Goal: Transaction & Acquisition: Purchase product/service

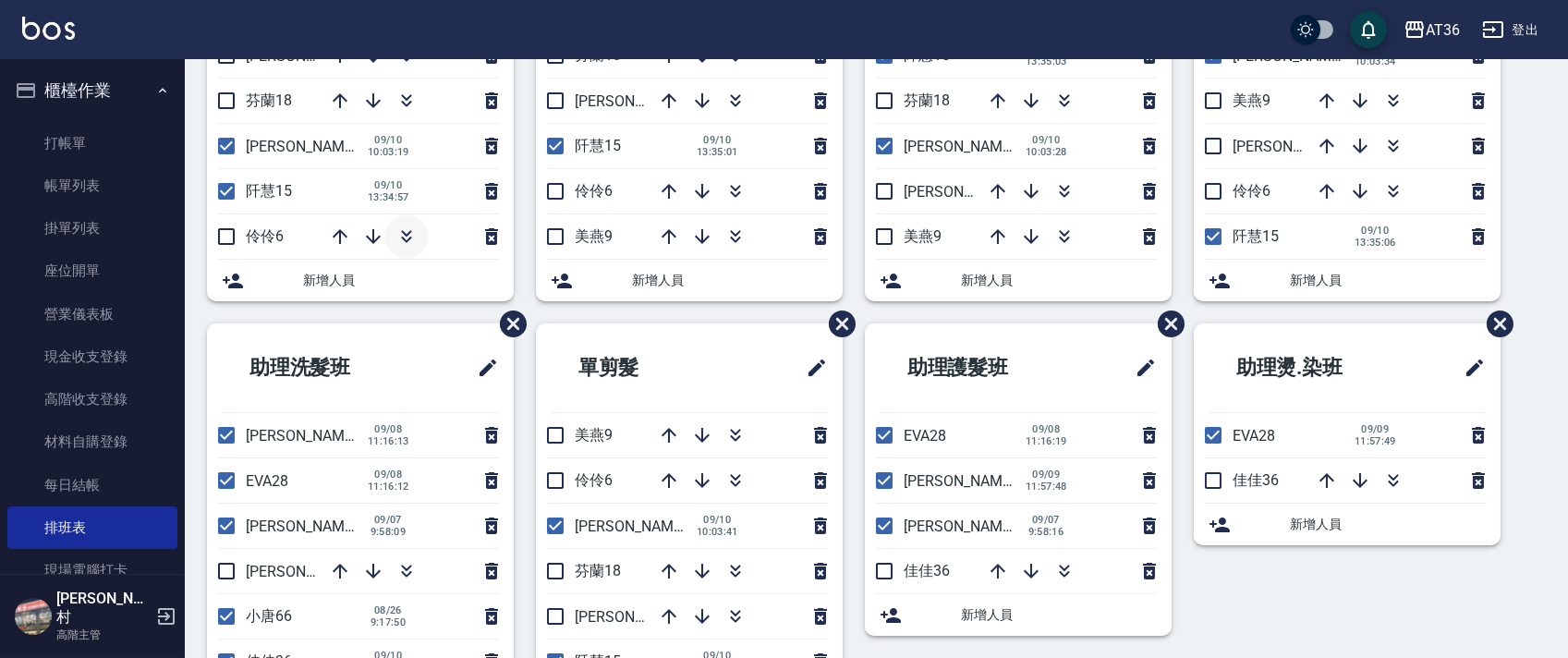
scroll to position [347, 0]
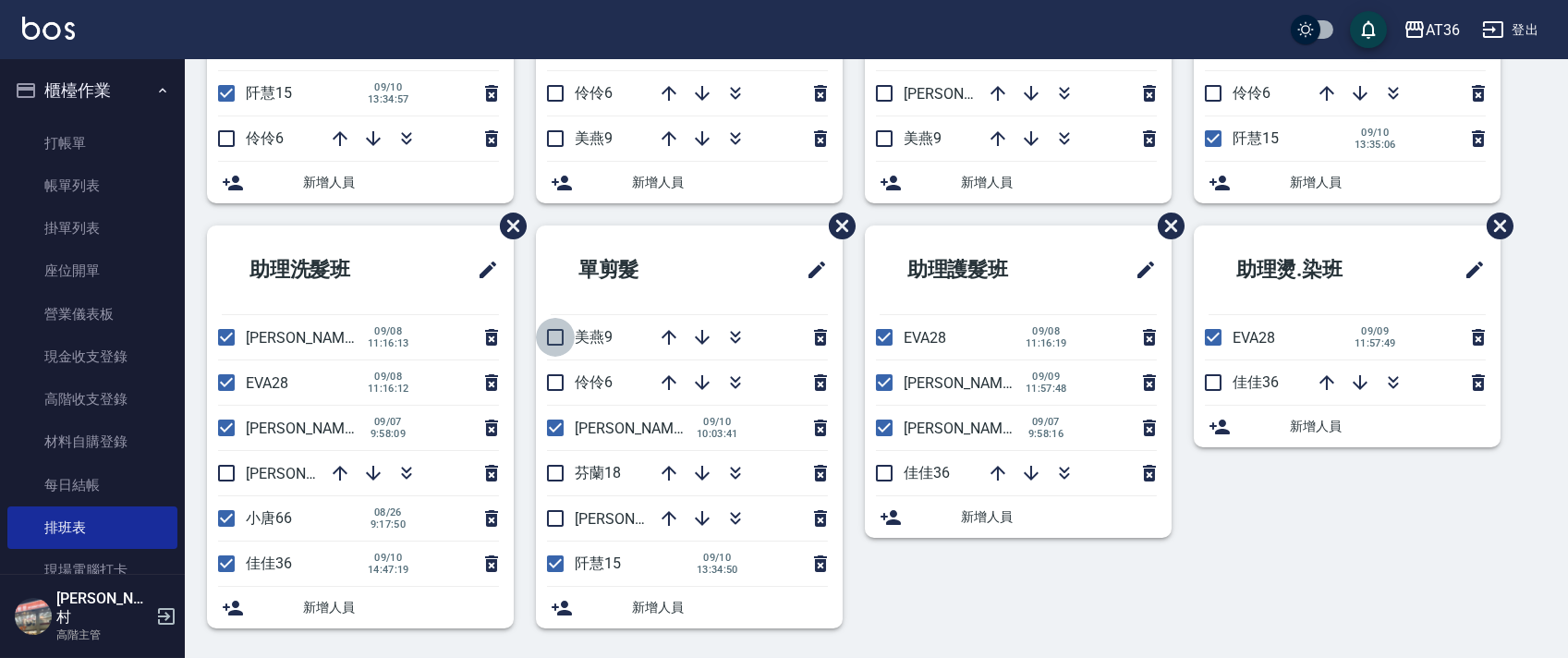
click at [563, 338] on input "checkbox" at bounding box center [555, 337] width 39 height 39
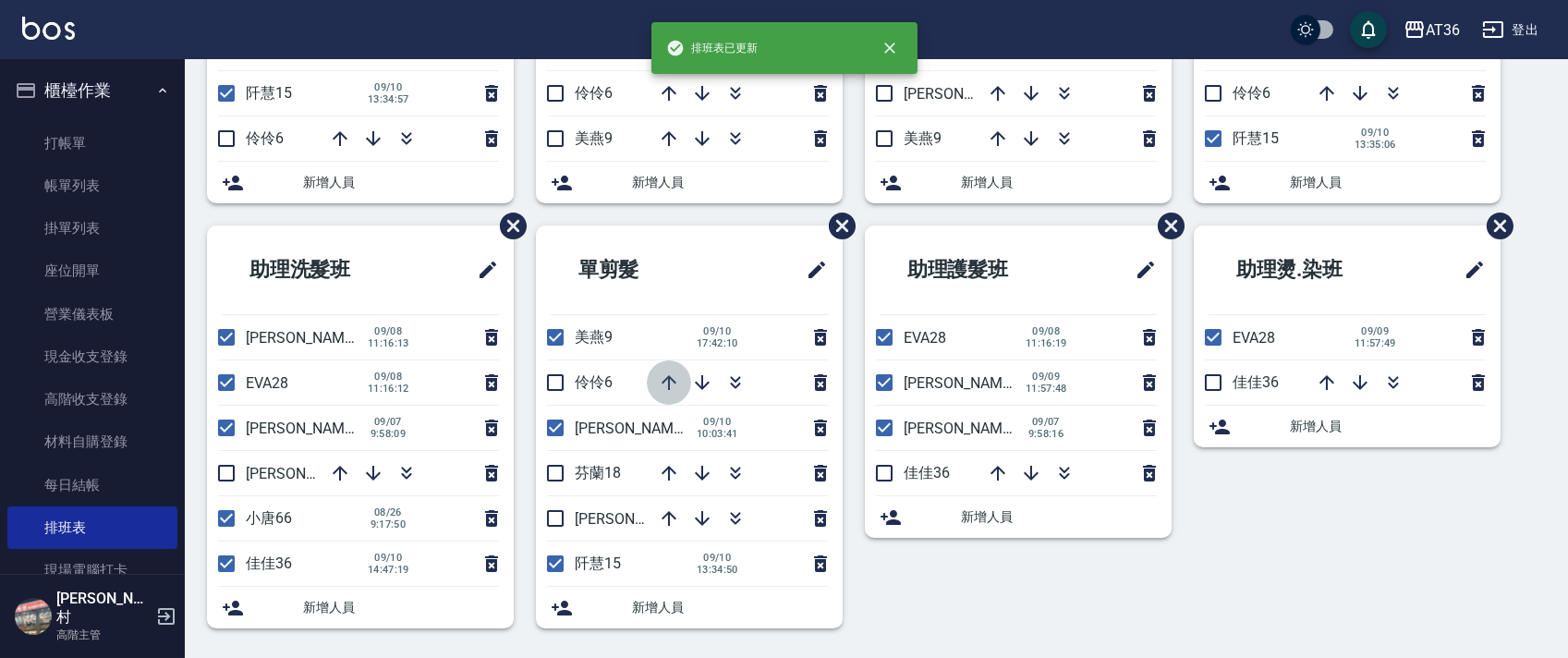
click at [669, 378] on icon "button" at bounding box center [669, 382] width 15 height 15
click at [558, 335] on input "checkbox" at bounding box center [555, 337] width 39 height 39
checkbox input "false"
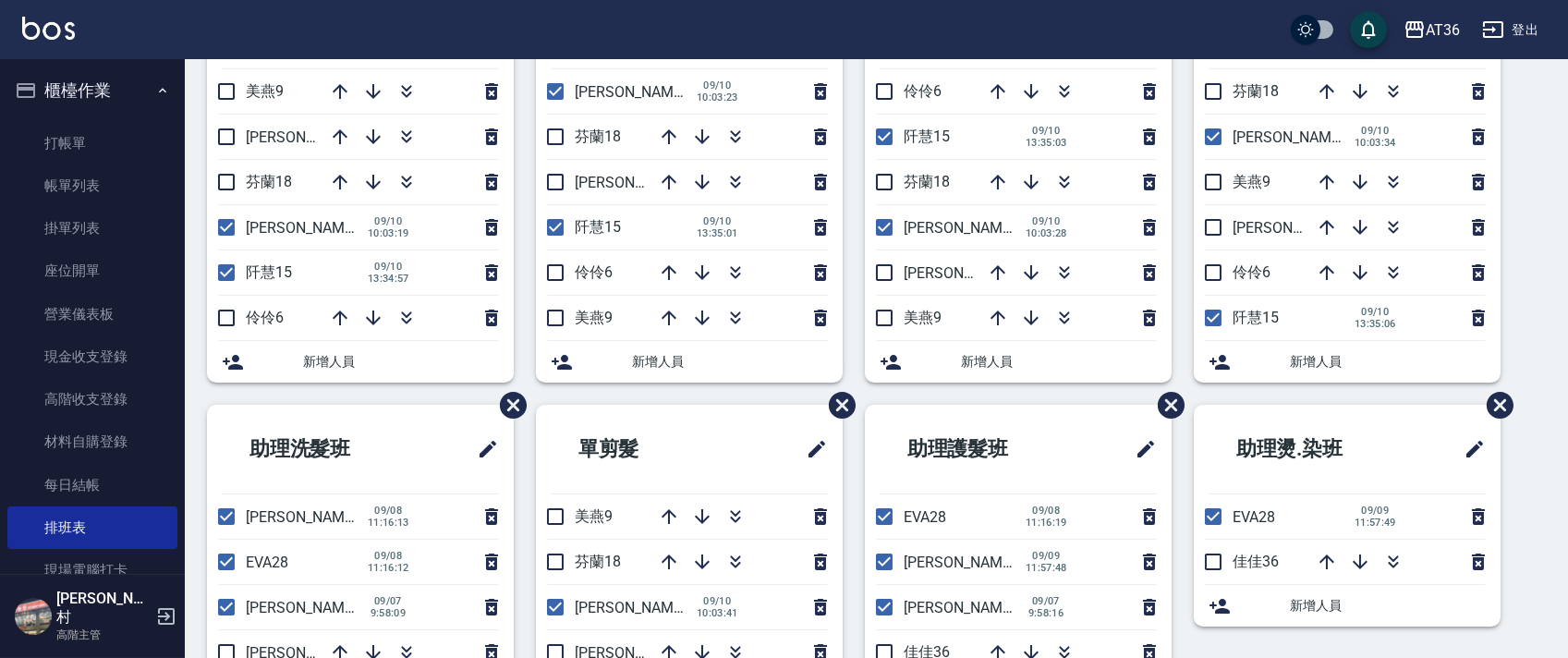
scroll to position [0, 0]
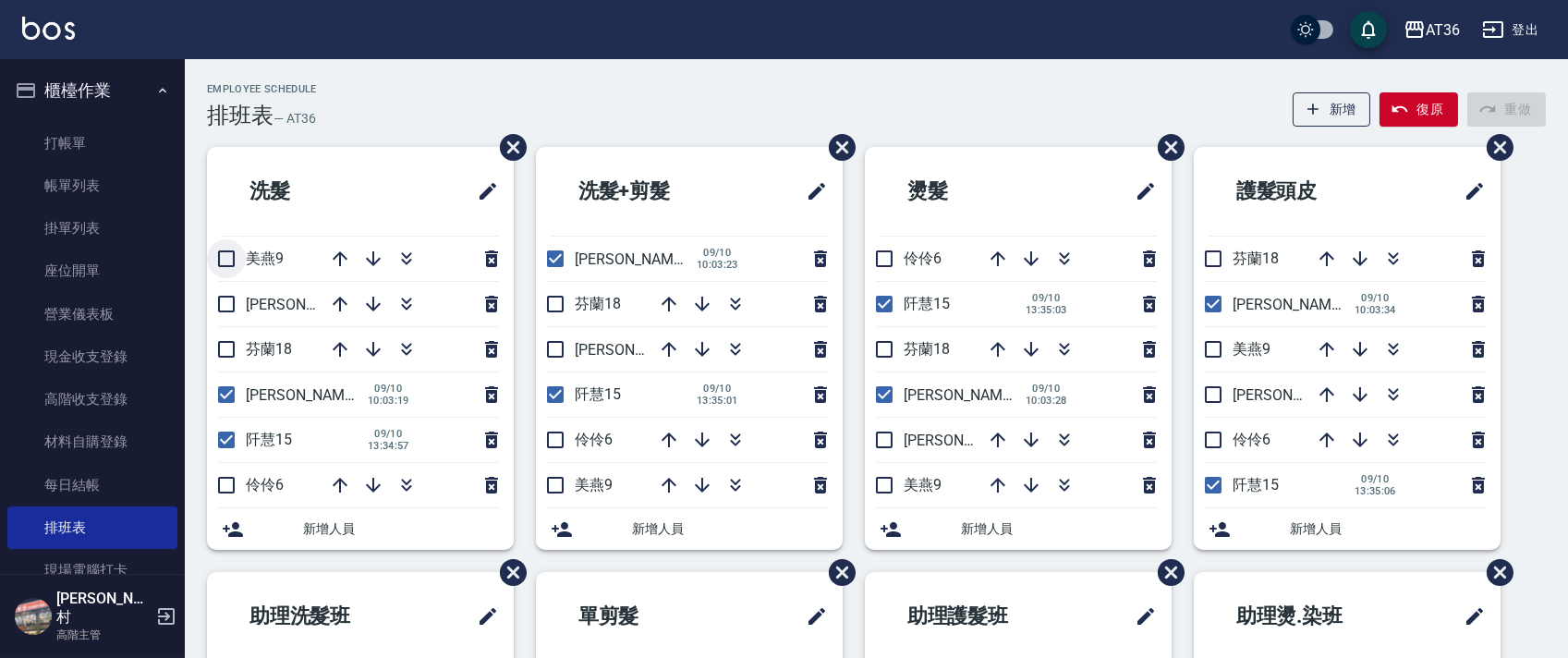
click at [239, 259] on input "checkbox" at bounding box center [226, 258] width 39 height 39
checkbox input "true"
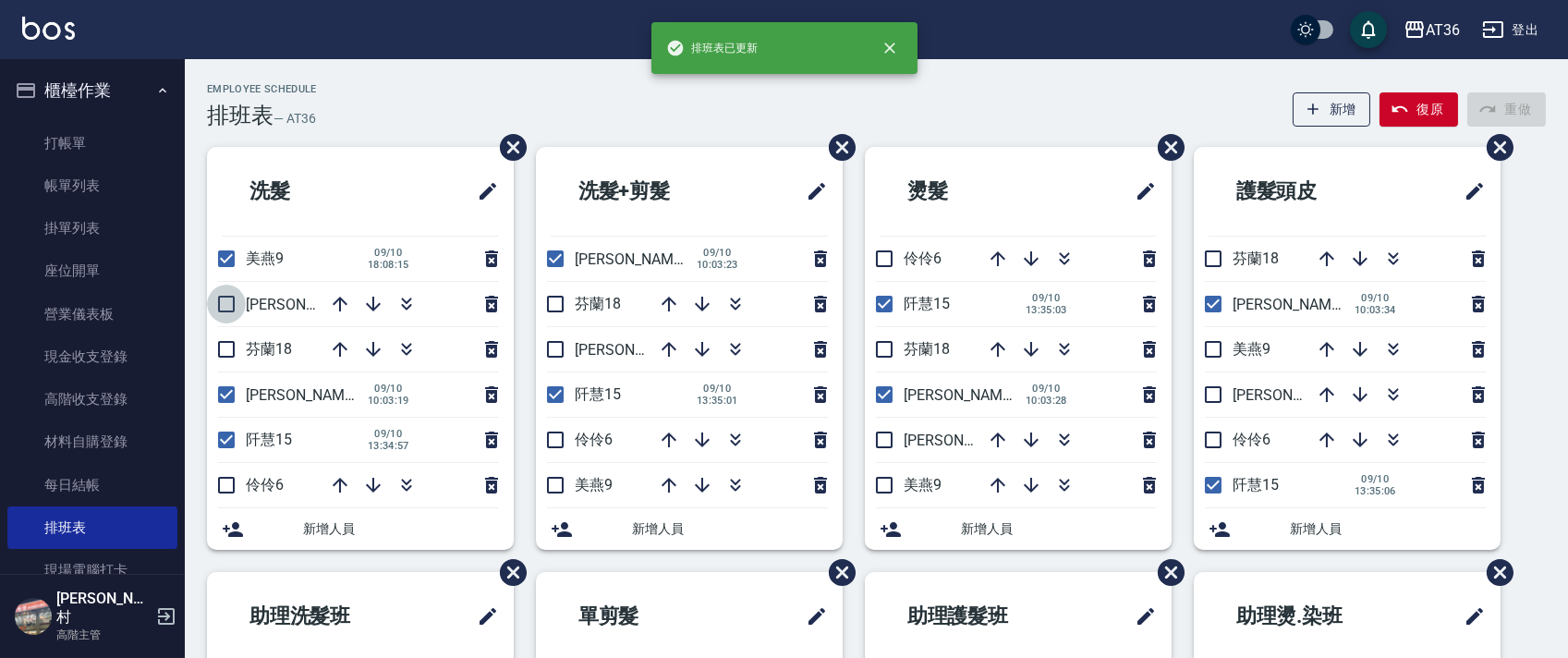
click at [228, 298] on input "checkbox" at bounding box center [226, 304] width 39 height 39
checkbox input "true"
click at [225, 345] on input "checkbox" at bounding box center [226, 349] width 39 height 39
checkbox input "true"
click at [545, 308] on input "checkbox" at bounding box center [555, 304] width 39 height 39
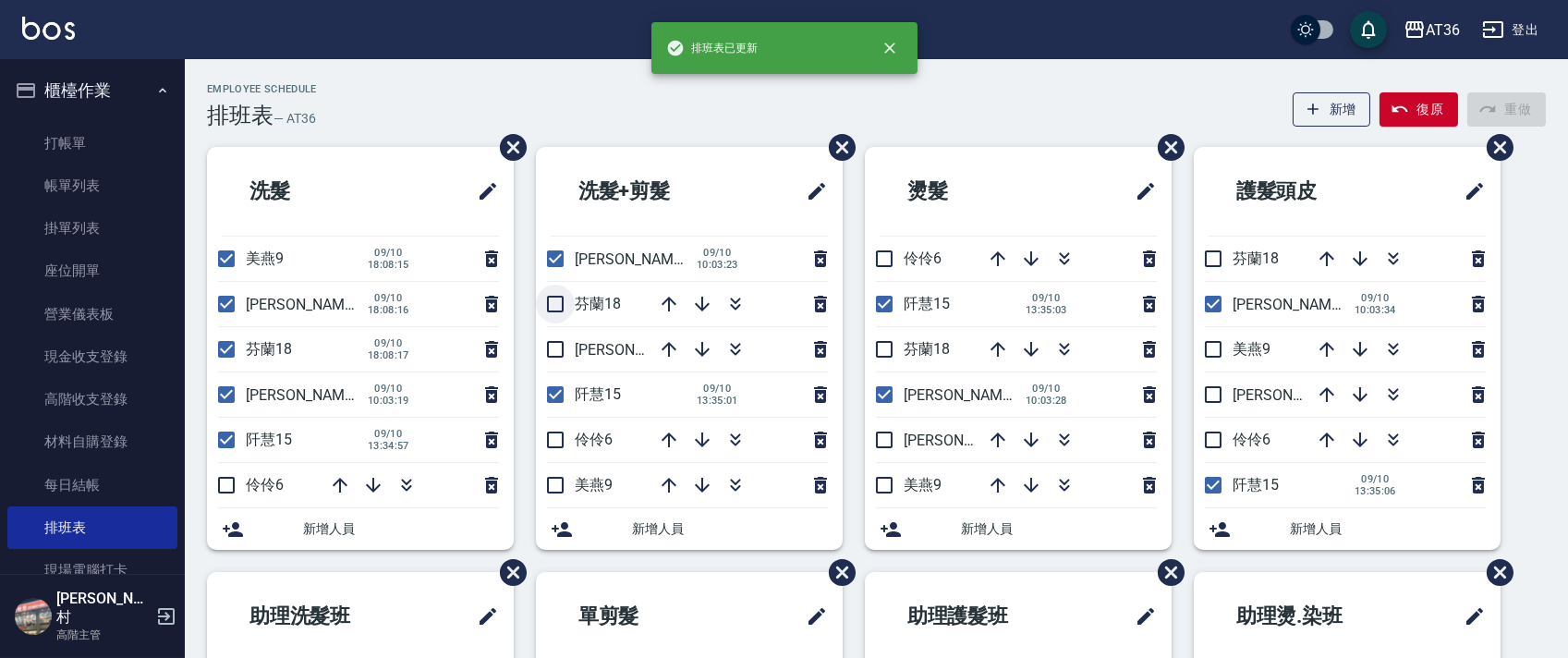
checkbox input "true"
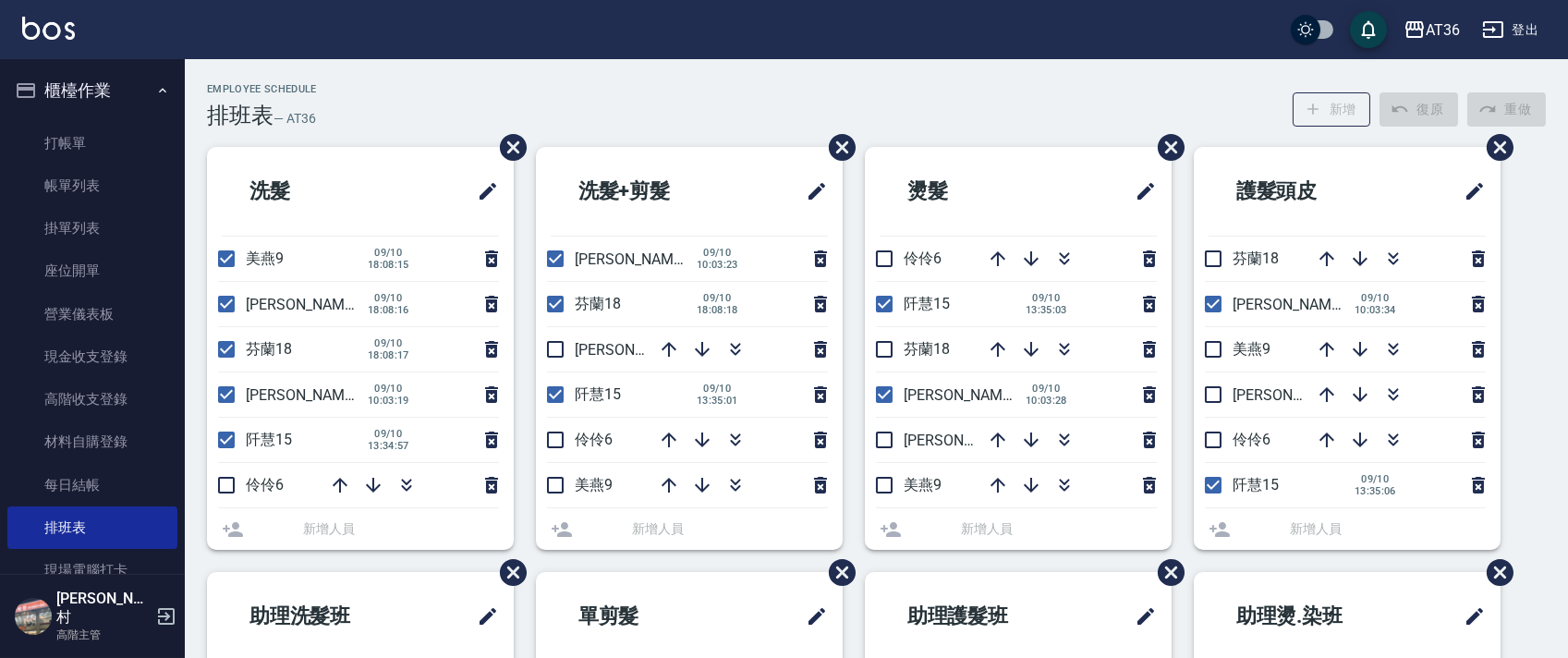
click at [555, 349] on input "checkbox" at bounding box center [555, 349] width 39 height 39
checkbox input "true"
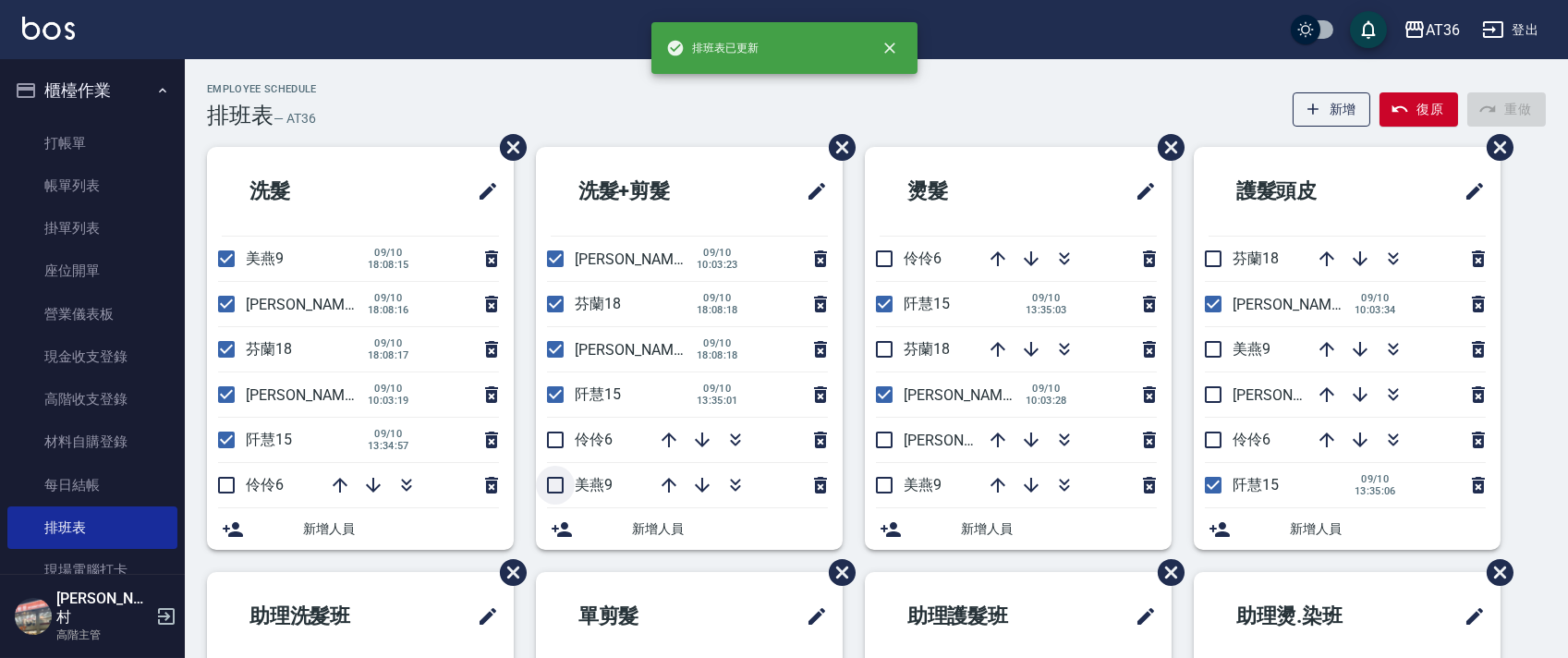
click at [562, 480] on input "checkbox" at bounding box center [555, 485] width 39 height 39
checkbox input "true"
click at [883, 349] on input "checkbox" at bounding box center [883, 349] width 39 height 39
checkbox input "true"
click at [883, 446] on input "checkbox" at bounding box center [883, 440] width 39 height 39
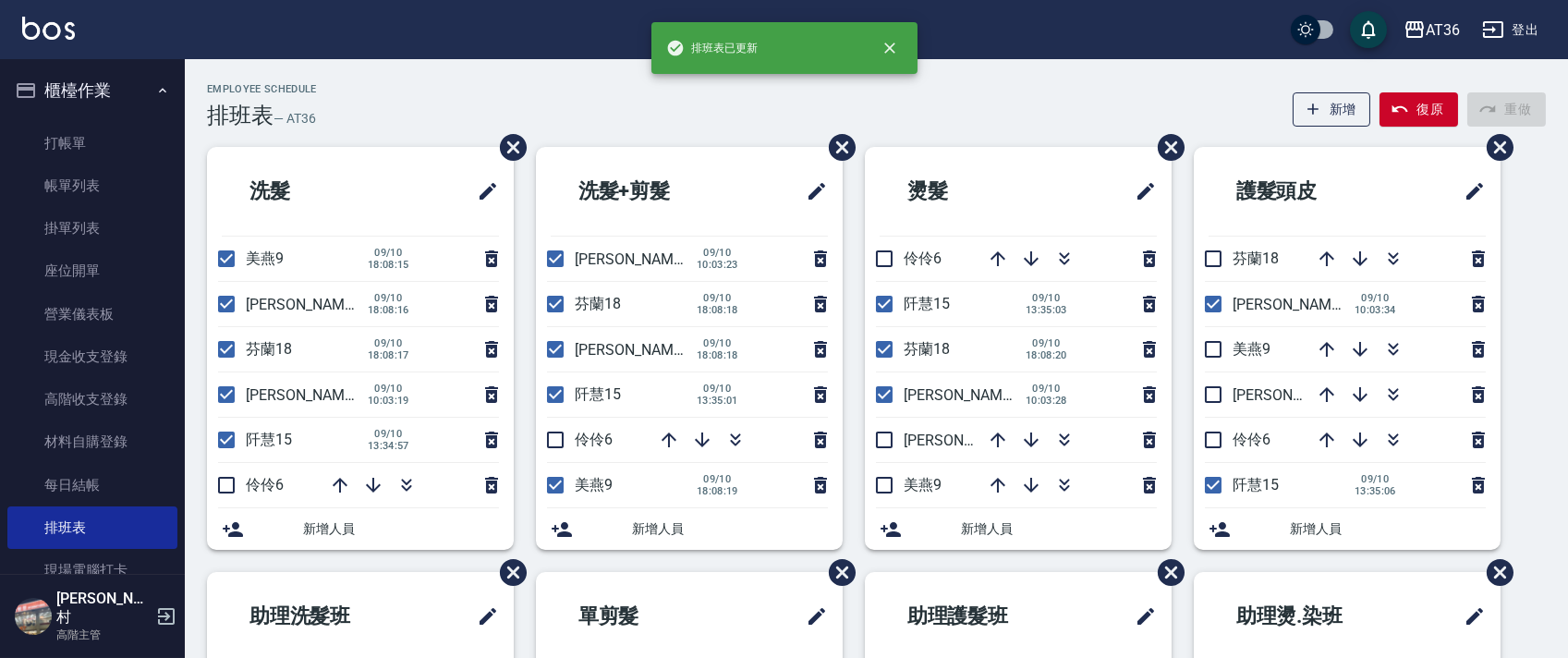
checkbox input "true"
click at [885, 479] on input "checkbox" at bounding box center [883, 485] width 39 height 39
checkbox input "true"
click at [1215, 256] on input "checkbox" at bounding box center [1213, 258] width 39 height 39
checkbox input "true"
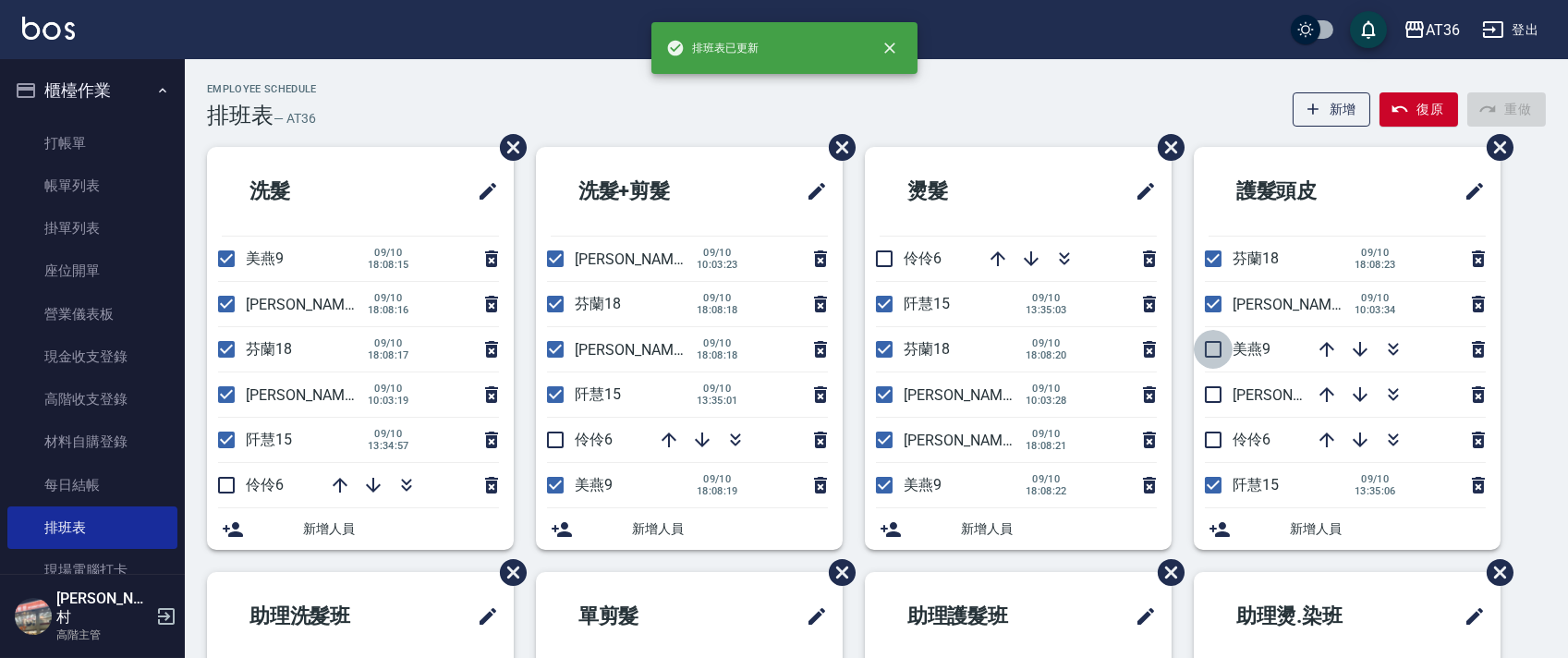
click at [1215, 349] on input "checkbox" at bounding box center [1213, 349] width 39 height 39
checkbox input "true"
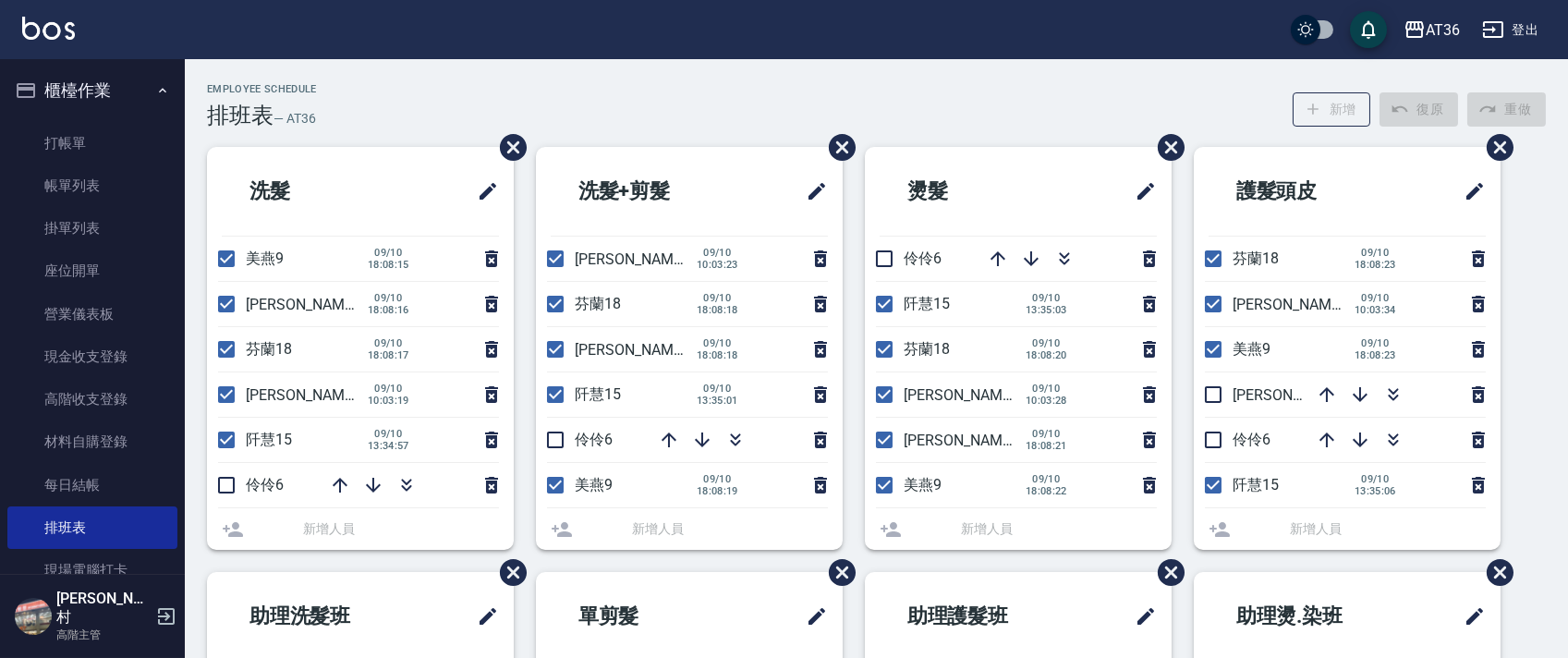
click at [1215, 387] on li "[PERSON_NAME]16" at bounding box center [1347, 395] width 307 height 44
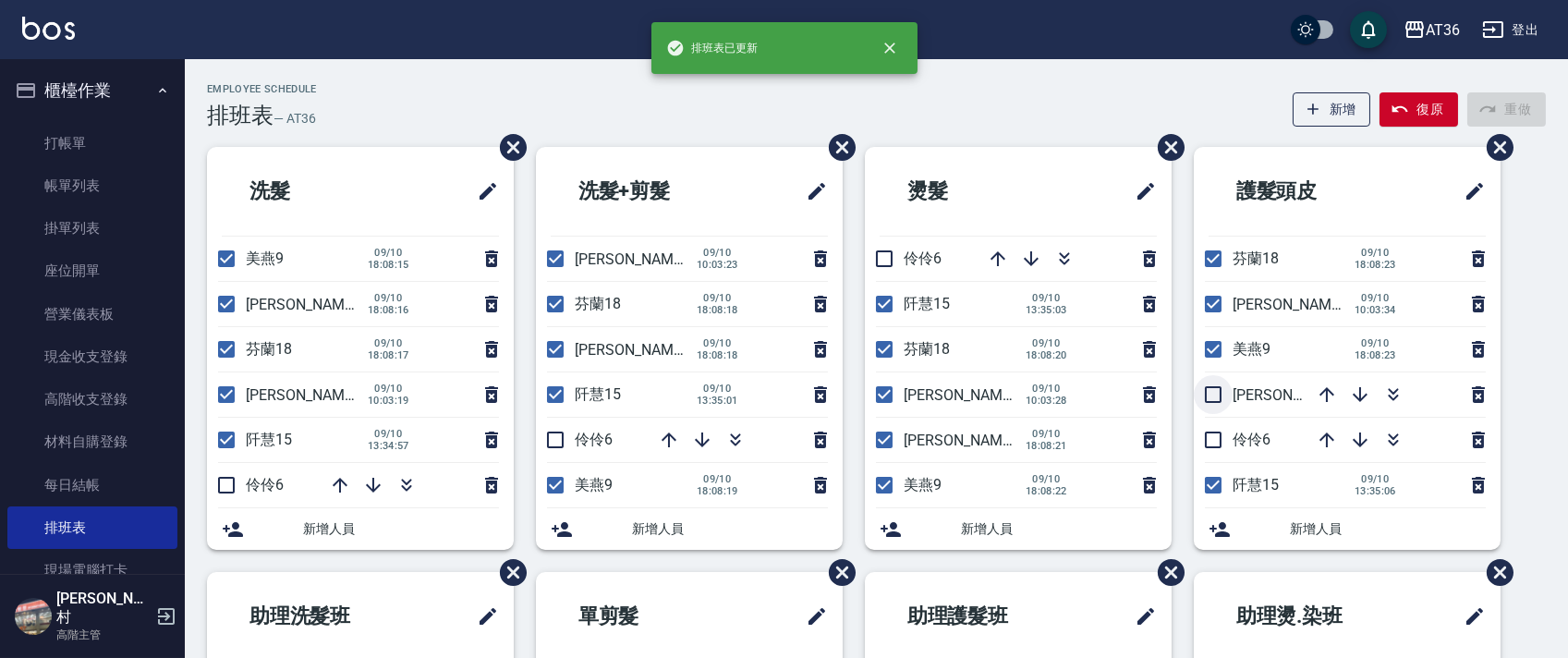
click at [1205, 394] on input "checkbox" at bounding box center [1213, 394] width 39 height 39
checkbox input "true"
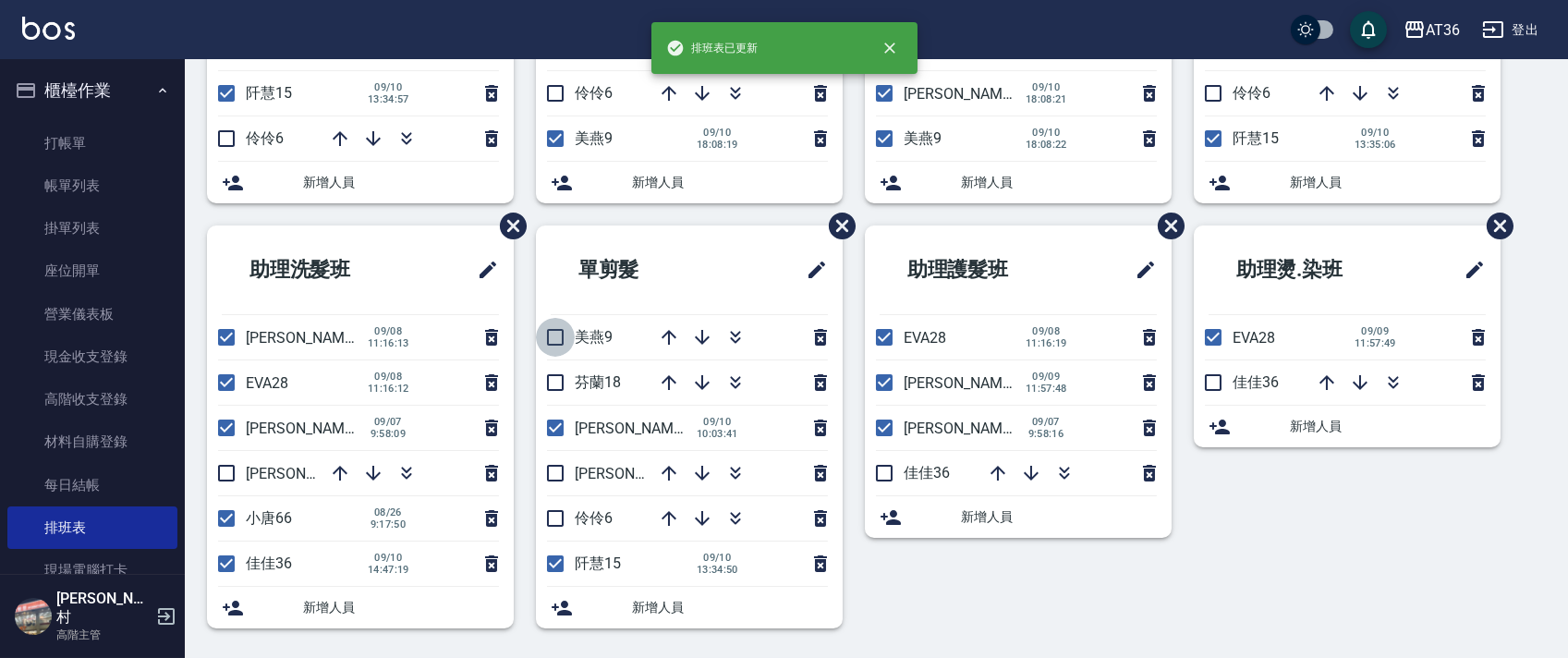
click at [558, 337] on input "checkbox" at bounding box center [555, 337] width 39 height 39
checkbox input "true"
click at [556, 384] on input "checkbox" at bounding box center [555, 382] width 39 height 39
checkbox input "true"
click at [556, 482] on input "checkbox" at bounding box center [555, 473] width 39 height 39
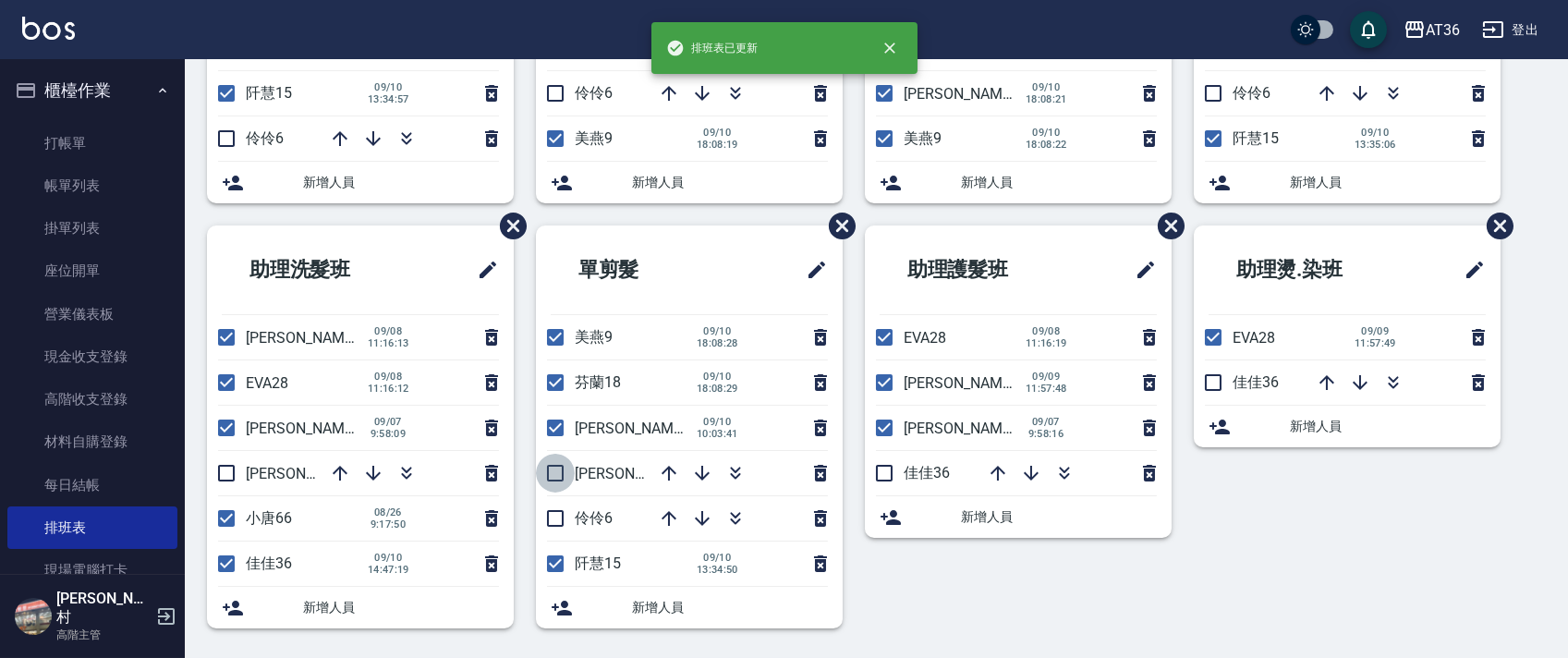
checkbox input "true"
click at [883, 479] on input "checkbox" at bounding box center [883, 473] width 39 height 39
checkbox input "true"
click at [1212, 378] on input "checkbox" at bounding box center [1213, 382] width 39 height 39
checkbox input "true"
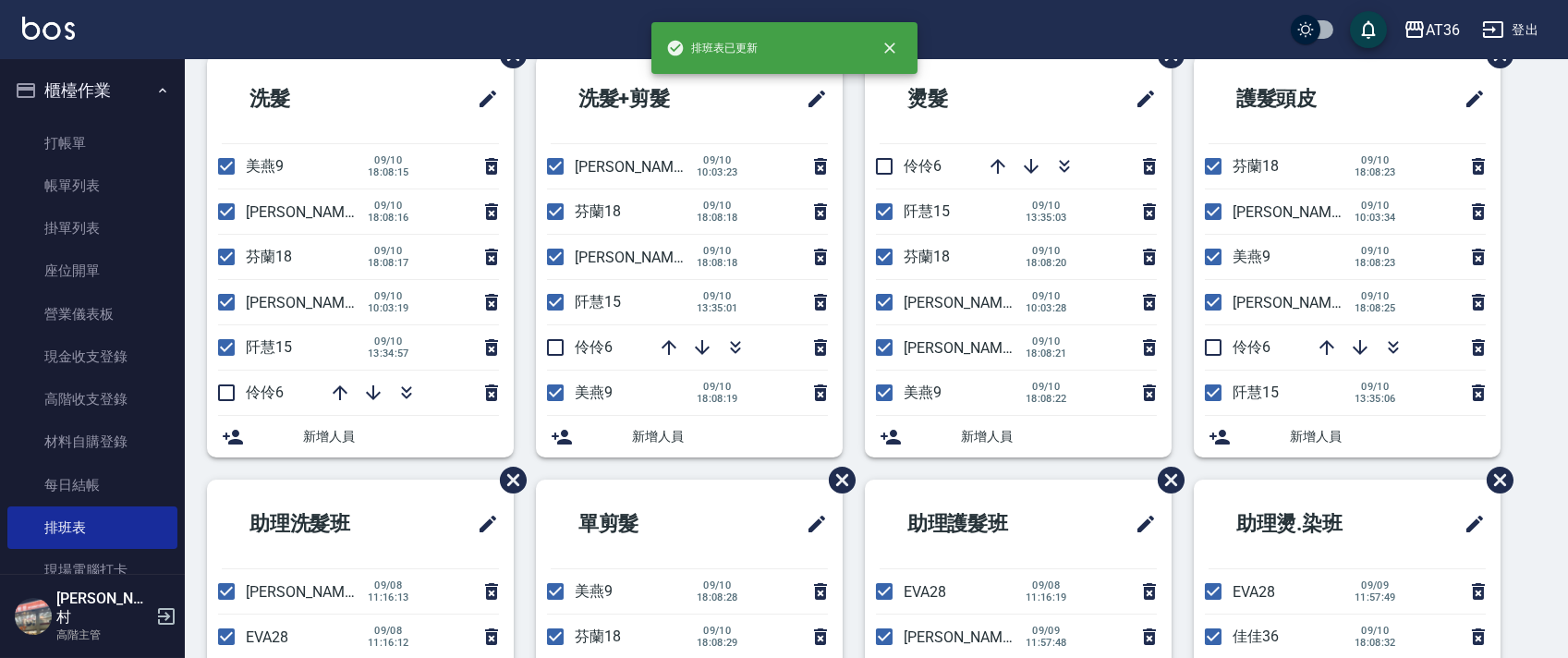
scroll to position [0, 0]
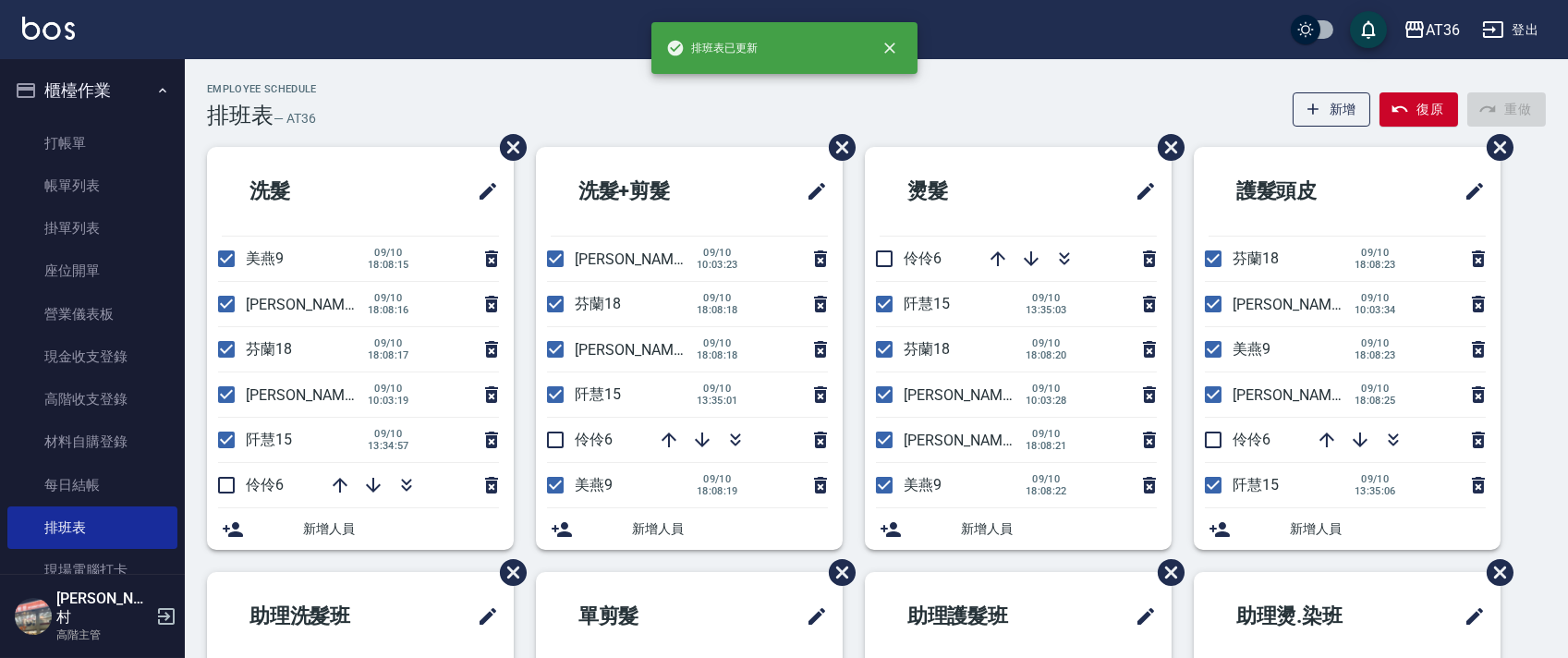
click at [693, 141] on div "Employee Schedule 排班表 — AT36 新增 復原 重做 洗髮 美燕9 [DATE] 18:08:15 小鳳16 [DATE] 18:08:…" at bounding box center [876, 540] width 1383 height 914
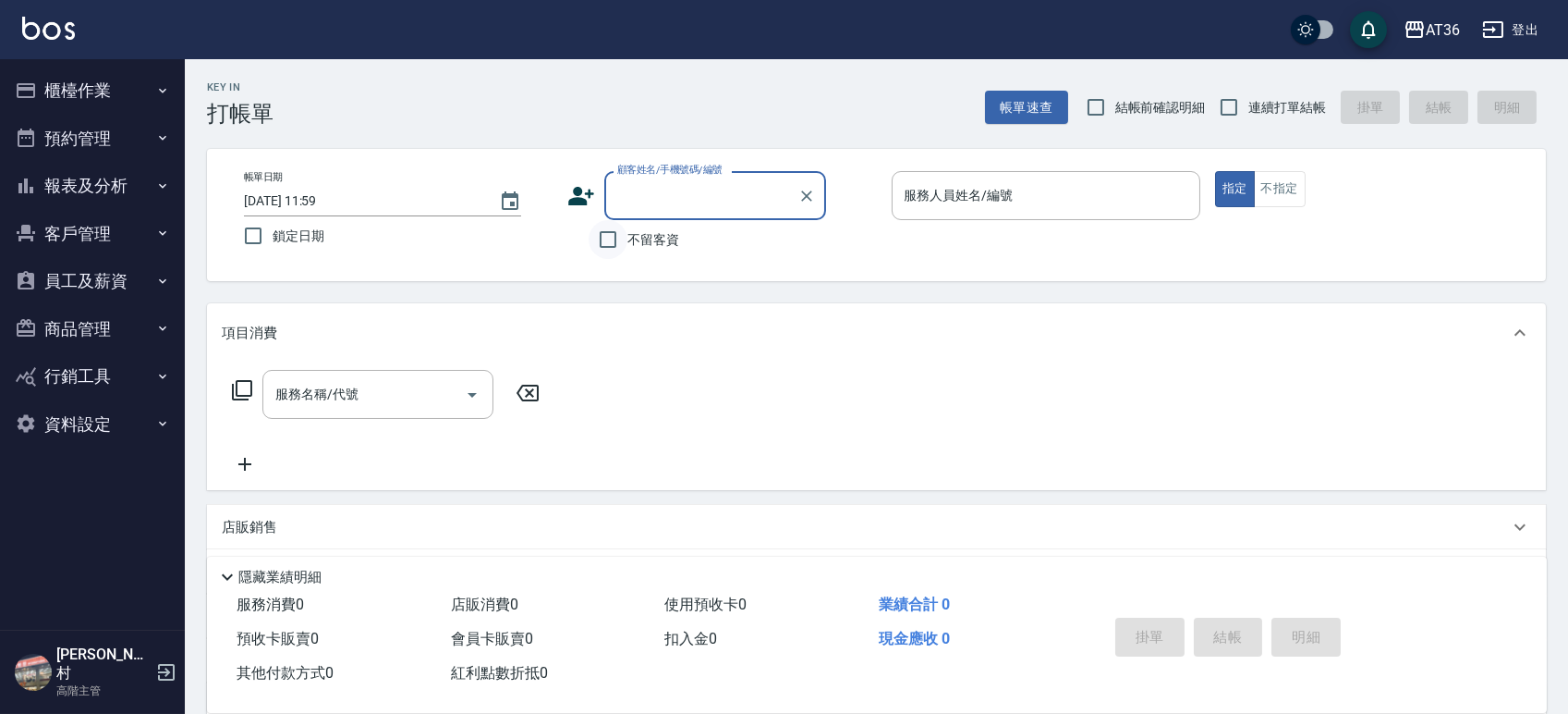
click at [612, 240] on input "不留客資" at bounding box center [608, 239] width 39 height 39
checkbox input "true"
click at [1231, 114] on input "連續打單結帳" at bounding box center [1228, 107] width 39 height 39
checkbox input "true"
click at [1071, 197] on input "服務人員姓名/編號" at bounding box center [1046, 195] width 292 height 32
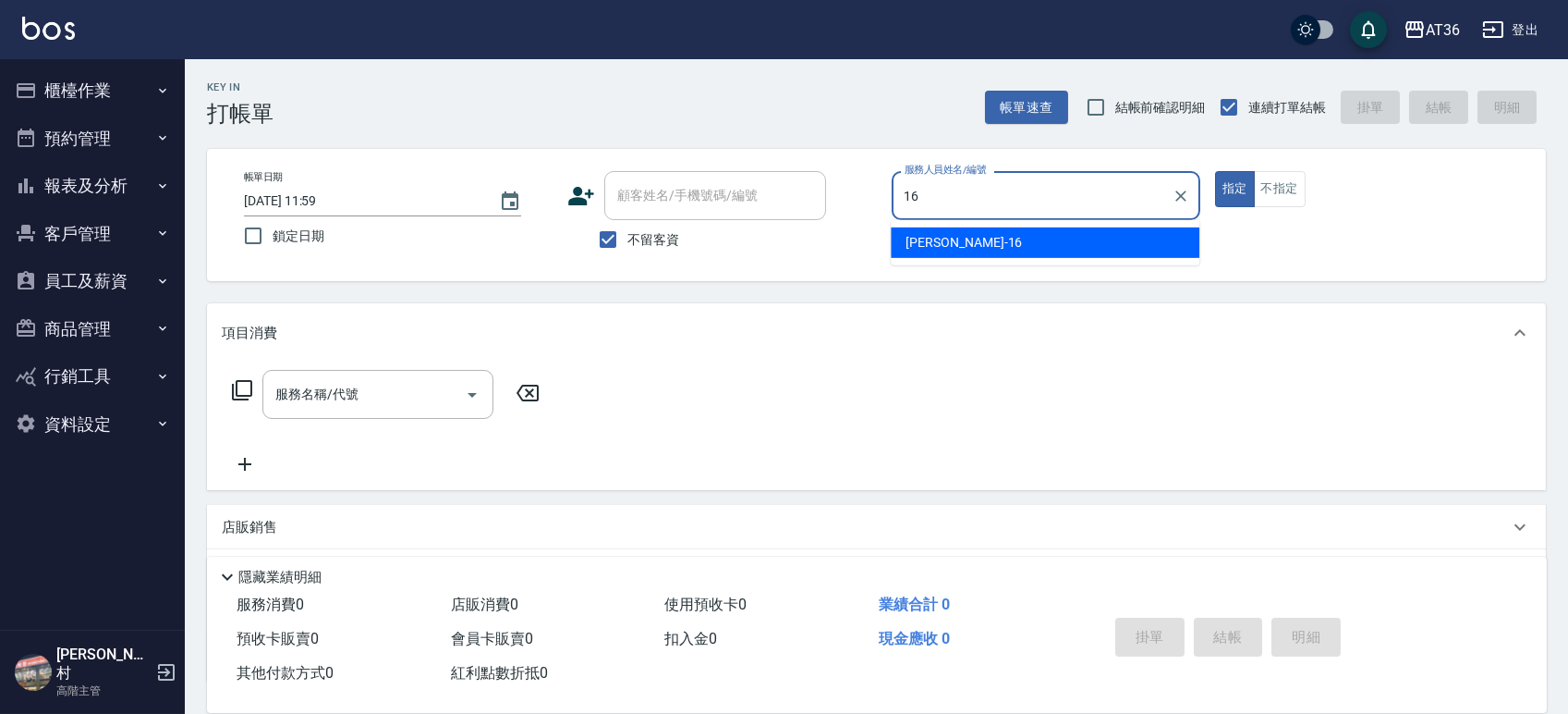
type input "16"
type button "true"
type input "小鳳-16"
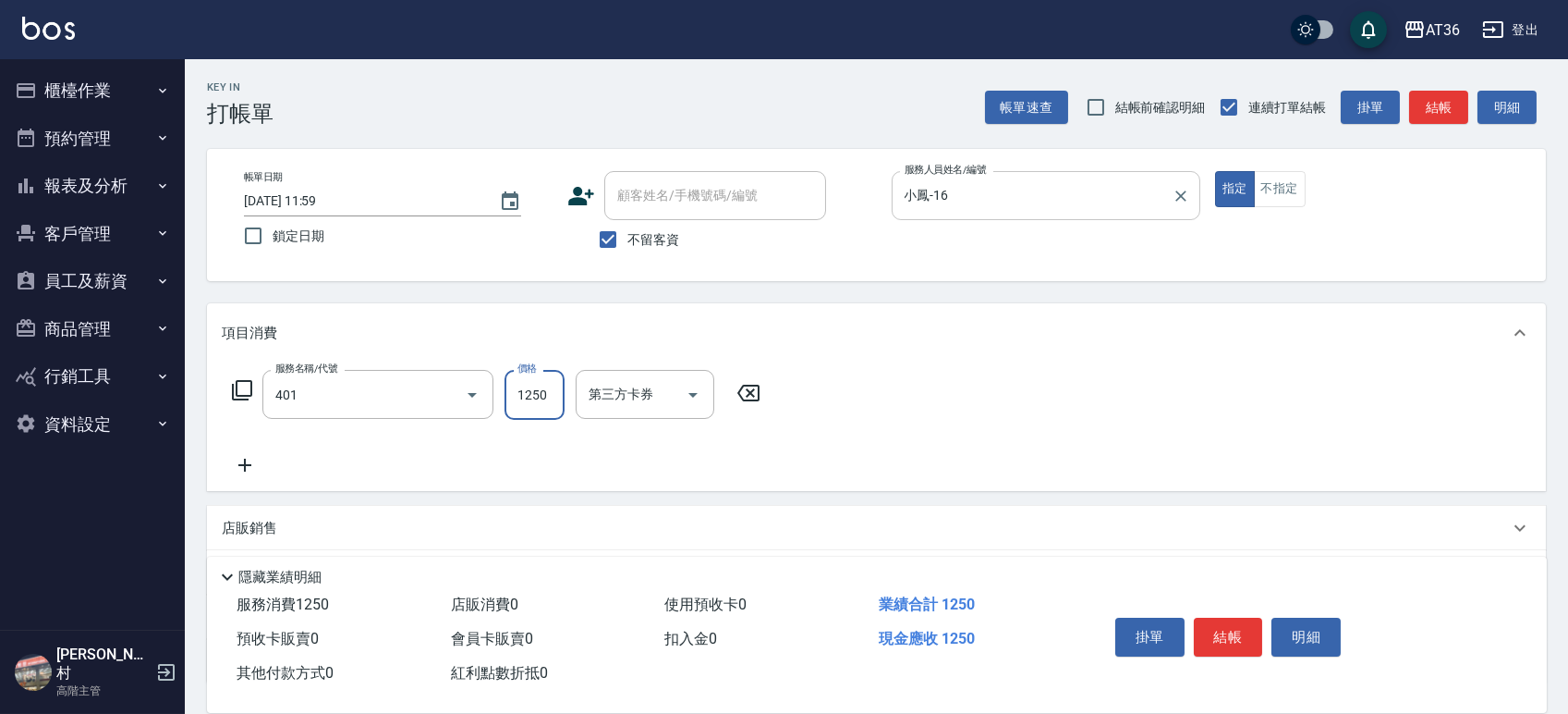
type input "燙髮(401)"
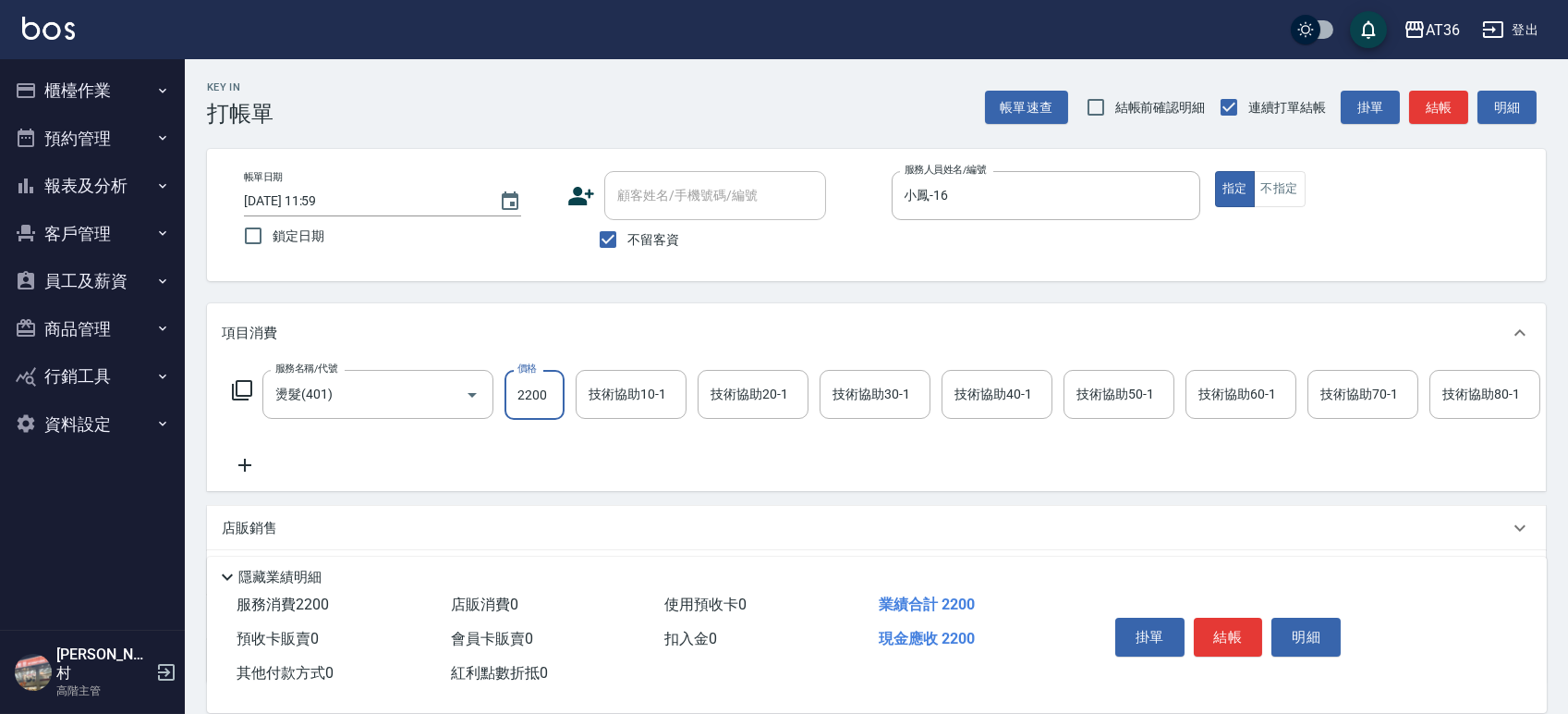
type input "2200"
click at [1247, 644] on button "結帳" at bounding box center [1228, 637] width 69 height 39
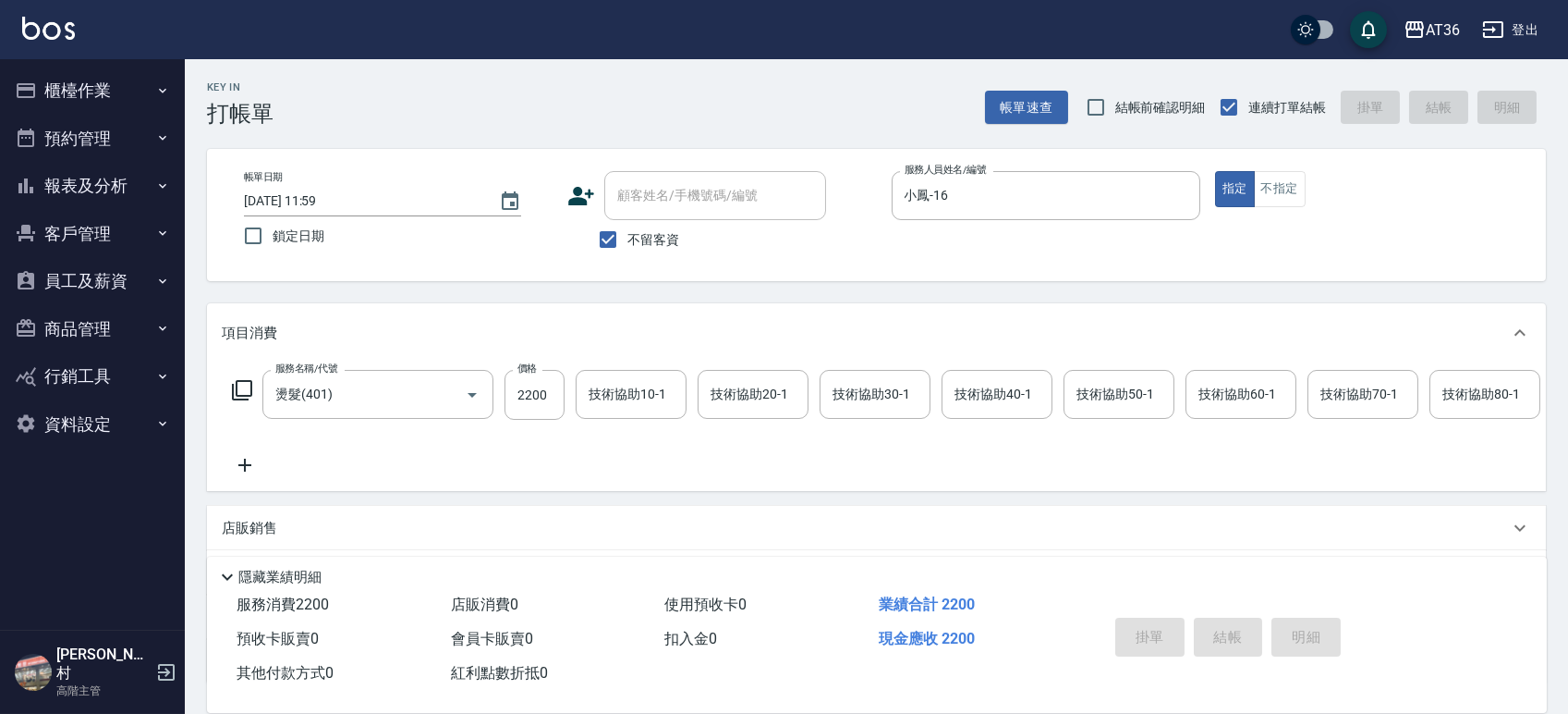
type input "2025/09/10 17:44"
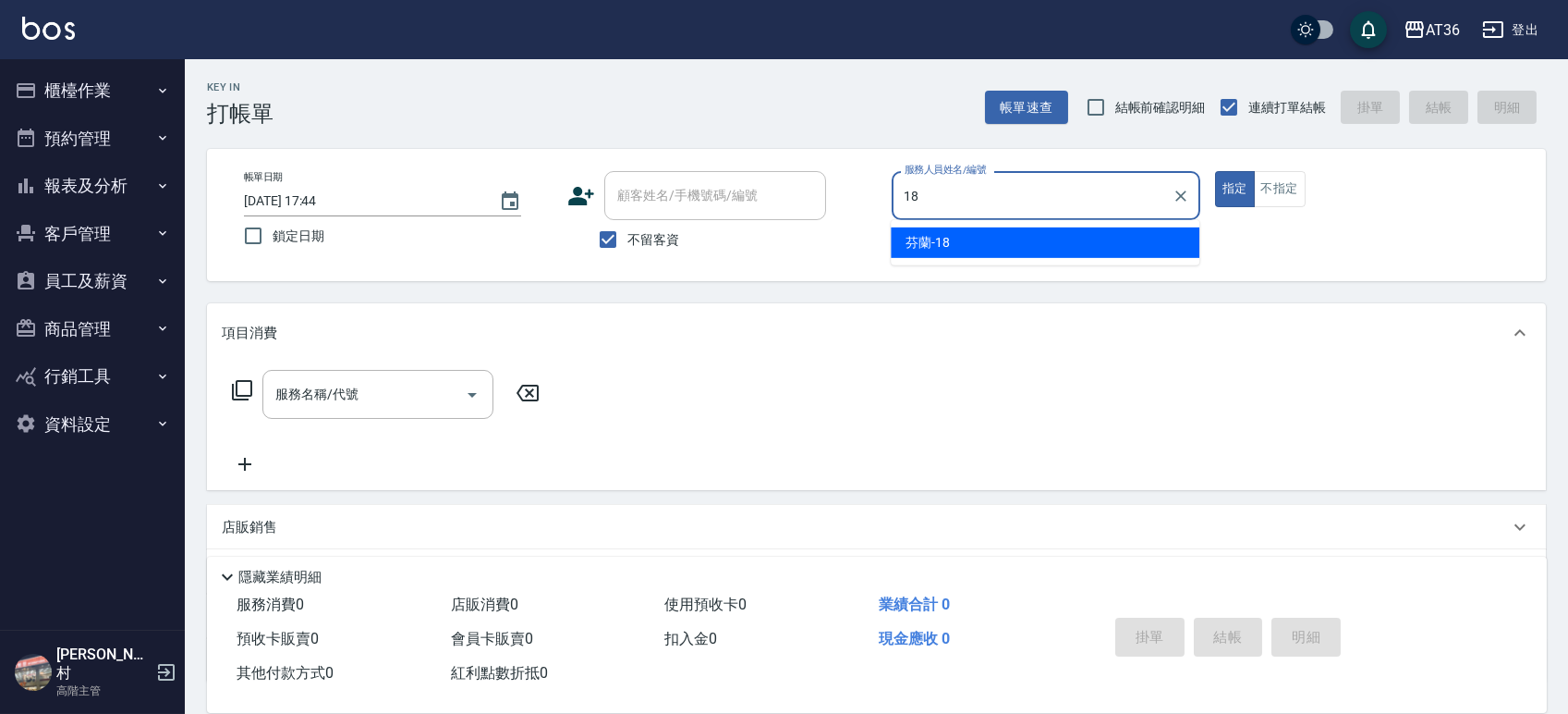
type input "芬蘭-18"
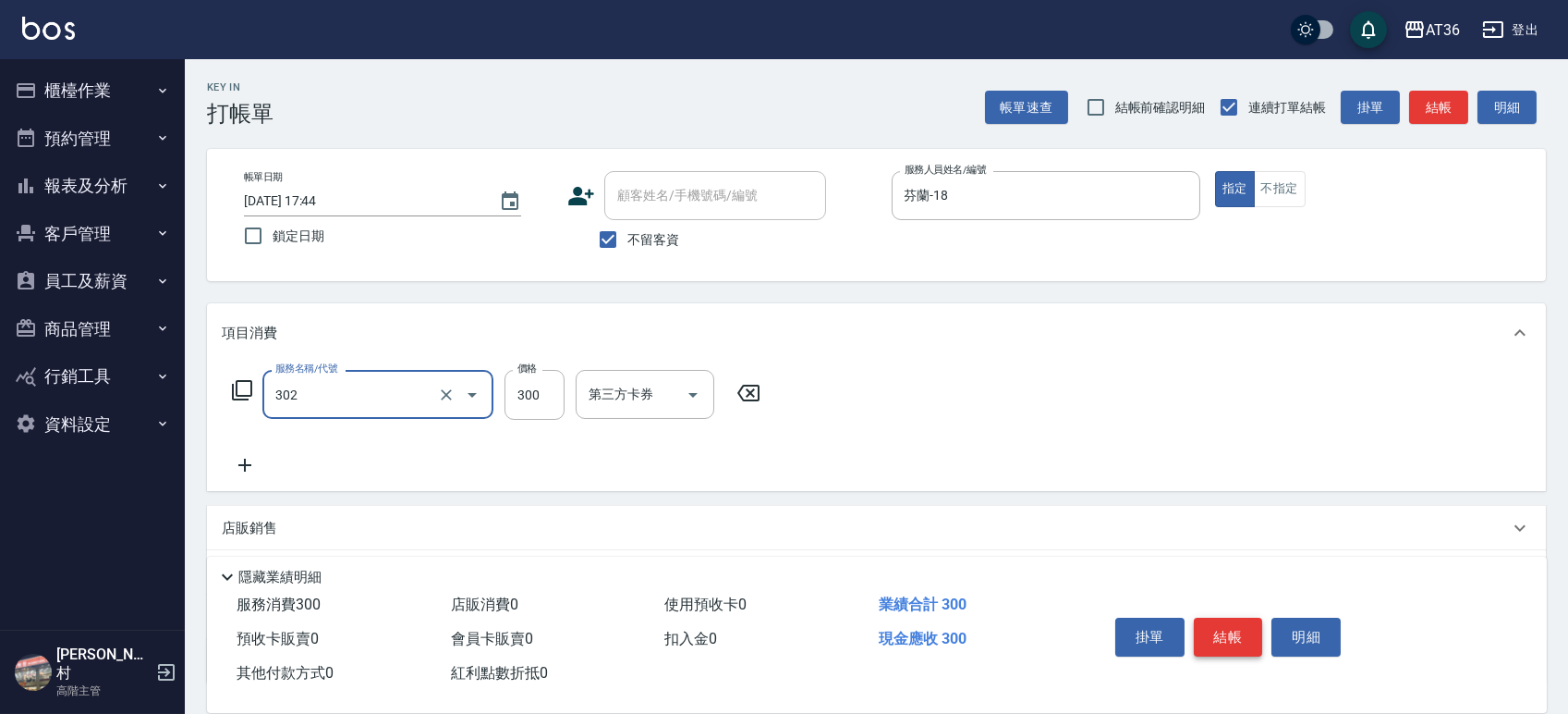
type input "造型剪髮(302)"
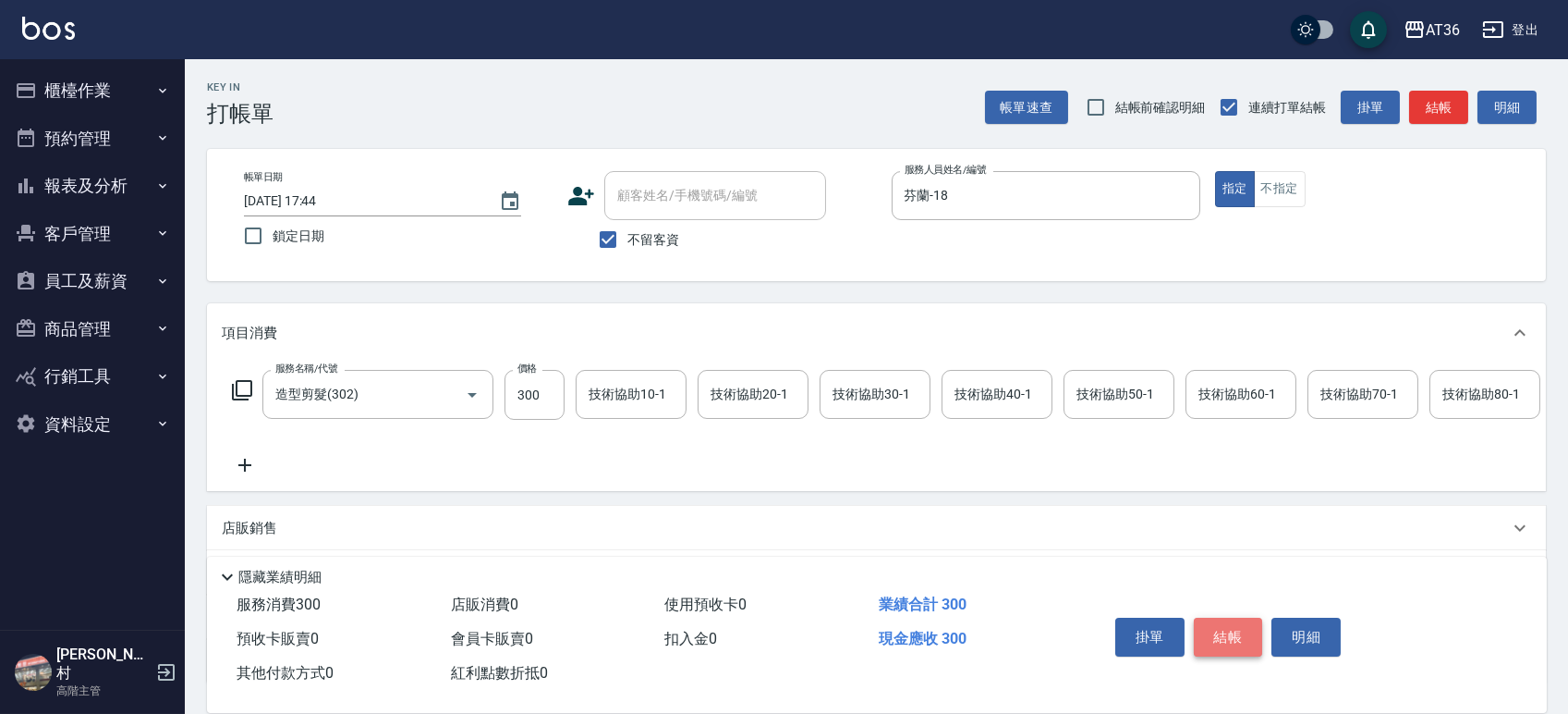
click at [1253, 641] on button "結帳" at bounding box center [1228, 637] width 69 height 39
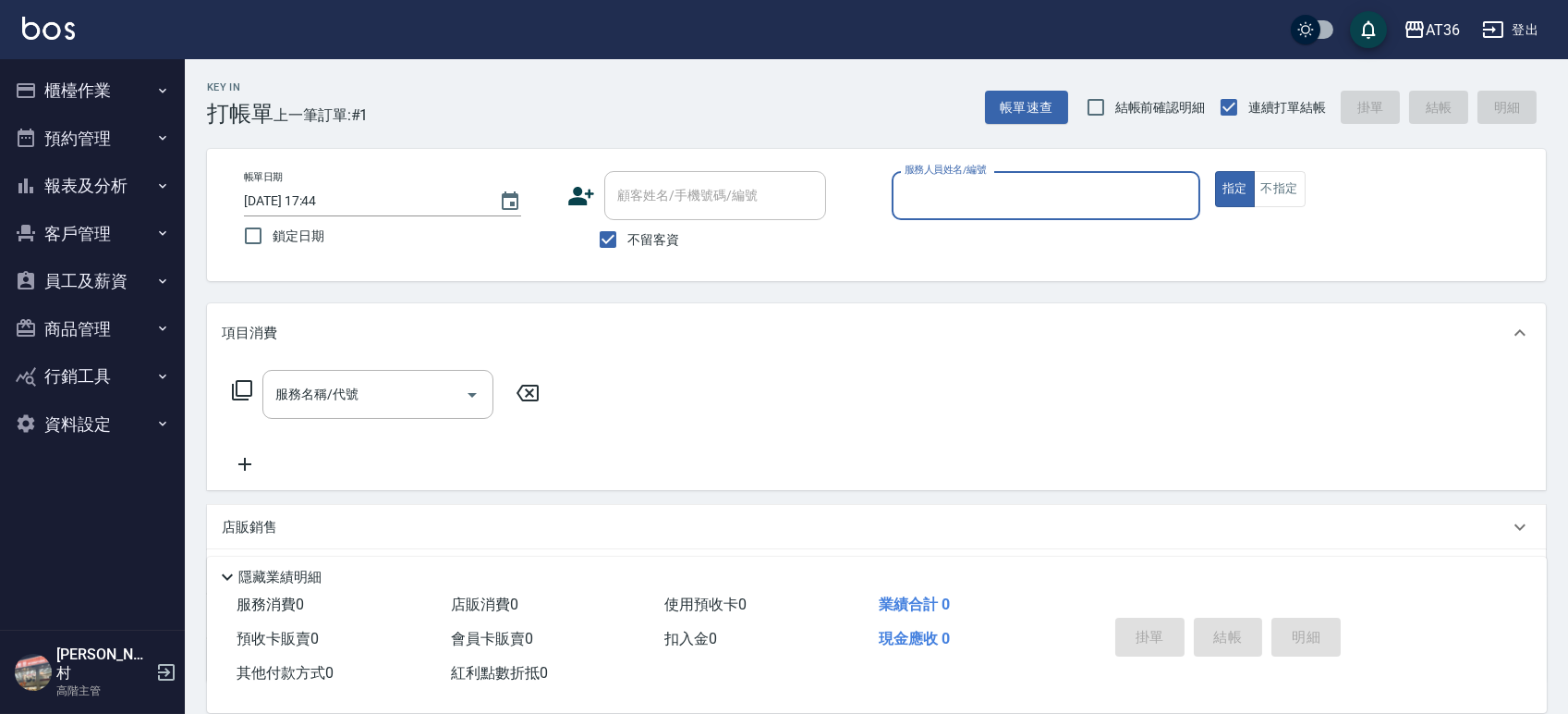
click at [78, 99] on button "櫃檯作業" at bounding box center [92, 91] width 170 height 48
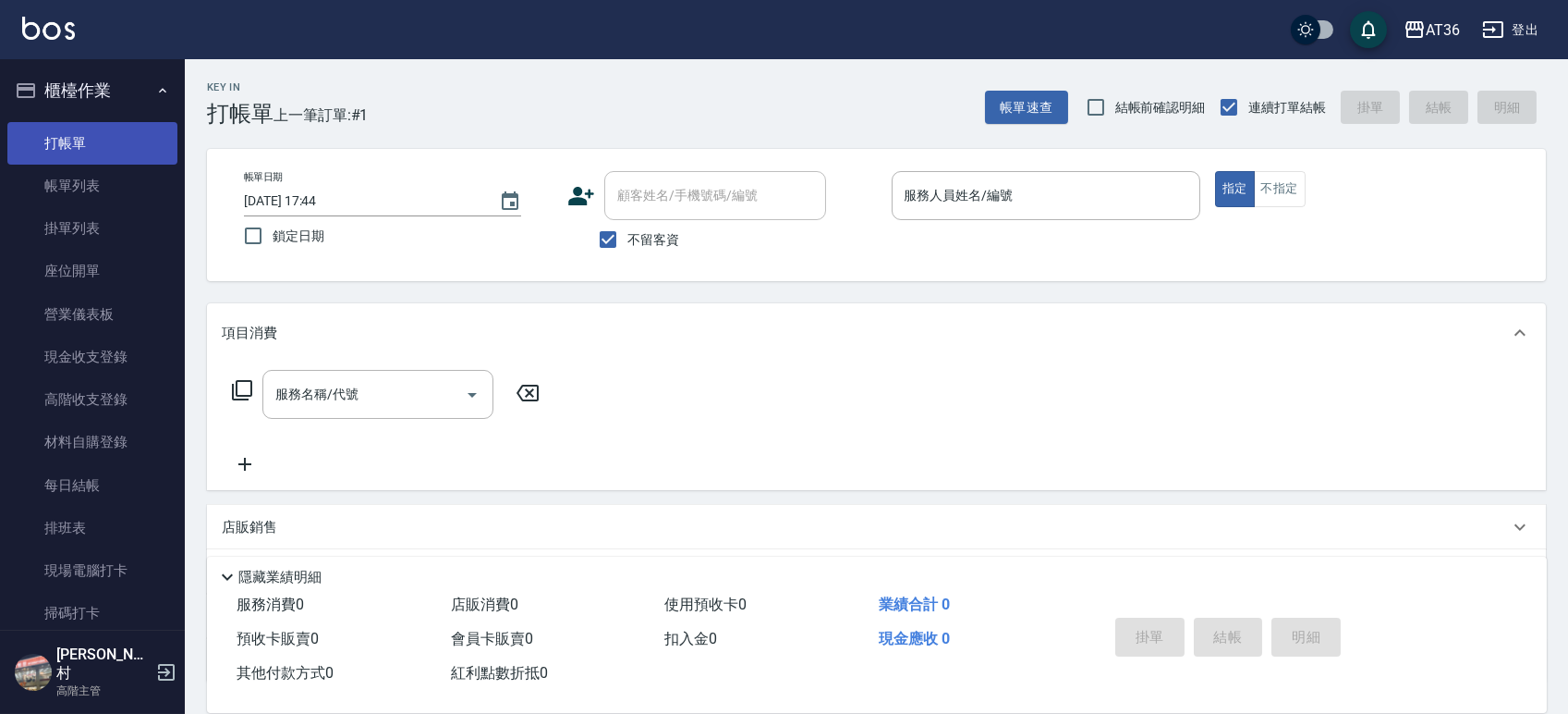
click at [78, 147] on link "打帳單" at bounding box center [92, 143] width 170 height 43
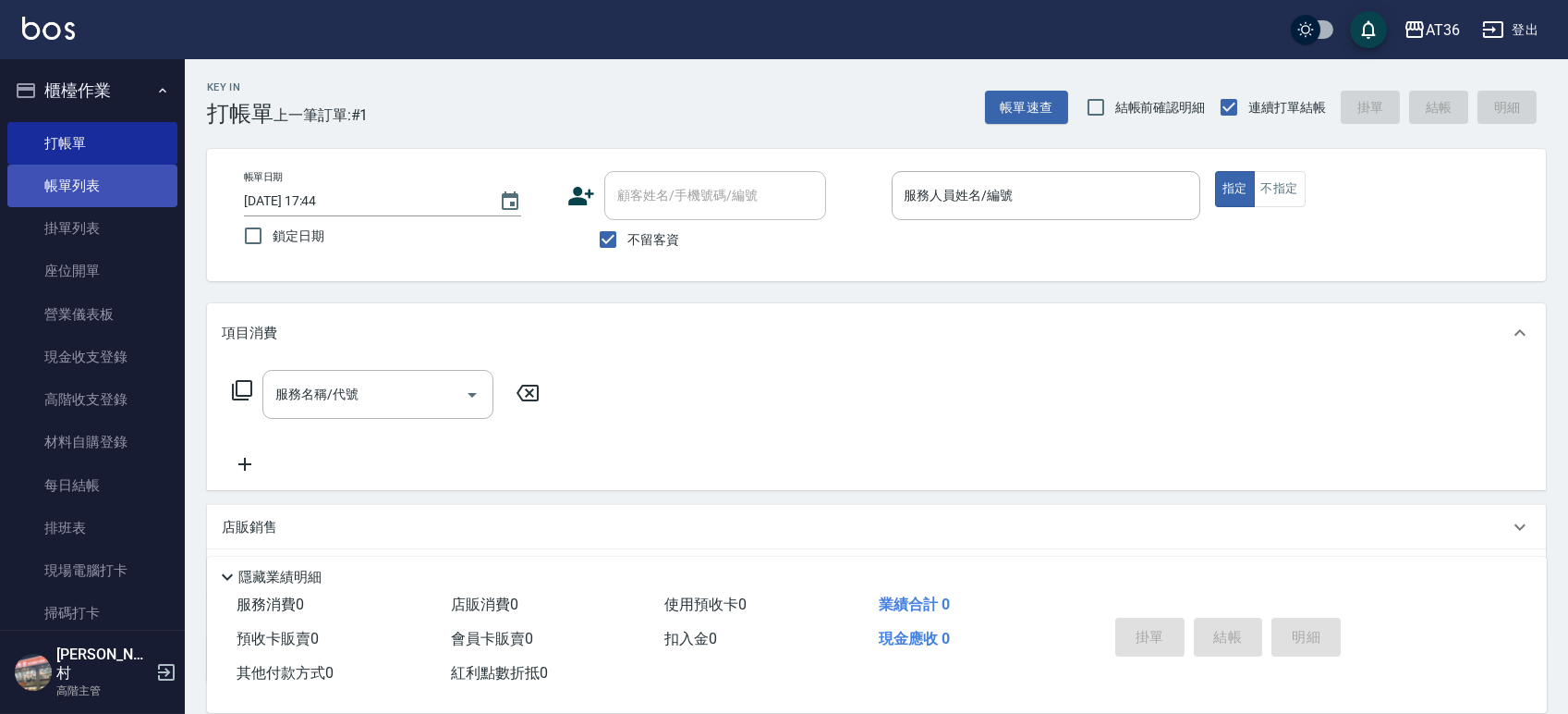
click at [72, 178] on link "帳單列表" at bounding box center [92, 186] width 170 height 43
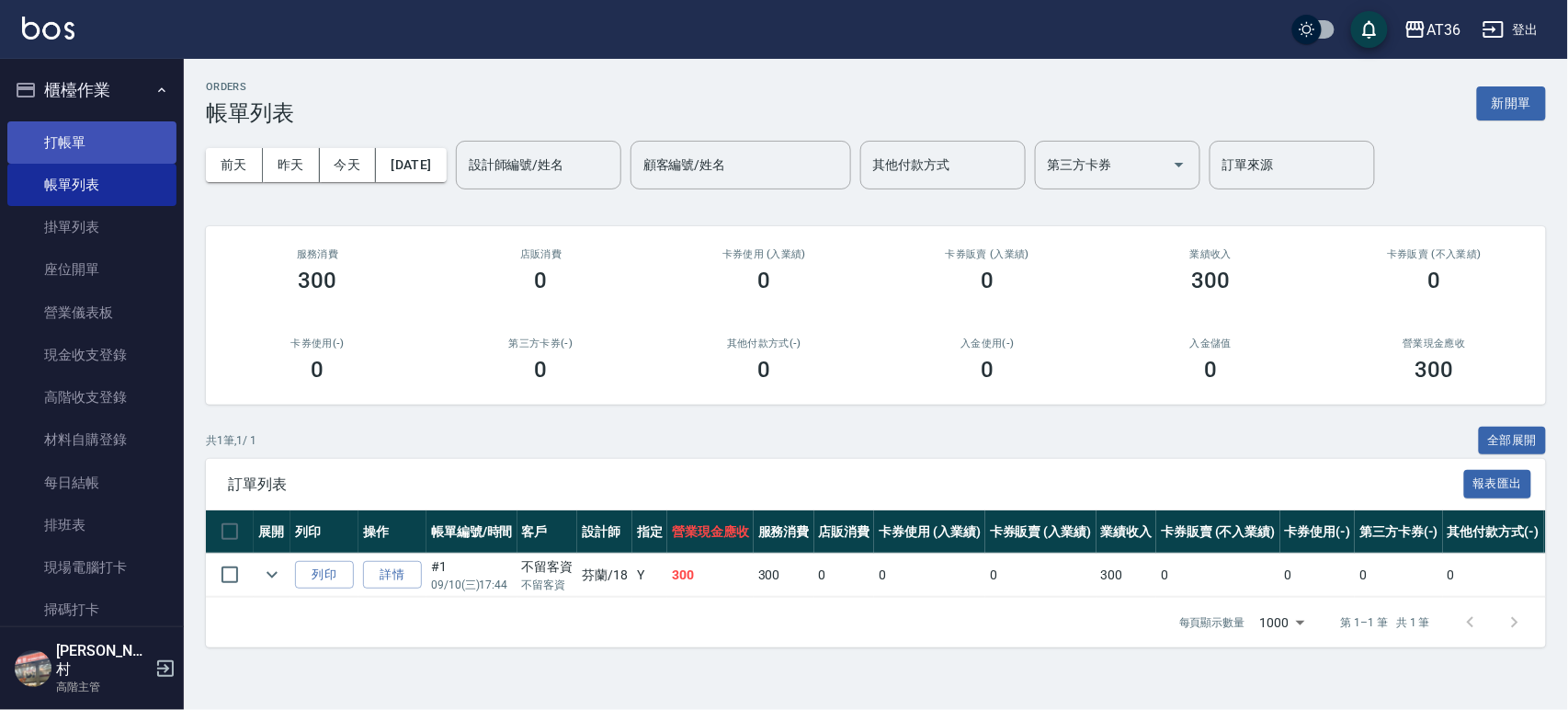
click at [96, 137] on link "打帳單" at bounding box center [91, 142] width 169 height 43
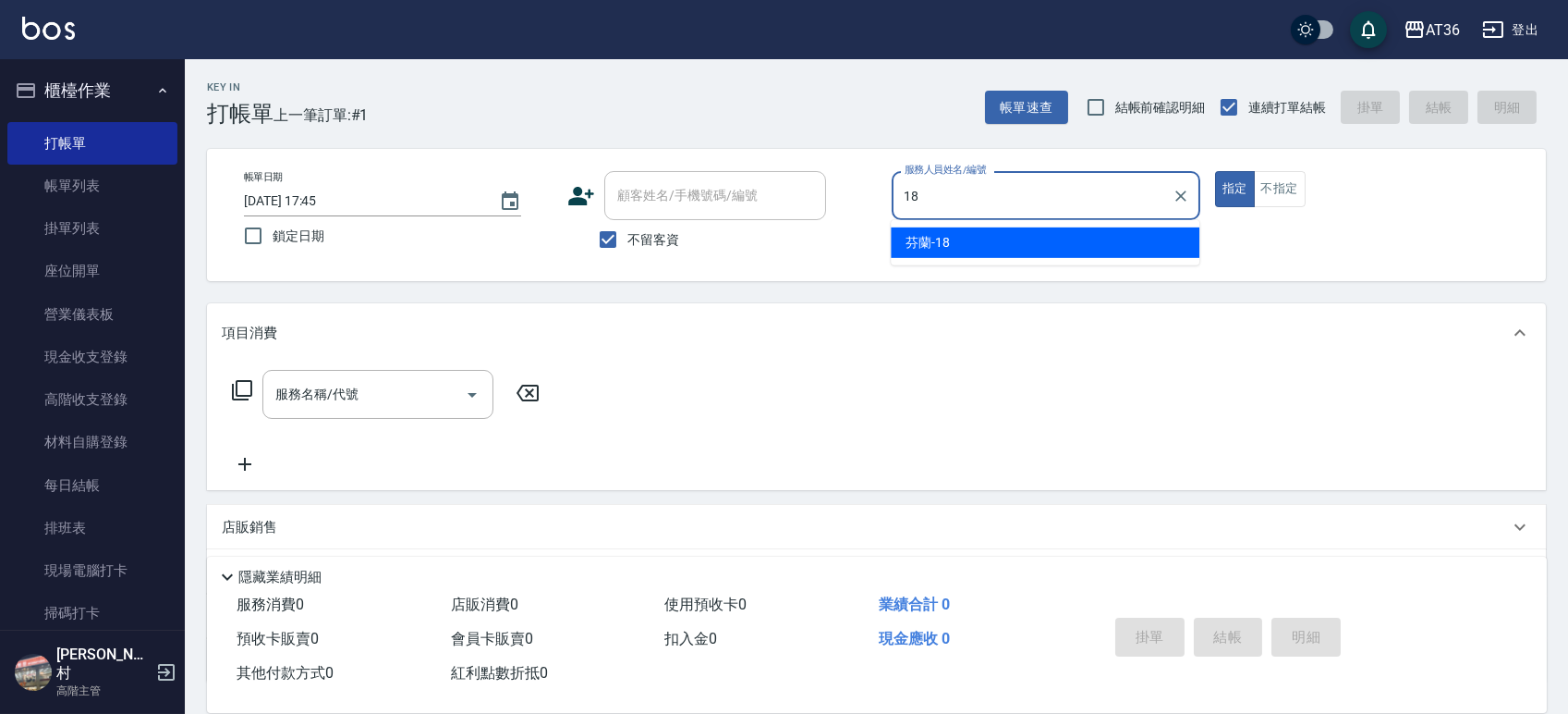
type input "18"
type button "true"
type input "芬蘭-18"
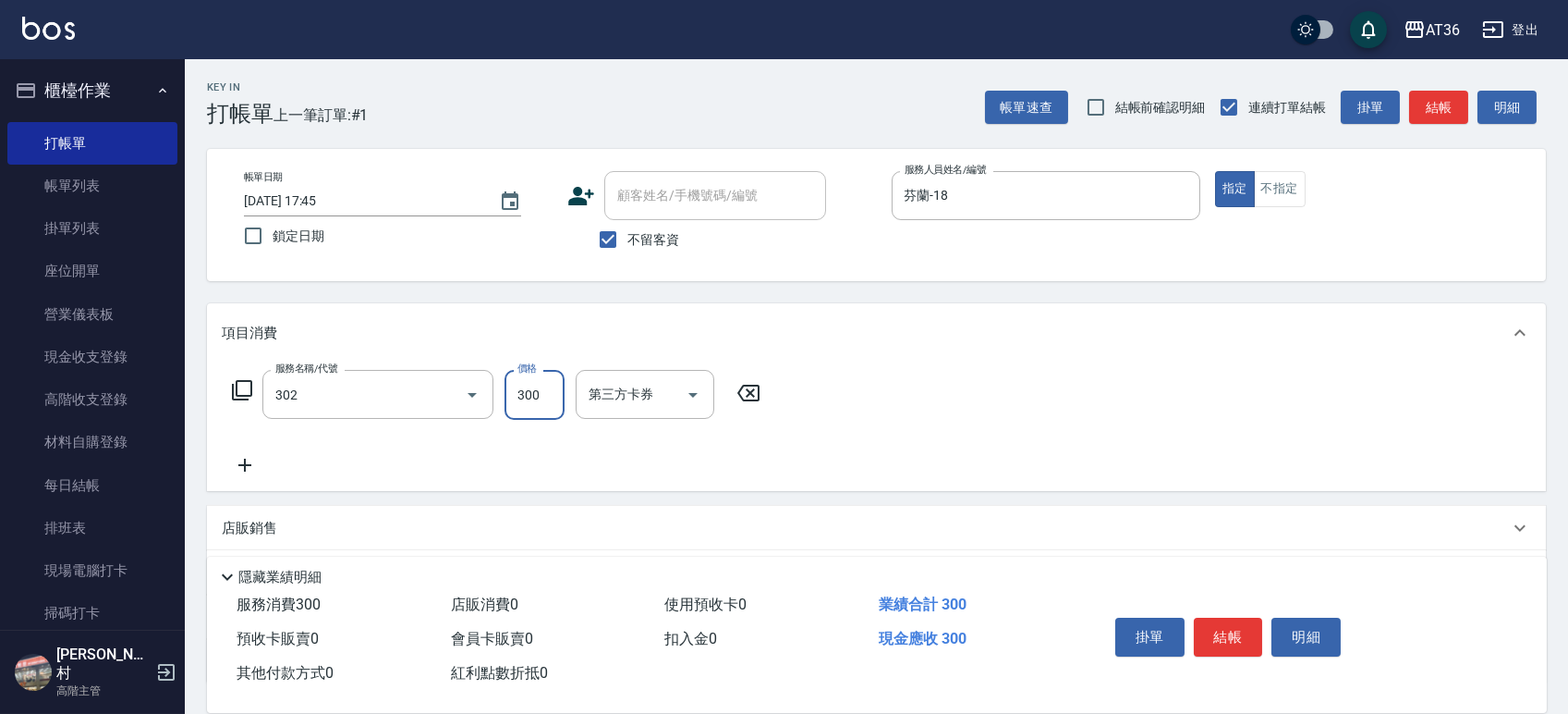
type input "造型剪髮(302)"
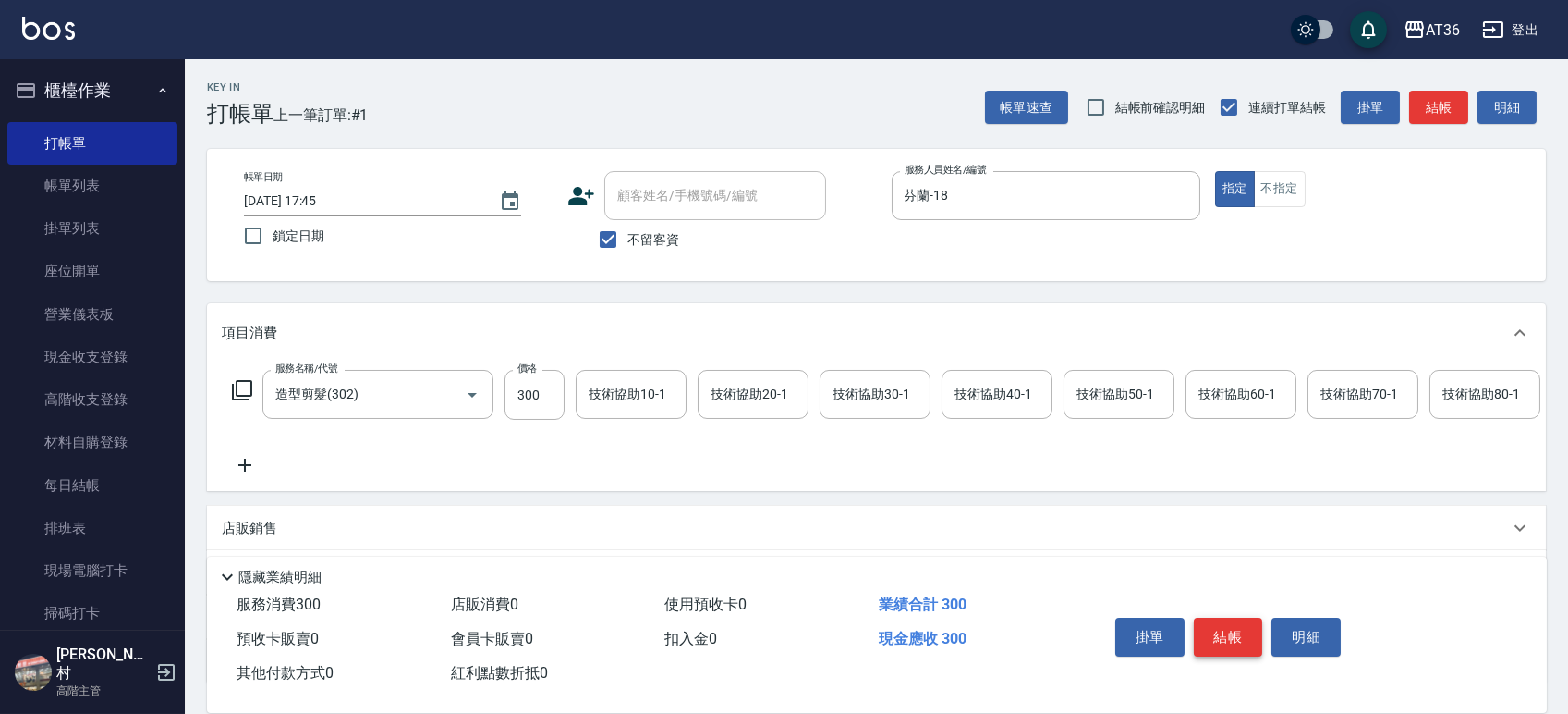
click at [1221, 659] on div "掛單 結帳 明細" at bounding box center [1228, 639] width 241 height 58
click at [1224, 633] on button "結帳" at bounding box center [1228, 637] width 69 height 39
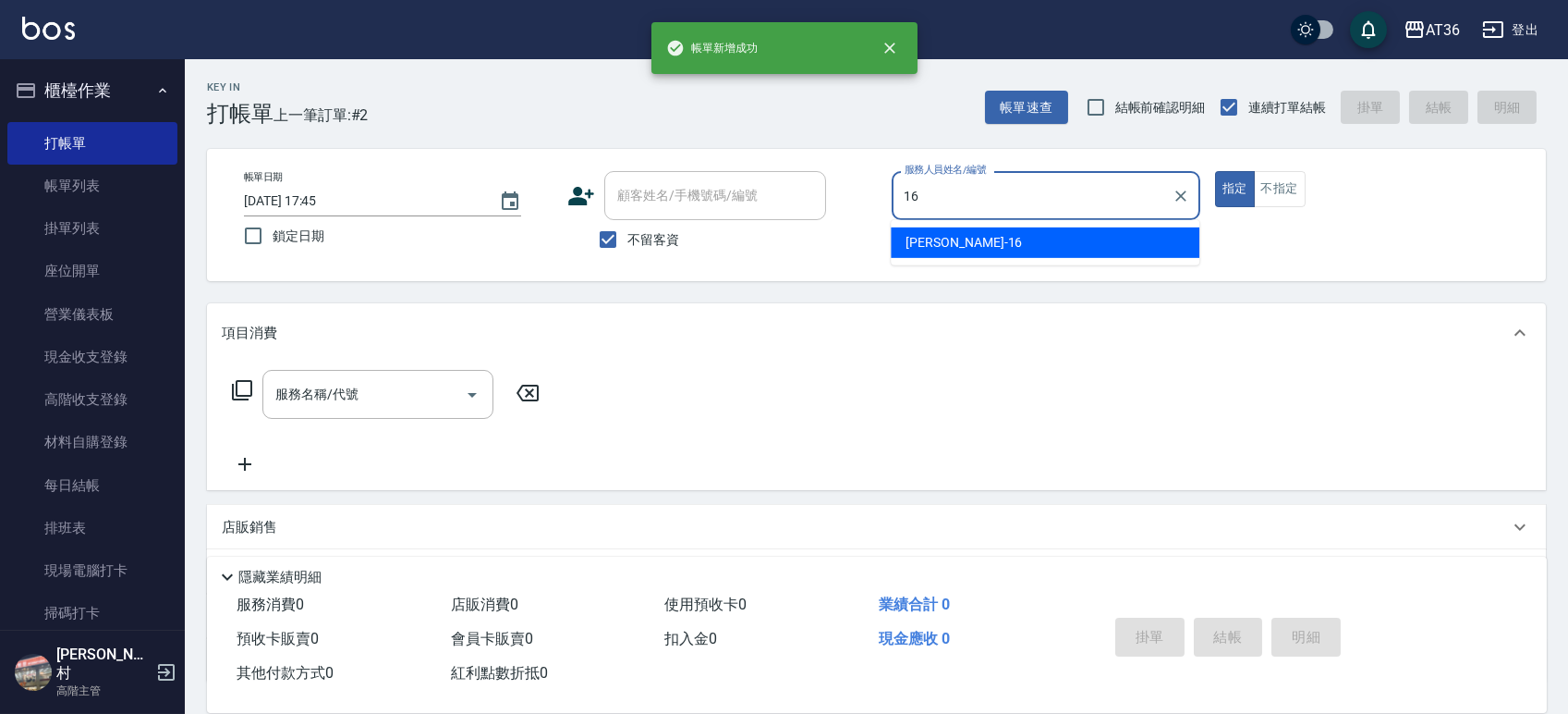
type input "小鳳-16"
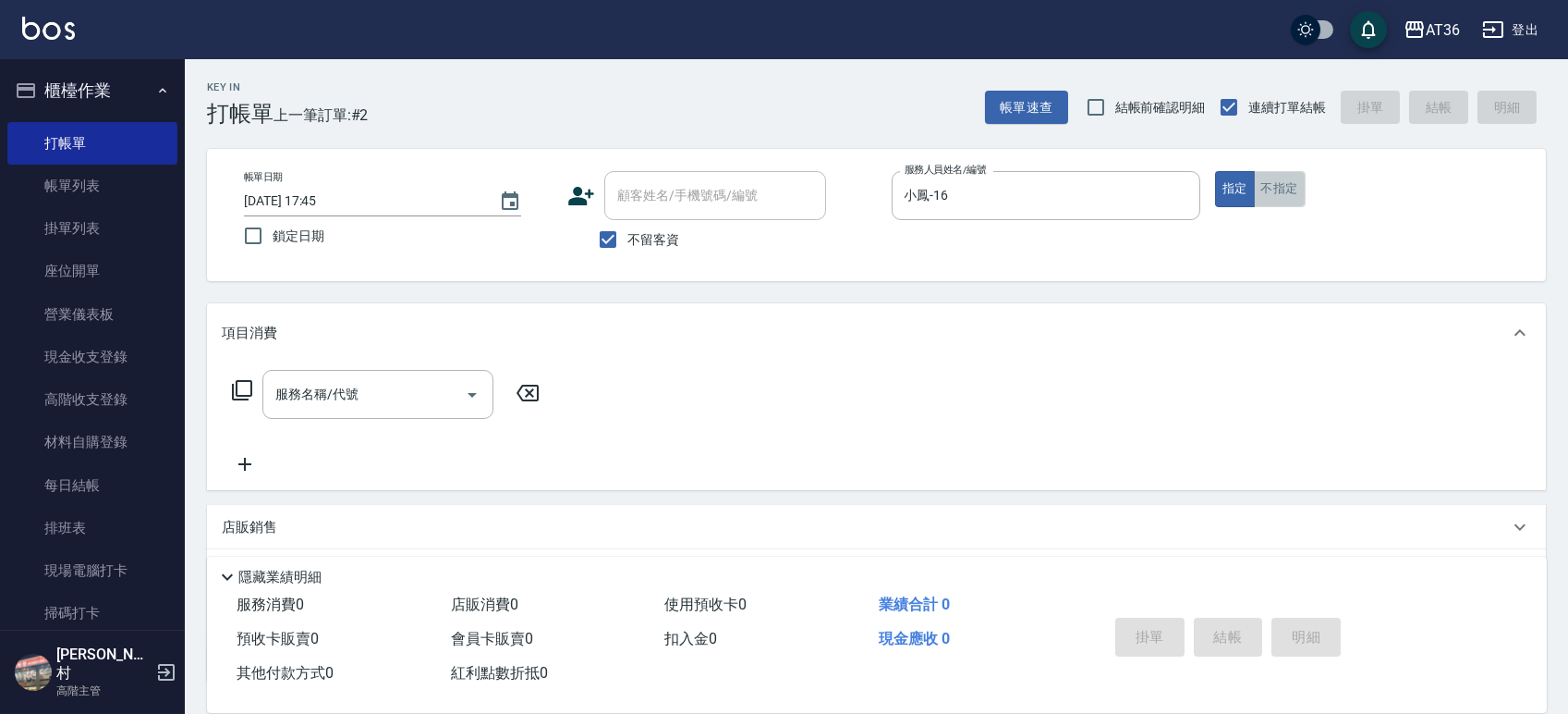
click at [1277, 196] on button "不指定" at bounding box center [1280, 189] width 52 height 36
type button "false"
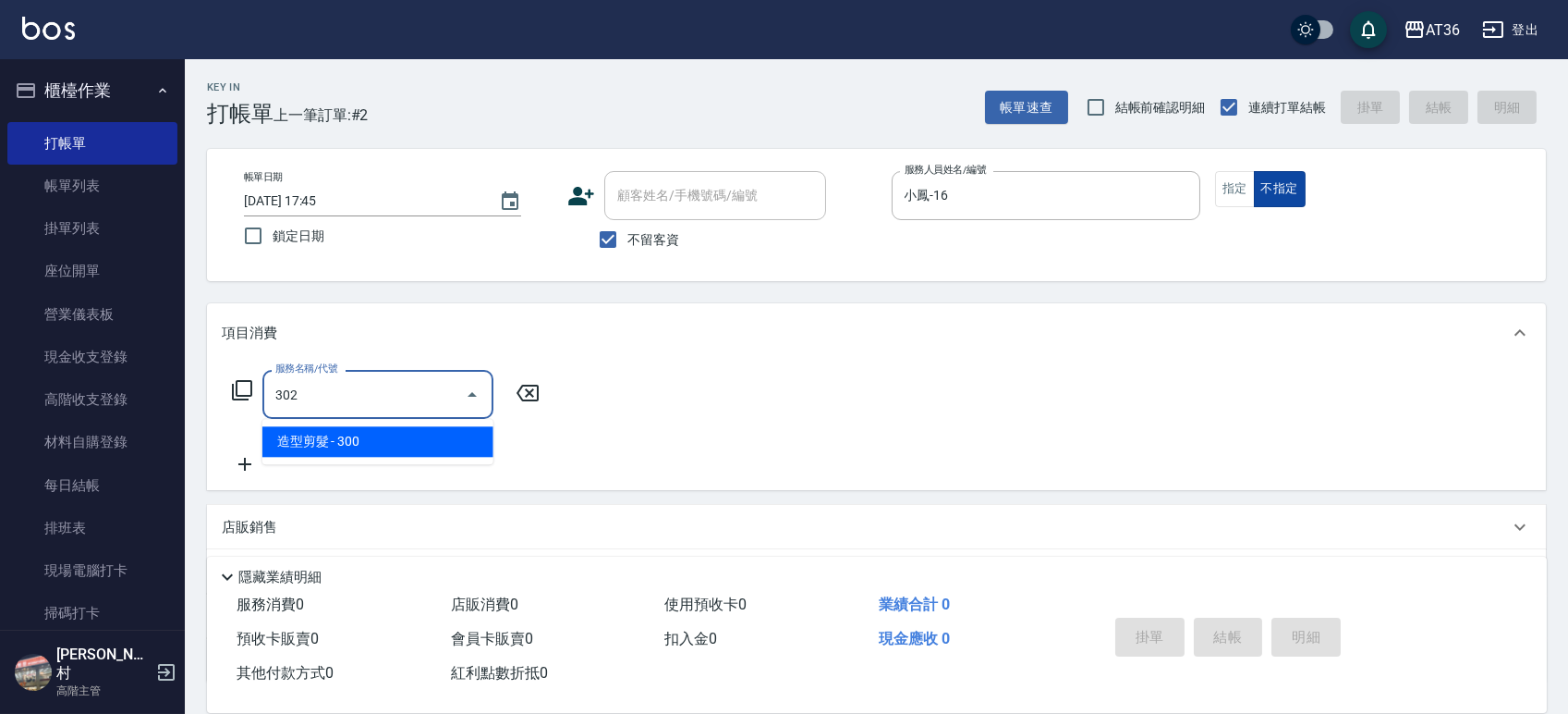
type input "造型剪髮(302)"
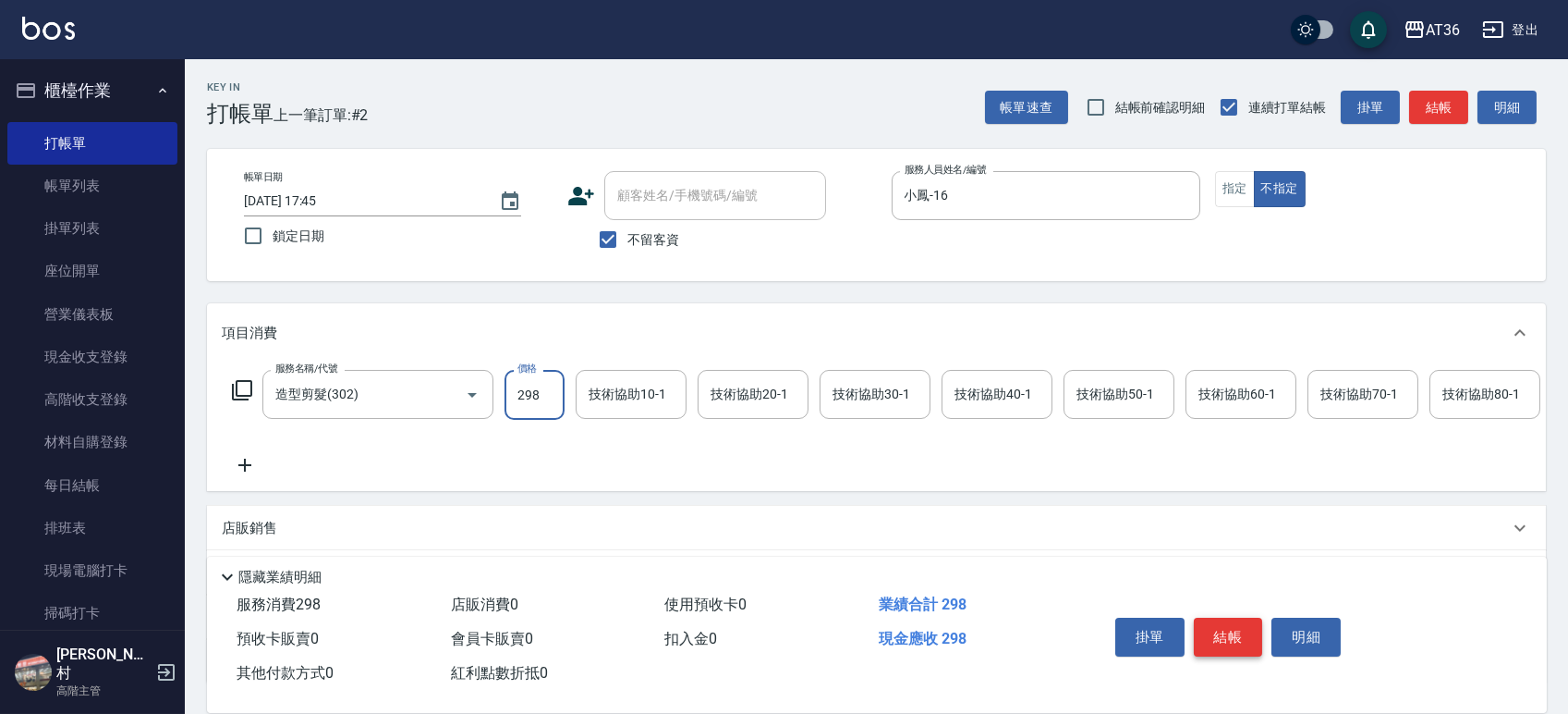
type input "298"
click at [1220, 627] on button "結帳" at bounding box center [1228, 637] width 69 height 39
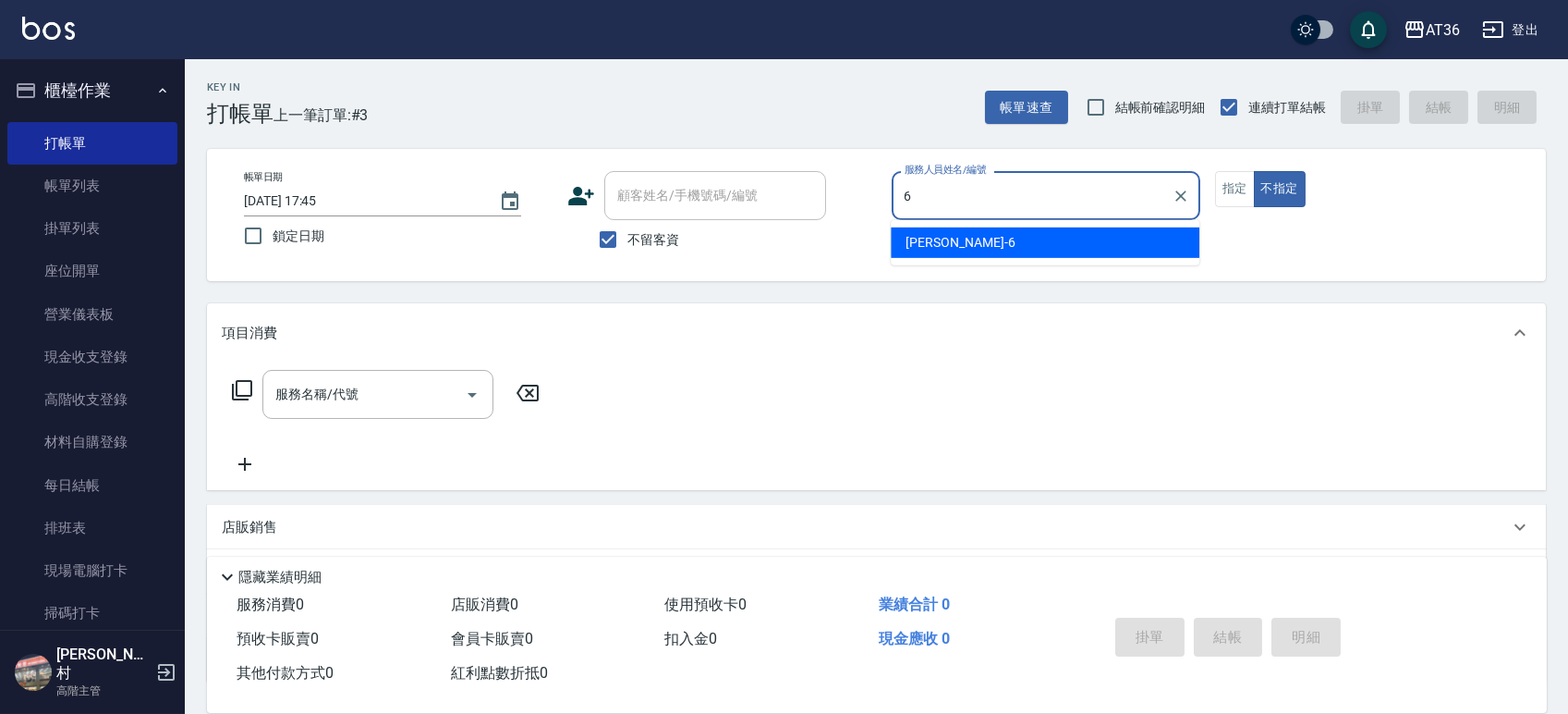
type input "伶伶-6"
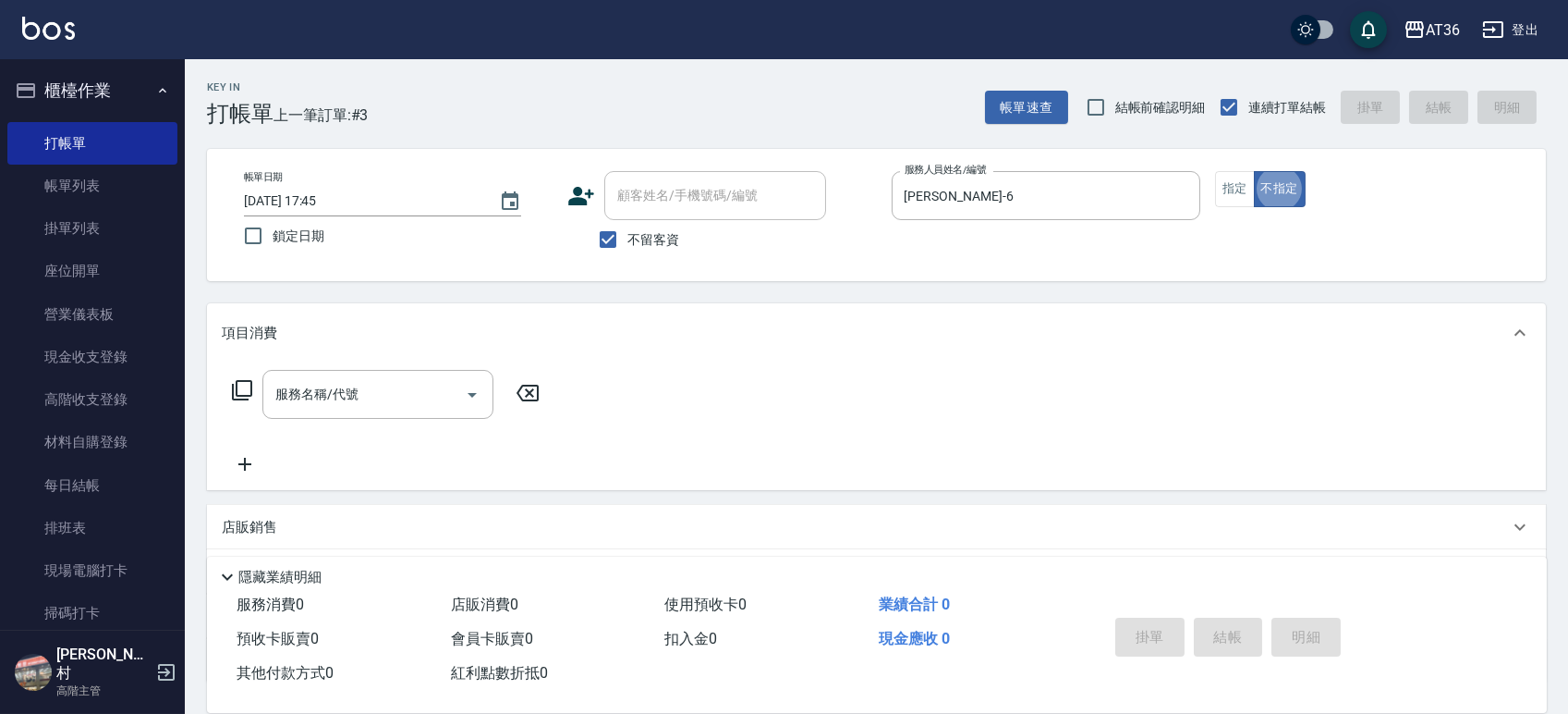
click at [235, 399] on icon at bounding box center [242, 390] width 20 height 20
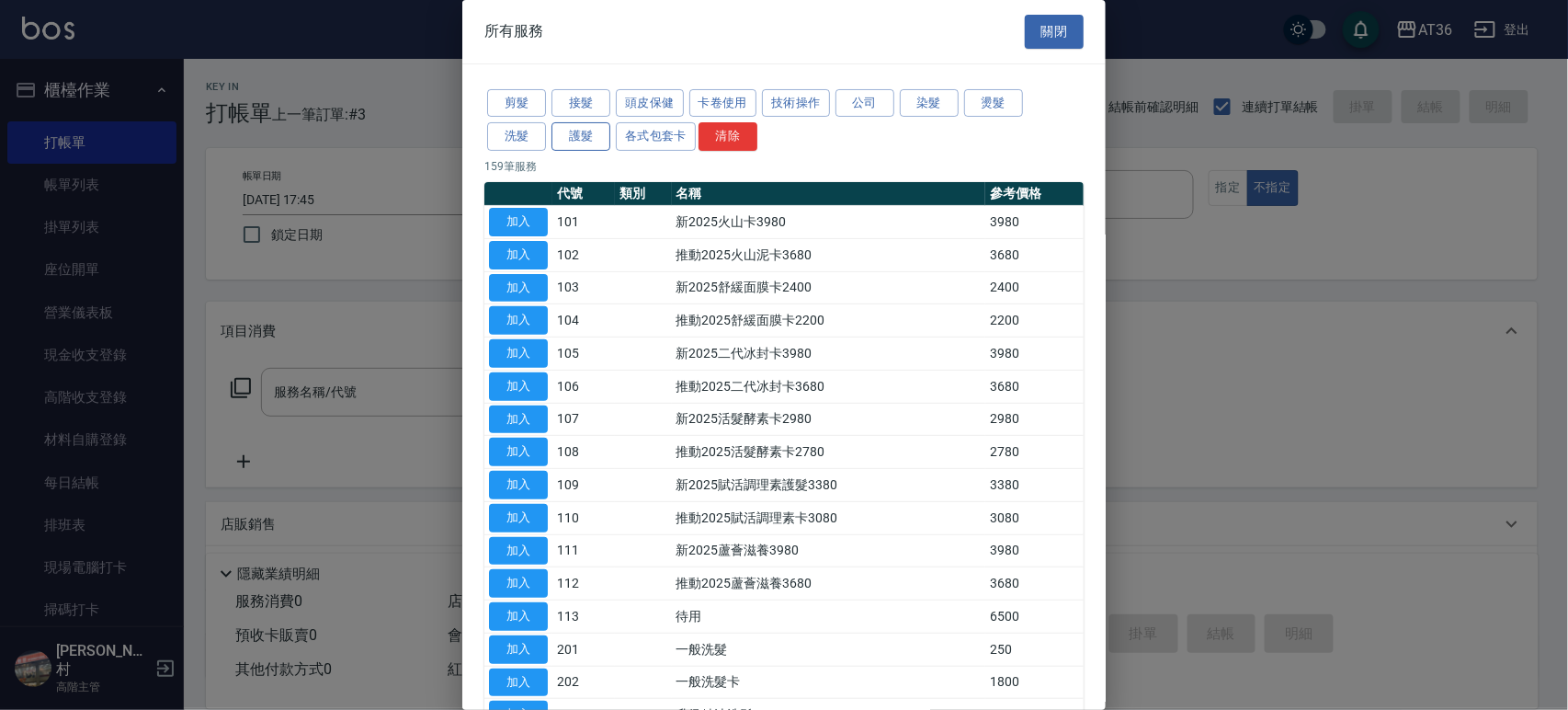
click at [567, 135] on button "護髮" at bounding box center [581, 136] width 59 height 29
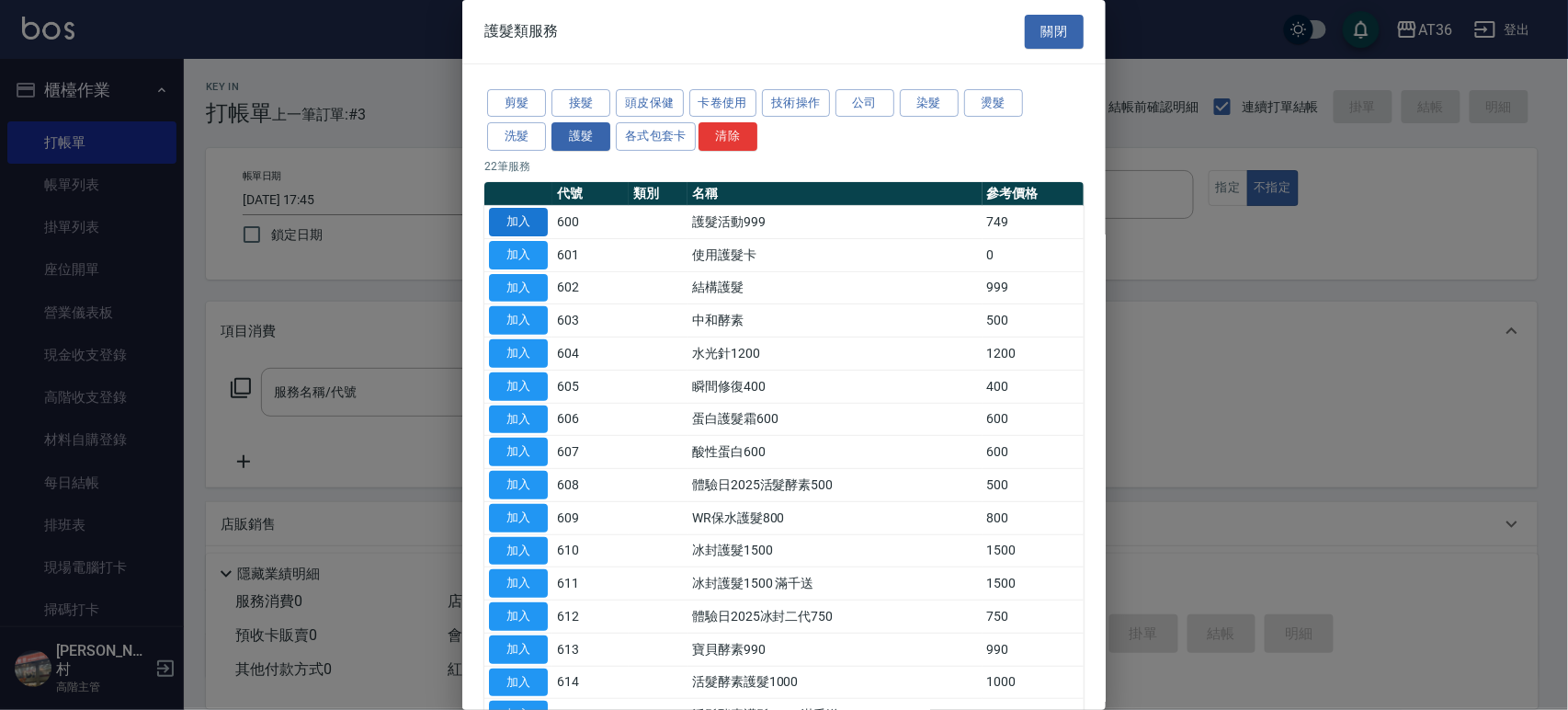
click at [517, 226] on button "加入" at bounding box center [518, 222] width 59 height 29
type input "護髮活動999(600)"
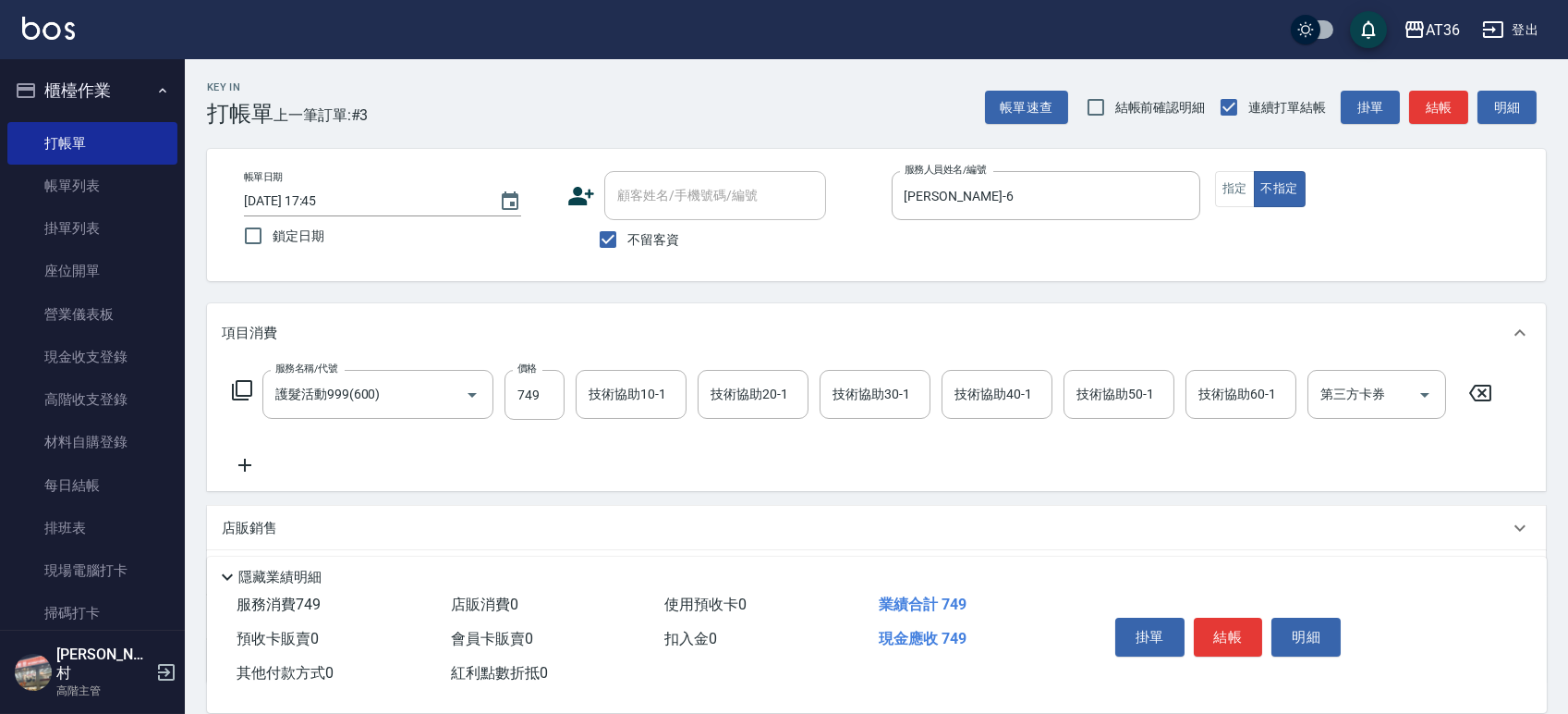
click at [572, 393] on div "服務名稱/代號 護髮活動999(600) 服務名稱/代號 價格 749 價格 技術協助10-1 技術協助10-1 技術協助20-1 技術協助20-1 技術協助…" at bounding box center [862, 395] width 1281 height 50
click at [535, 396] on input "749" at bounding box center [535, 395] width 60 height 50
type input "1000"
click at [1227, 631] on button "結帳" at bounding box center [1228, 637] width 69 height 39
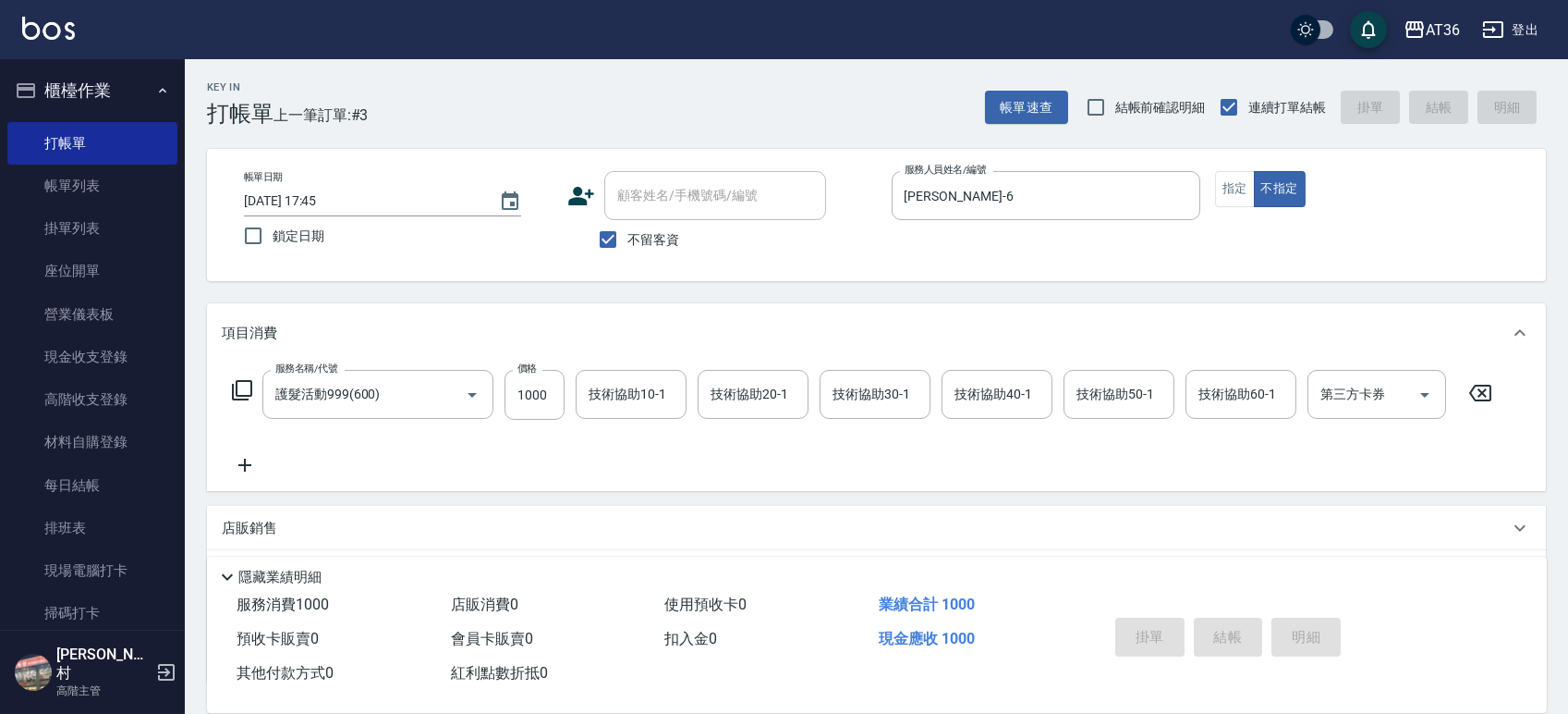
type input "2025/09/10 17:46"
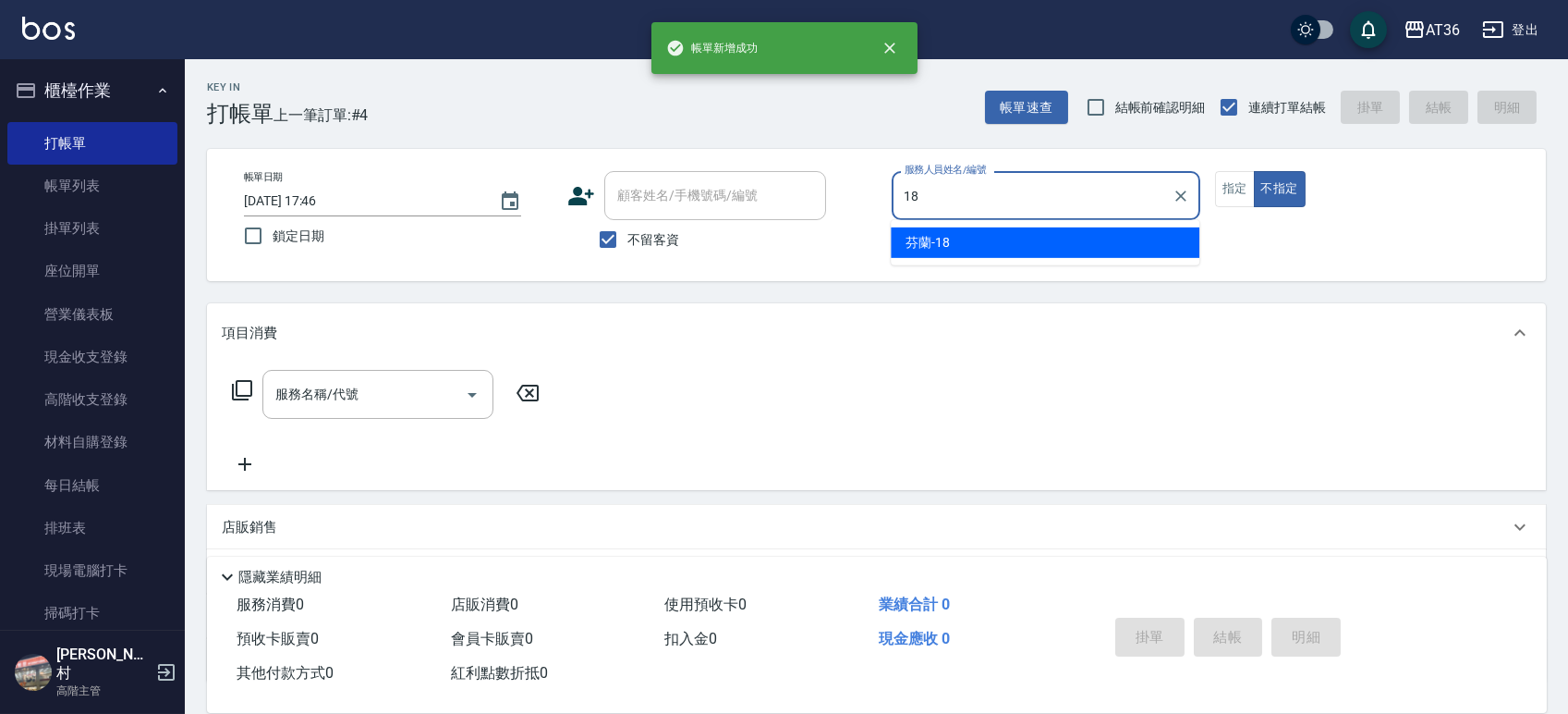
type input "芬蘭-18"
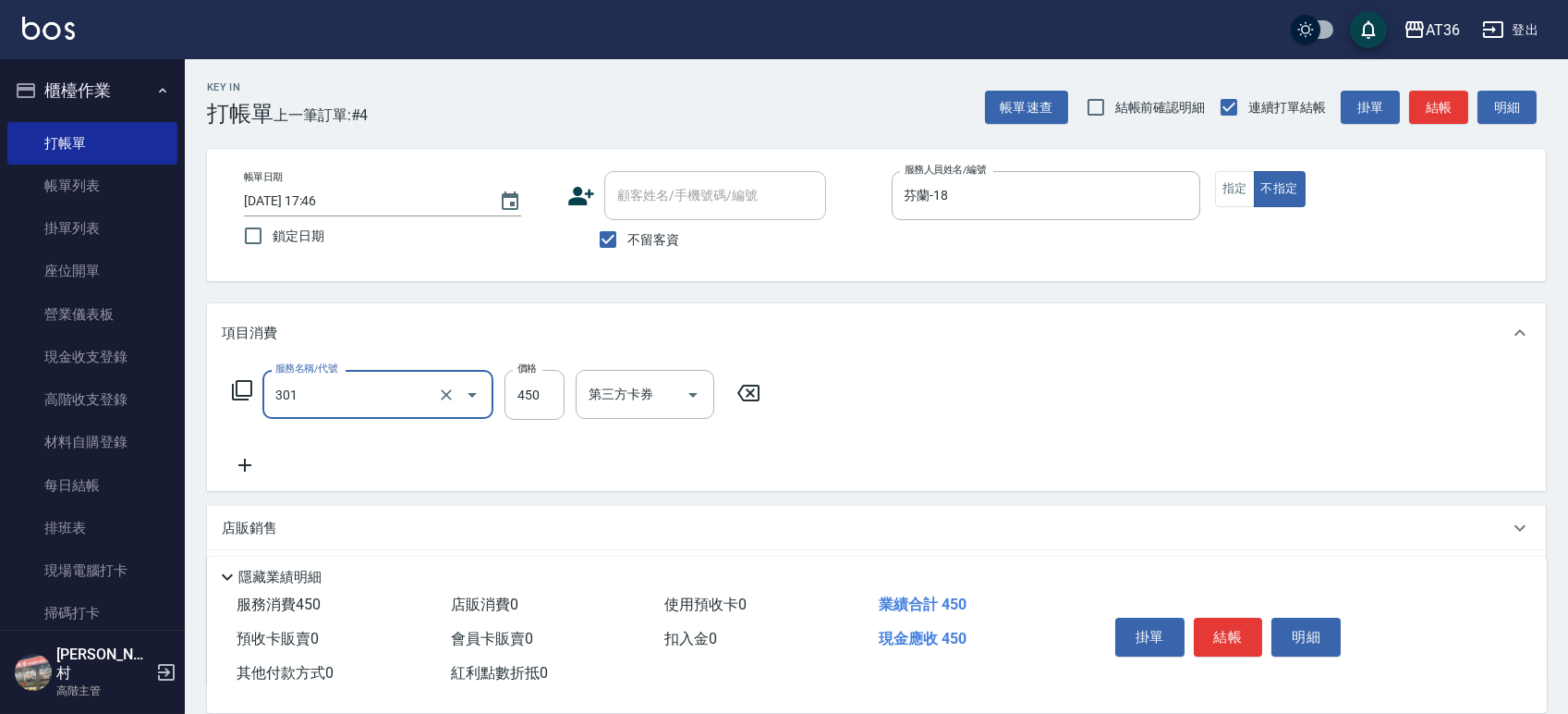
type input "洗+剪(301)"
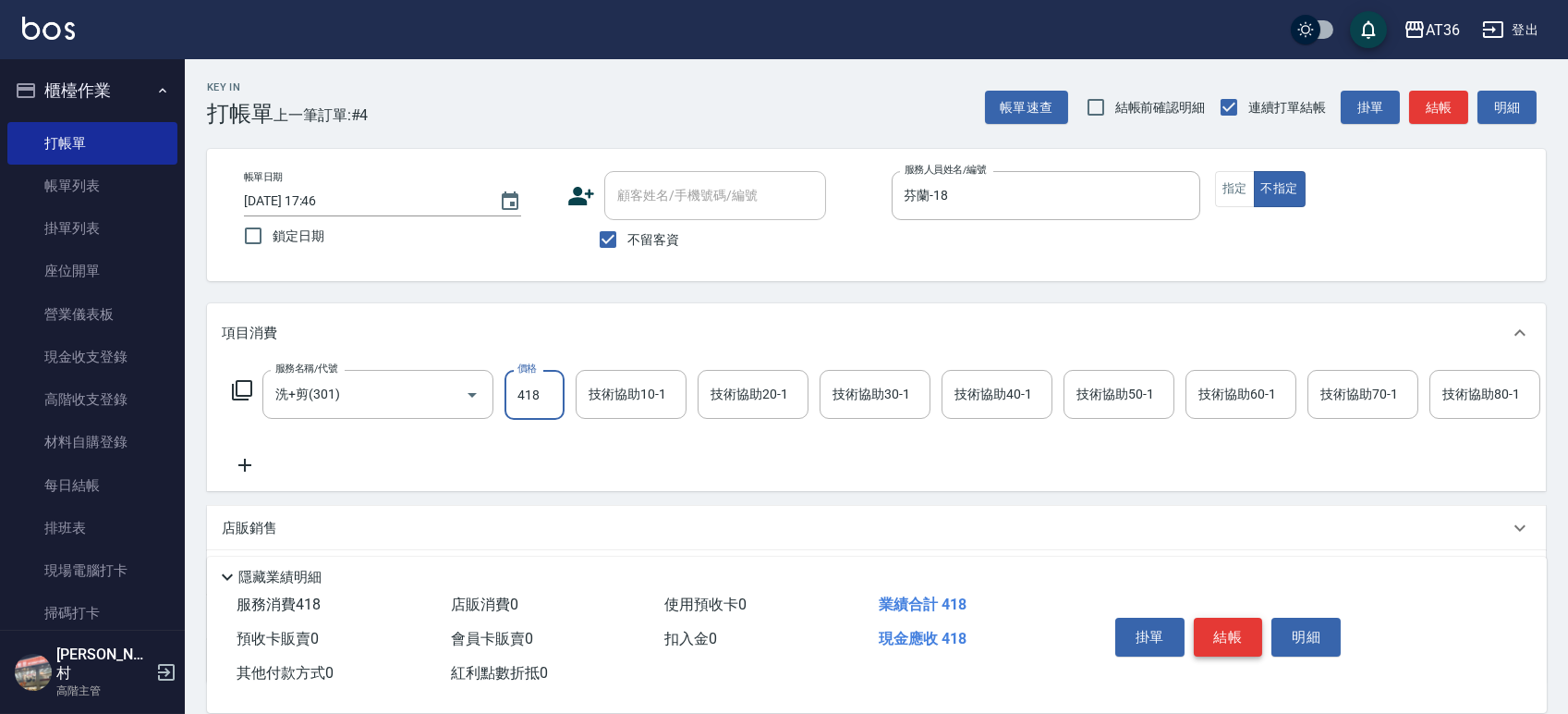
type input "418"
click at [1220, 622] on button "結帳" at bounding box center [1228, 637] width 69 height 39
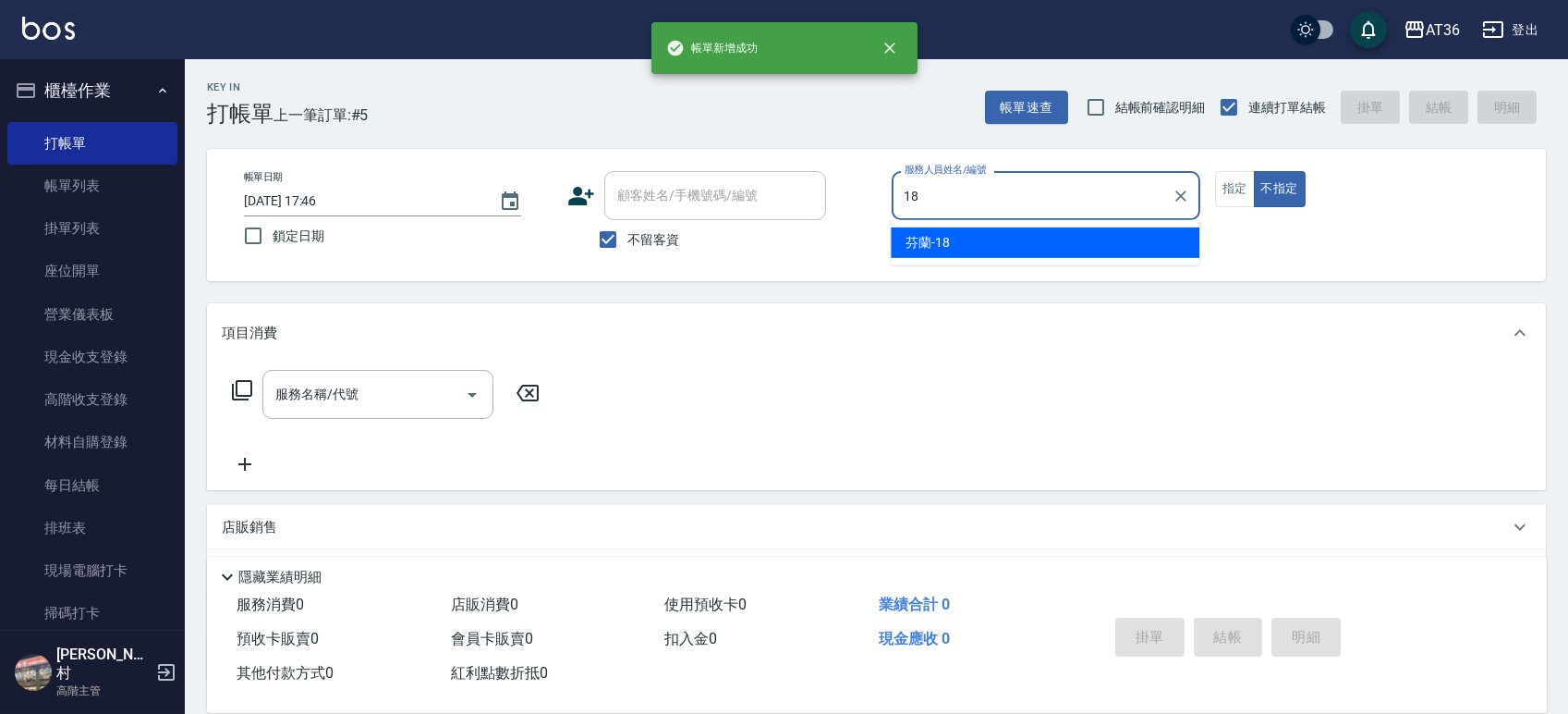
type input "芬蘭-18"
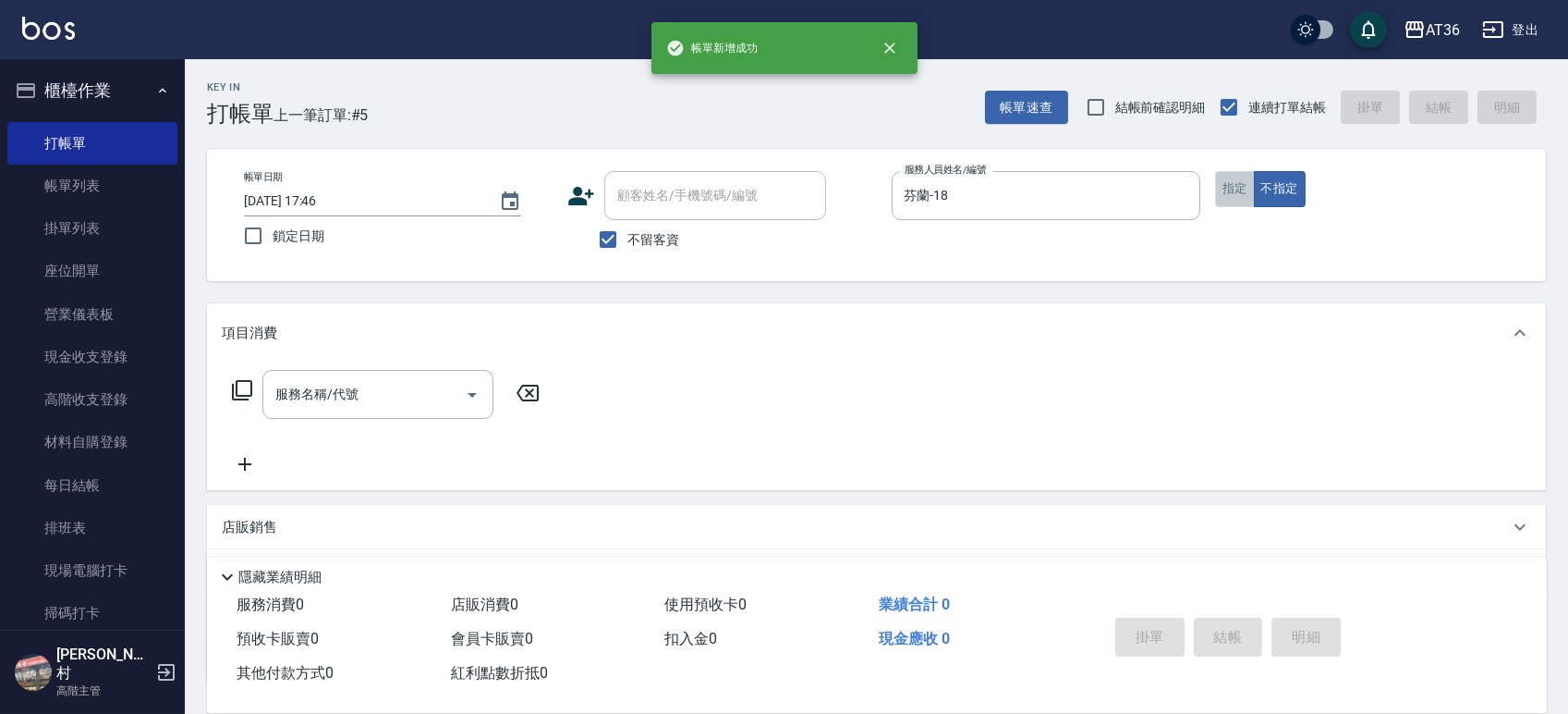
click at [1238, 188] on button "指定" at bounding box center [1235, 189] width 40 height 36
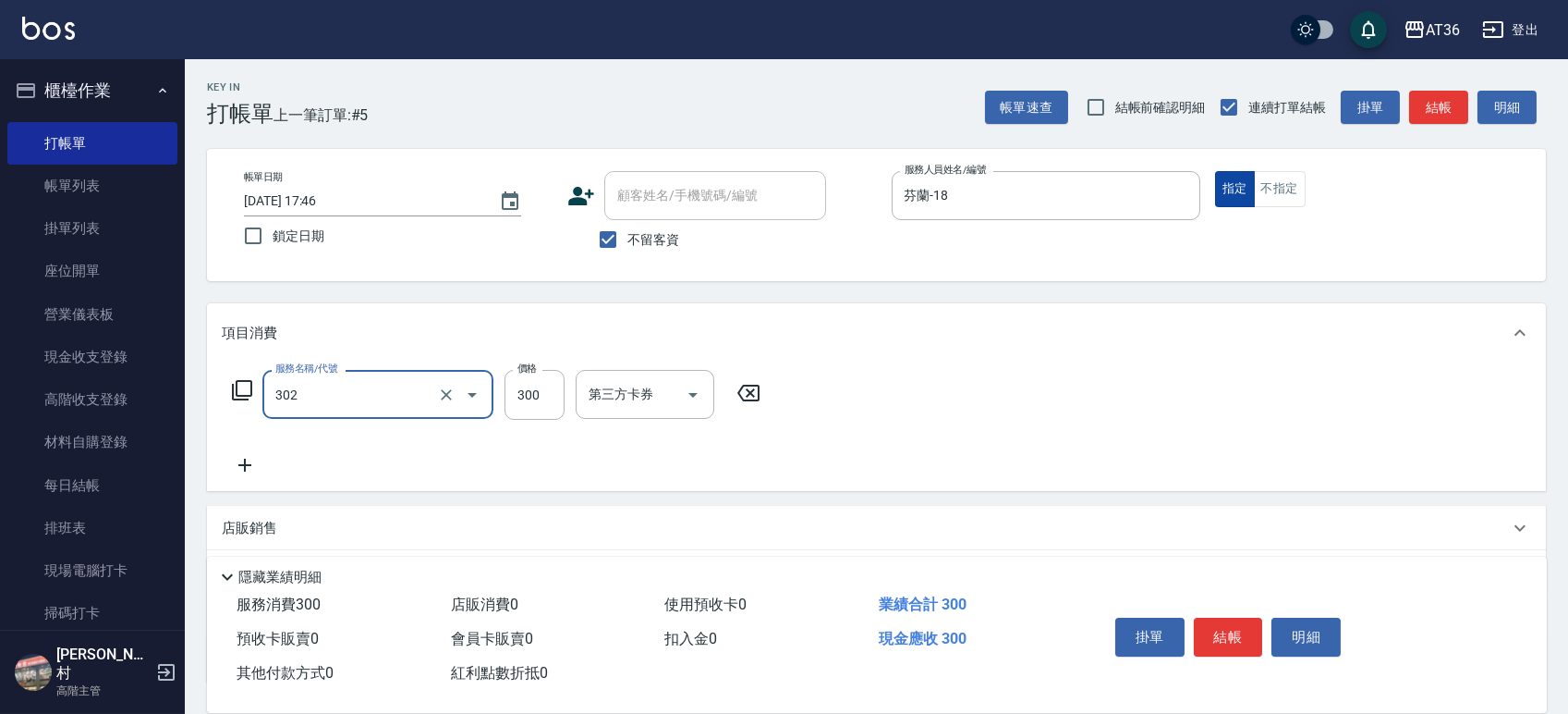
type input "造型剪髮(302)"
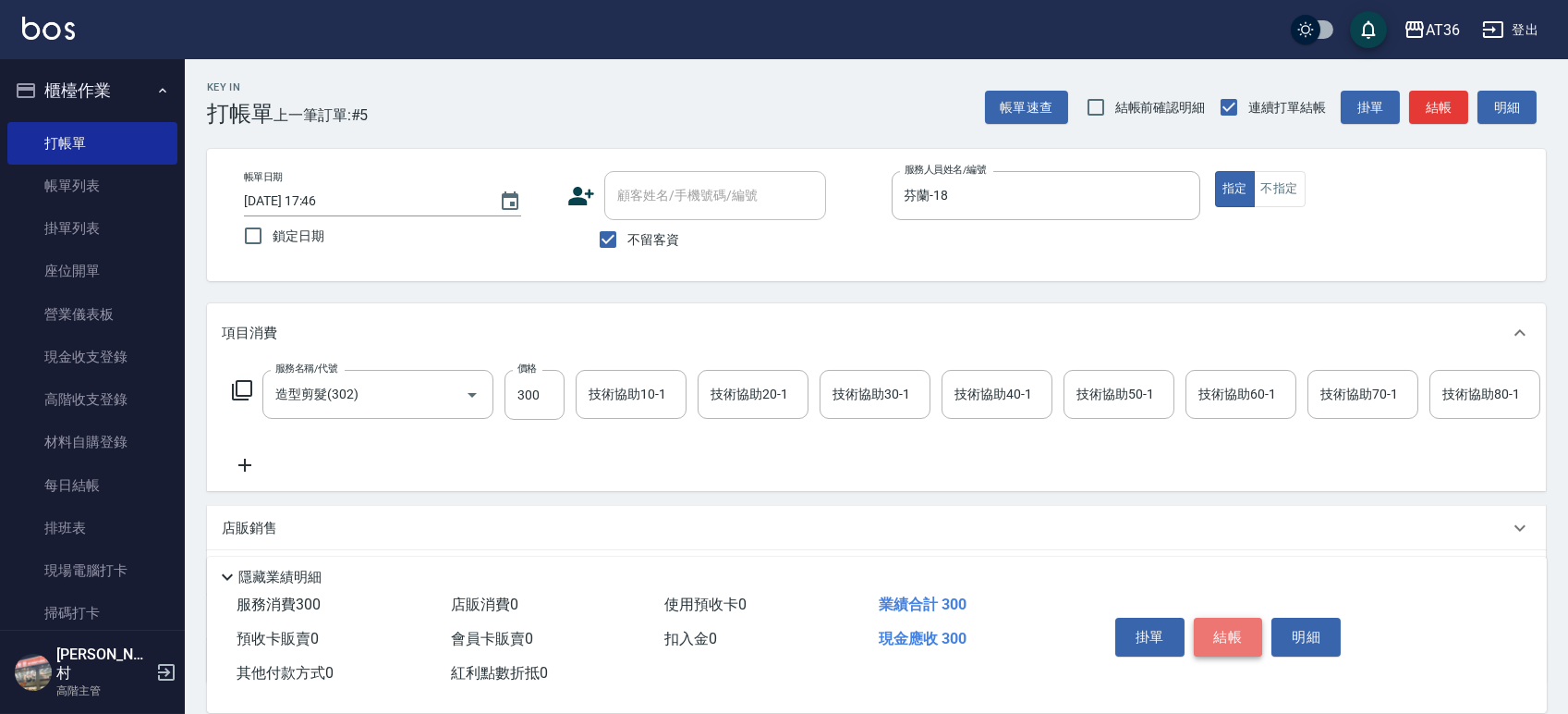
click at [1221, 625] on button "結帳" at bounding box center [1228, 637] width 69 height 39
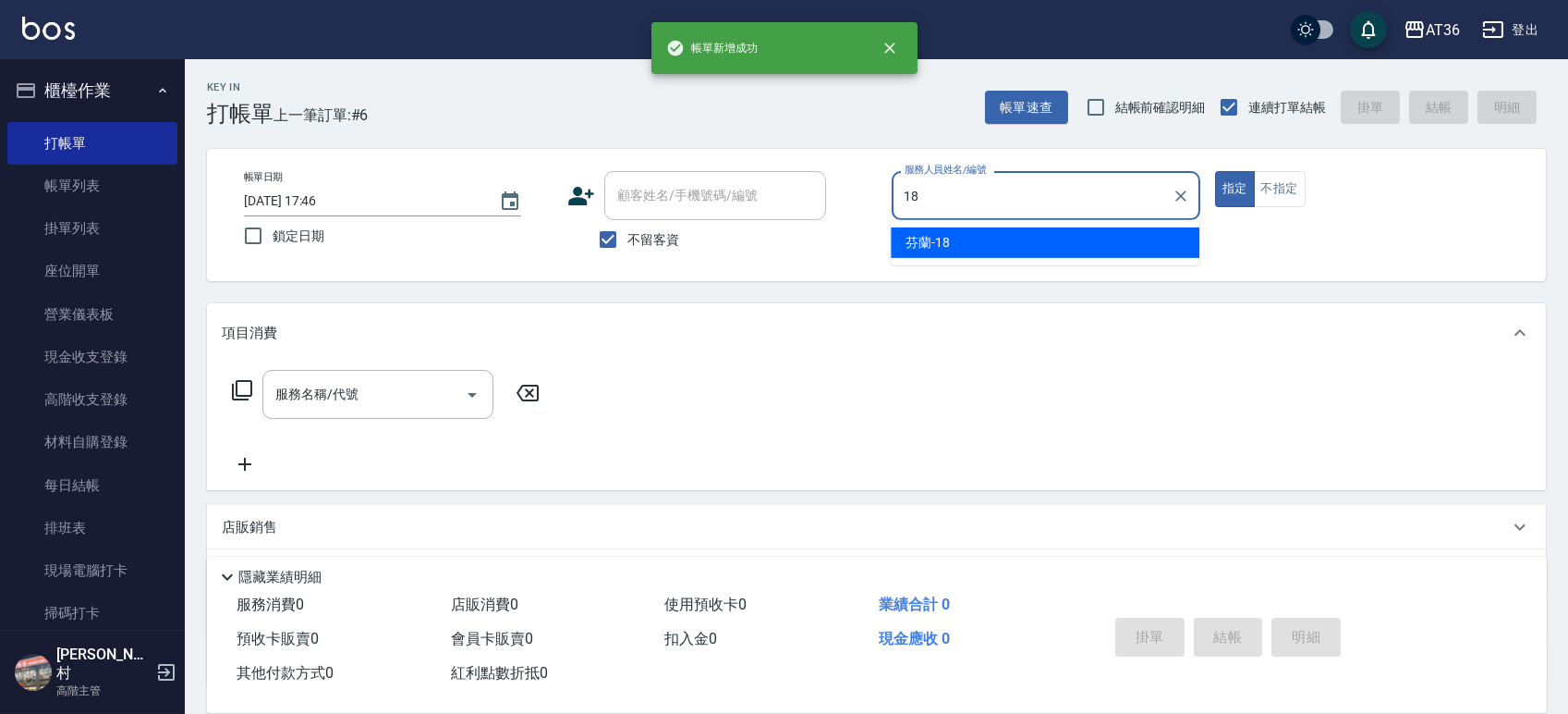
type input "芬蘭-18"
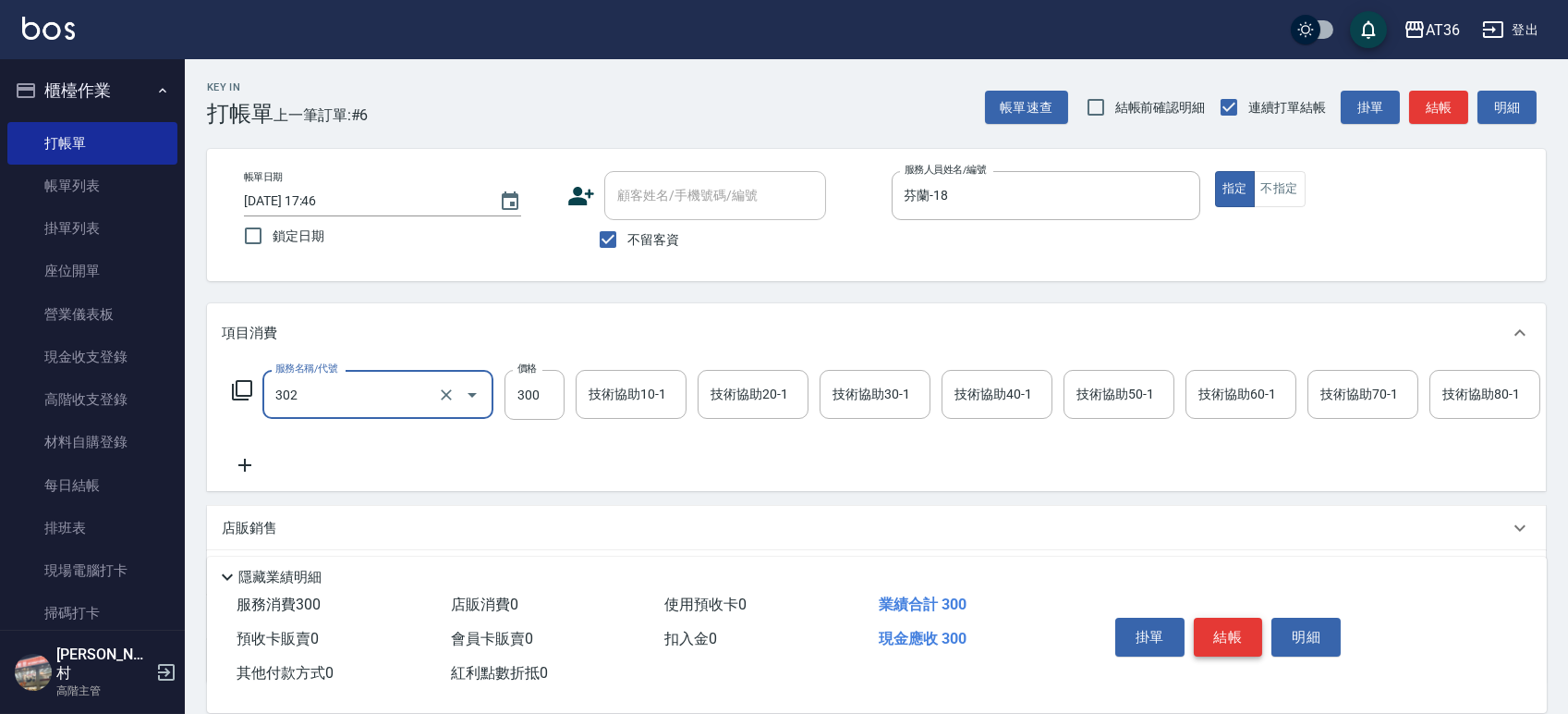
type input "造型剪髮(302)"
click at [1230, 629] on button "結帳" at bounding box center [1228, 637] width 69 height 39
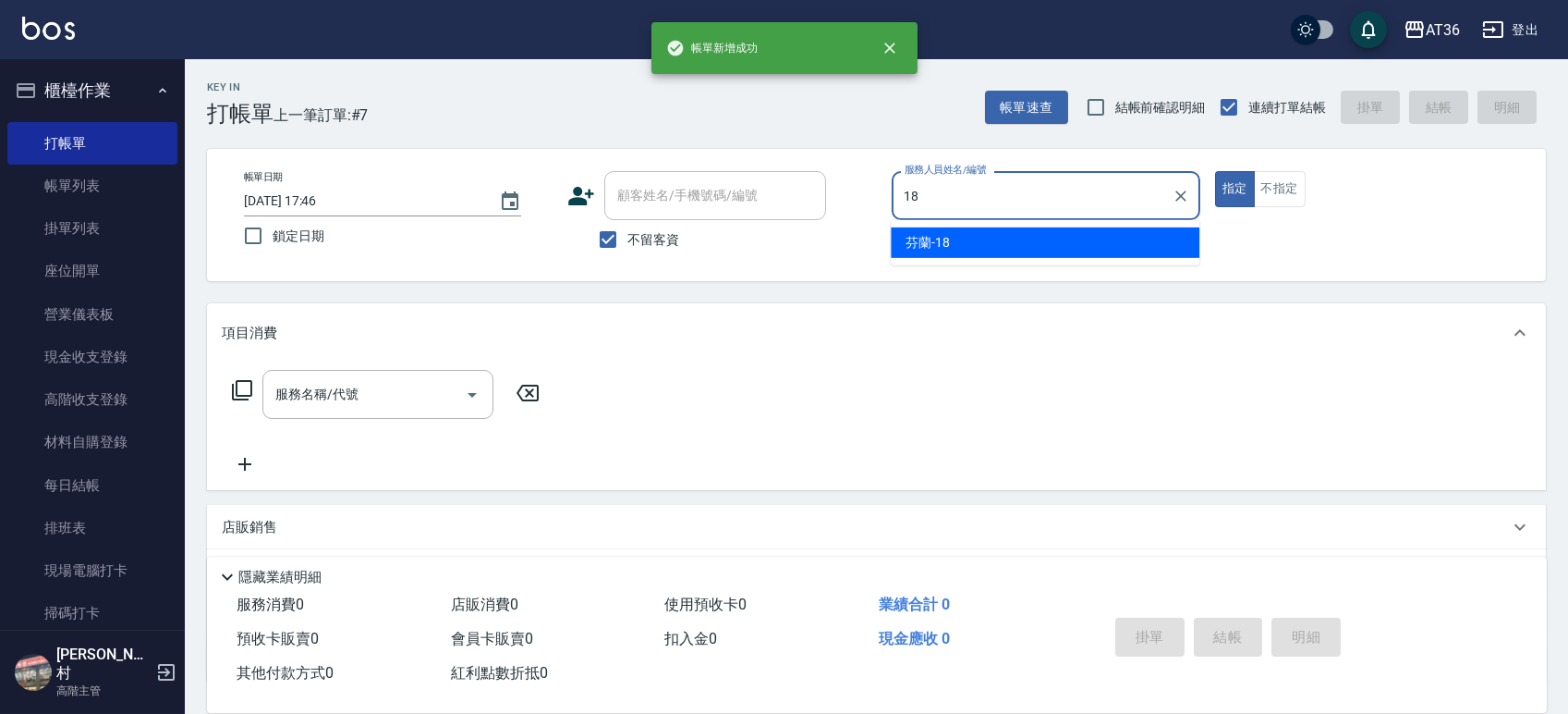
type input "芬蘭-18"
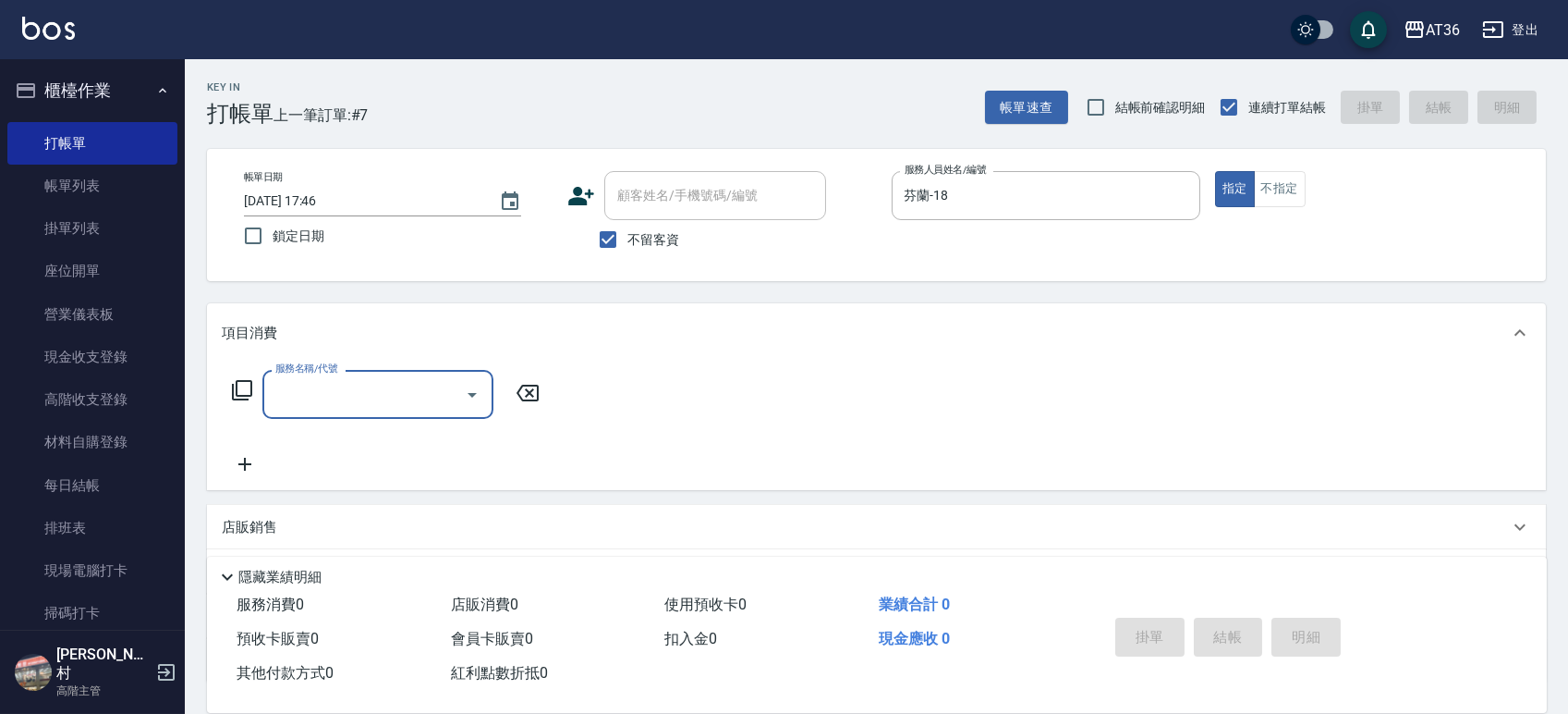
click at [241, 397] on icon at bounding box center [242, 390] width 22 height 22
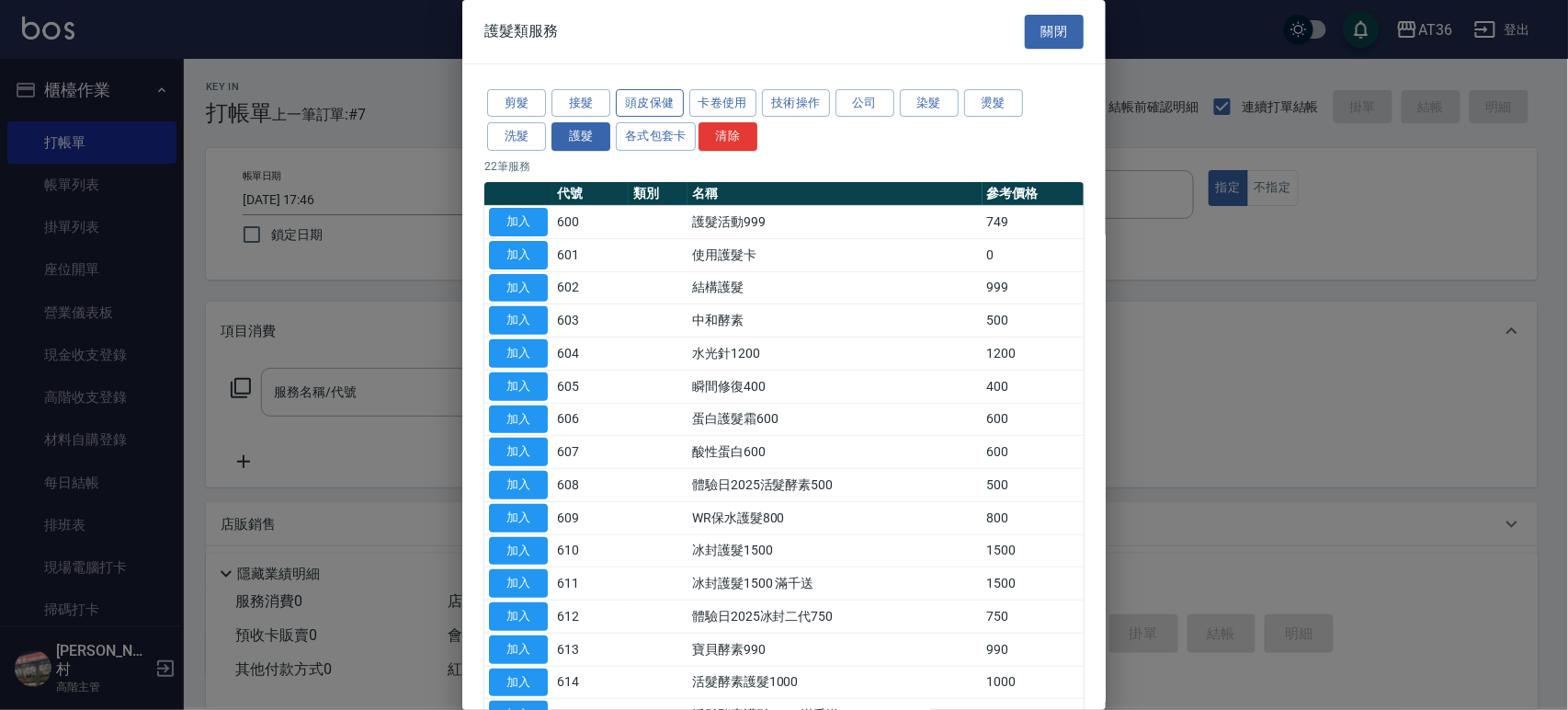
click at [652, 100] on button "頭皮保健" at bounding box center [650, 103] width 68 height 29
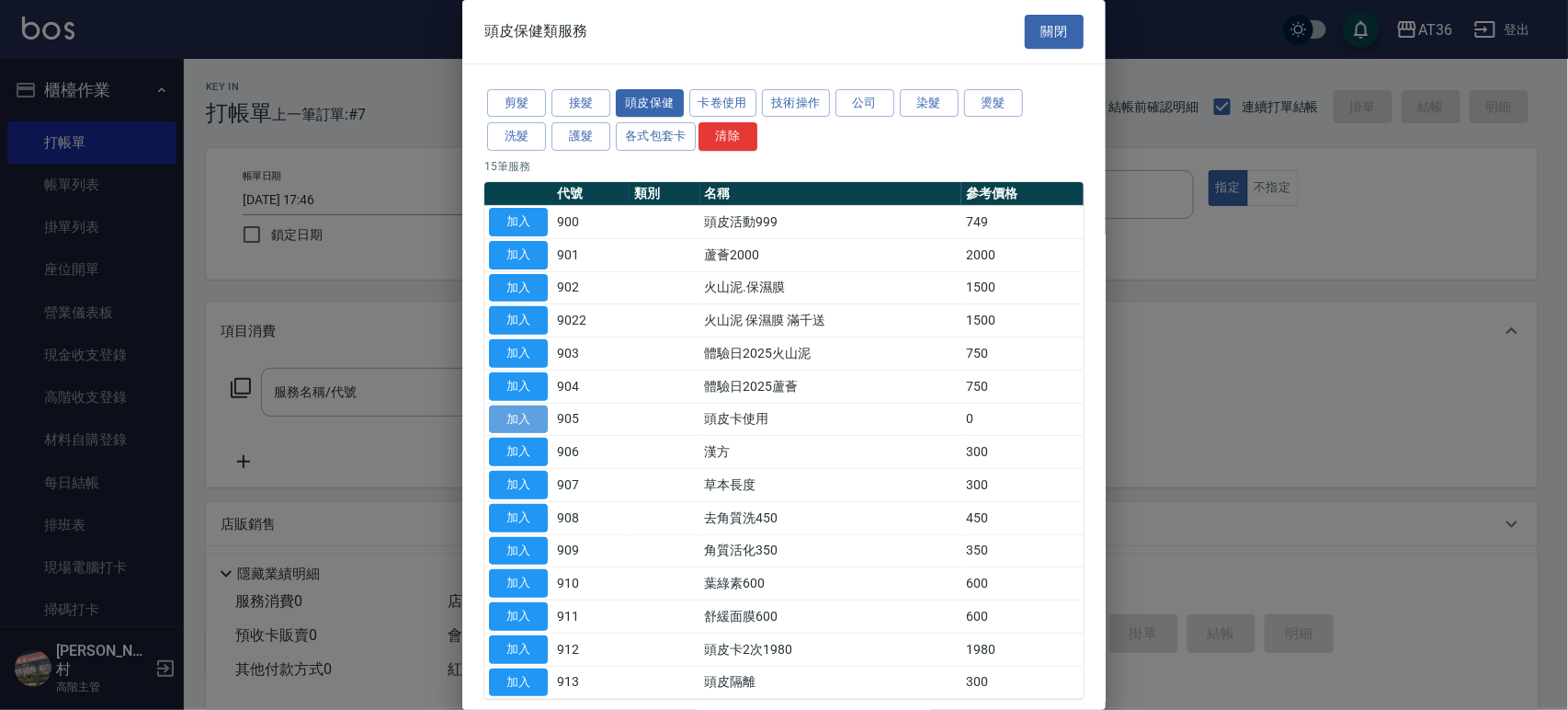
click at [520, 413] on button "加入" at bounding box center [518, 420] width 59 height 29
type input "頭皮卡使用(905)"
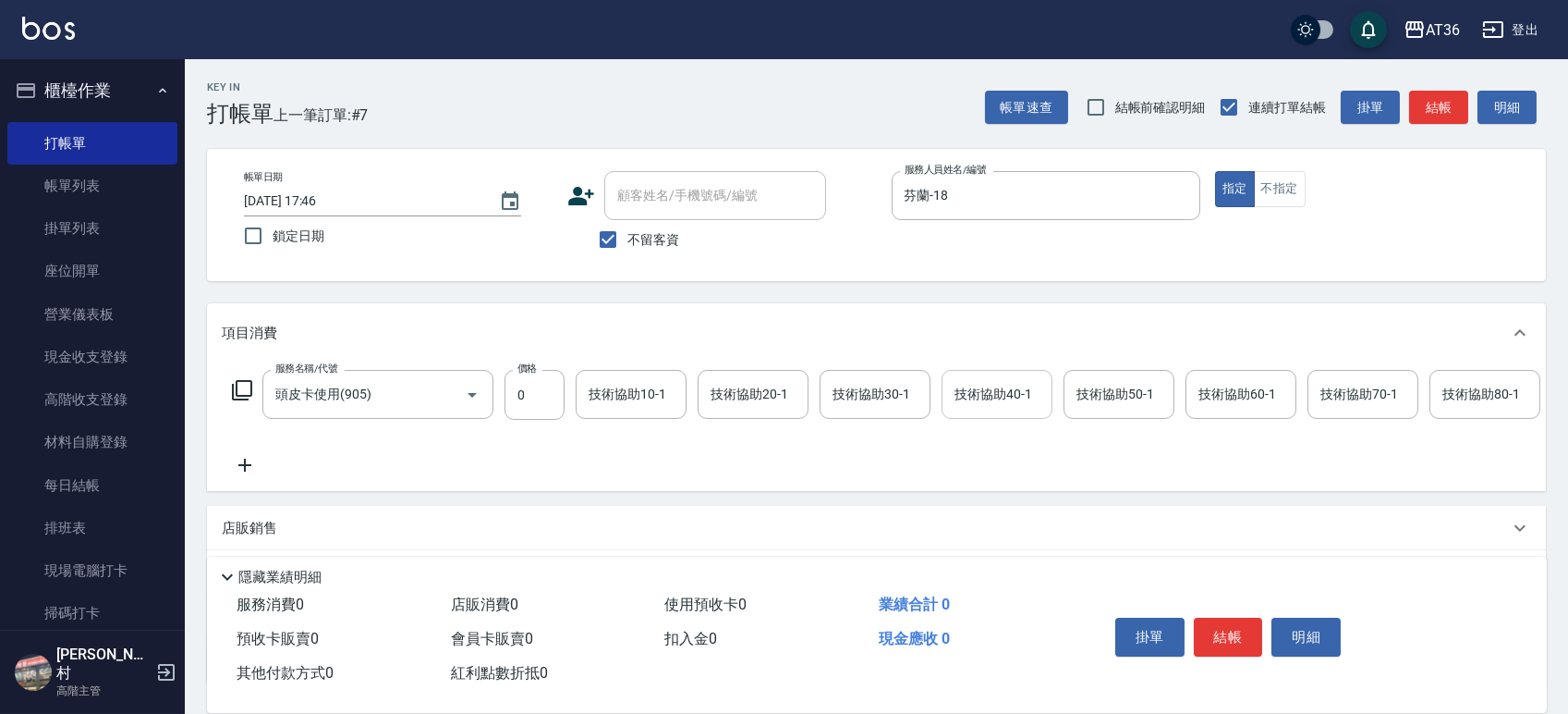
click at [986, 401] on div "技術協助40-1 技術協助40-1" at bounding box center [996, 394] width 111 height 49
type input "欣蓓-56"
click at [1228, 630] on button "結帳" at bounding box center [1228, 637] width 69 height 39
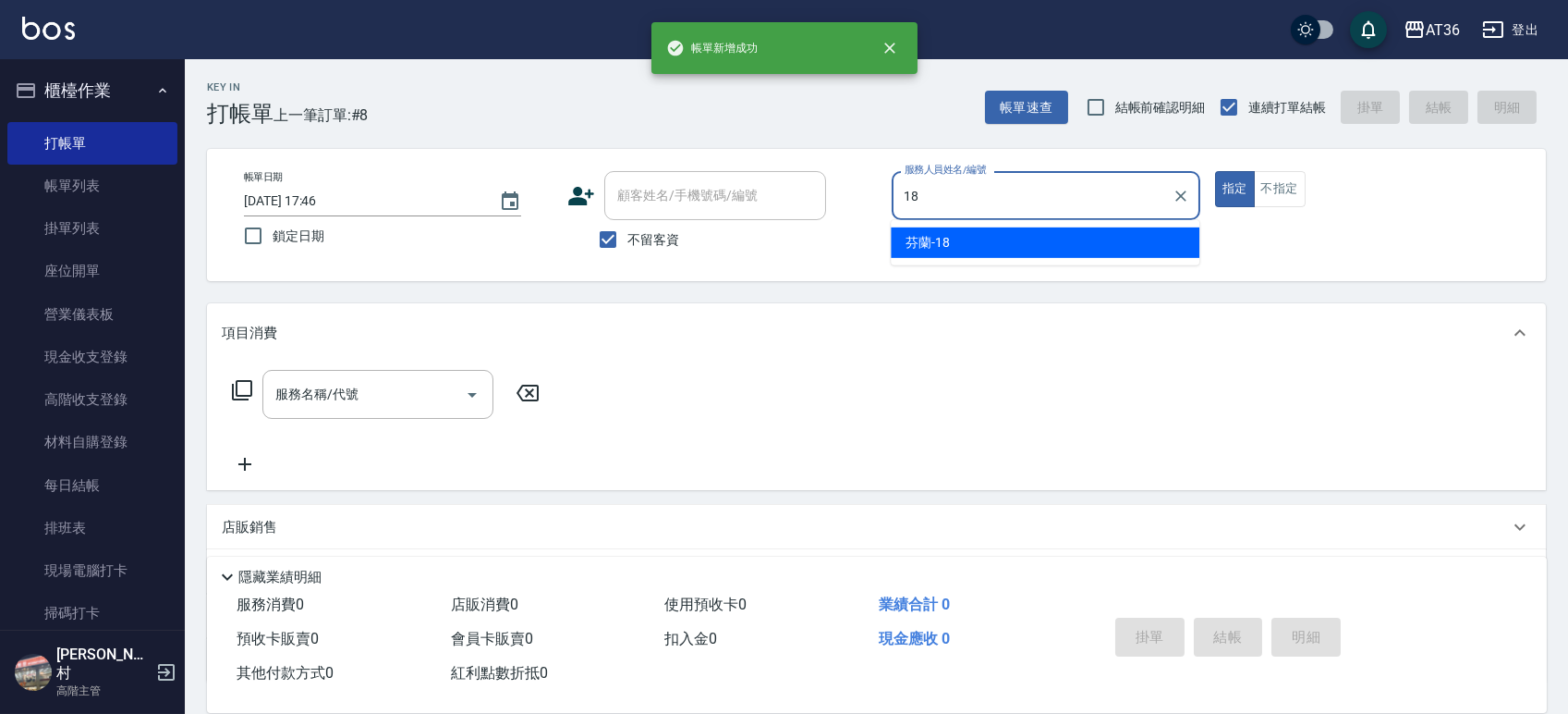
type input "芬蘭-18"
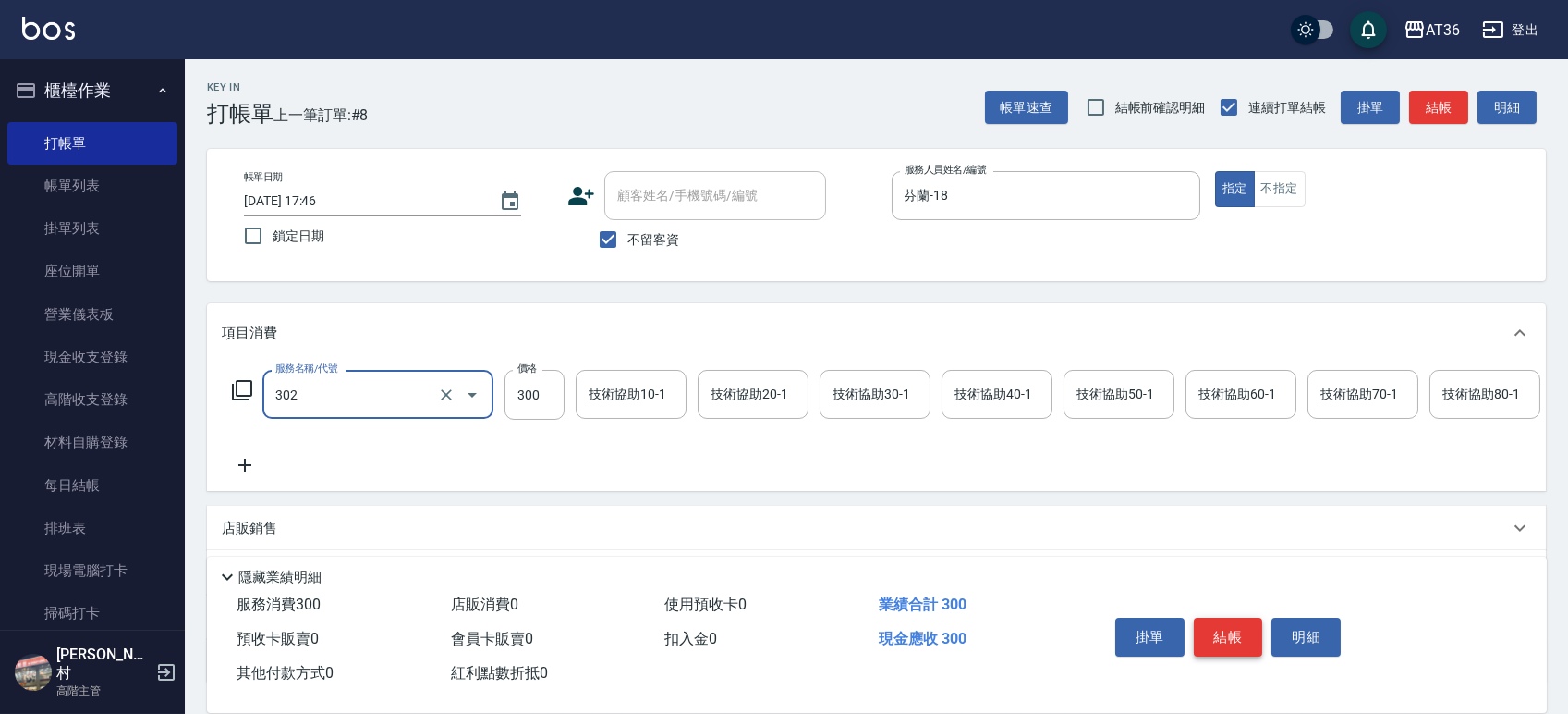
type input "造型剪髮(302)"
click at [1244, 618] on button "結帳" at bounding box center [1228, 637] width 69 height 39
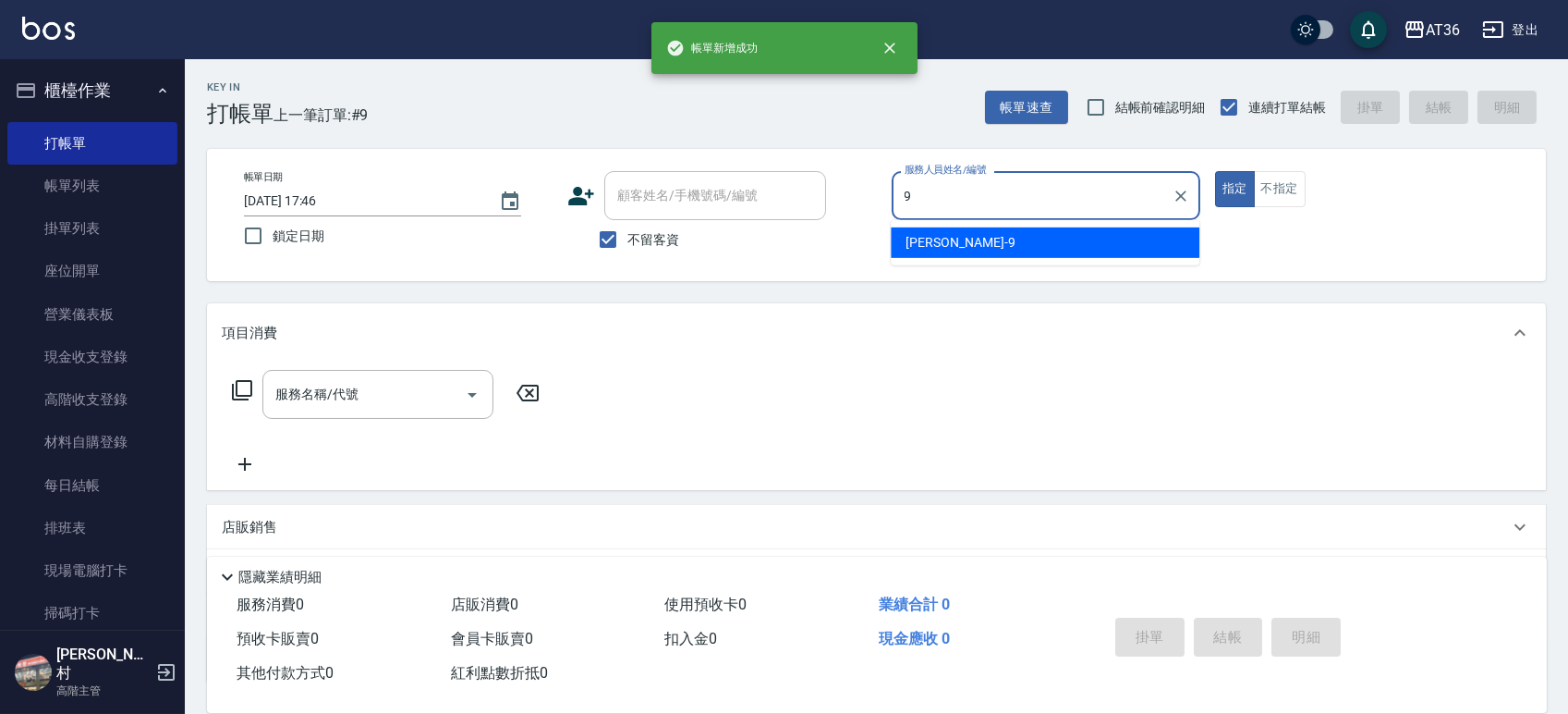
type input "美燕-9"
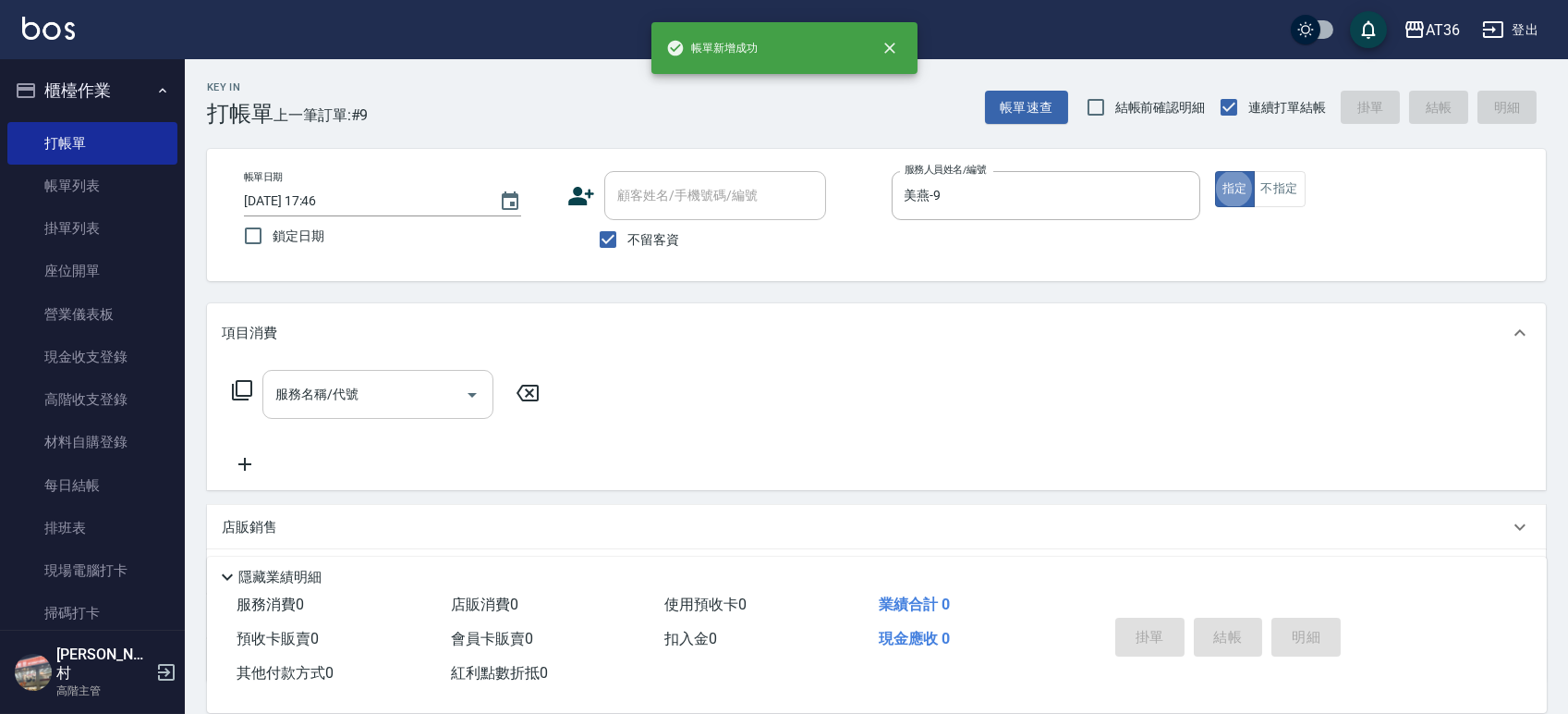
click at [314, 404] on input "服務名稱/代號" at bounding box center [364, 394] width 187 height 32
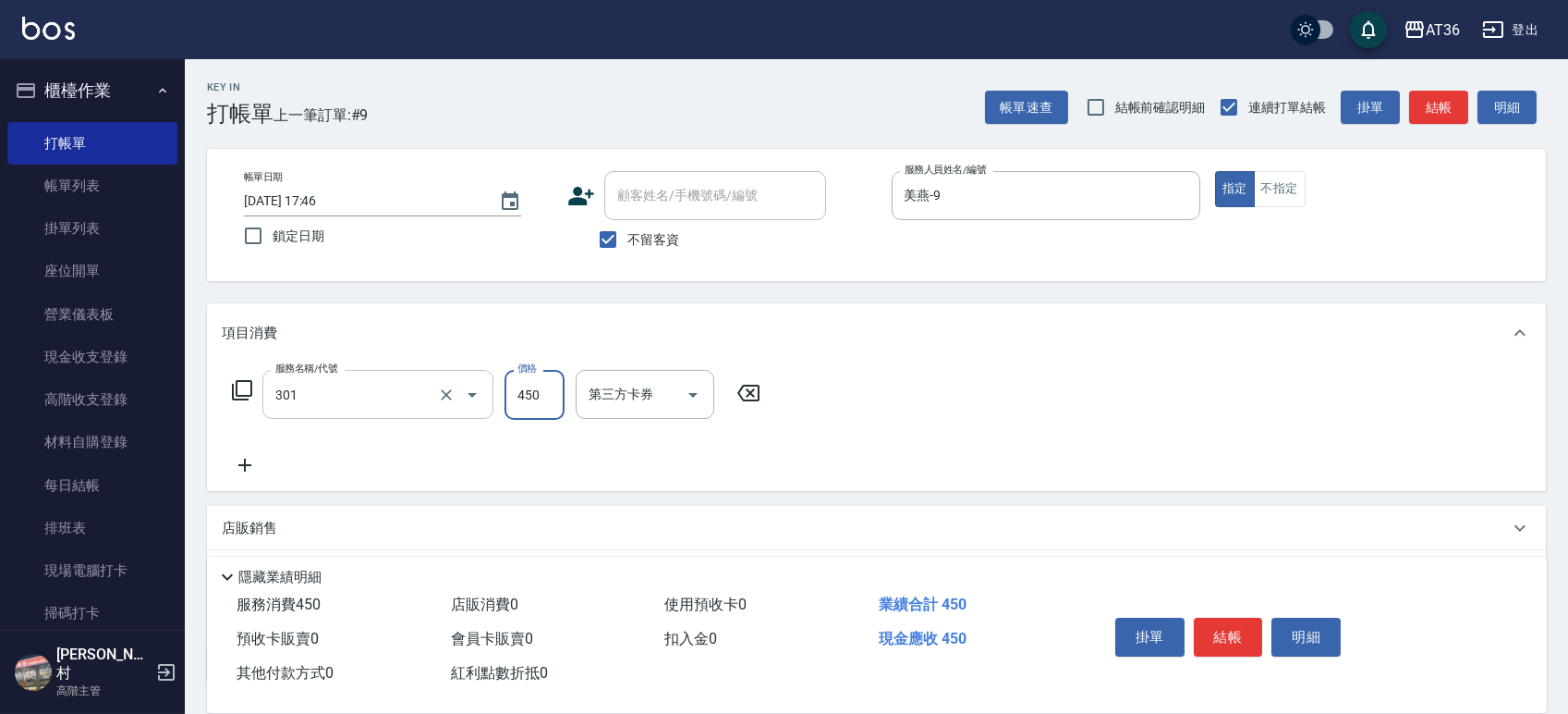
type input "洗+剪(301)"
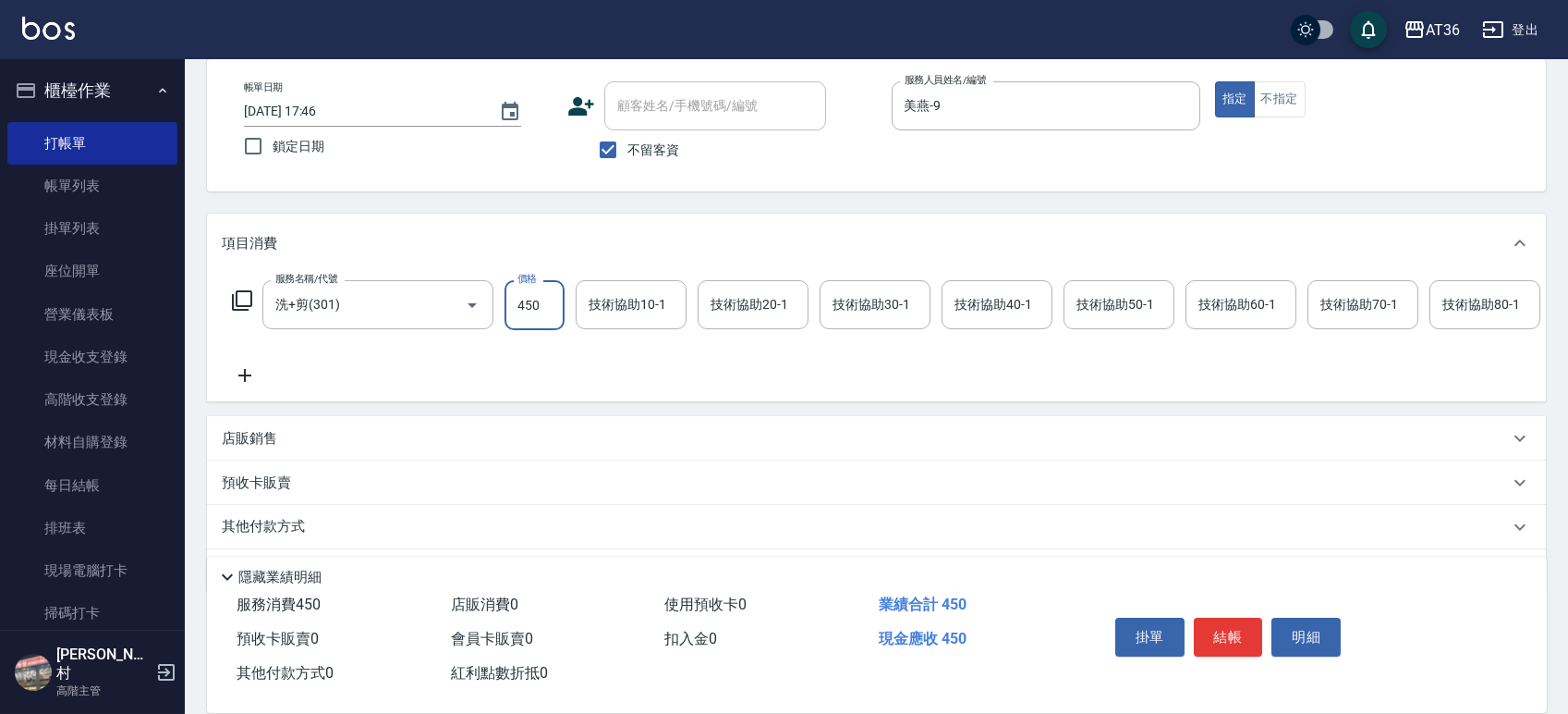
scroll to position [163, 0]
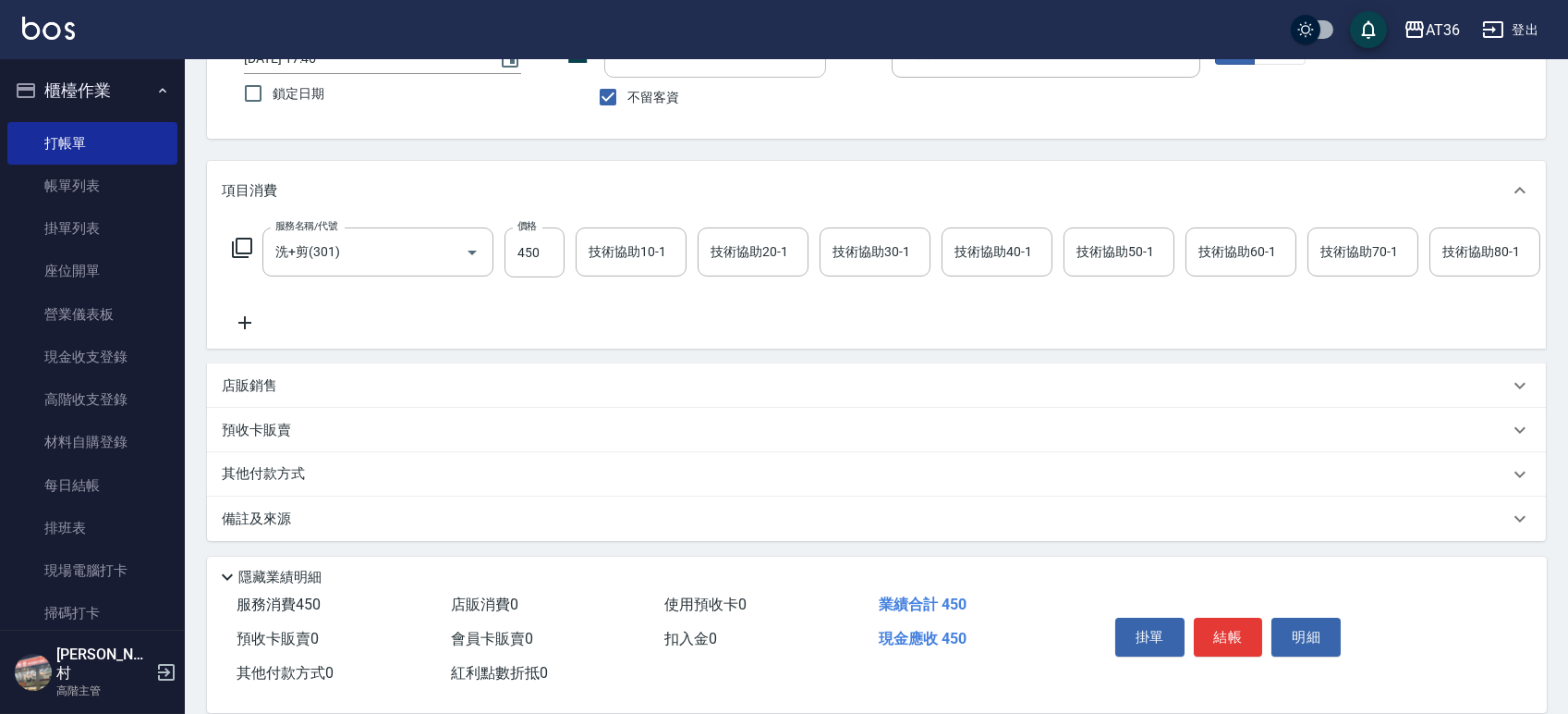
click at [254, 474] on p "其他付款方式" at bounding box center [268, 474] width 92 height 20
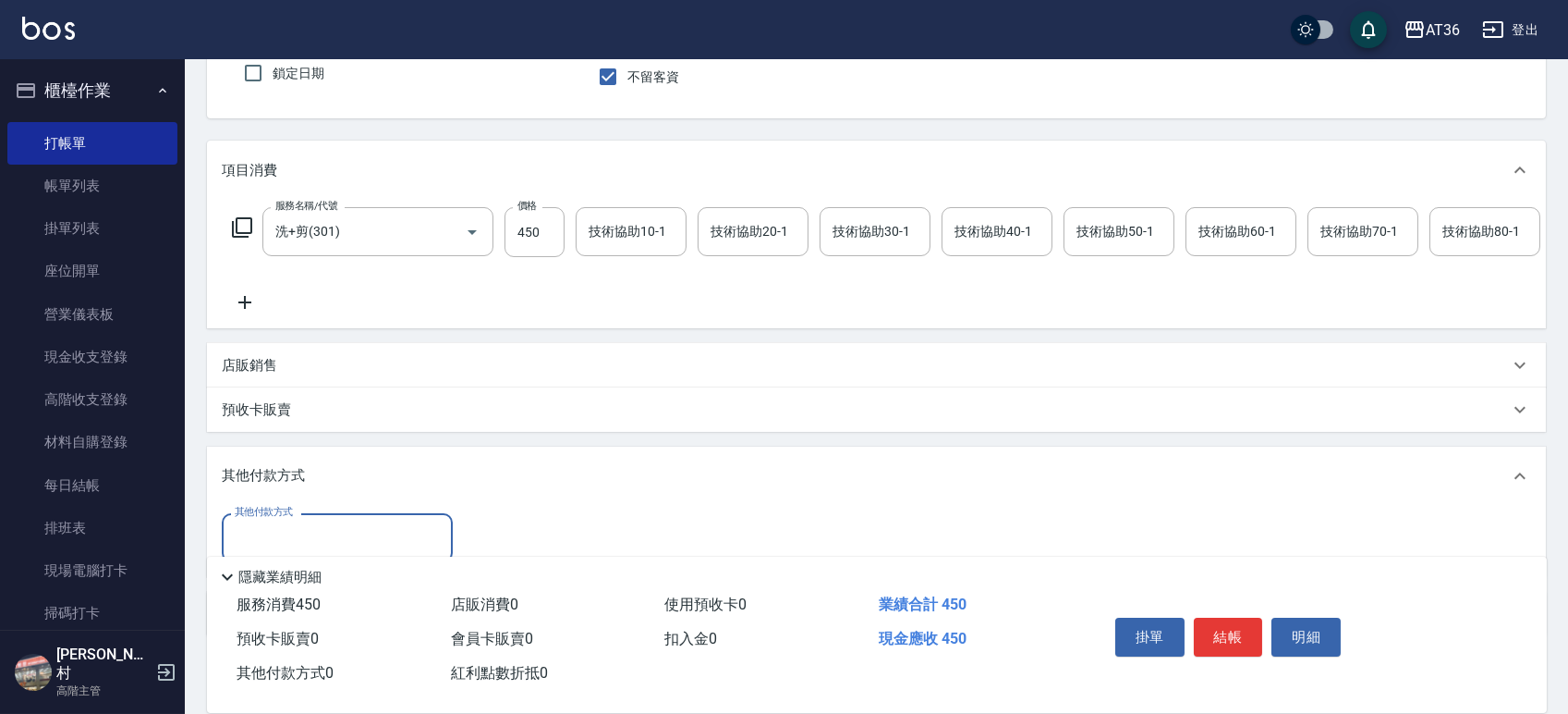
scroll to position [275, 0]
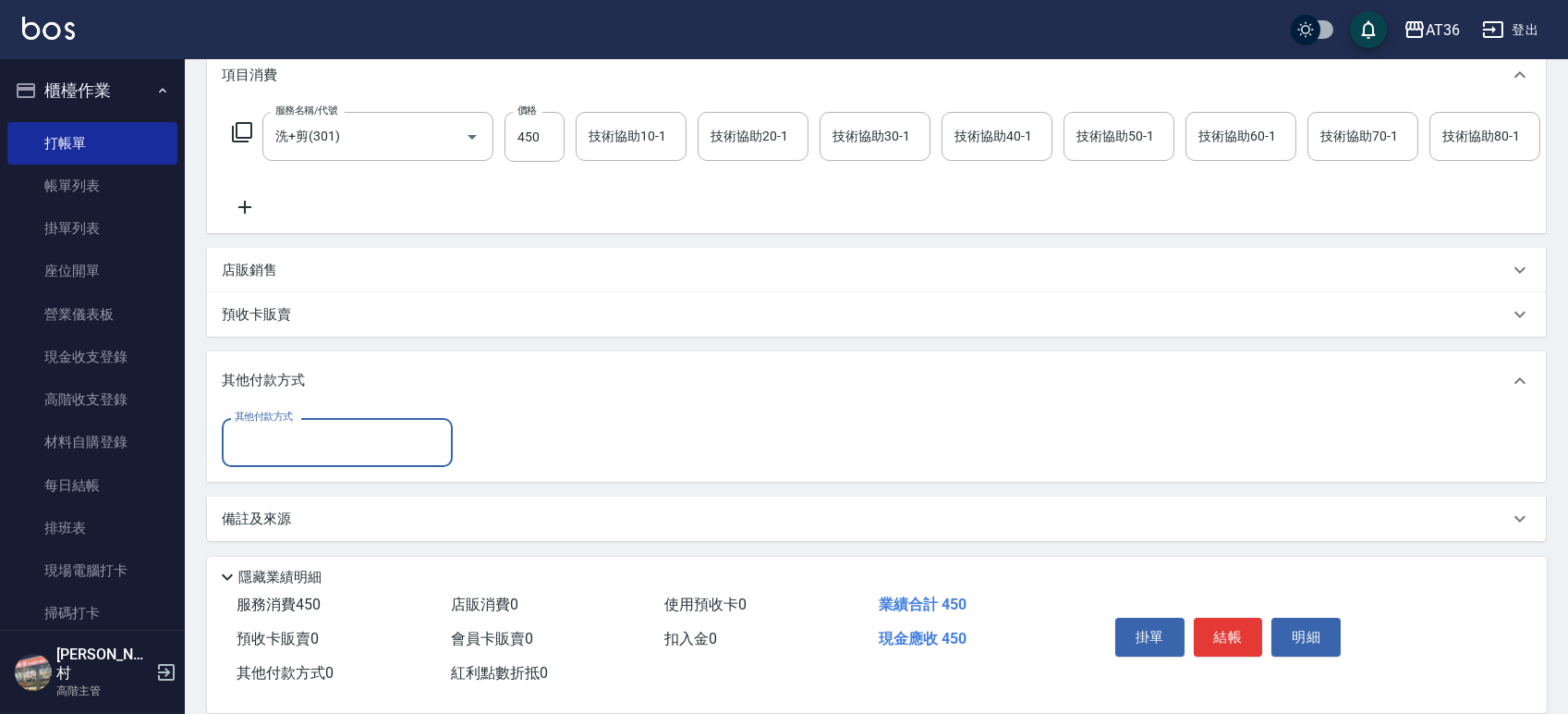
click at [269, 454] on input "其他付款方式" at bounding box center [337, 442] width 215 height 32
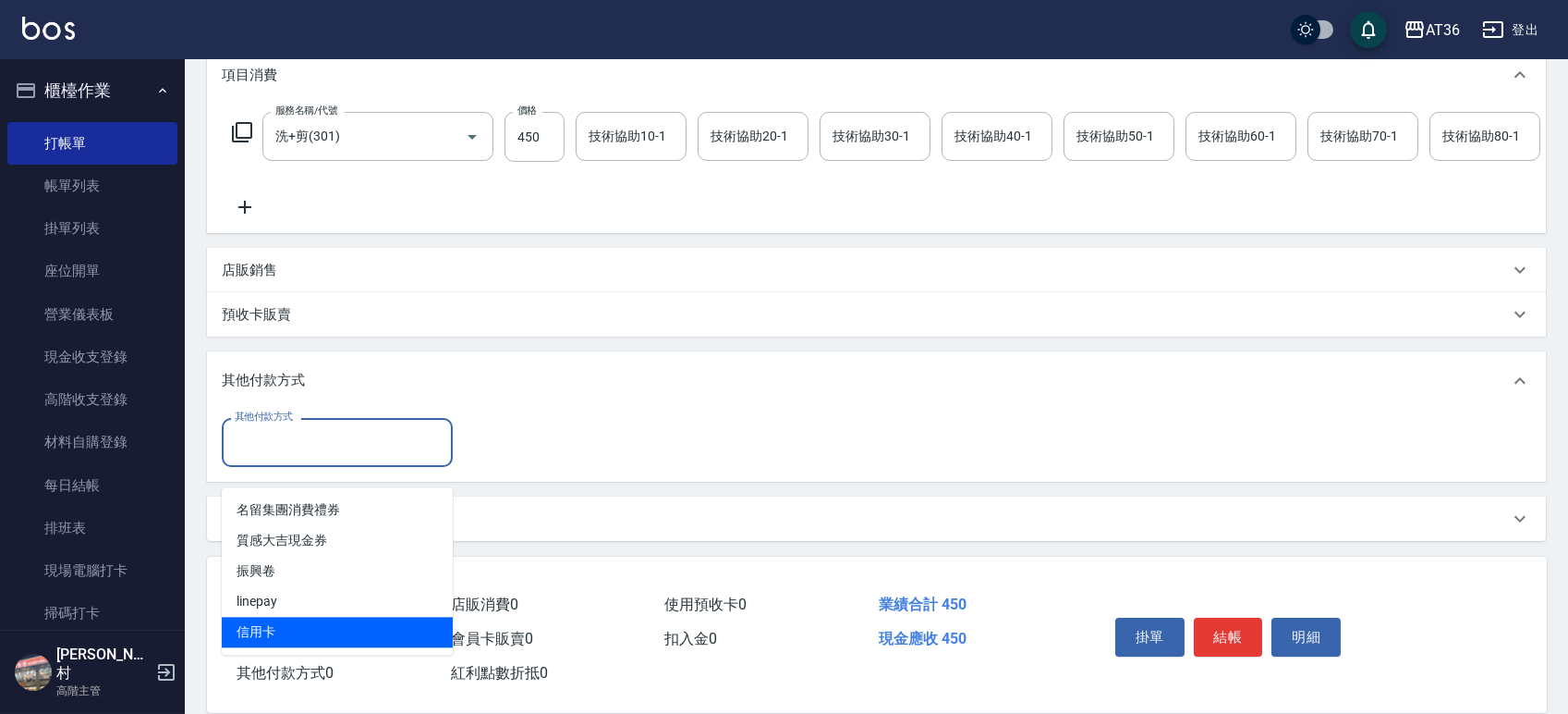
click at [264, 617] on span "信用卡" at bounding box center [337, 632] width 231 height 31
type input "信用卡"
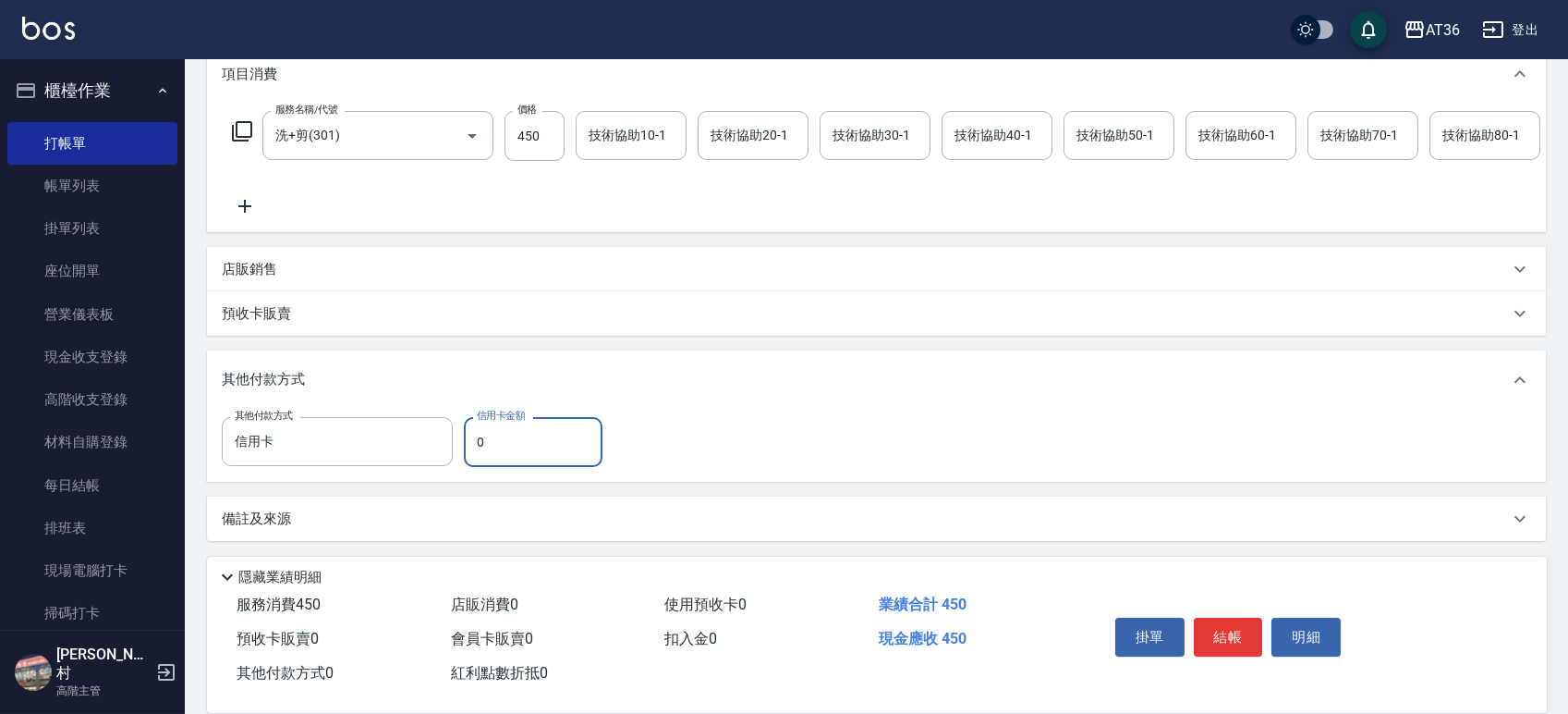
click at [461, 446] on div "其他付款方式 信用卡 其他付款方式 信用卡金額 0 信用卡金額" at bounding box center [418, 442] width 392 height 50
type input "450"
drag, startPoint x: 1238, startPoint y: 632, endPoint x: 1251, endPoint y: 607, distance: 28.2
click at [1251, 632] on button "結帳" at bounding box center [1228, 637] width 69 height 39
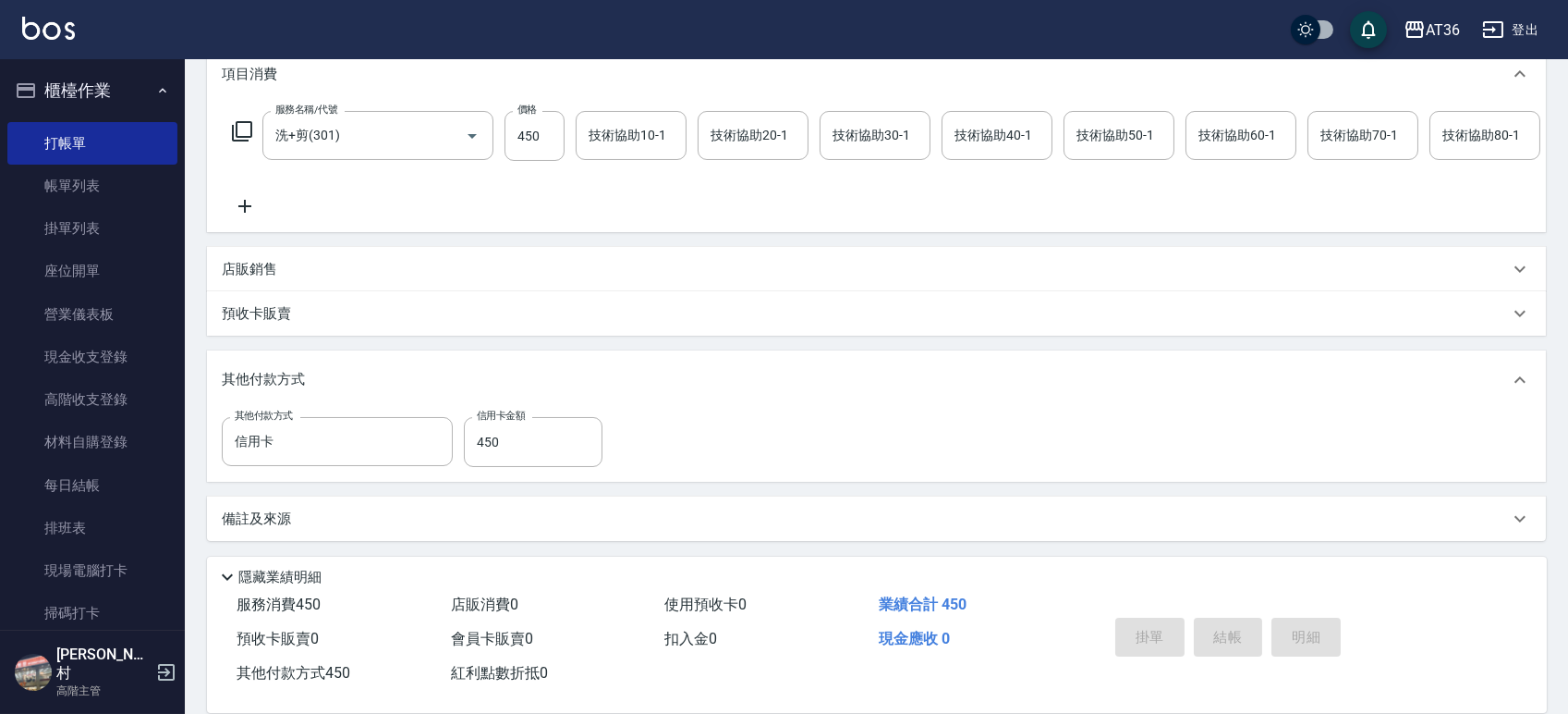
type input "2025/09/10 17:47"
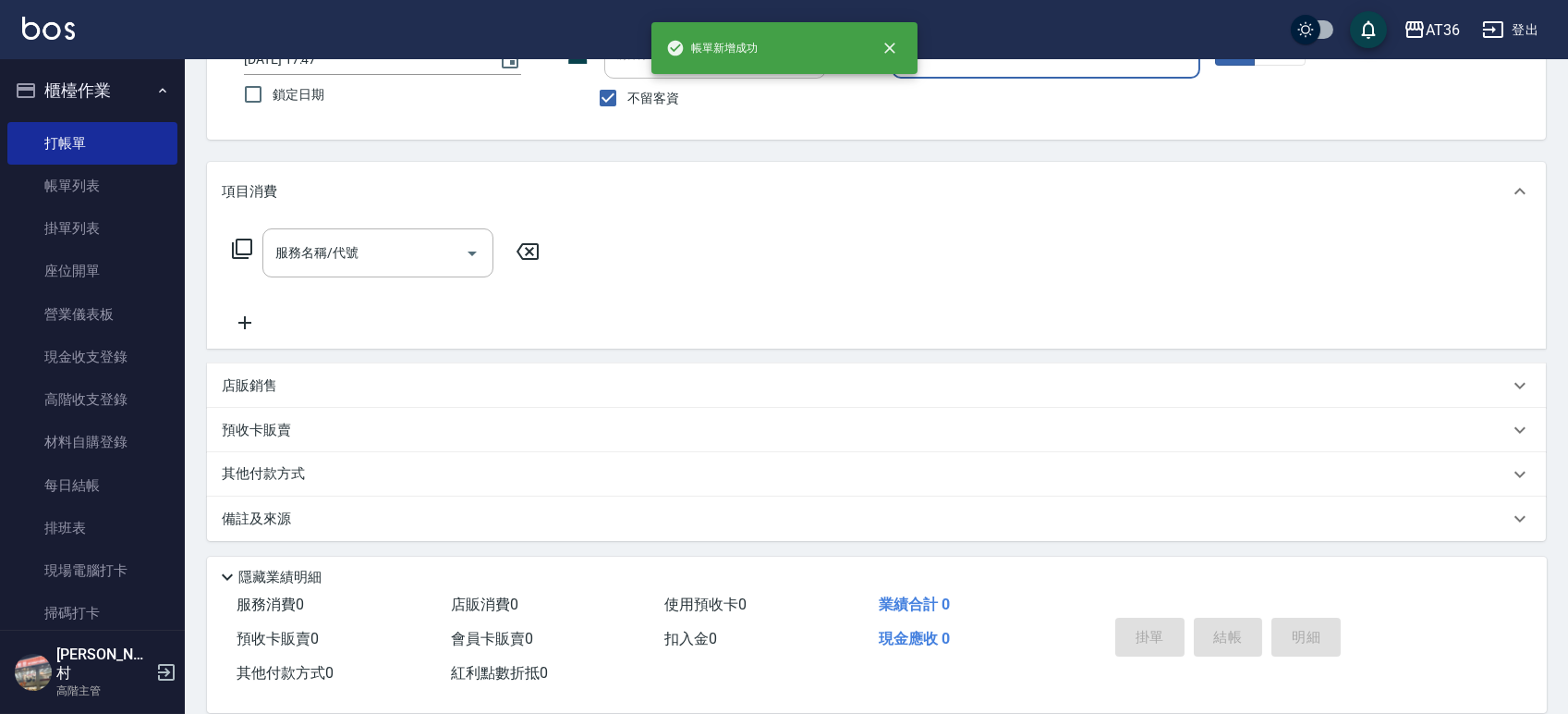
scroll to position [0, 0]
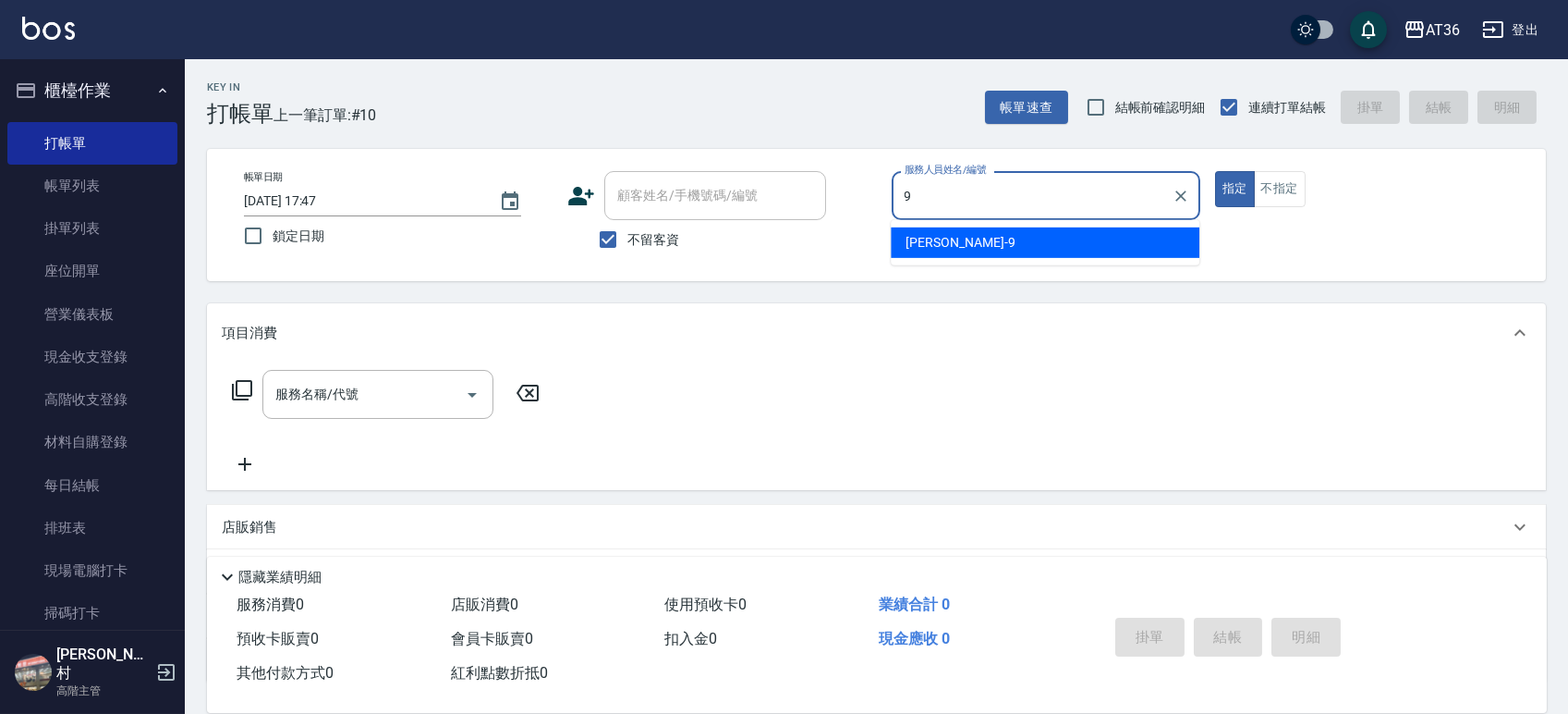
type input "美燕-9"
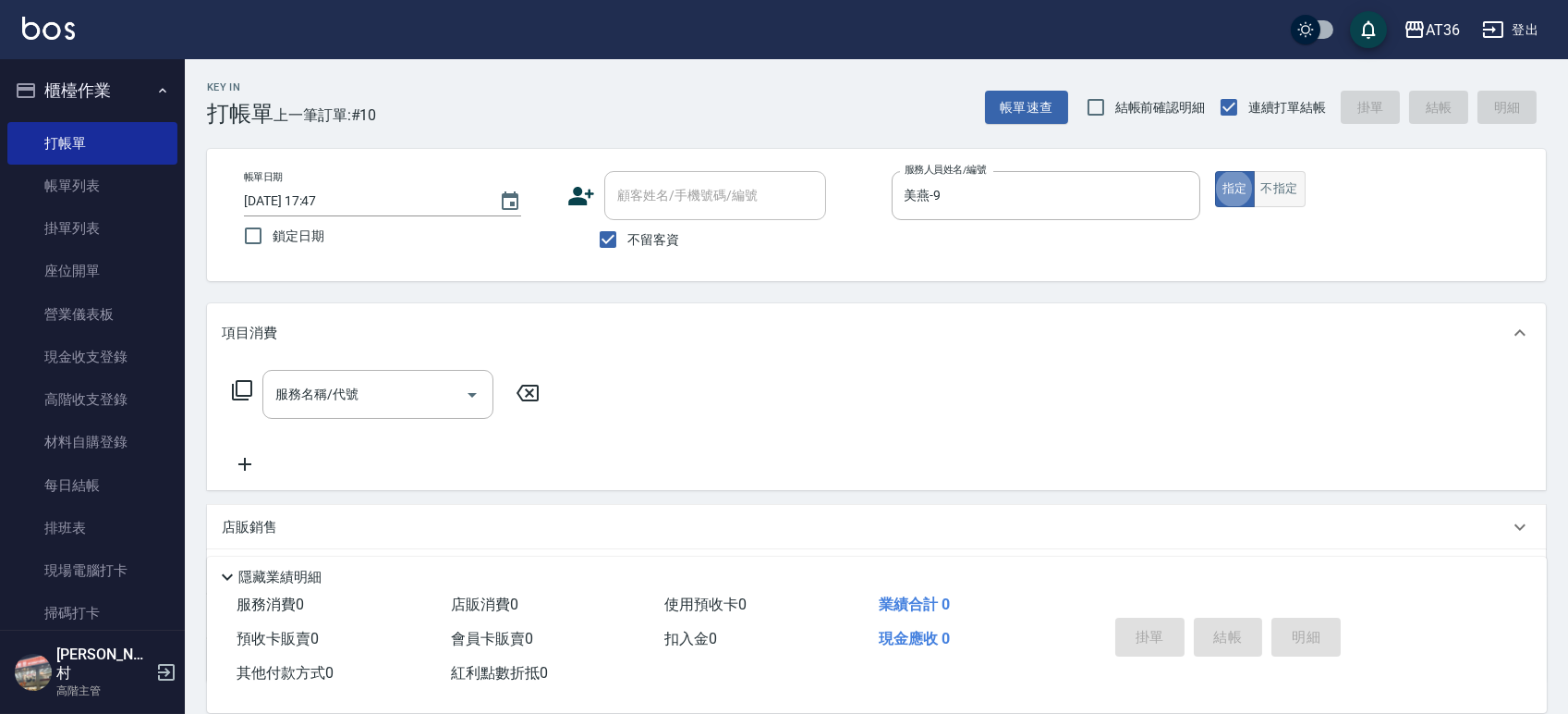
click at [1278, 188] on button "不指定" at bounding box center [1280, 189] width 52 height 36
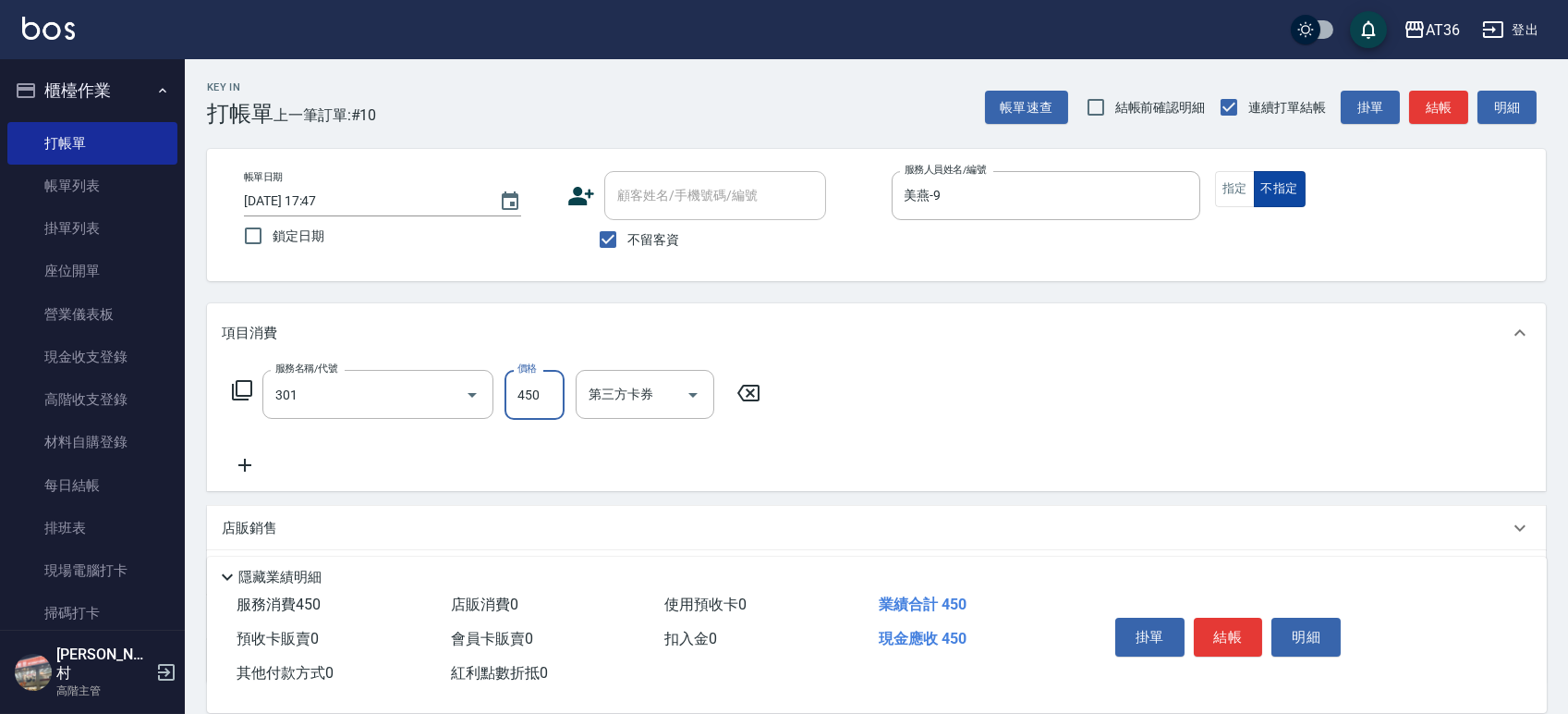
type input "洗+剪(301)"
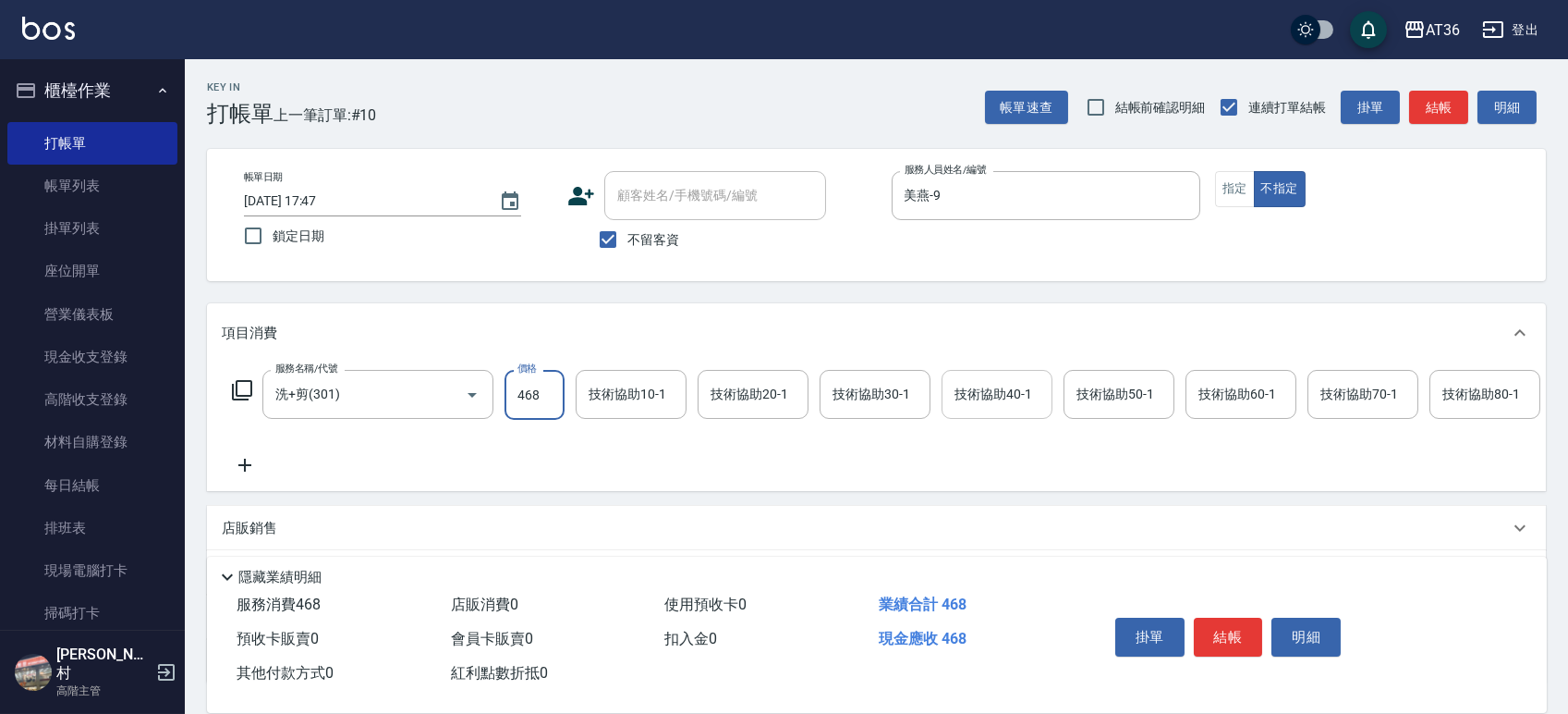
type input "468"
click at [996, 387] on div "技術協助40-1 技術協助40-1" at bounding box center [996, 394] width 111 height 49
type input "欣蓓-56"
click at [1220, 642] on button "結帳" at bounding box center [1228, 637] width 69 height 39
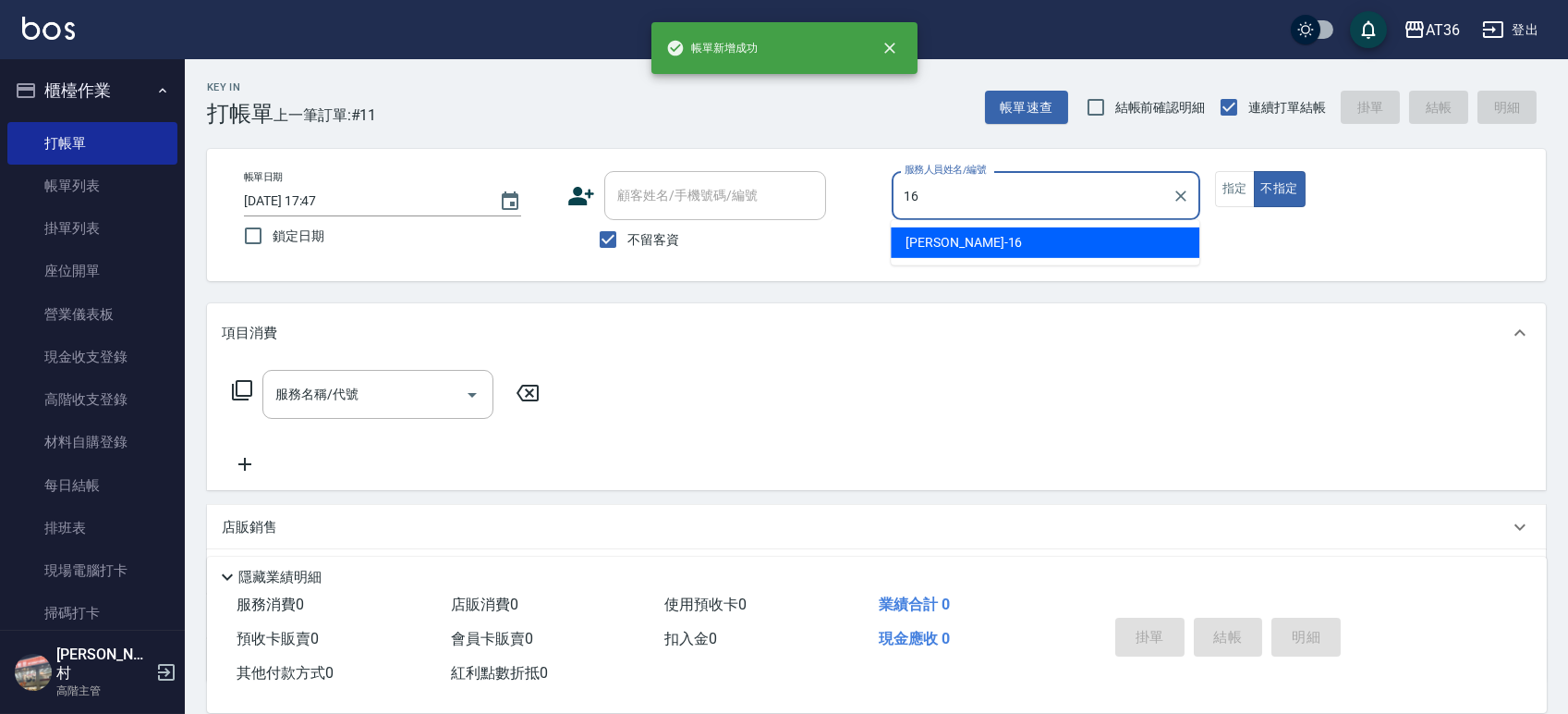
type input "小鳳-16"
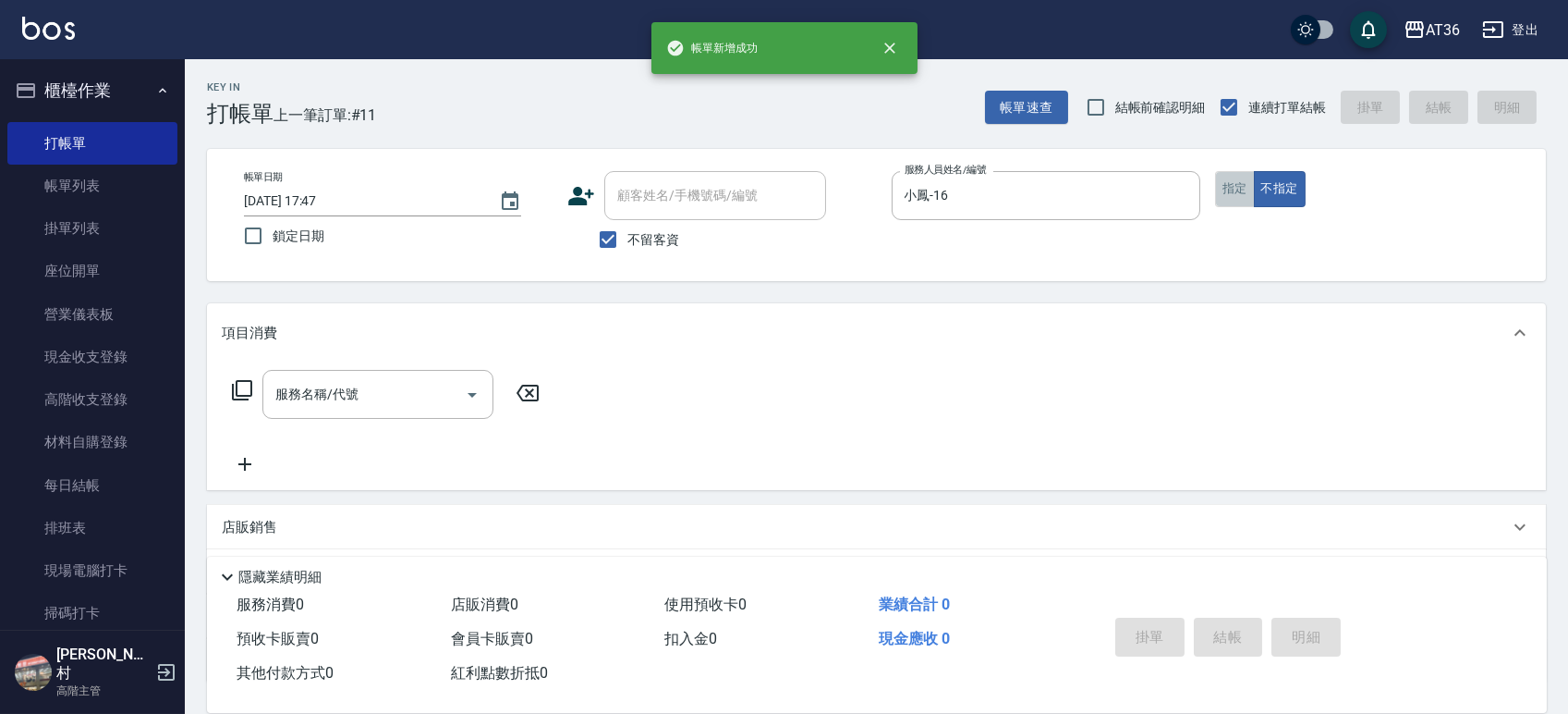
click at [1231, 185] on button "指定" at bounding box center [1235, 189] width 40 height 36
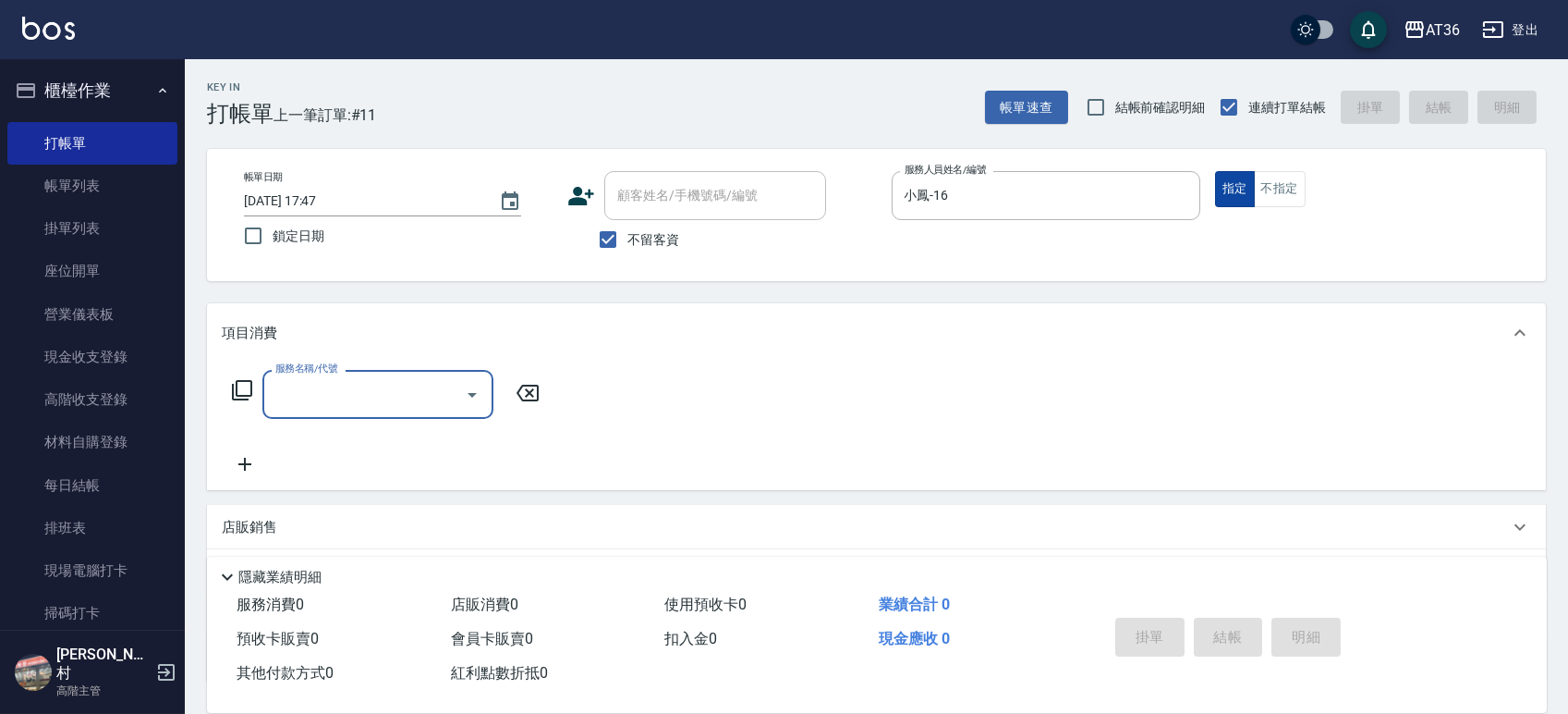
type input "3"
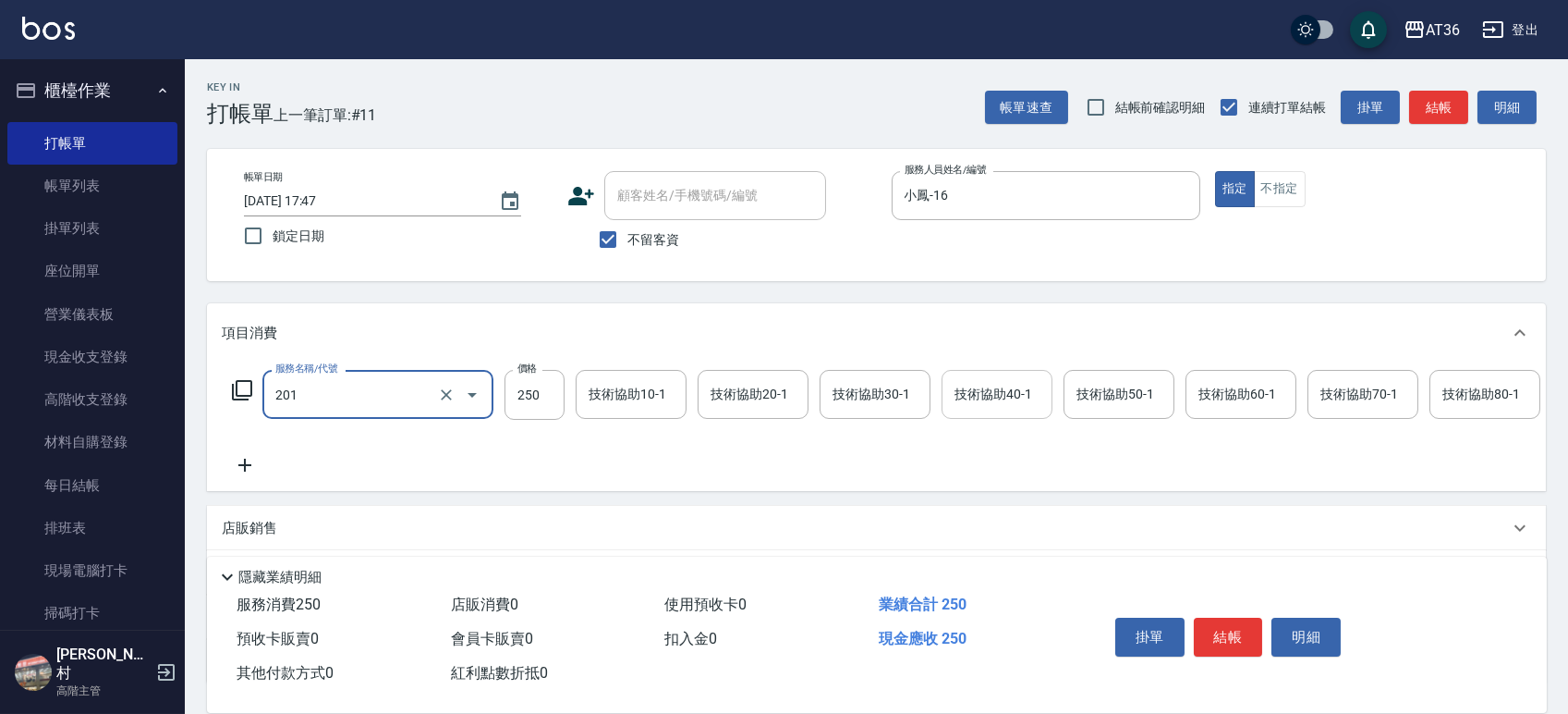
click at [1000, 387] on div "技術協助40-1 技術協助40-1" at bounding box center [996, 394] width 111 height 49
type input "一般洗髮(201)"
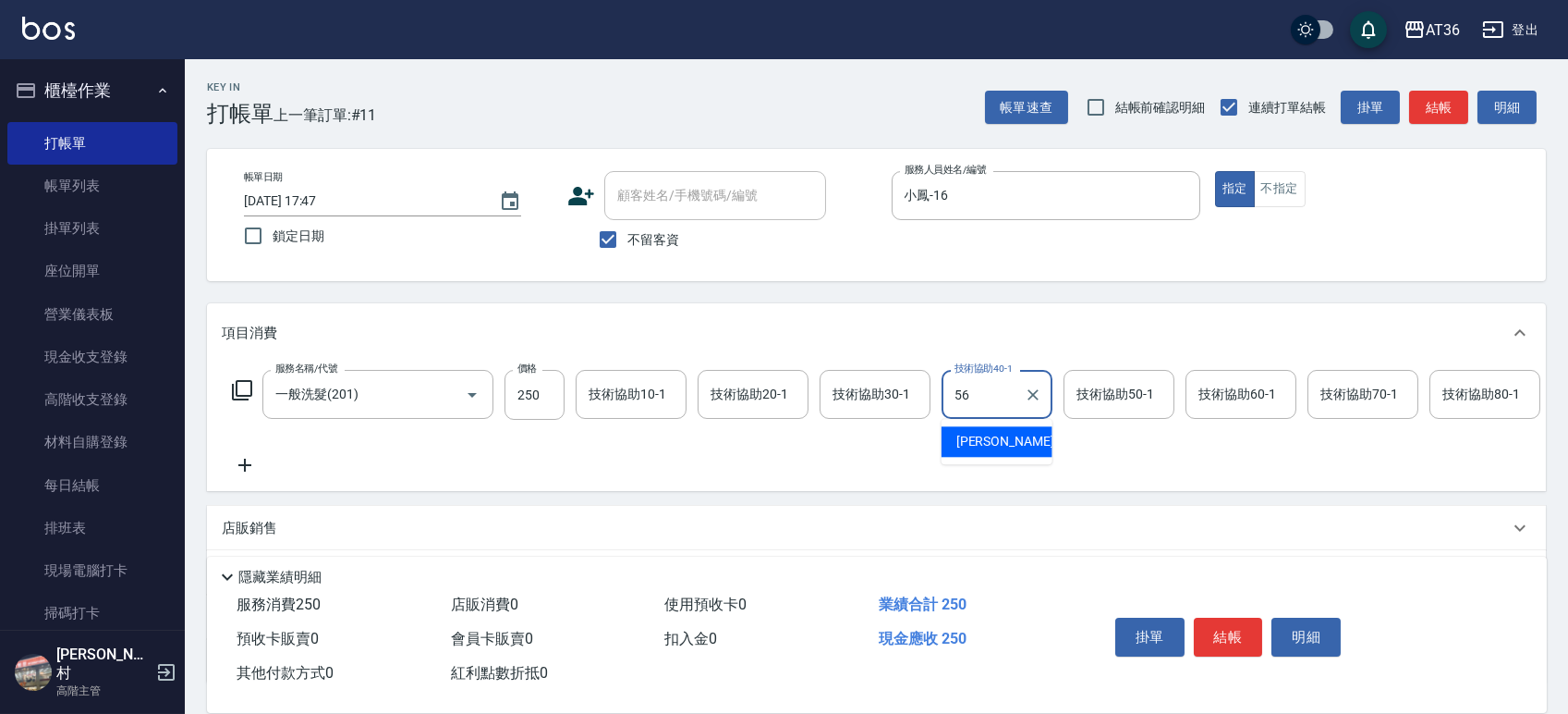
type input "欣蓓-56"
click at [1214, 631] on button "結帳" at bounding box center [1228, 637] width 69 height 39
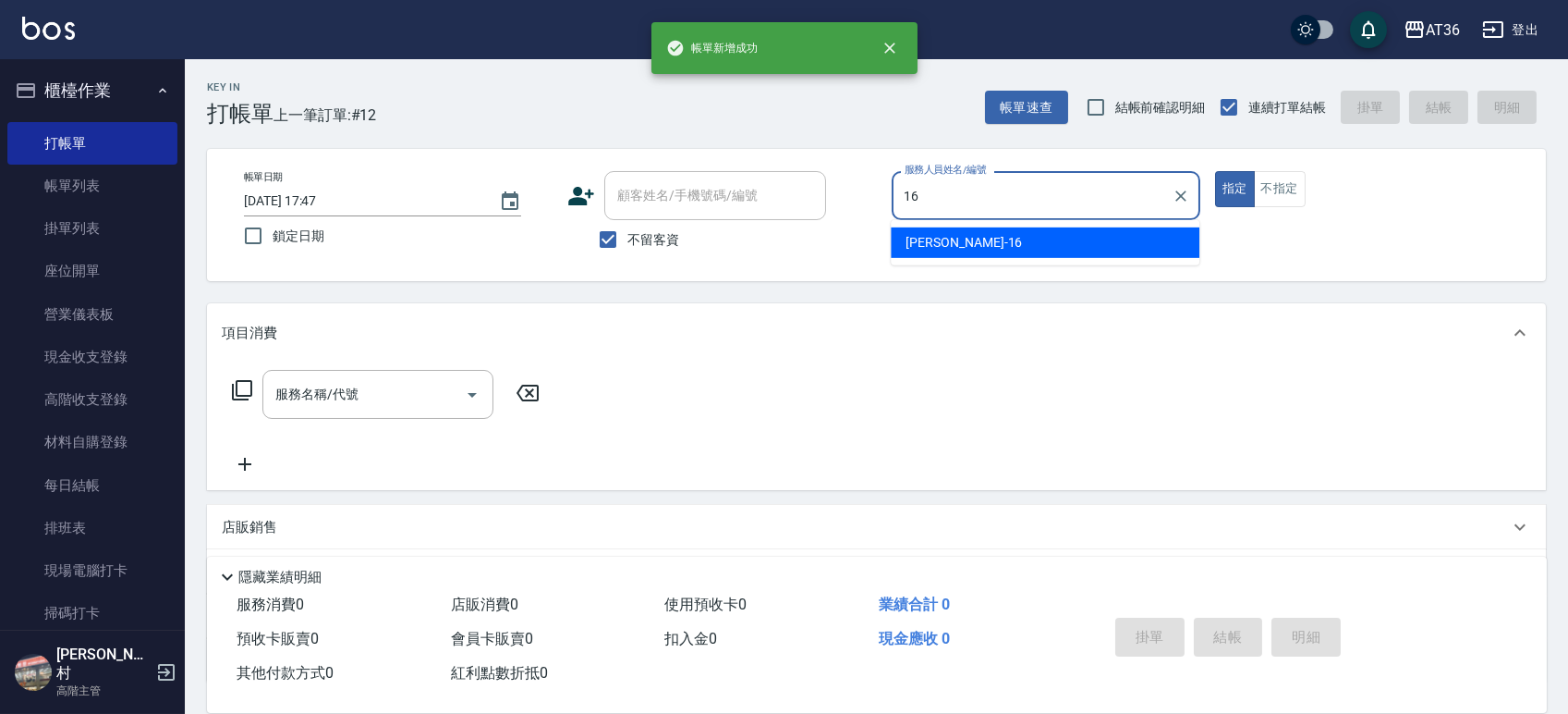
type input "小鳳-16"
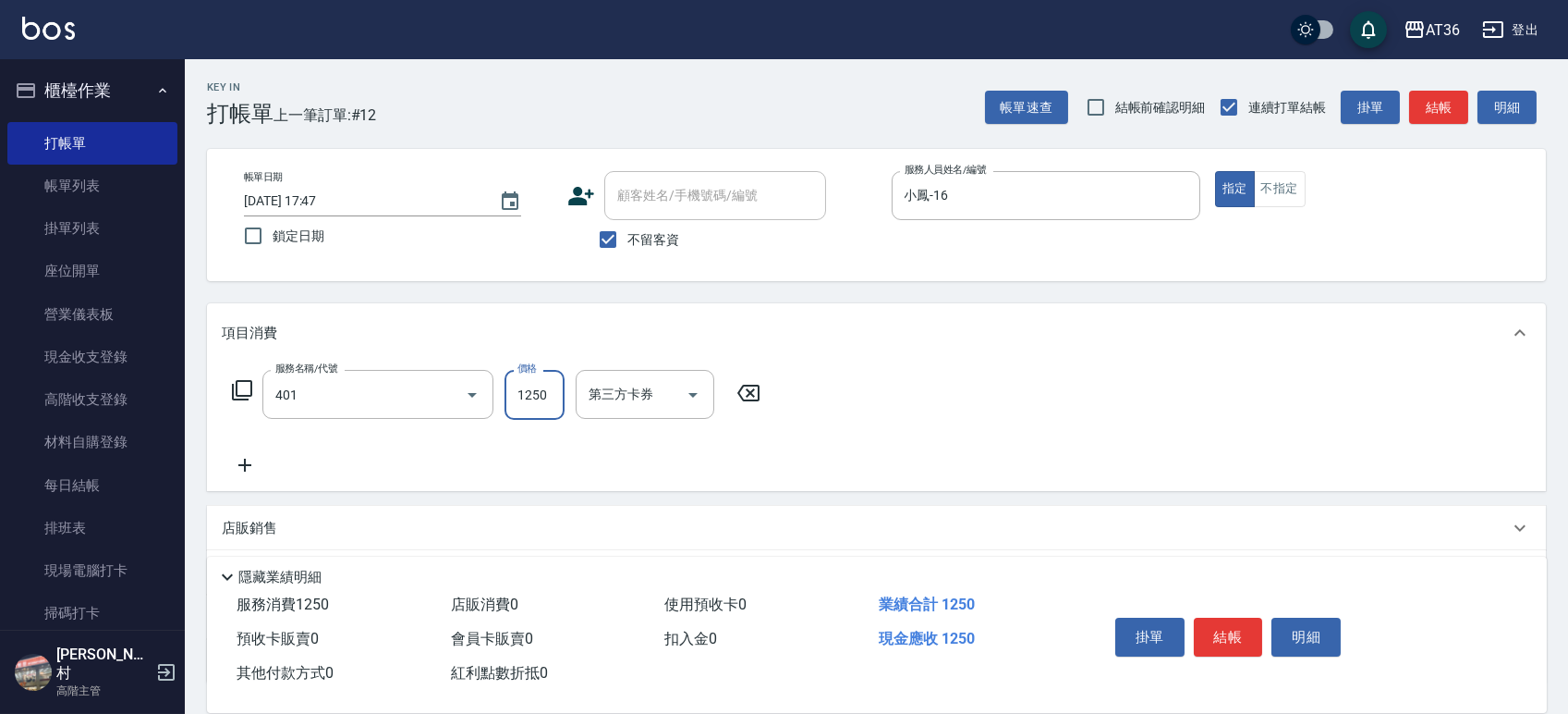
type input "燙髮(401)"
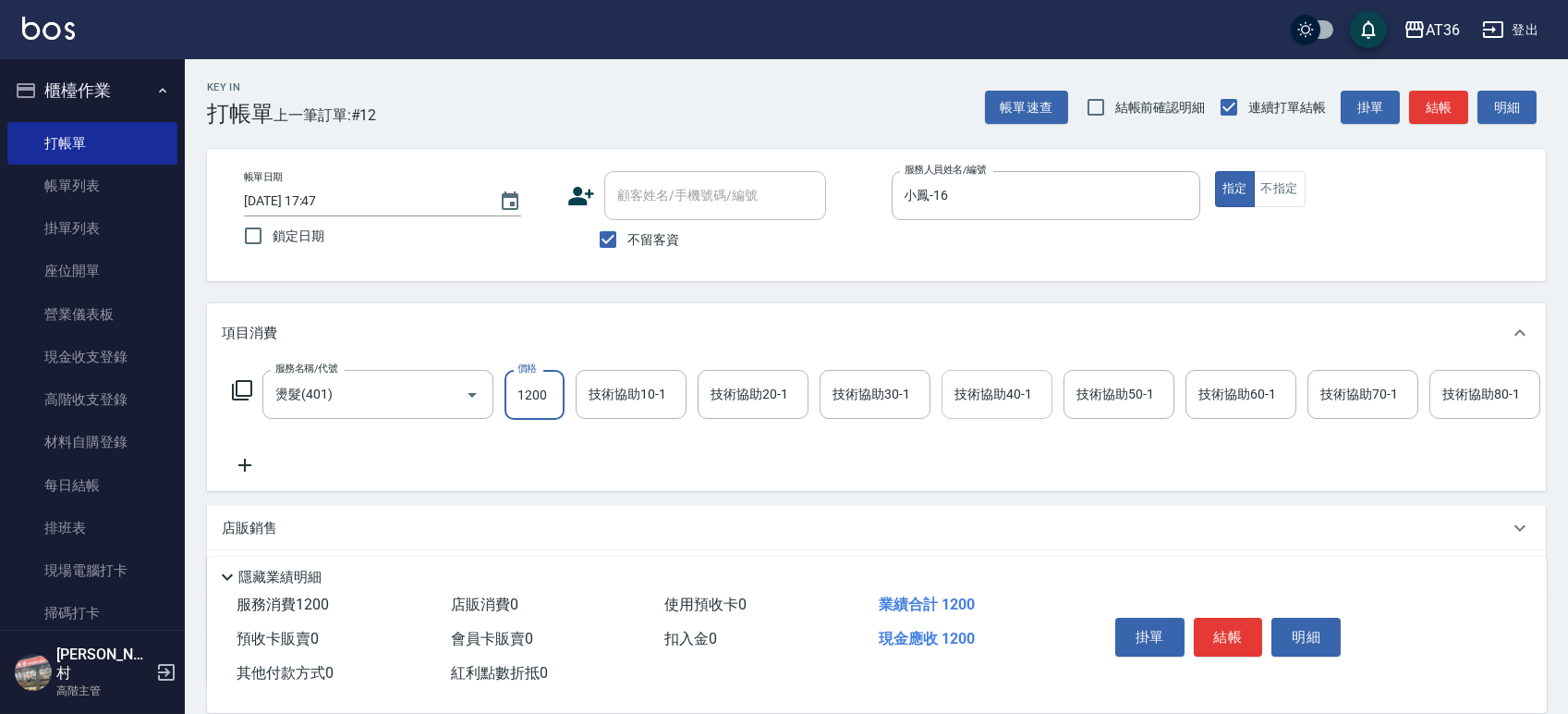
type input "1200"
click at [999, 388] on div "技術協助40-1 技術協助40-1" at bounding box center [996, 394] width 111 height 49
type input "欣蓓-56"
click at [1197, 633] on button "結帳" at bounding box center [1228, 637] width 69 height 39
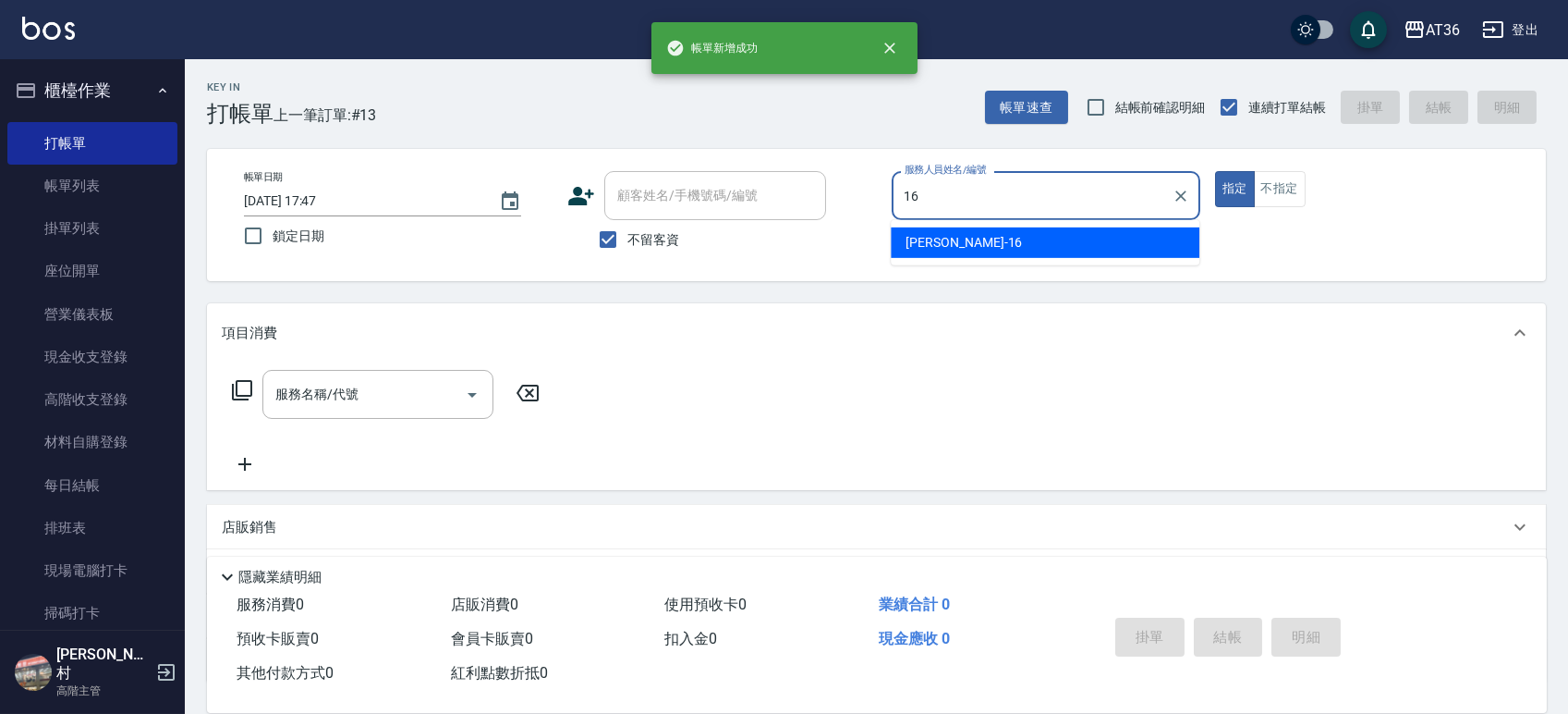
type input "小鳳-16"
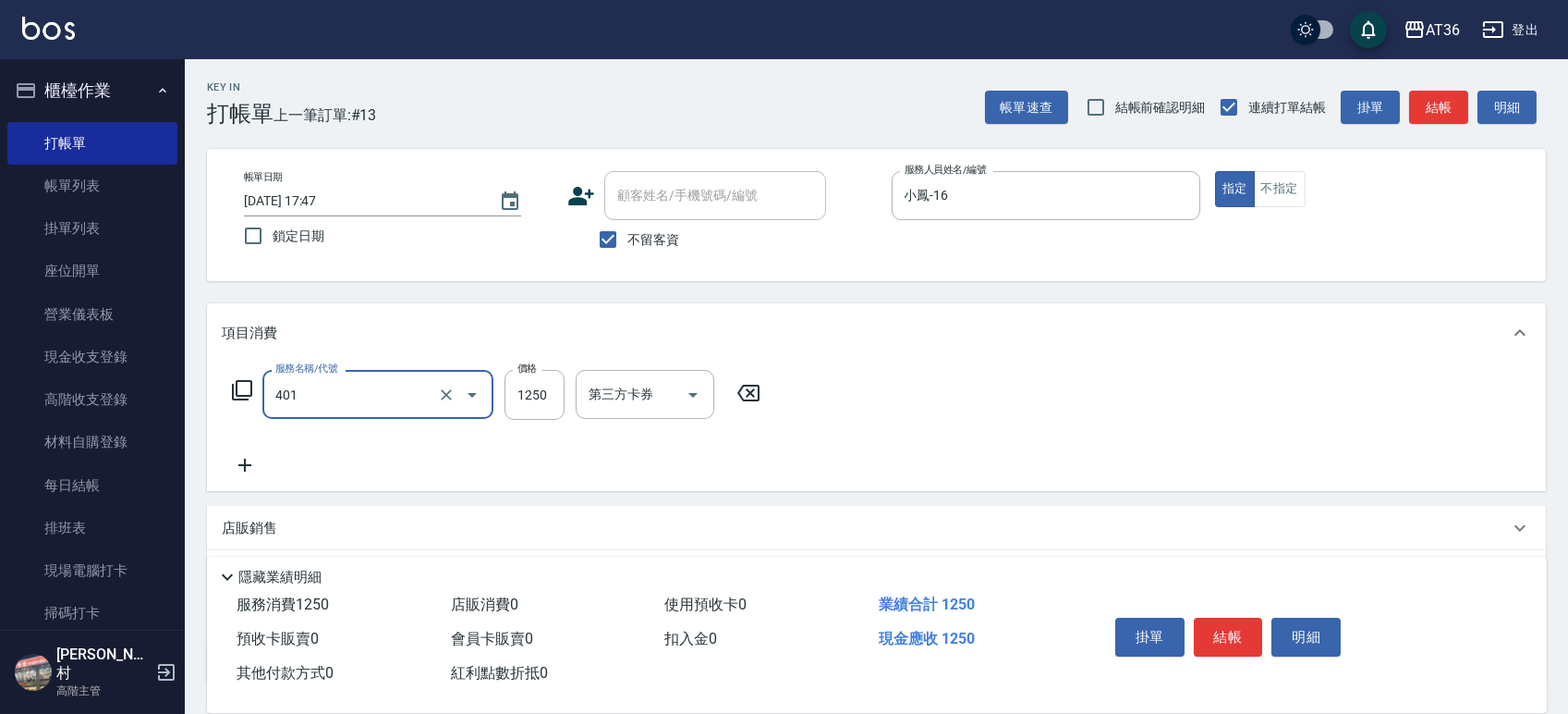
type input "燙髮(401)"
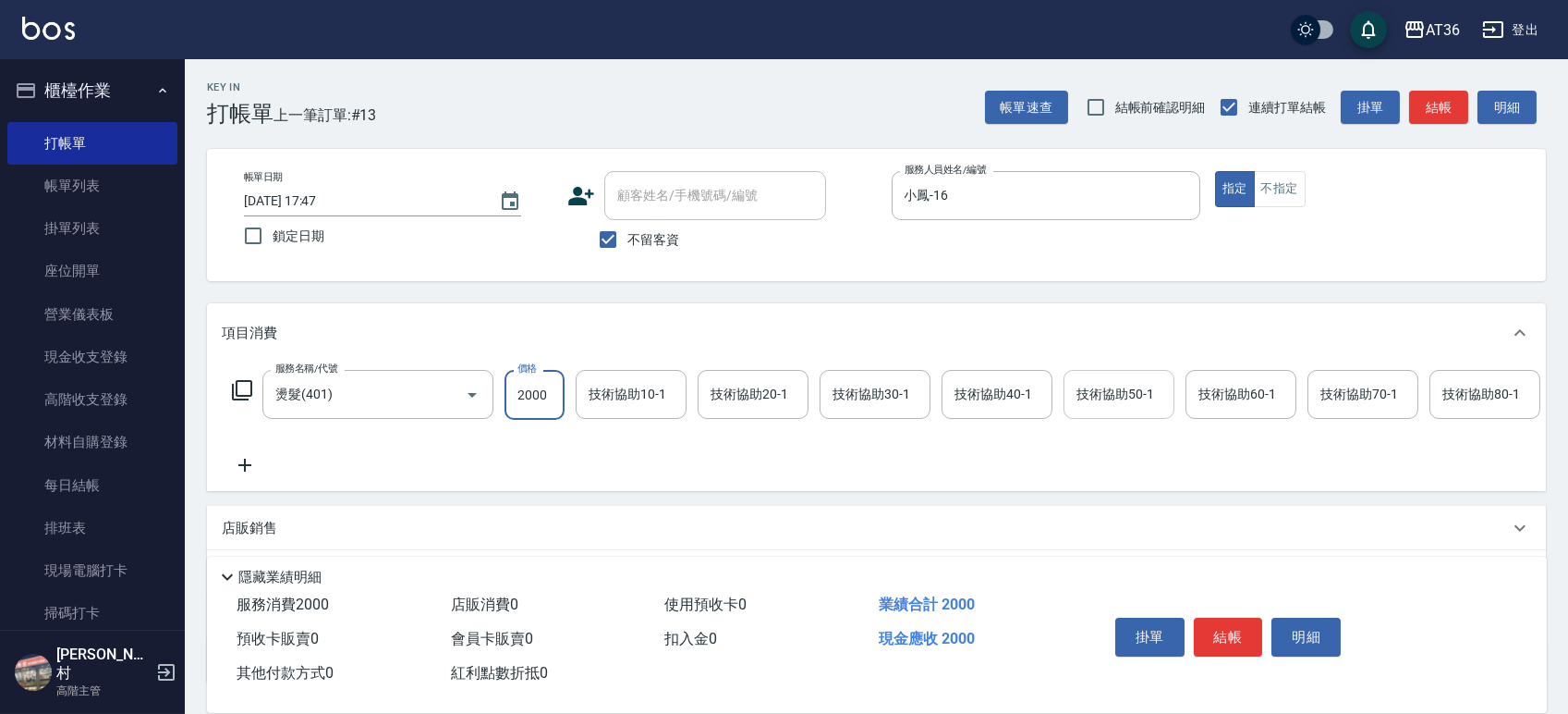
type input "2000"
click at [1155, 392] on input "技術協助50-1" at bounding box center [1119, 394] width 94 height 32
type input "欣蓓-56"
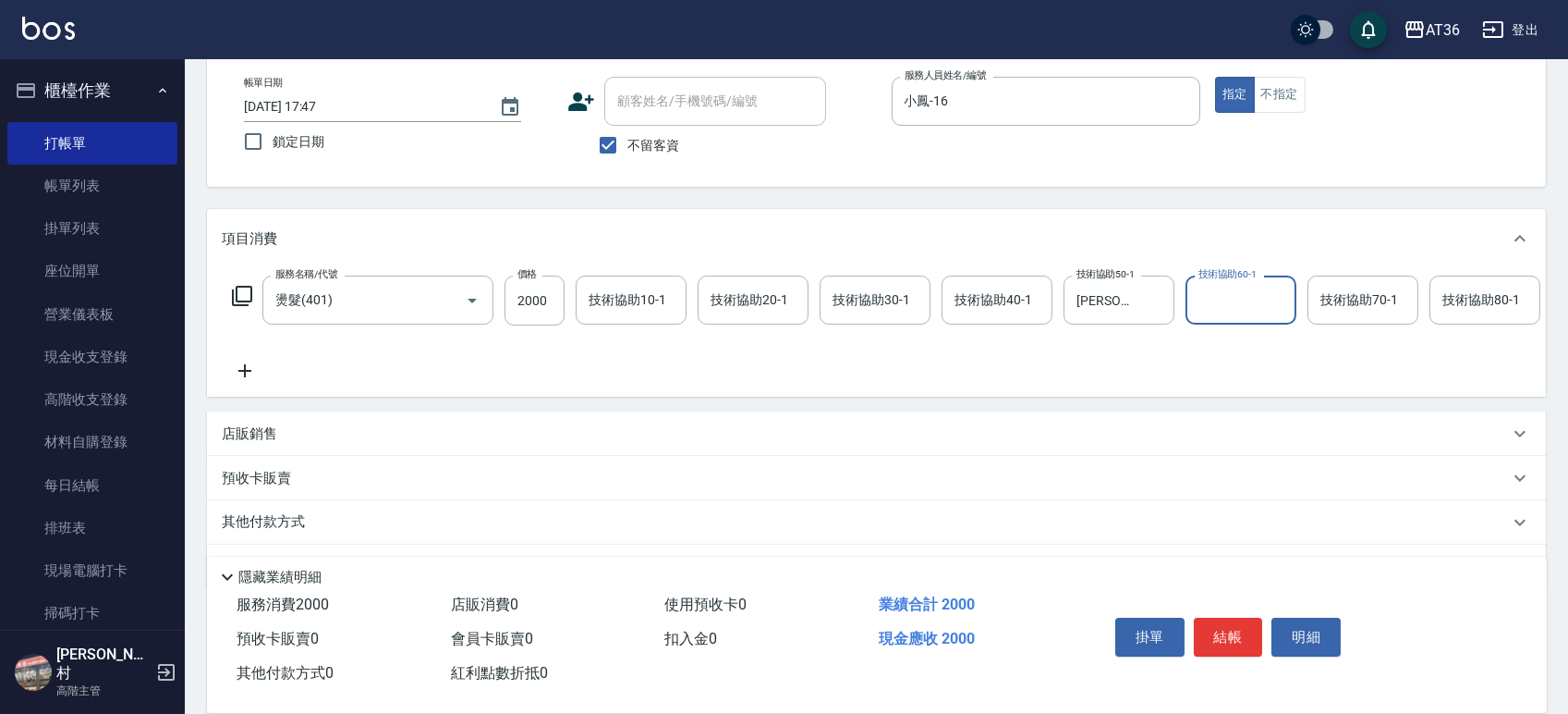
scroll to position [163, 0]
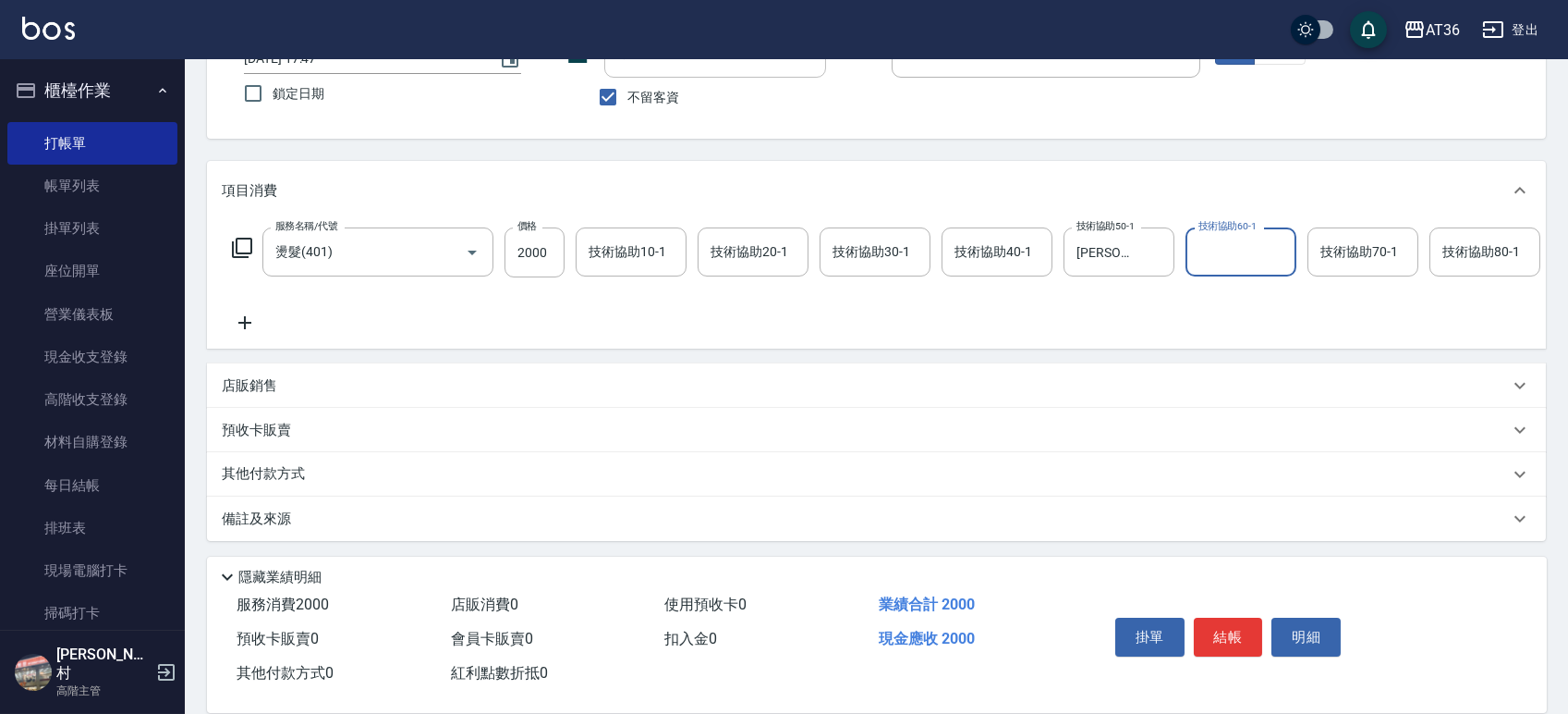
click at [275, 469] on p "其他付款方式" at bounding box center [268, 474] width 92 height 20
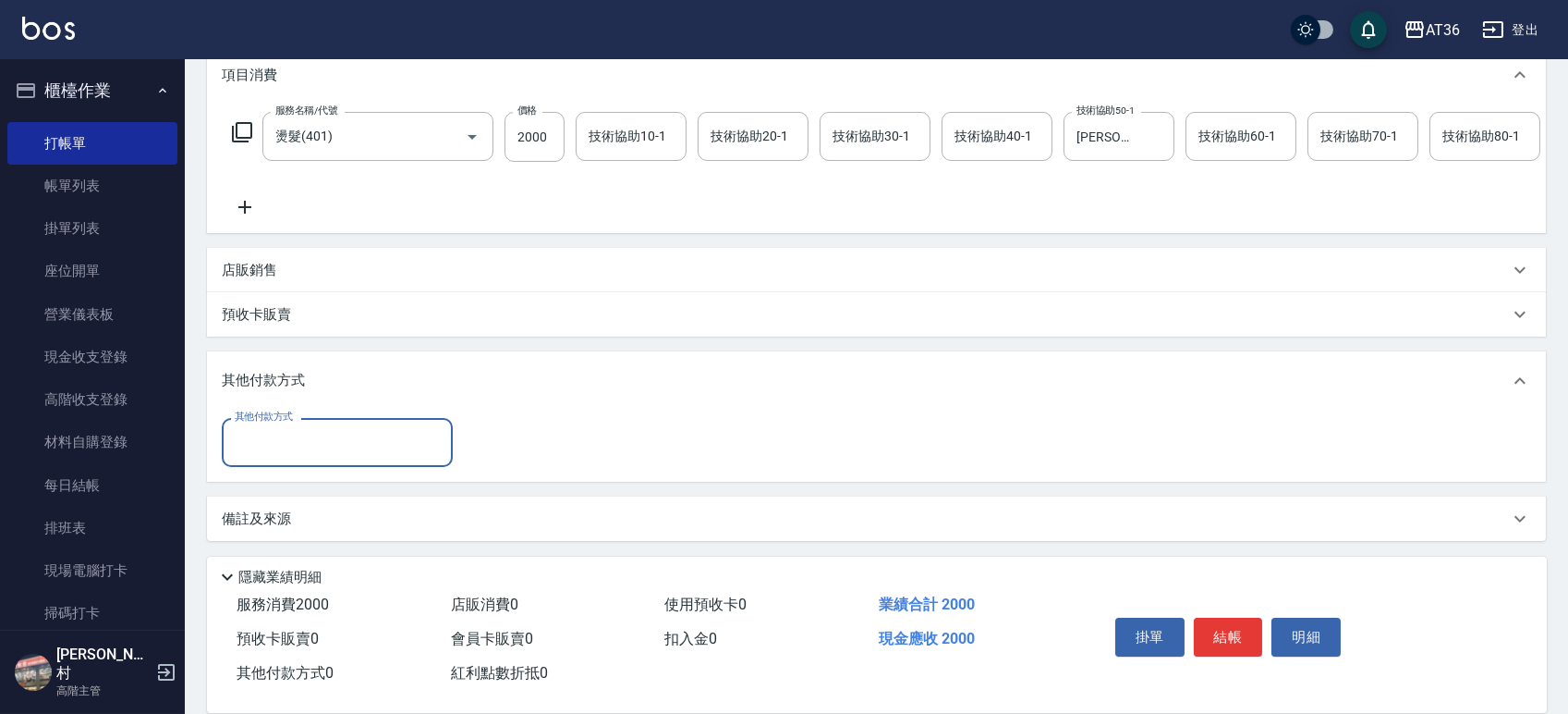
scroll to position [276, 0]
click at [283, 454] on input "其他付款方式" at bounding box center [337, 442] width 215 height 32
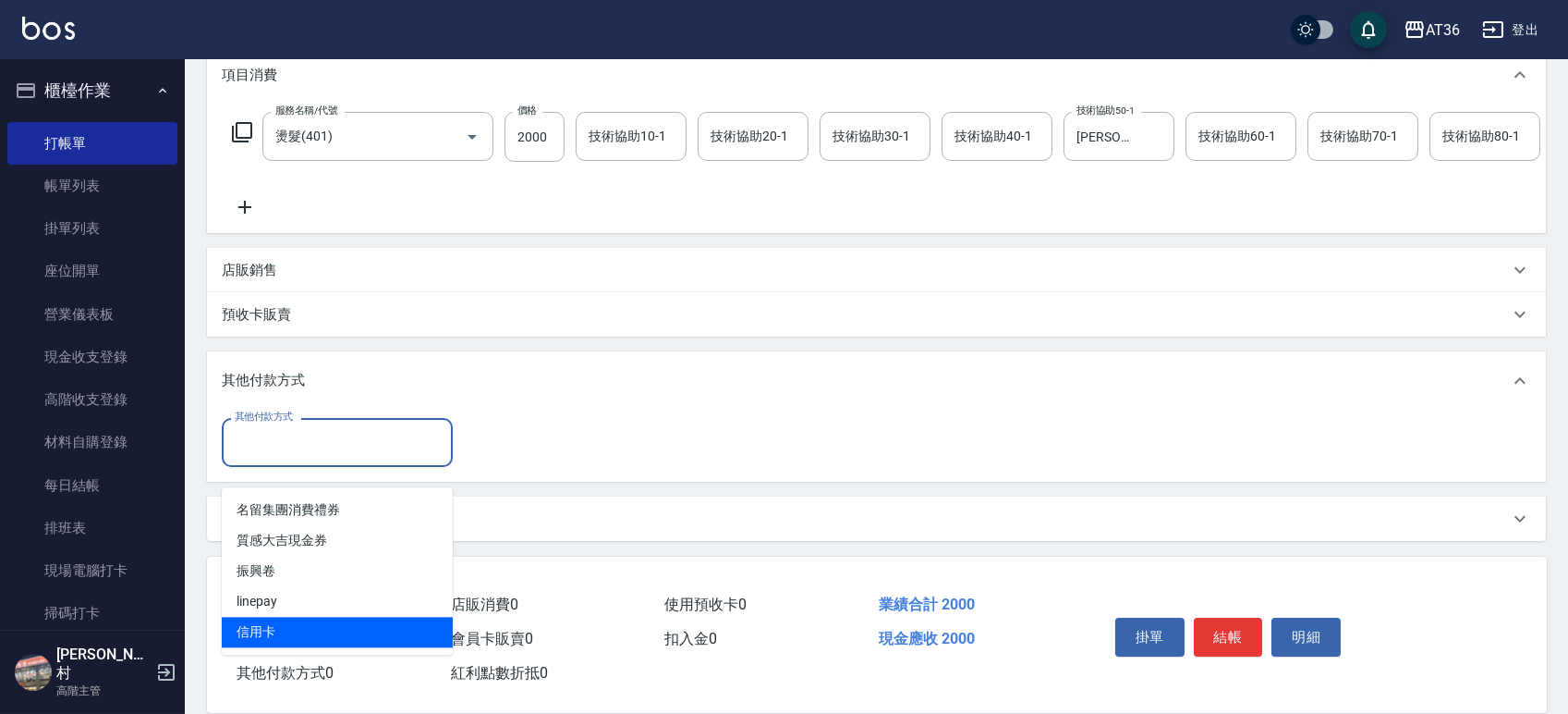
drag, startPoint x: 267, startPoint y: 602, endPoint x: 356, endPoint y: 526, distance: 117.0
click at [266, 617] on span "信用卡" at bounding box center [337, 632] width 231 height 31
type input "信用卡"
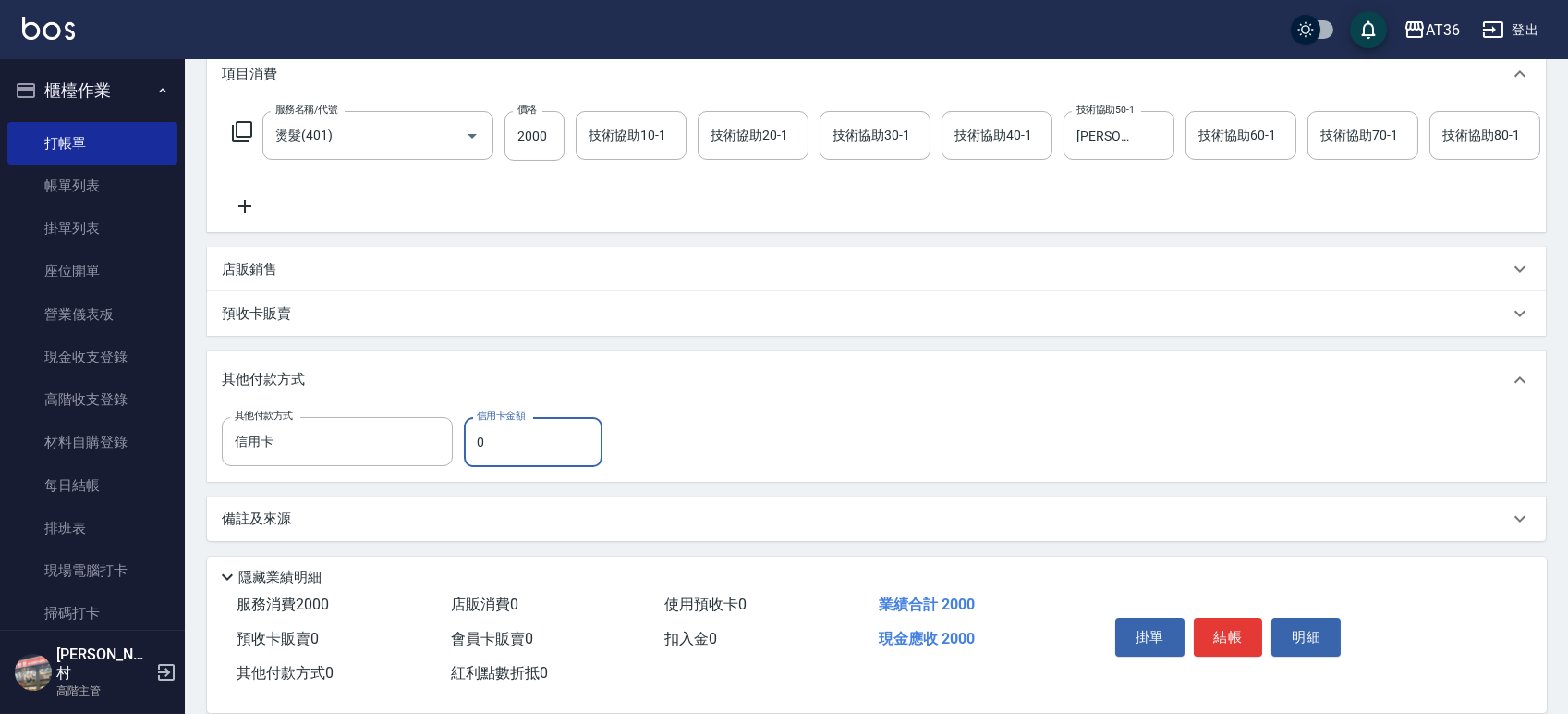
drag, startPoint x: 497, startPoint y: 443, endPoint x: 469, endPoint y: 448, distance: 28.4
click at [469, 448] on input "0" at bounding box center [533, 442] width 139 height 50
type input "2000"
click at [1228, 636] on button "結帳" at bounding box center [1228, 637] width 69 height 39
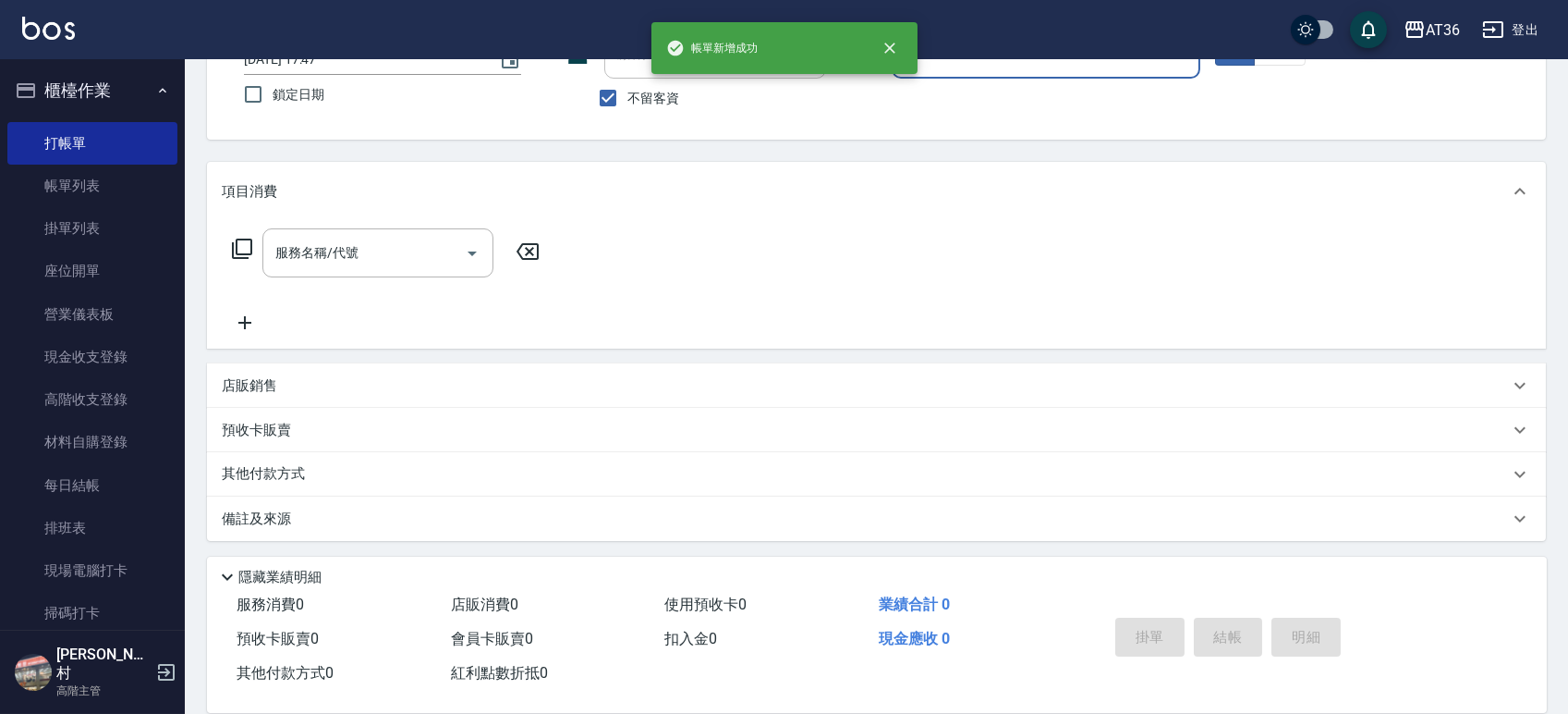
scroll to position [0, 0]
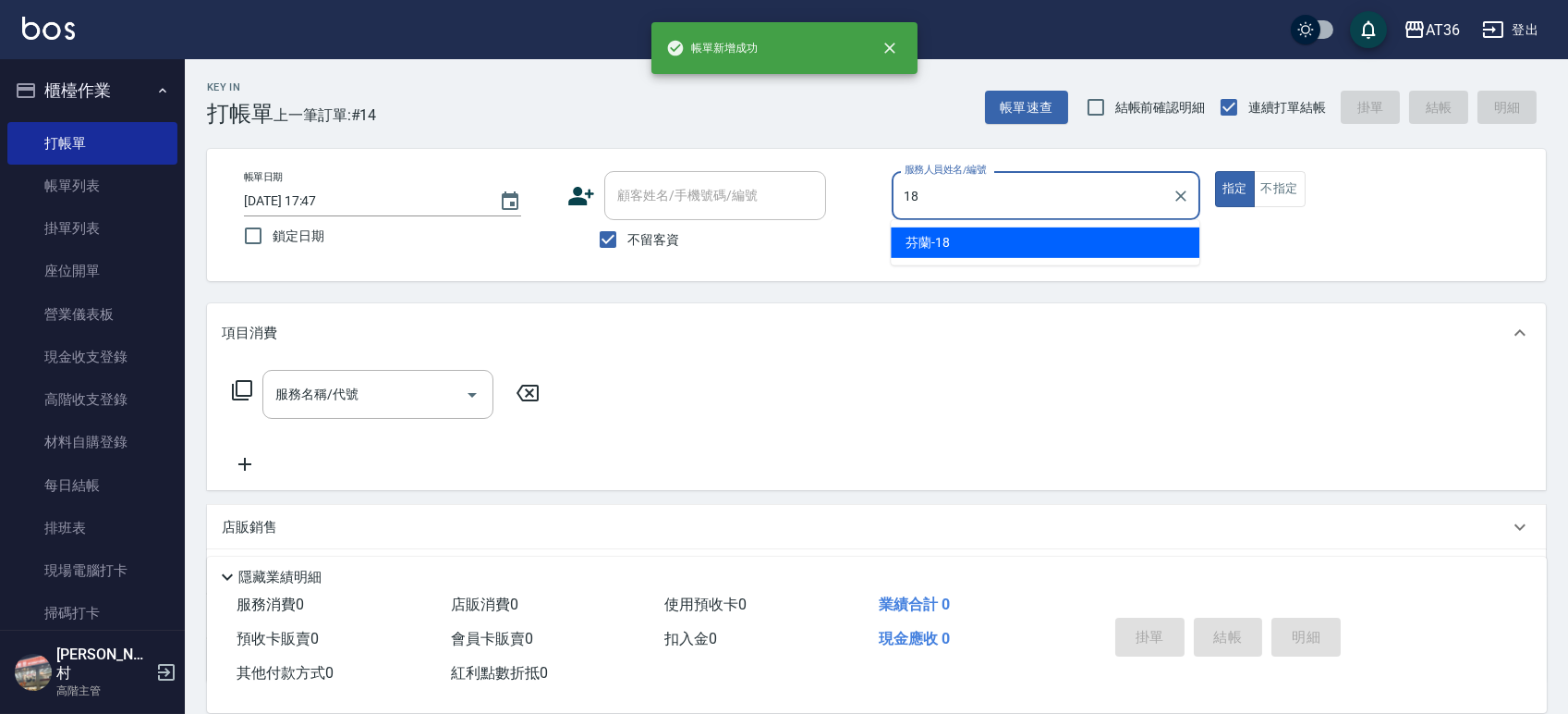
type input "芬蘭-18"
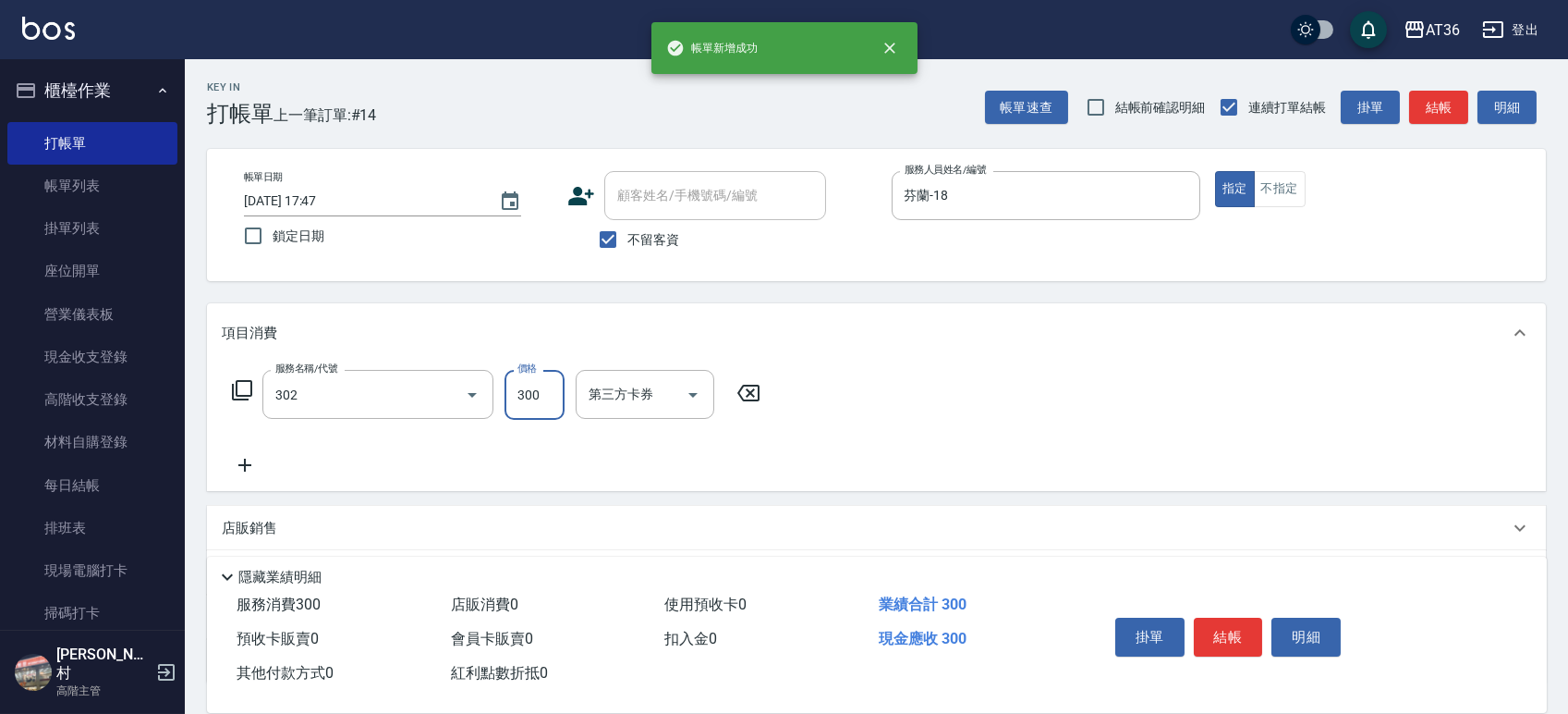
type input "造型剪髮(302)"
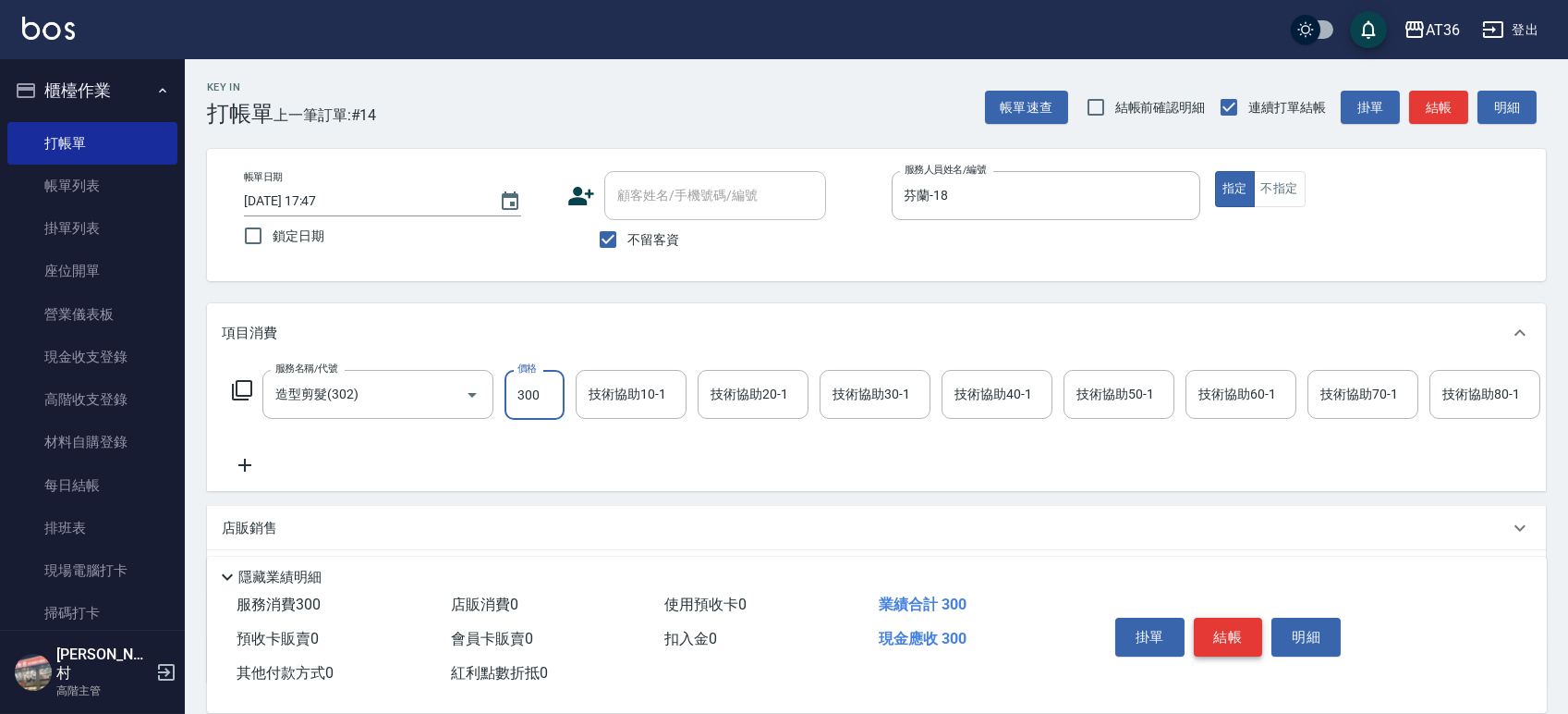
click at [1207, 639] on button "結帳" at bounding box center [1228, 637] width 69 height 39
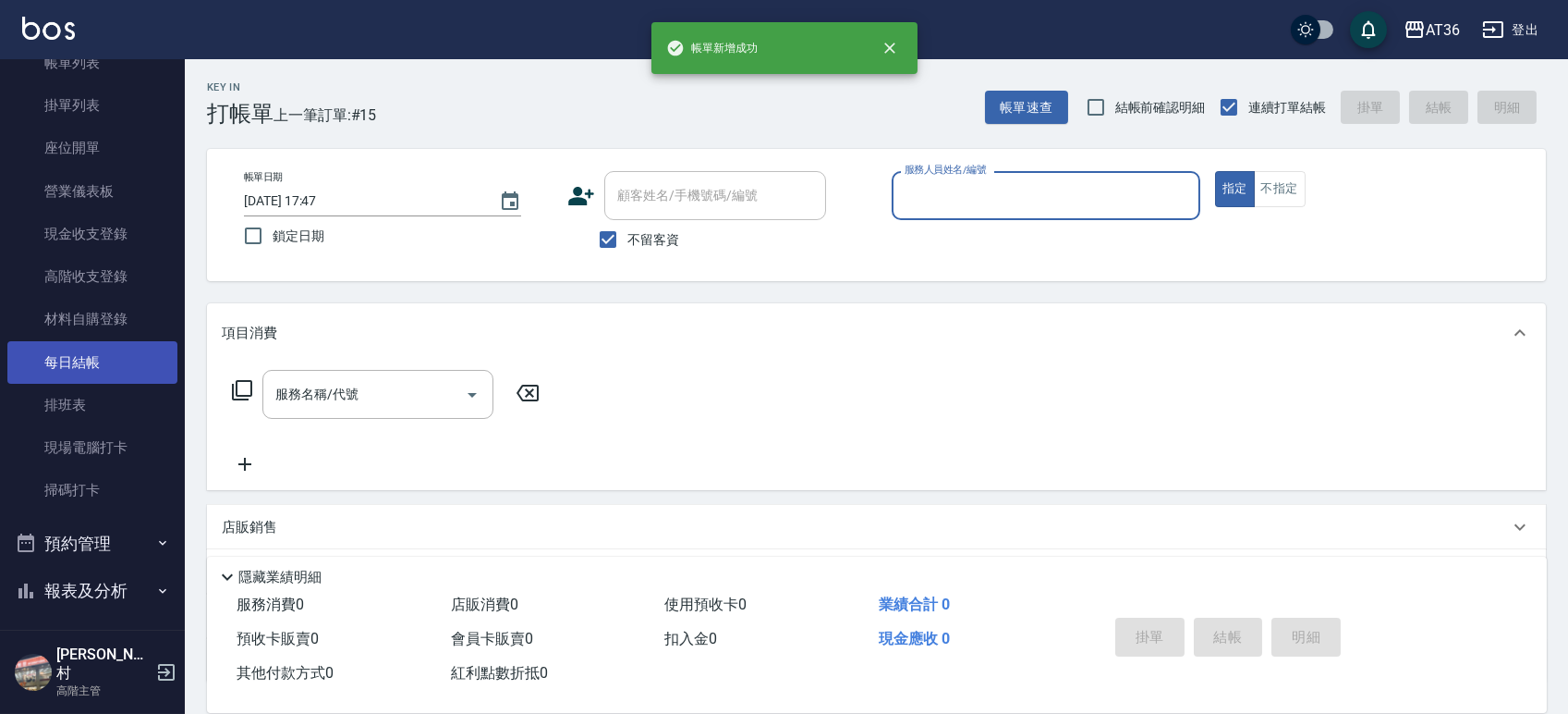
scroll to position [246, 0]
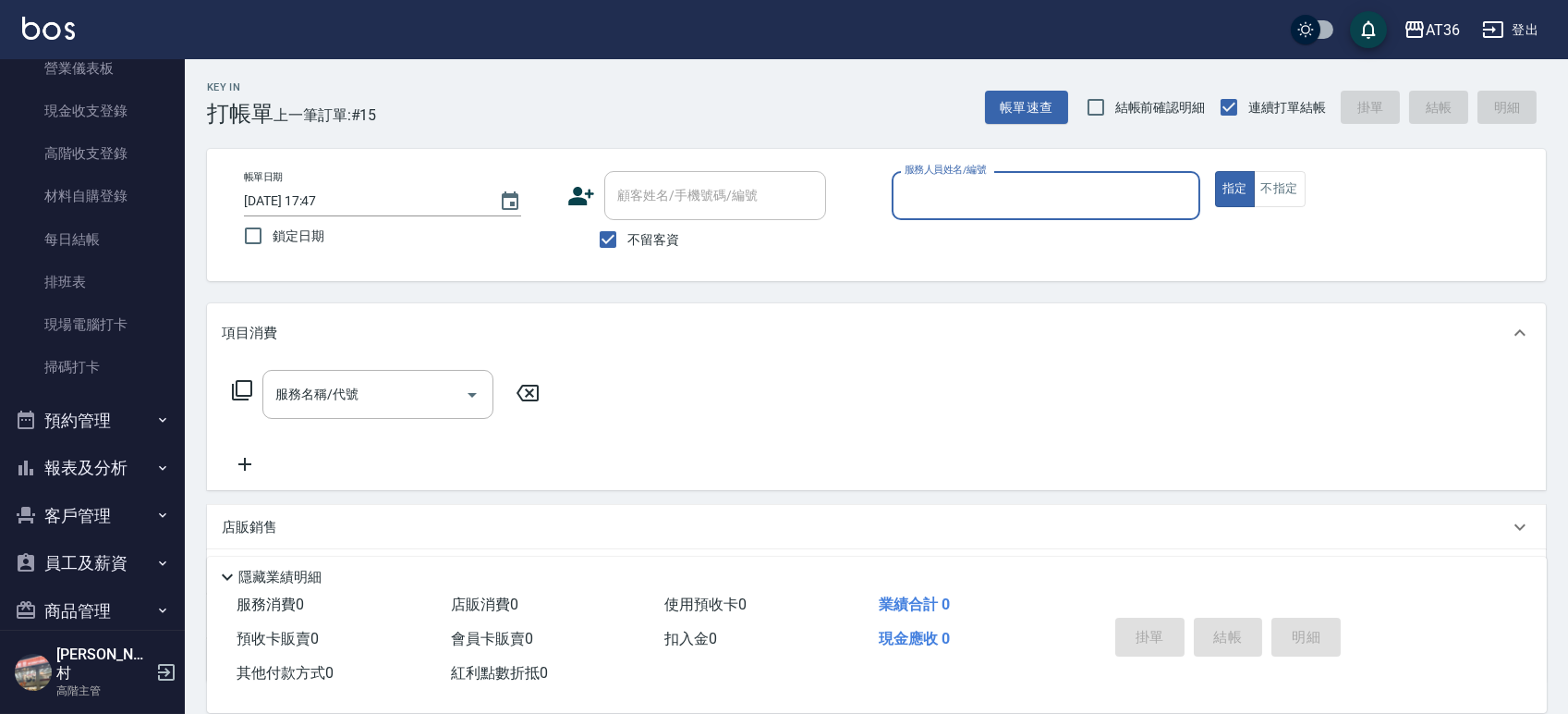
click at [99, 468] on button "報表及分析" at bounding box center [92, 468] width 170 height 48
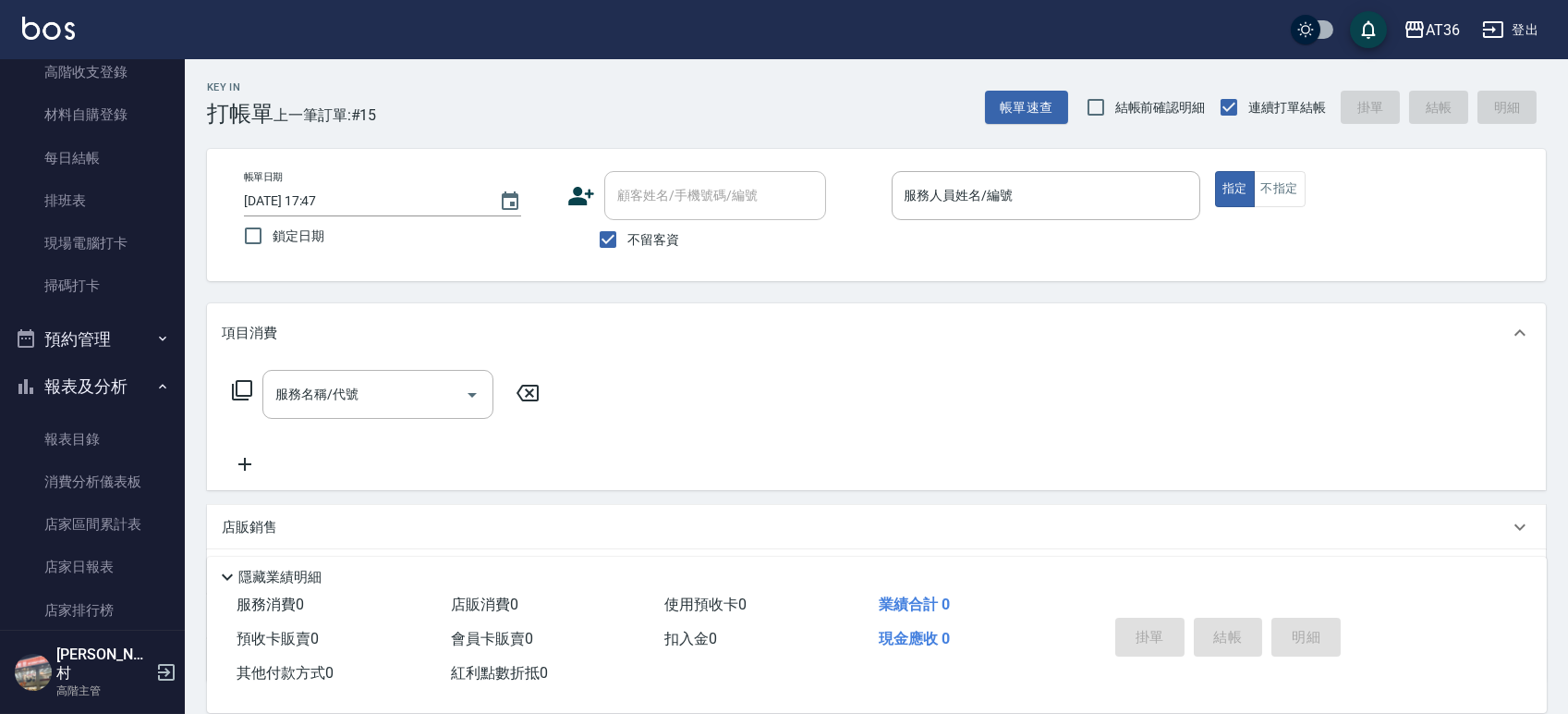
scroll to position [370, 0]
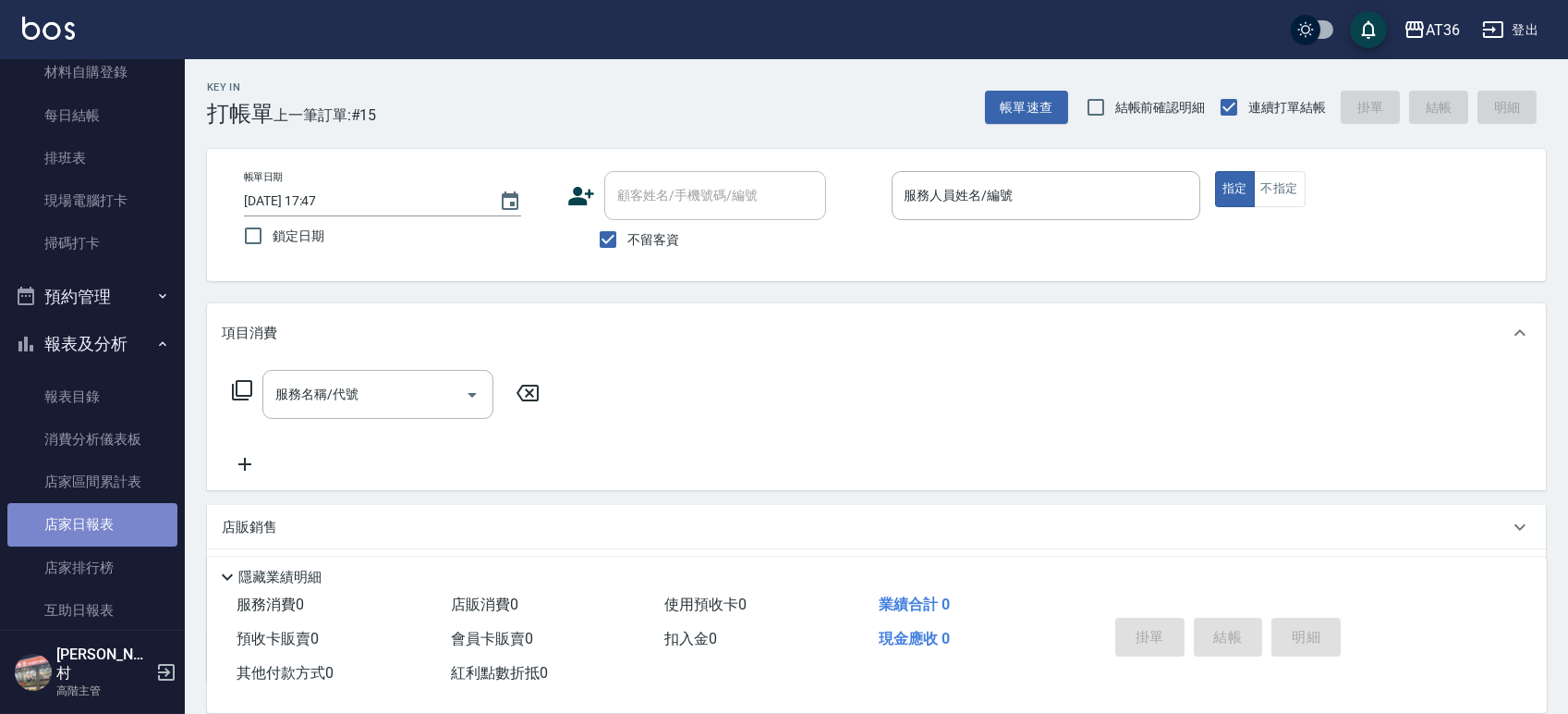
click at [97, 519] on link "店家日報表" at bounding box center [92, 524] width 170 height 43
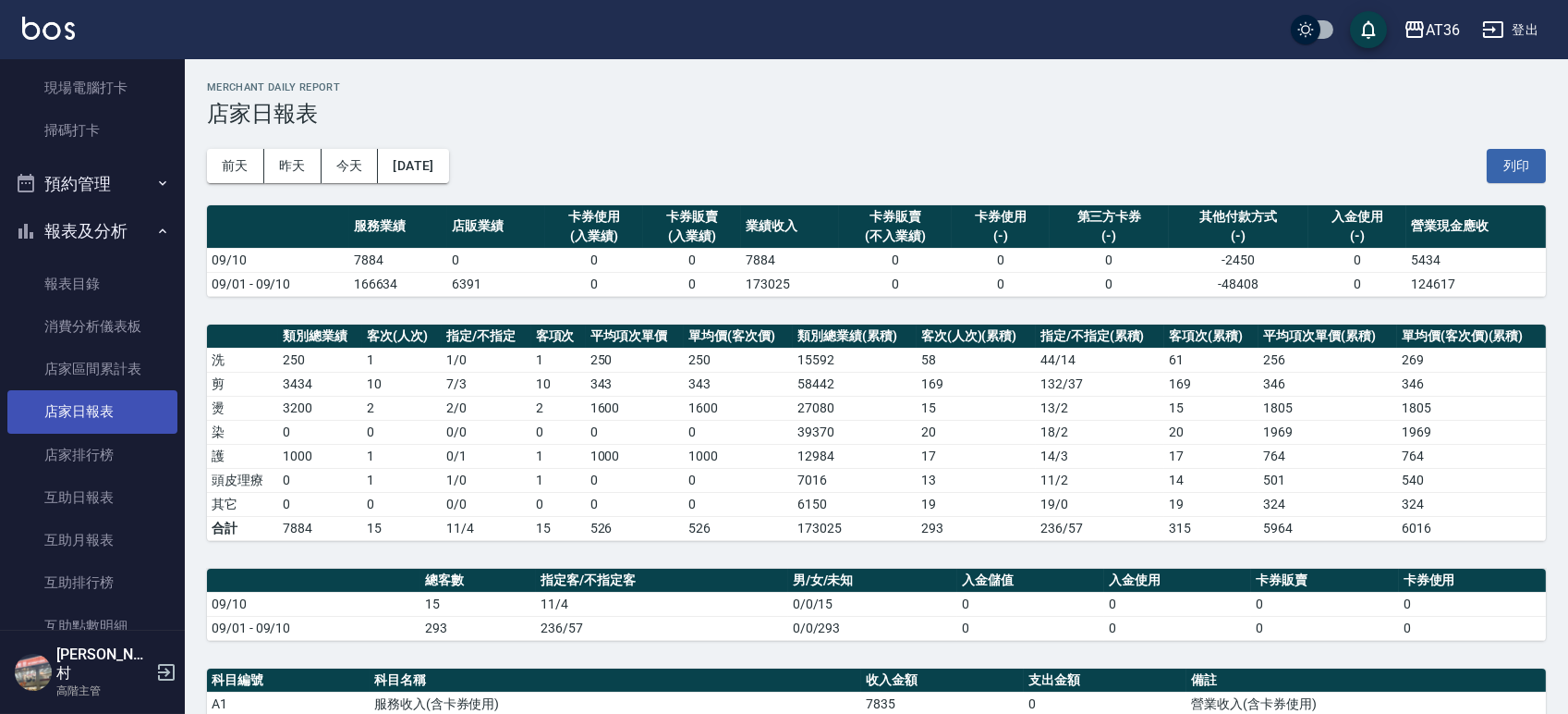
scroll to position [616, 0]
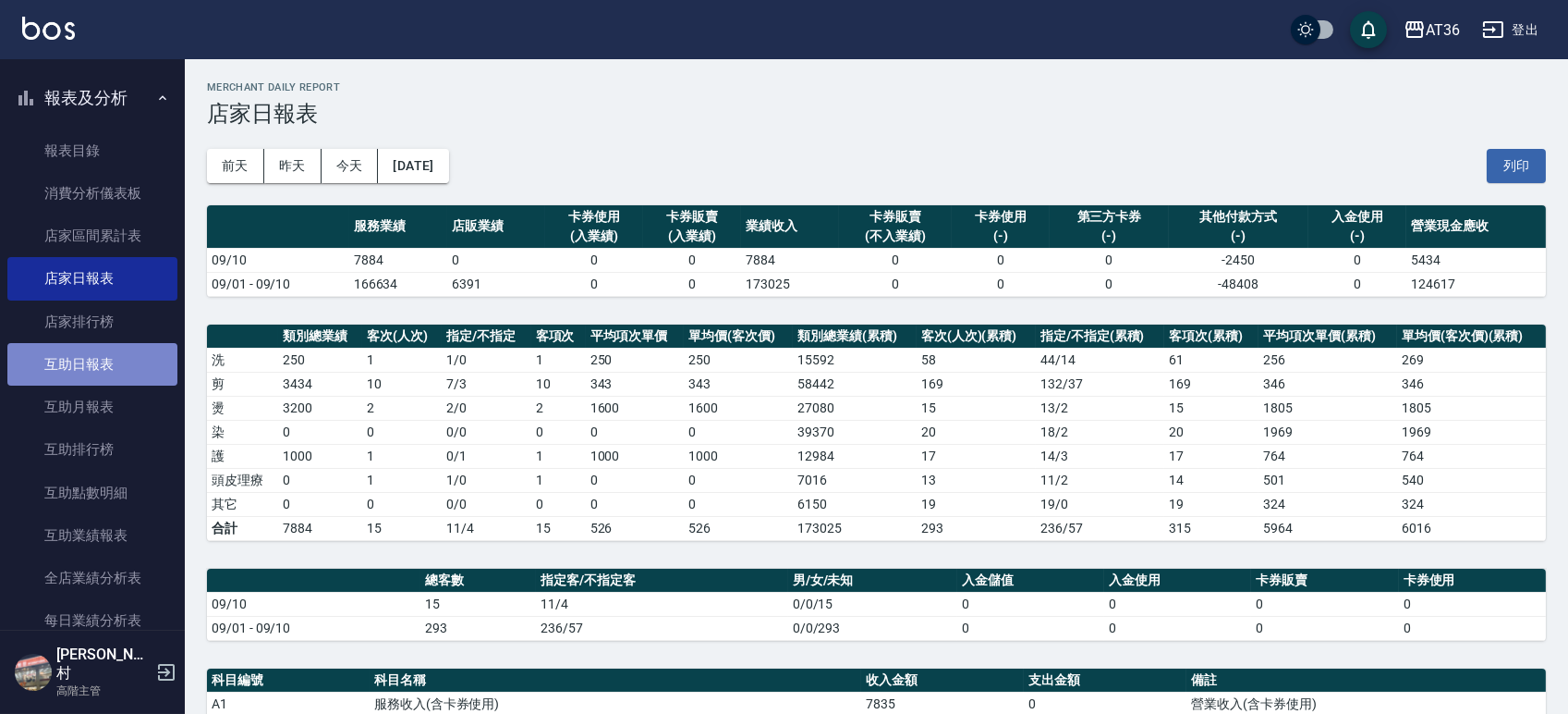
click at [104, 374] on link "互助日報表" at bounding box center [92, 364] width 170 height 43
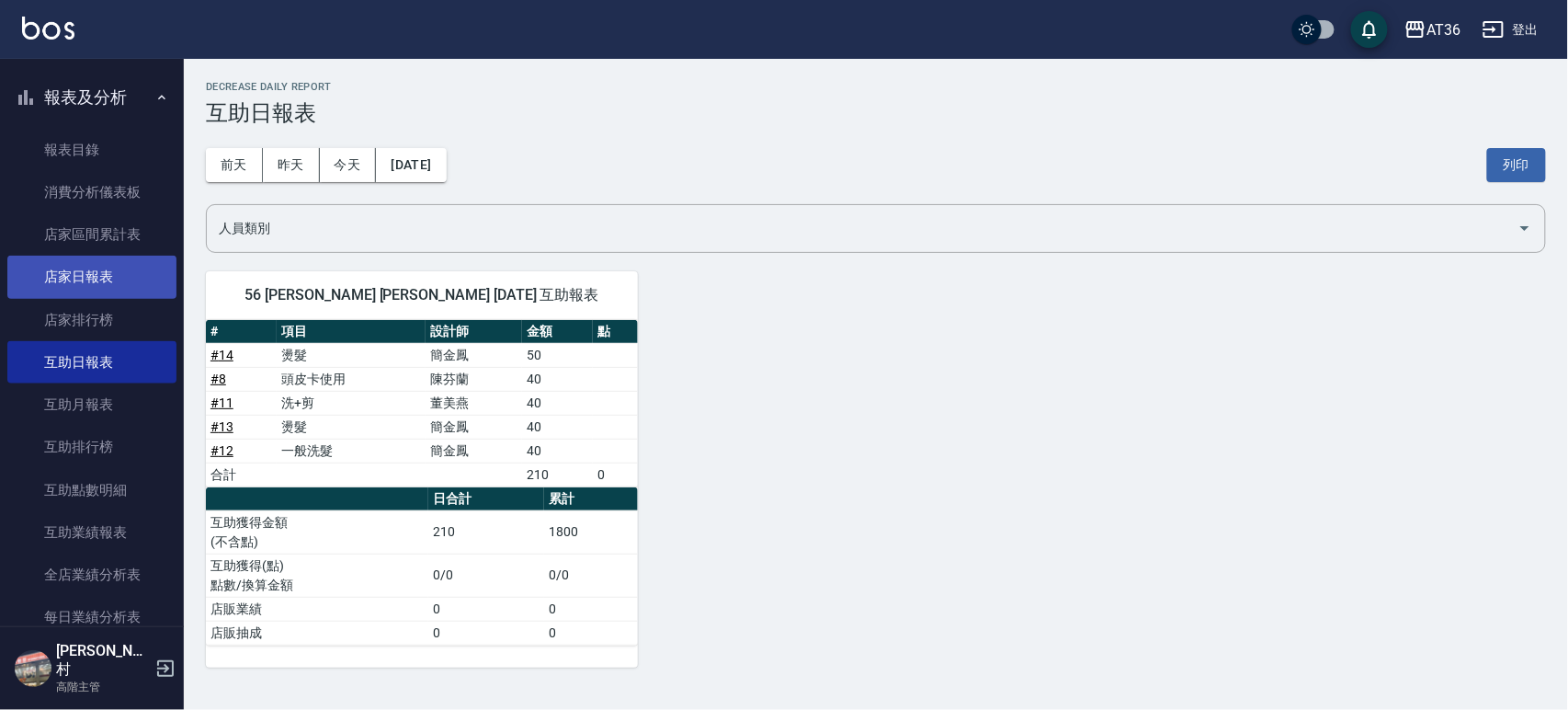
click at [110, 274] on link "店家日報表" at bounding box center [91, 276] width 169 height 43
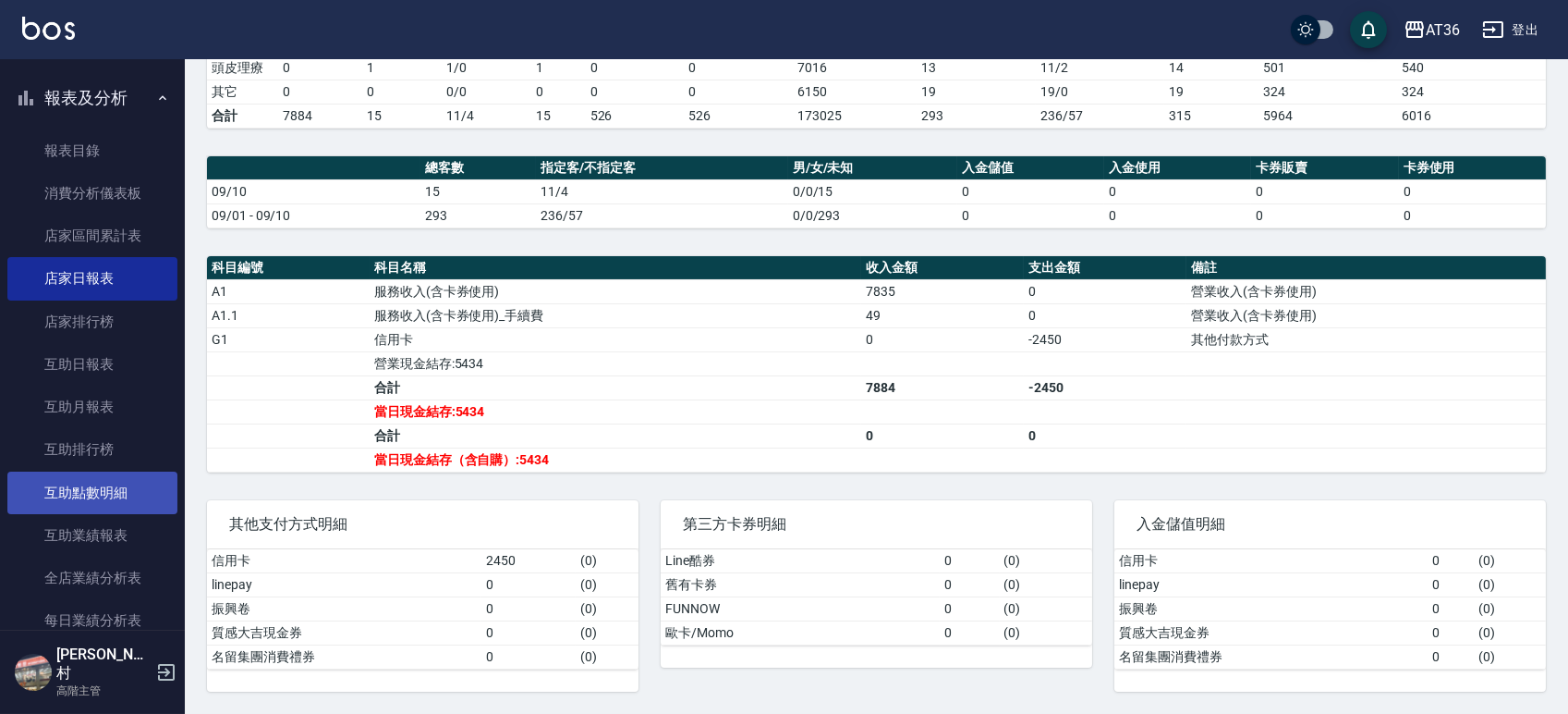
scroll to position [863, 0]
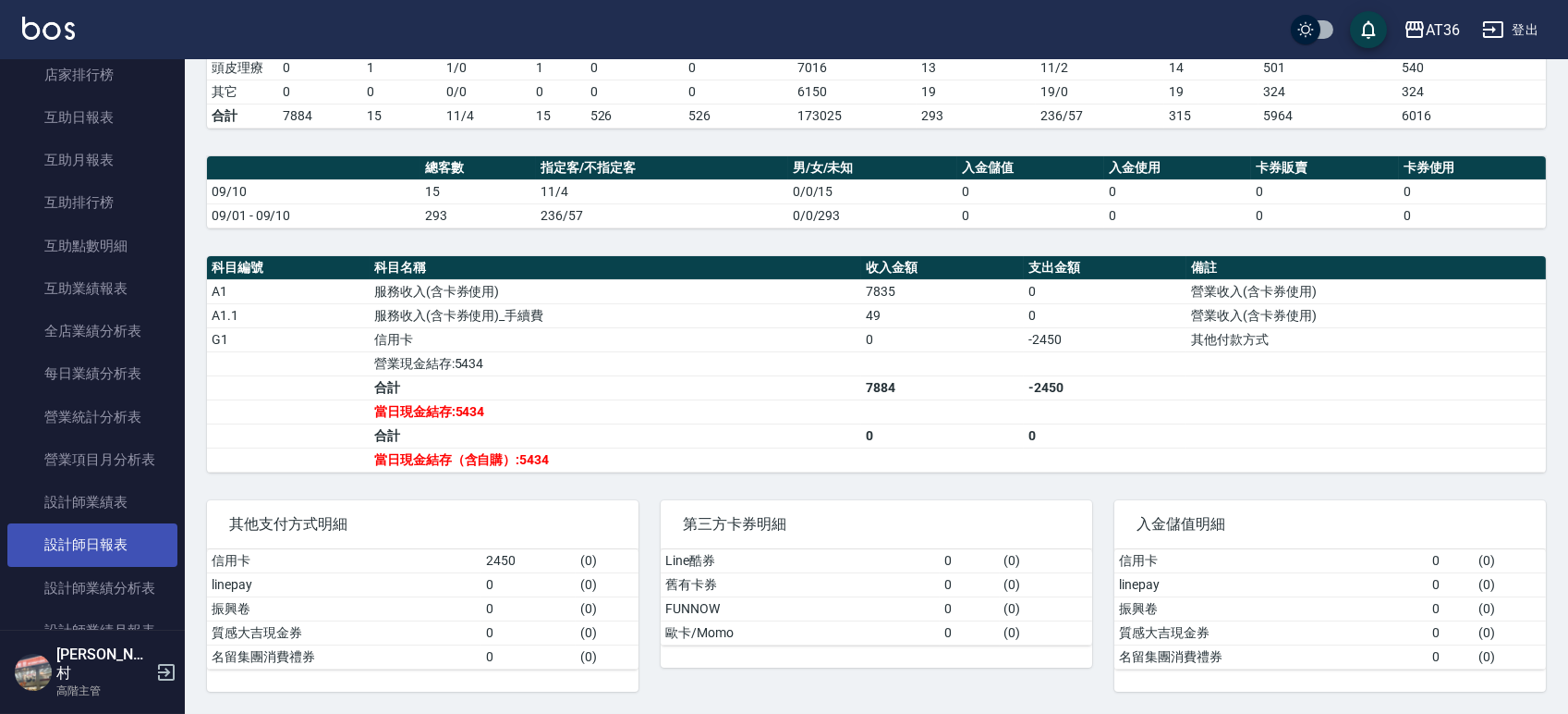
click at [81, 544] on link "設計師日報表" at bounding box center [92, 544] width 170 height 43
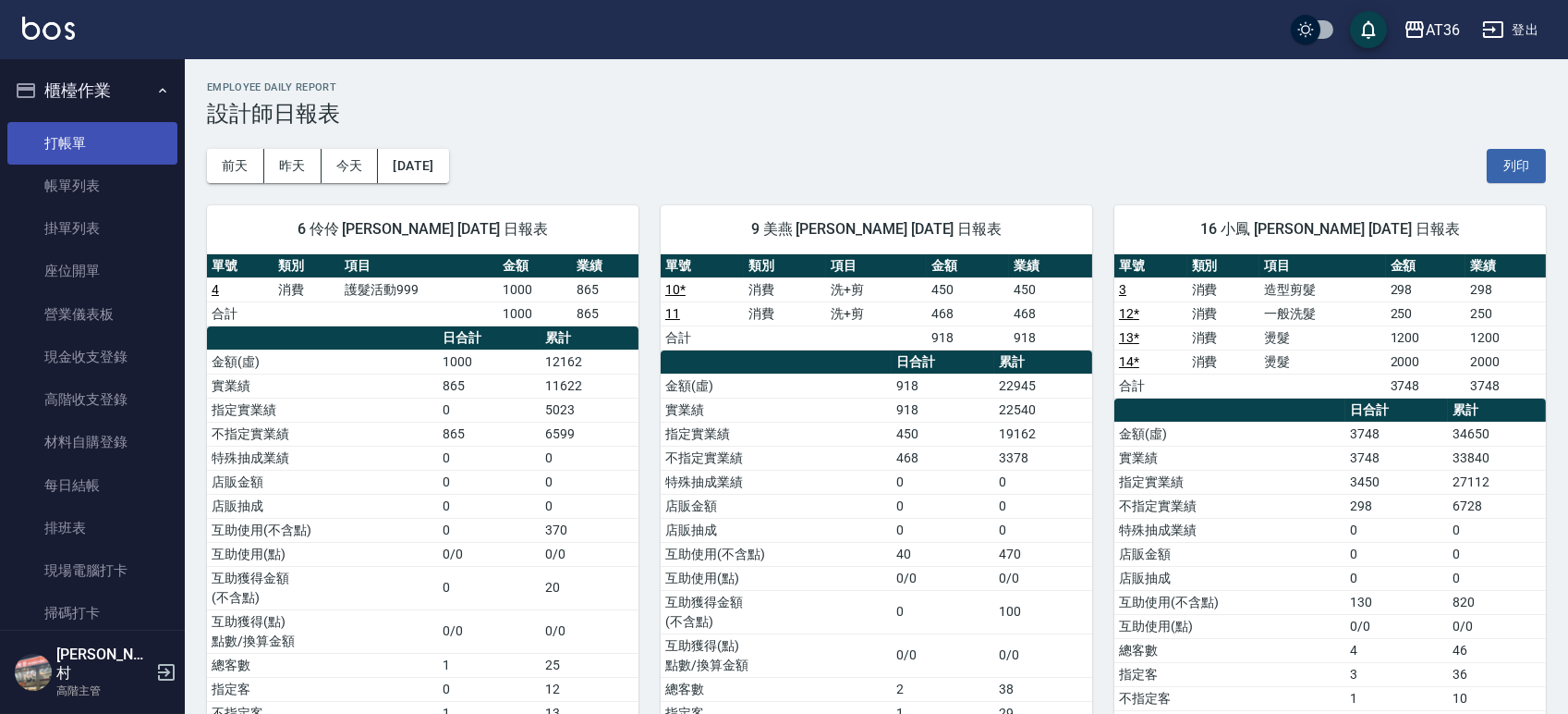
click at [97, 130] on link "打帳單" at bounding box center [92, 143] width 170 height 43
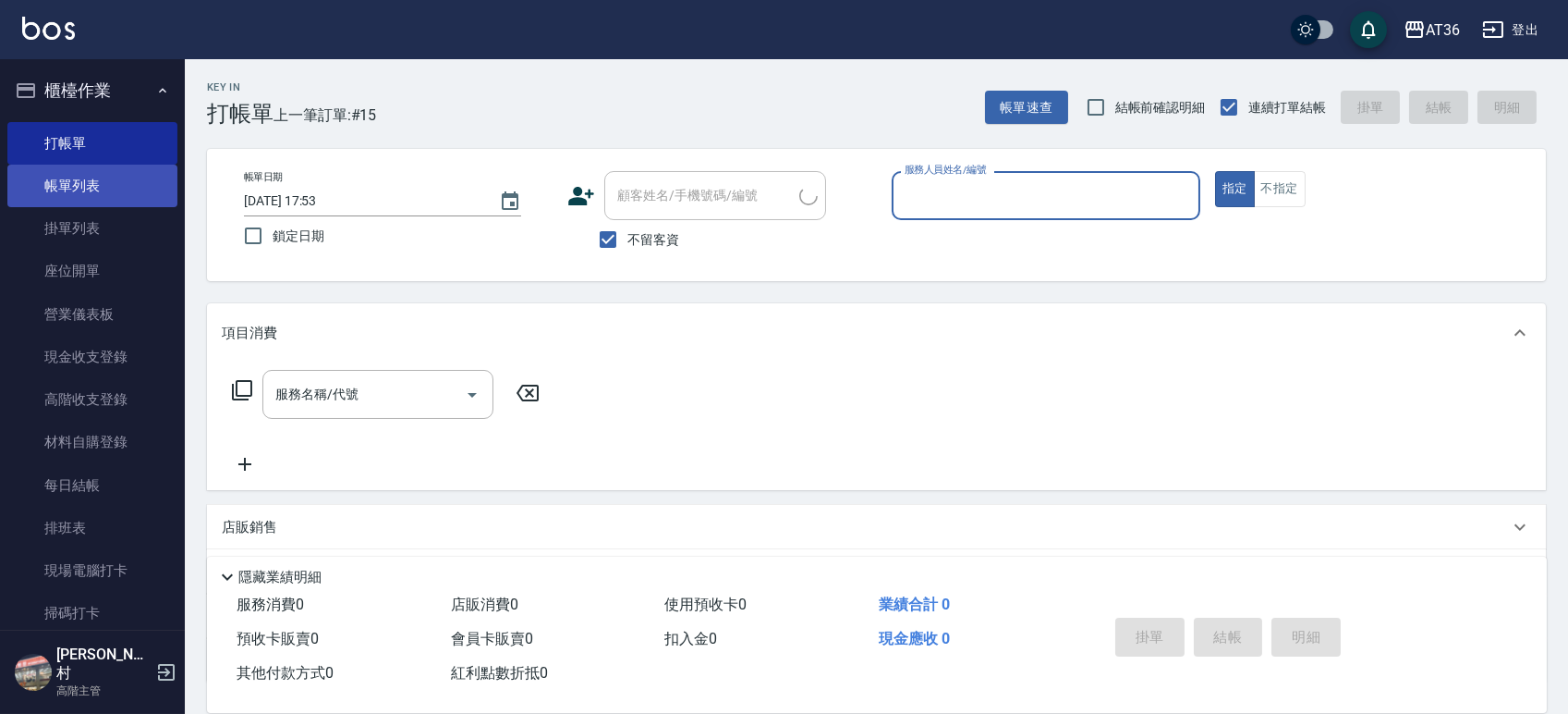
click at [89, 174] on link "帳單列表" at bounding box center [92, 186] width 170 height 43
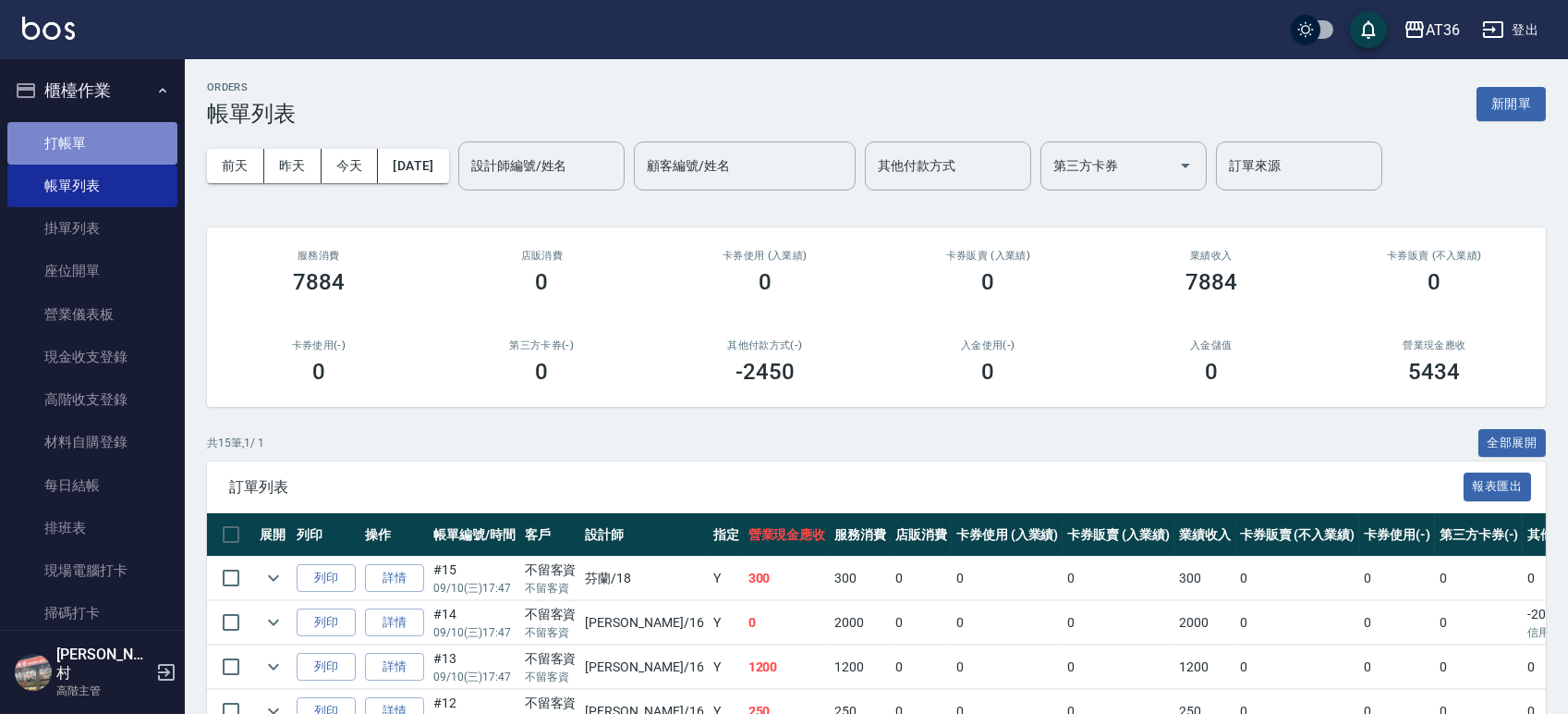
click at [99, 149] on link "打帳單" at bounding box center [92, 143] width 170 height 43
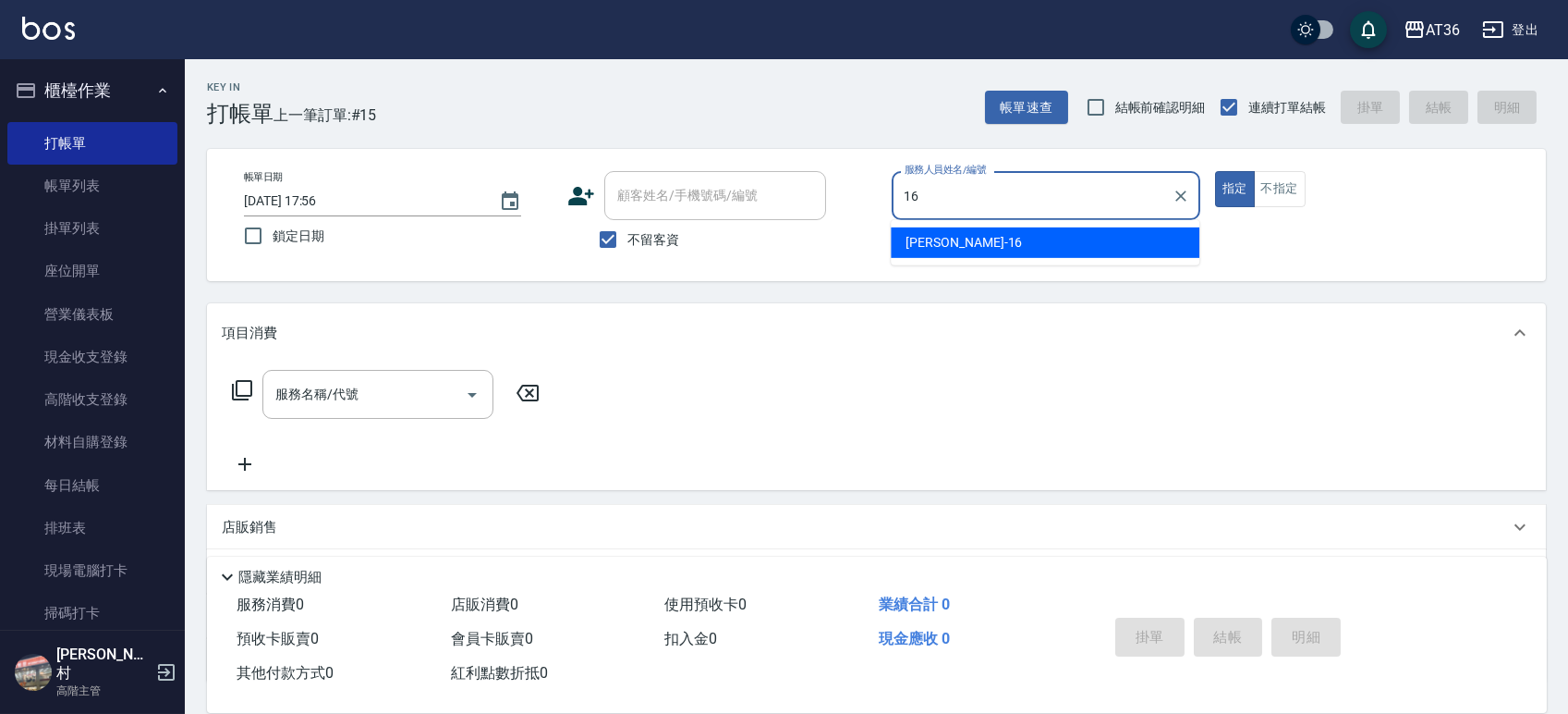
type input "16"
type button "true"
type input "小鳳-16"
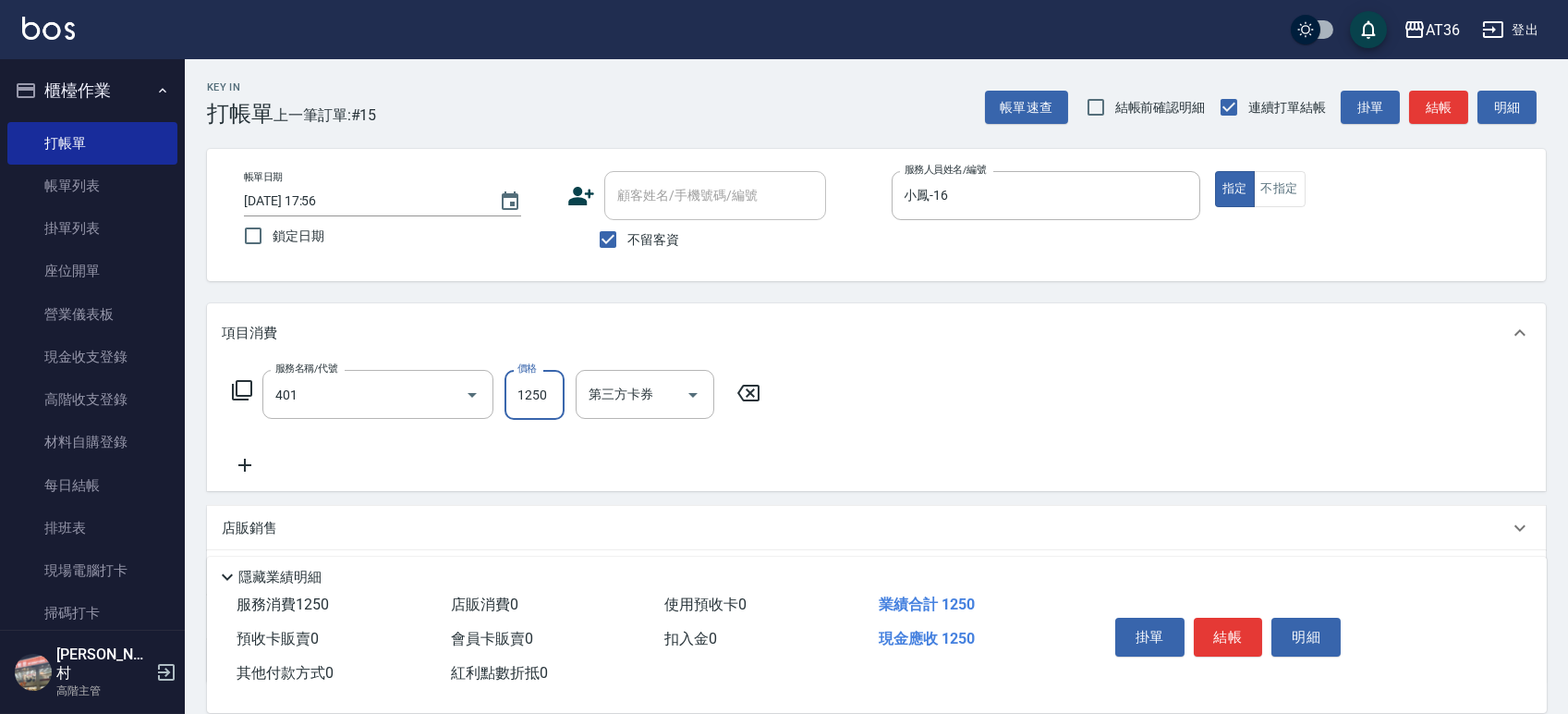
type input "燙髮(401)"
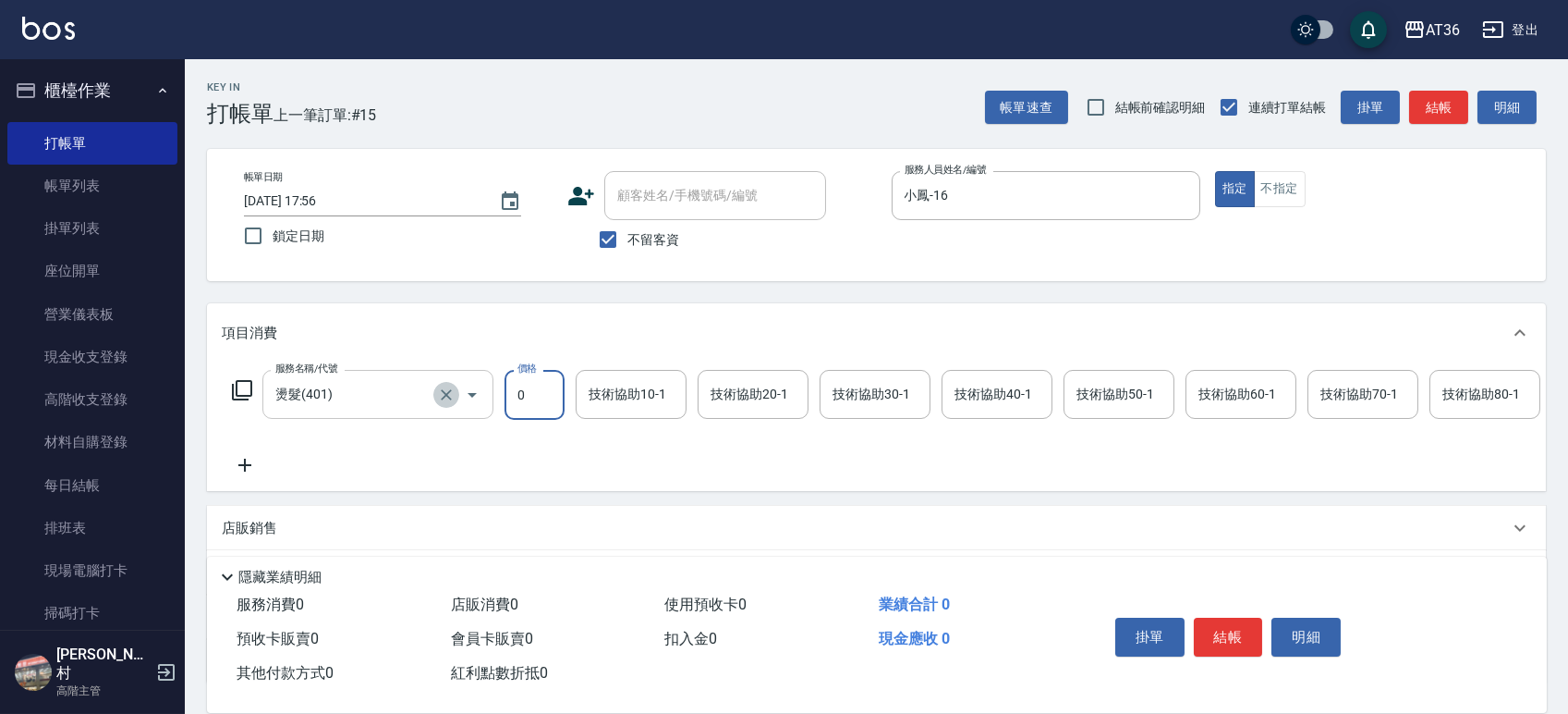
click at [444, 399] on icon "Clear" at bounding box center [446, 395] width 18 height 18
type input "0"
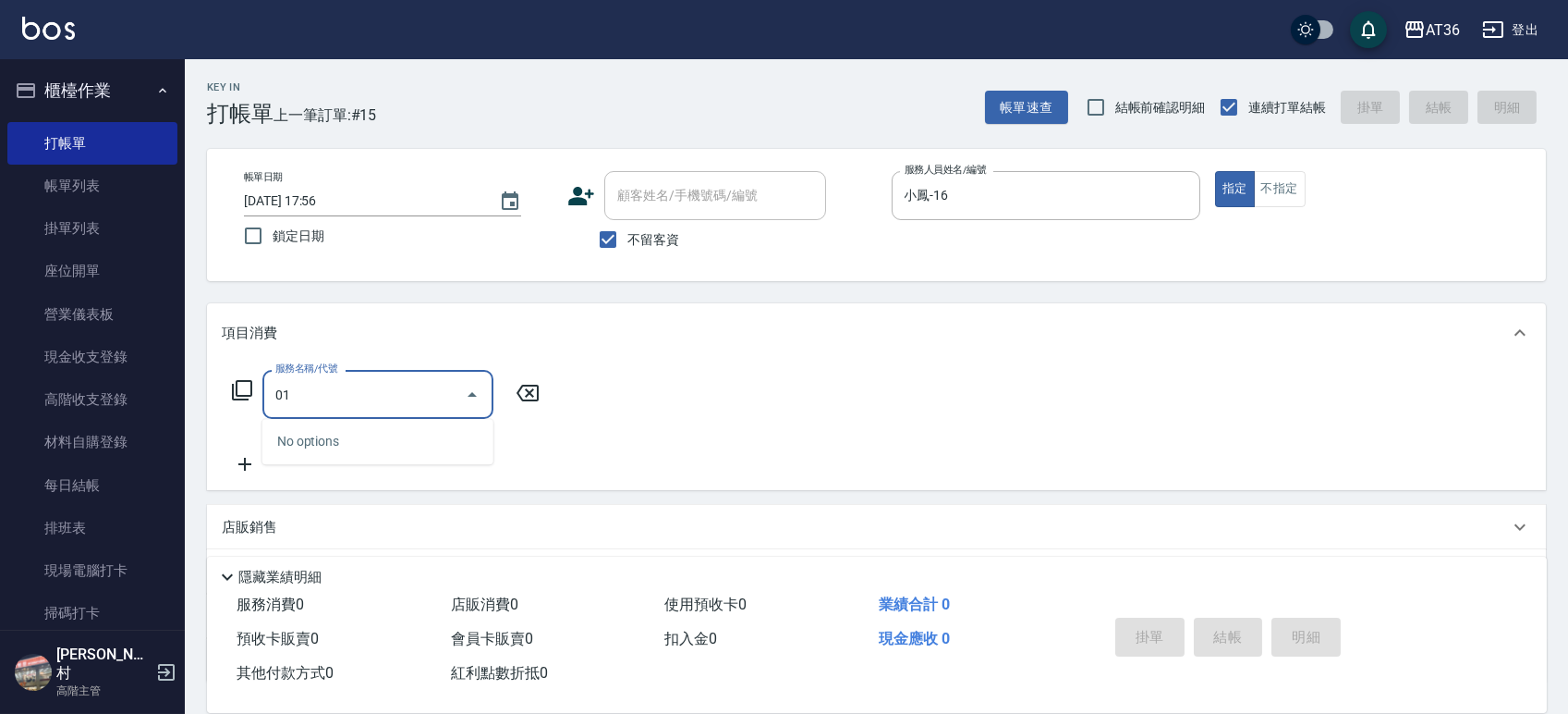
type input "0"
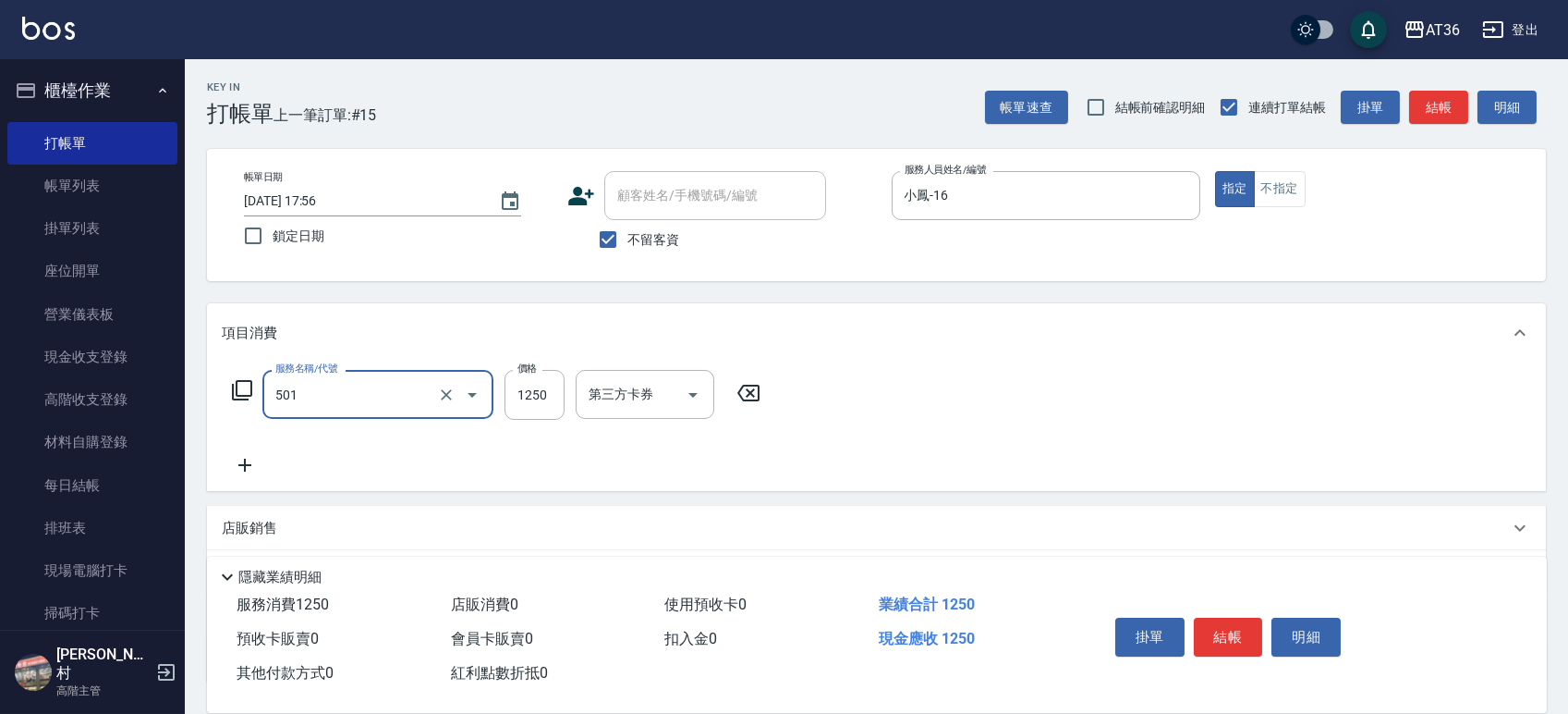
type input "染髮(501)"
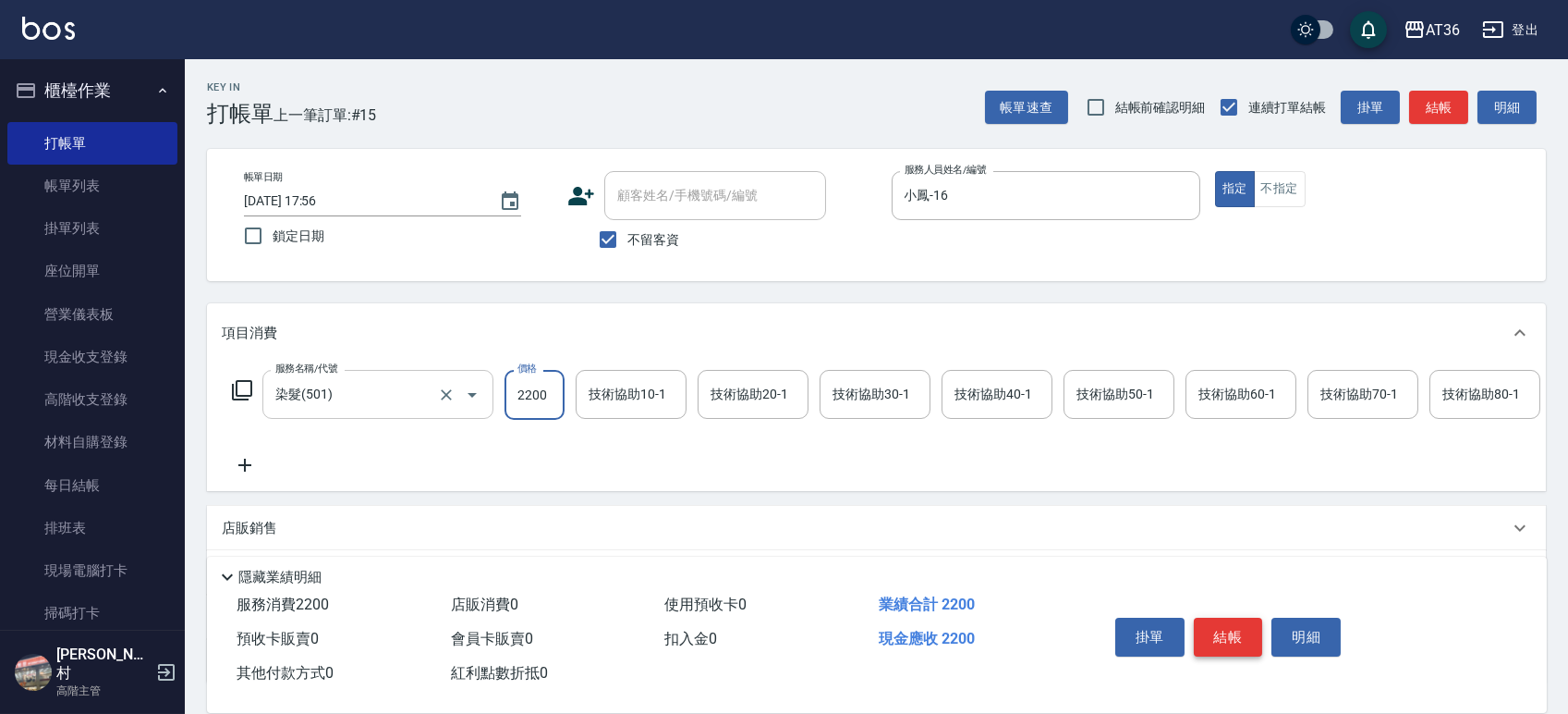
type input "2200"
click at [1218, 627] on button "結帳" at bounding box center [1228, 637] width 69 height 39
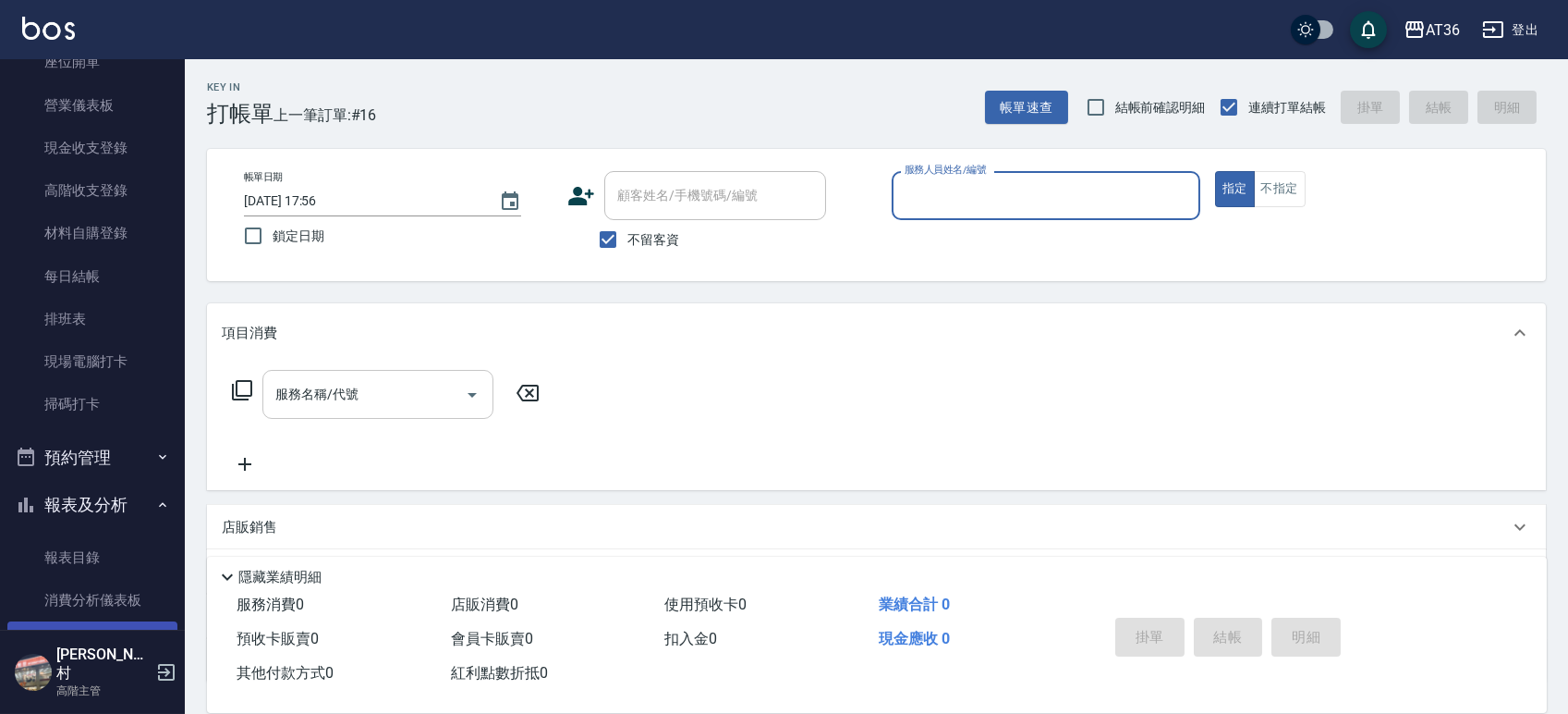
scroll to position [370, 0]
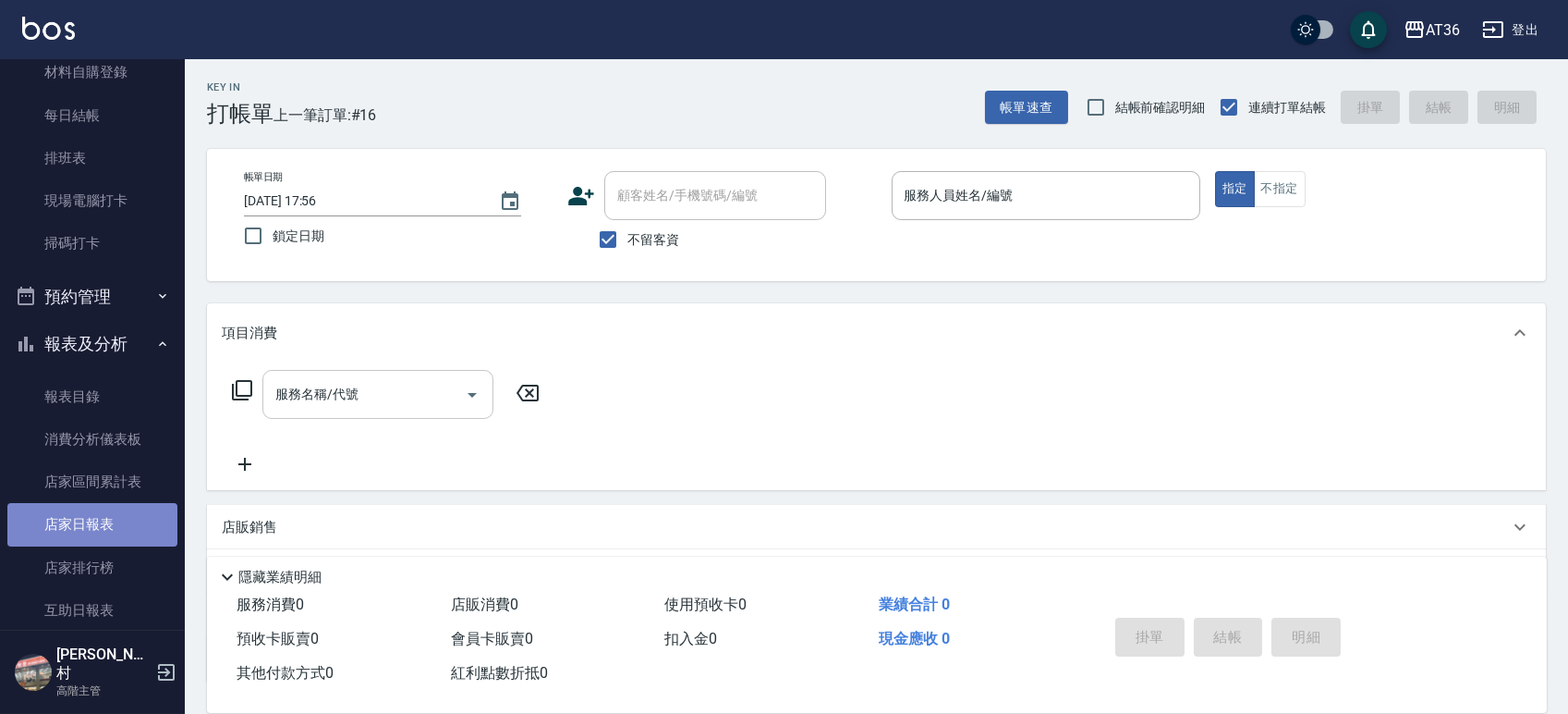
click at [92, 534] on link "店家日報表" at bounding box center [92, 524] width 170 height 43
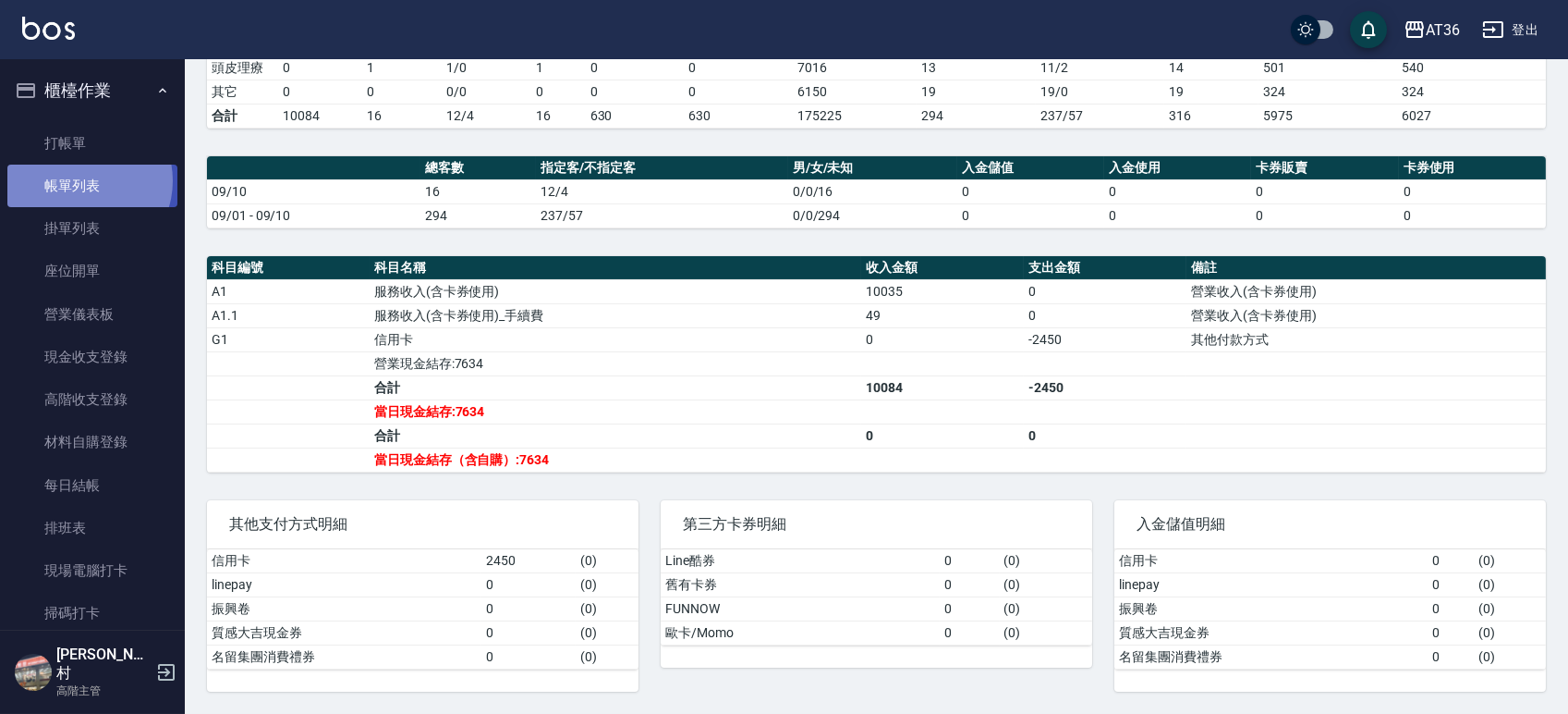
click at [84, 181] on link "帳單列表" at bounding box center [92, 186] width 170 height 43
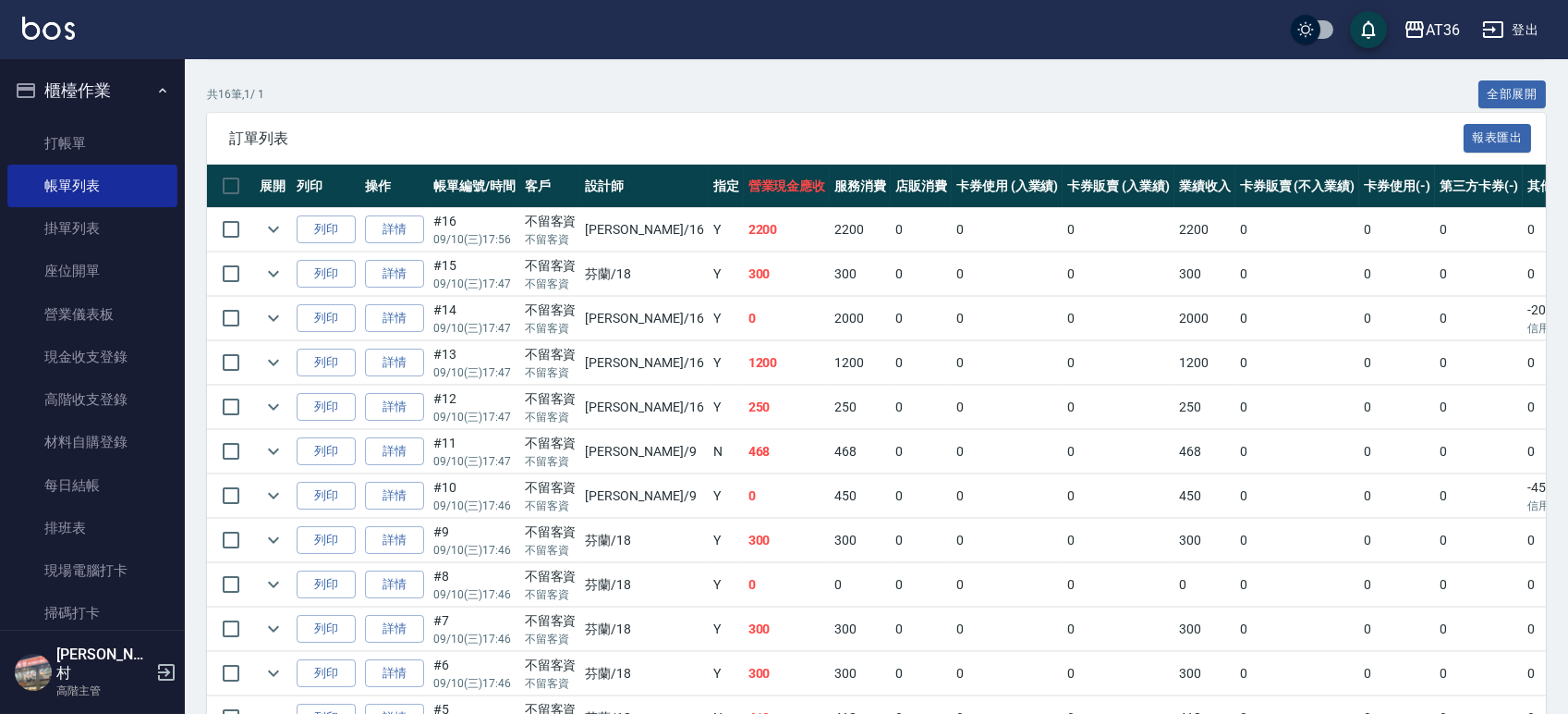
scroll to position [616, 0]
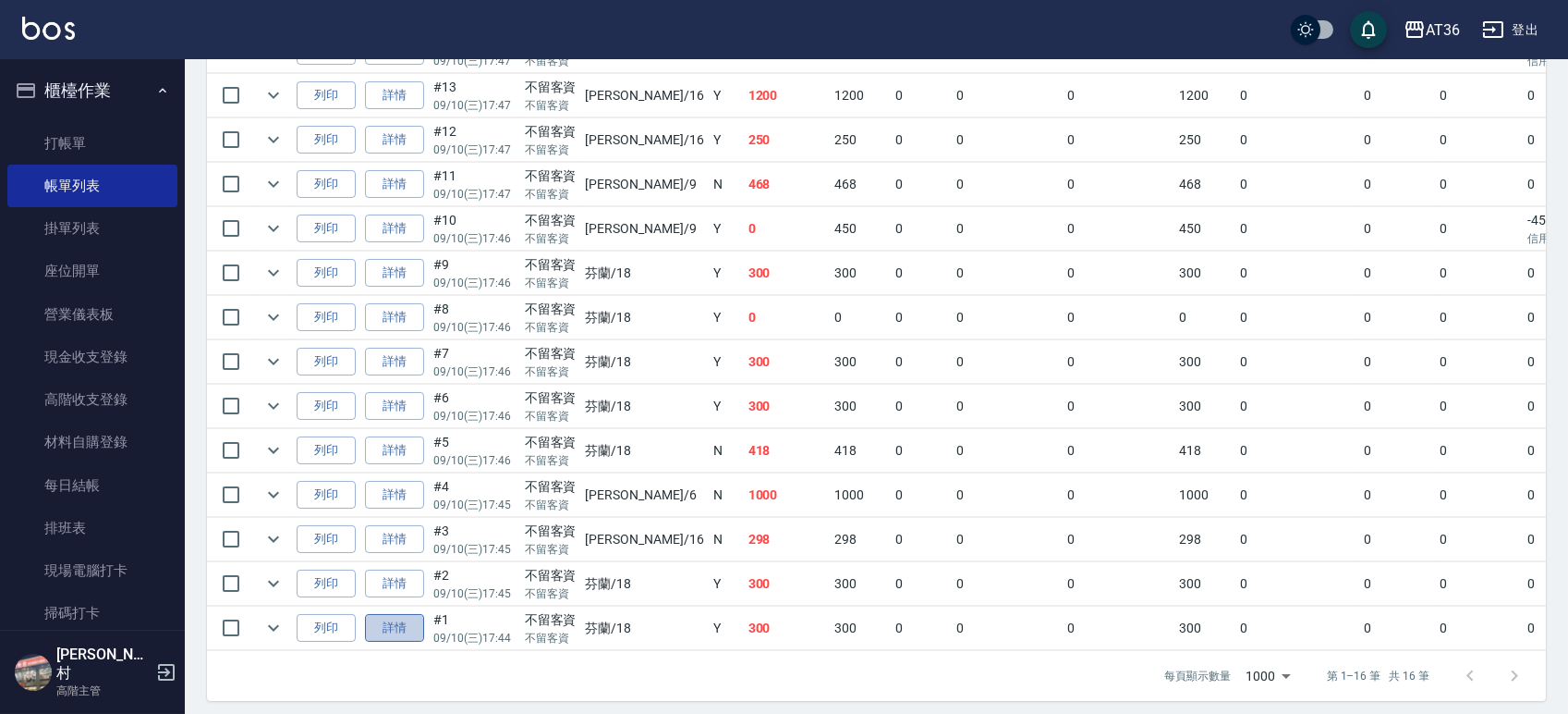
click at [377, 629] on link "詳情" at bounding box center [394, 628] width 59 height 29
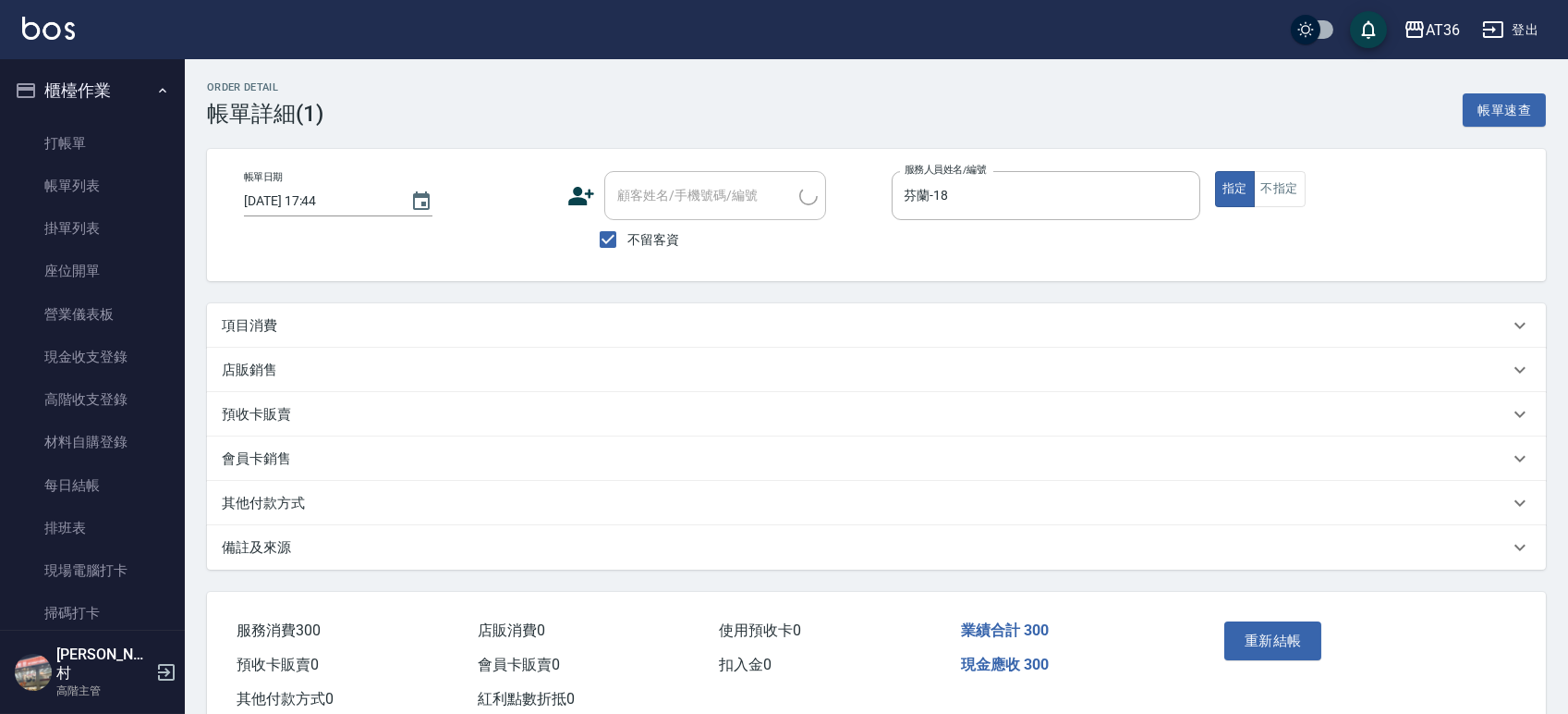
type input "2025/09/10 17:44"
checkbox input "true"
type input "芬蘭-18"
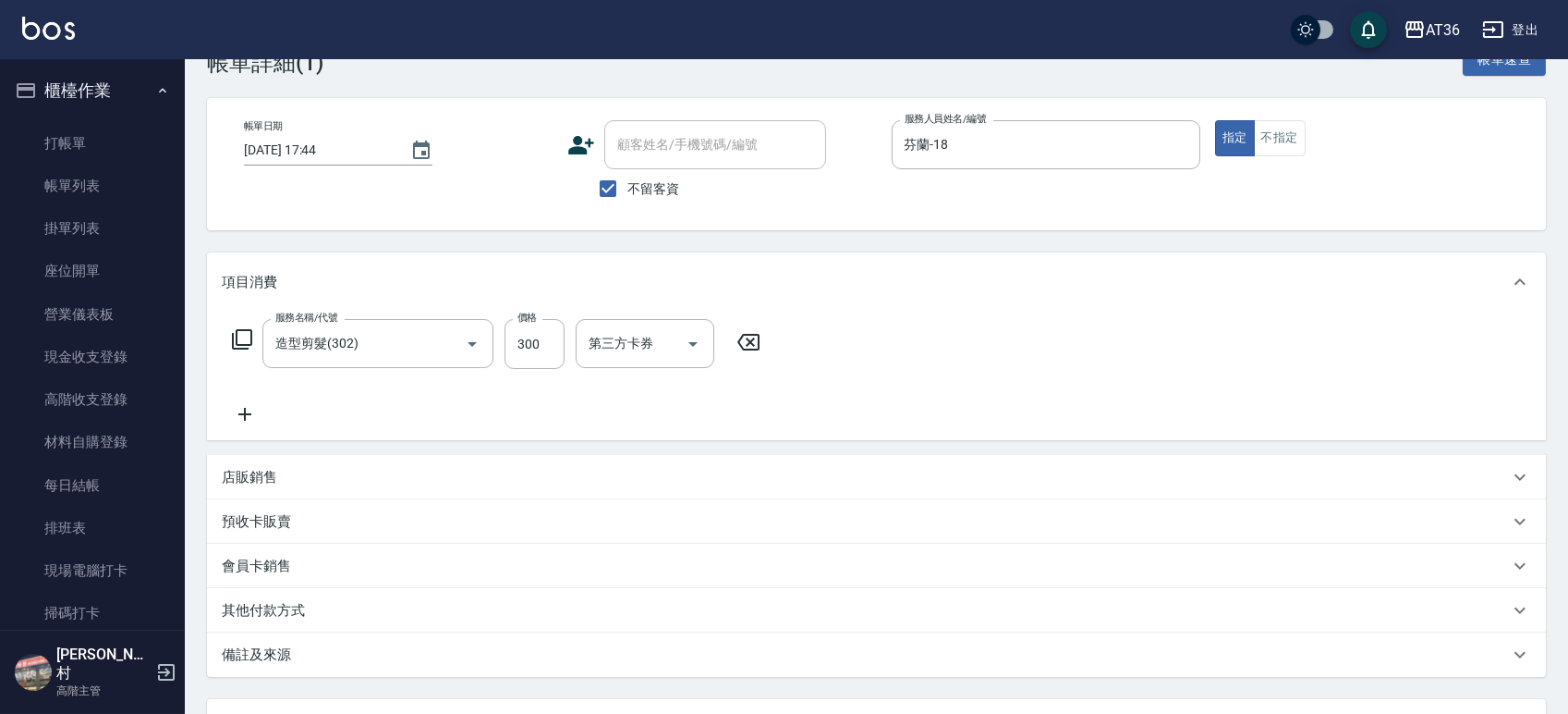
type input "造型剪髮(302)"
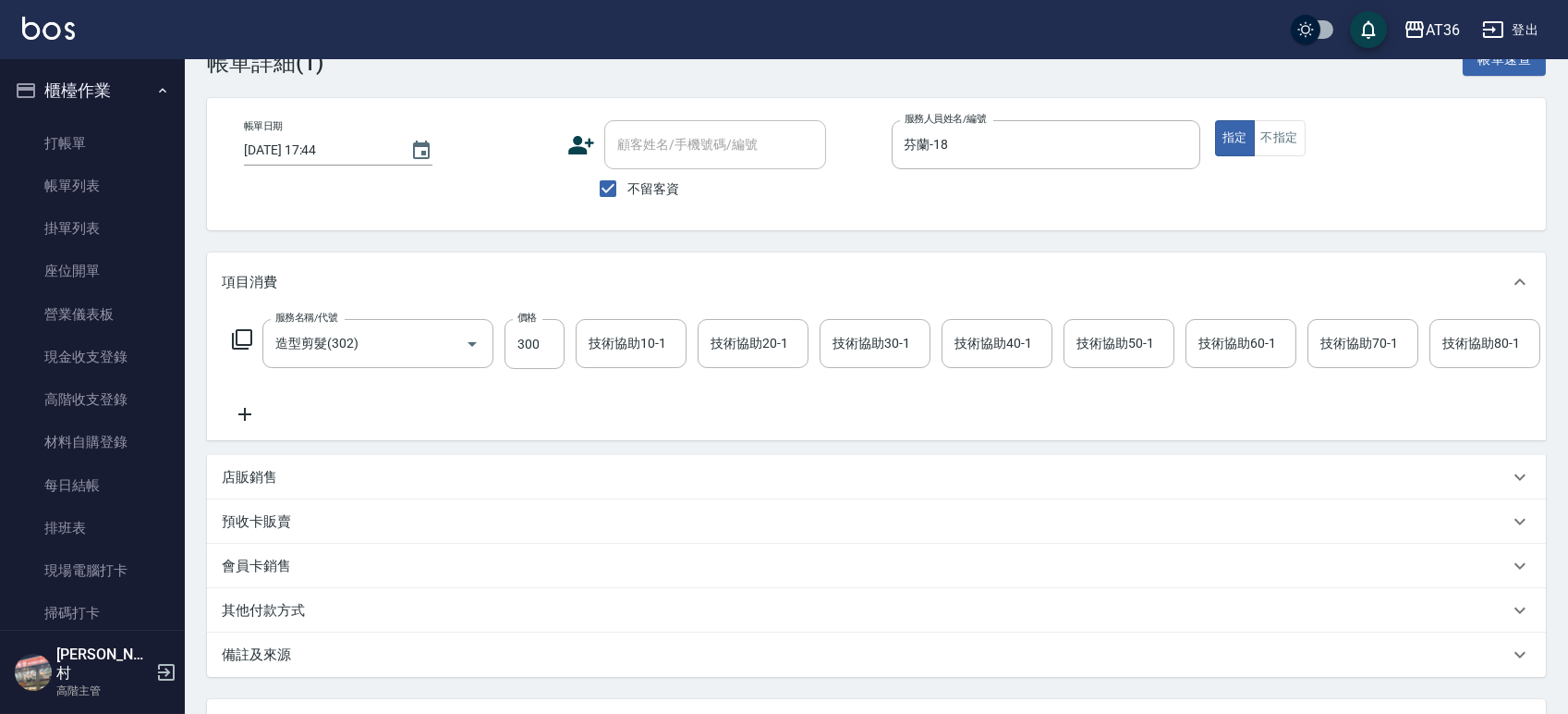
scroll to position [209, 0]
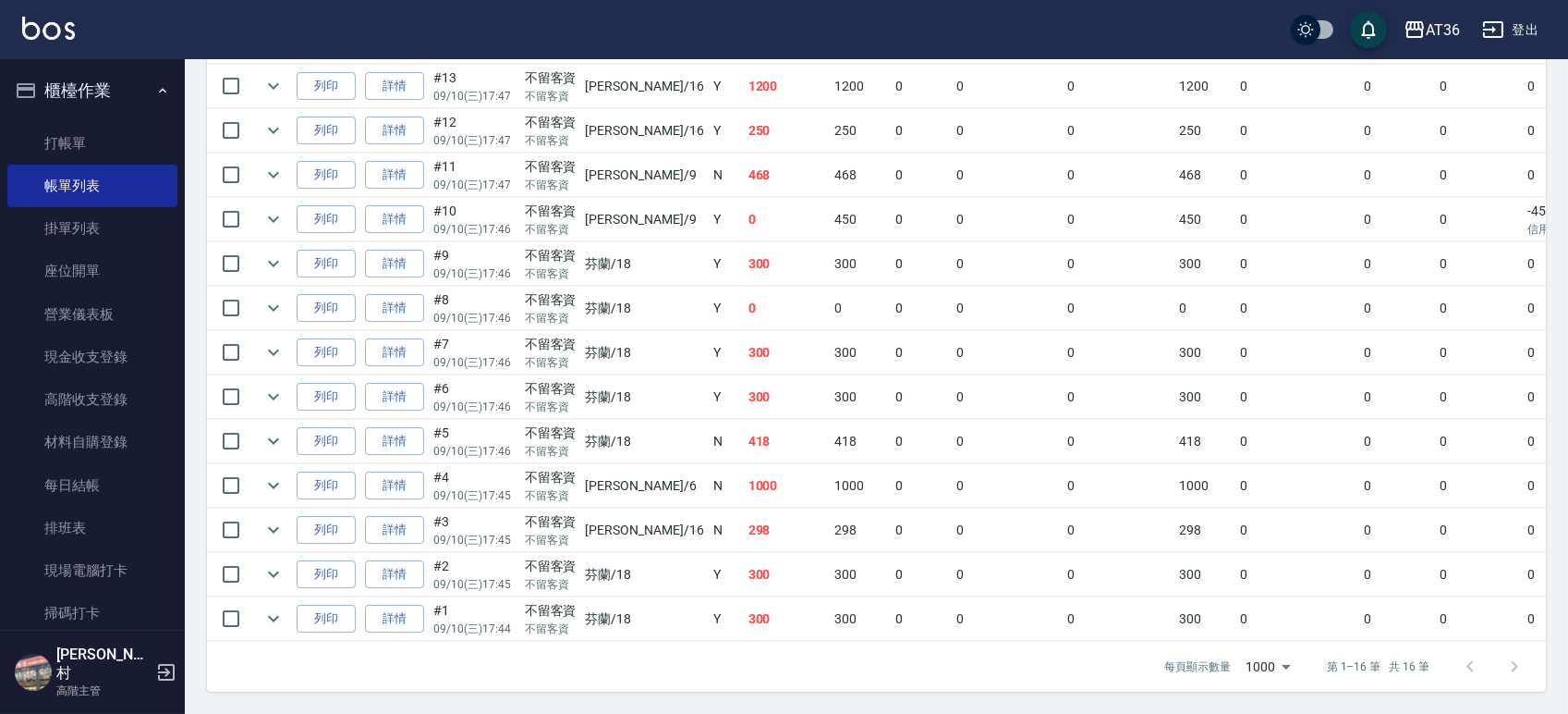
scroll to position [647, 0]
click at [268, 607] on icon "expand row" at bounding box center [274, 618] width 22 height 22
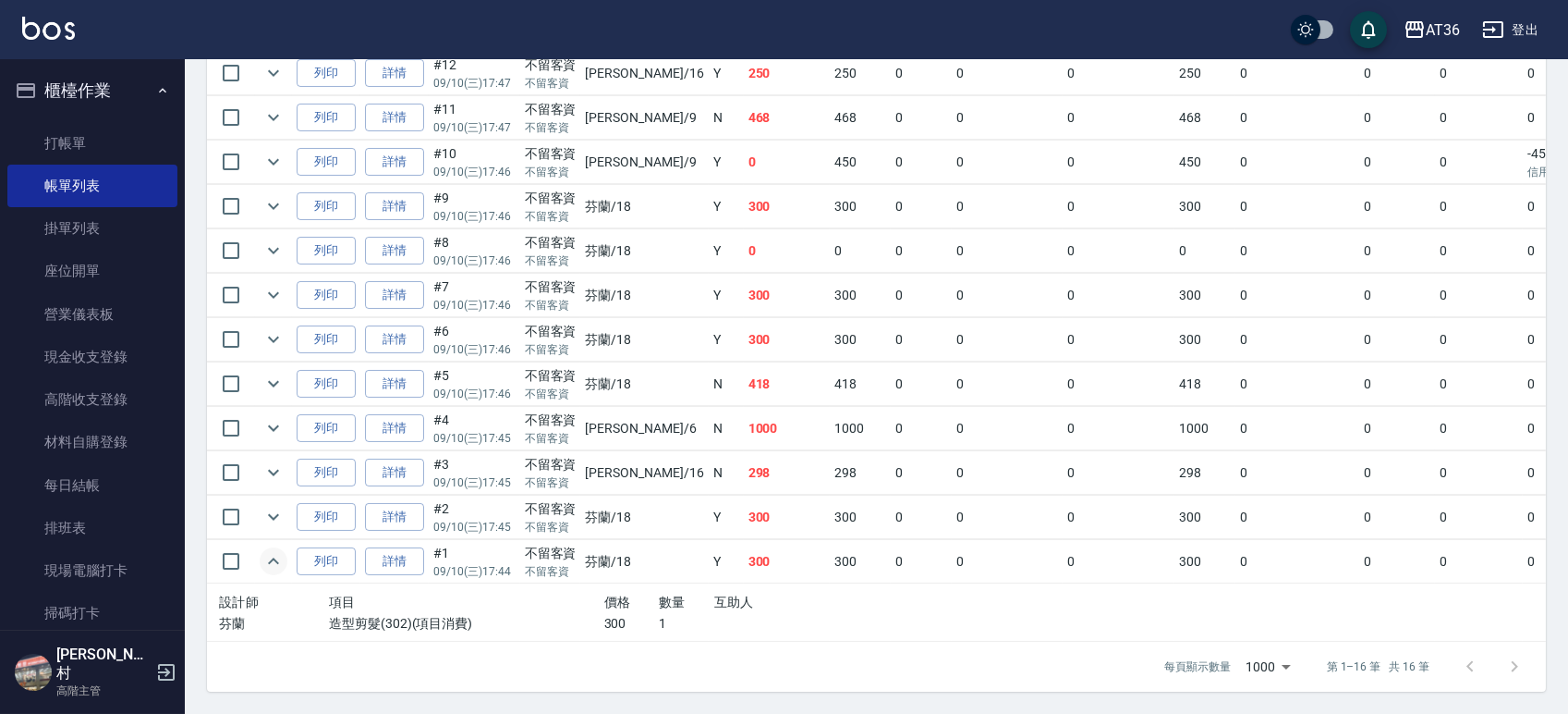
scroll to position [704, 0]
click at [393, 547] on link "詳情" at bounding box center [394, 561] width 59 height 29
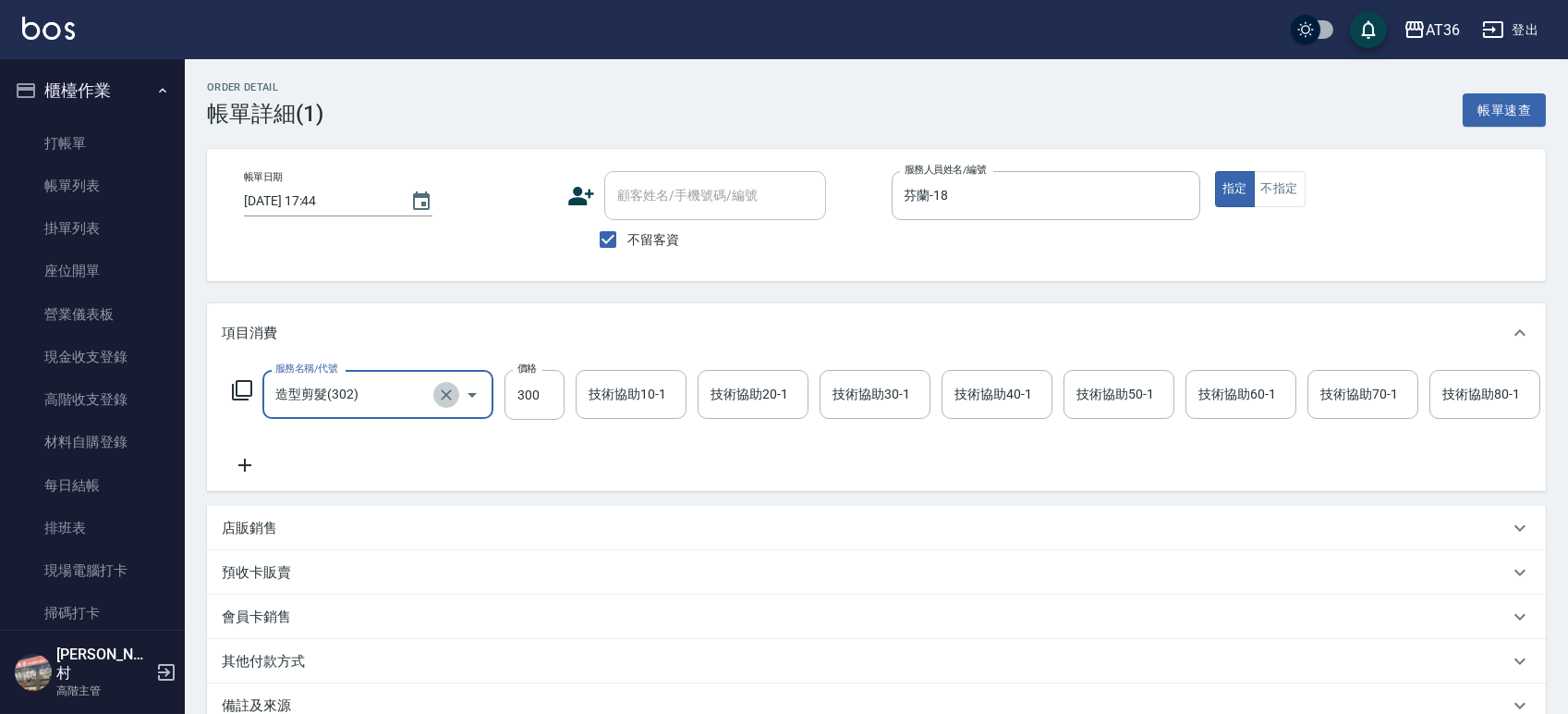
click at [439, 394] on icon "Clear" at bounding box center [446, 395] width 18 height 18
type input "造型剪髮(302)"
click at [237, 386] on icon at bounding box center [242, 390] width 20 height 20
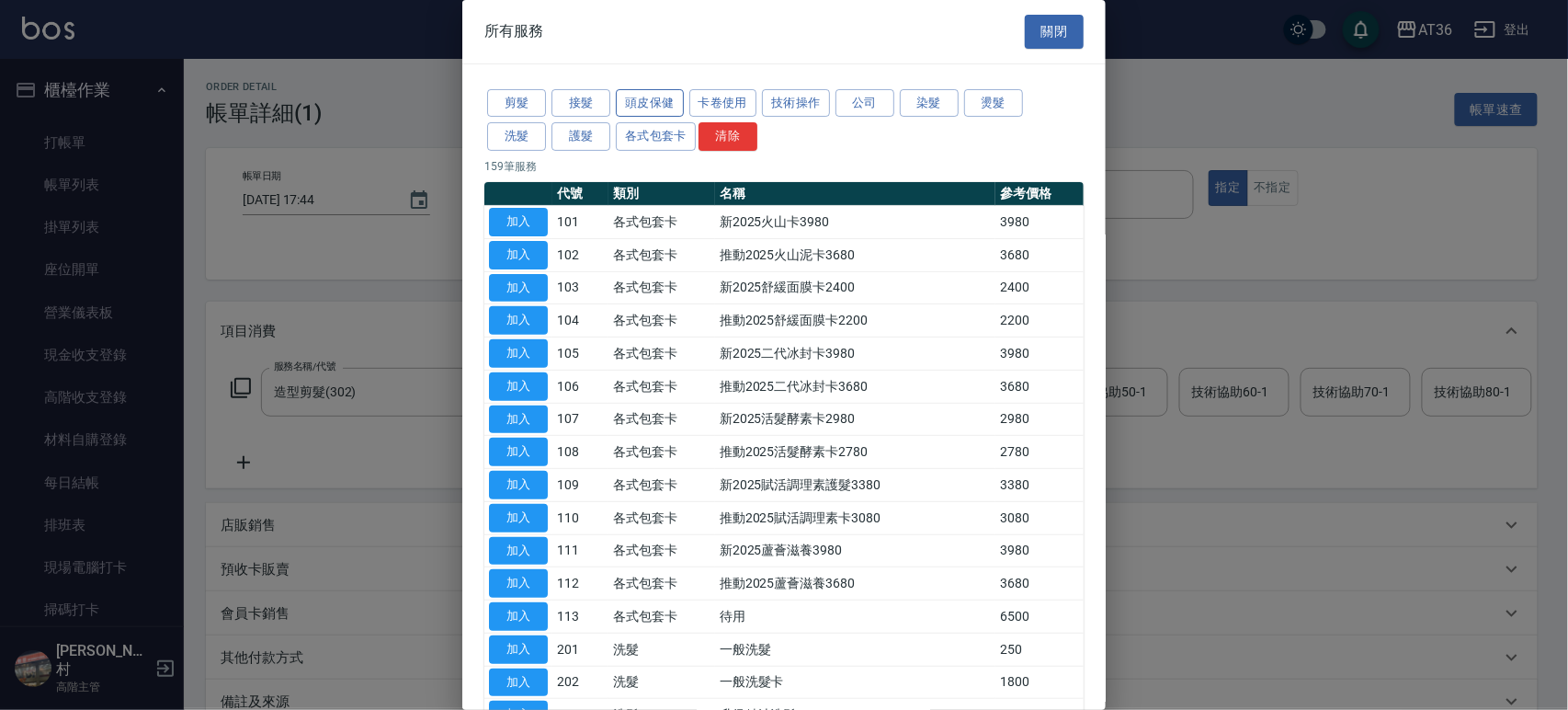
click at [640, 103] on button "頭皮保健" at bounding box center [650, 103] width 68 height 29
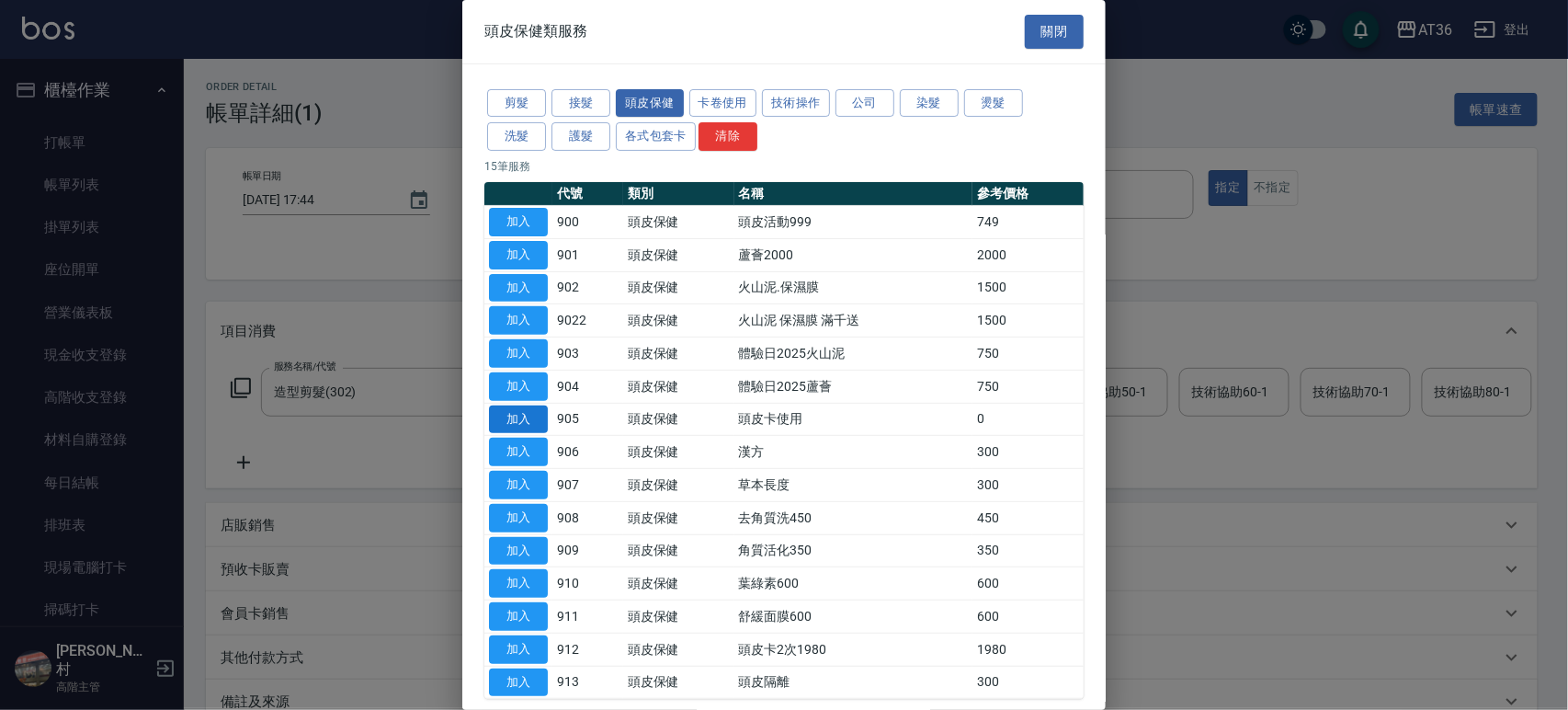
click at [504, 417] on button "加入" at bounding box center [518, 420] width 59 height 29
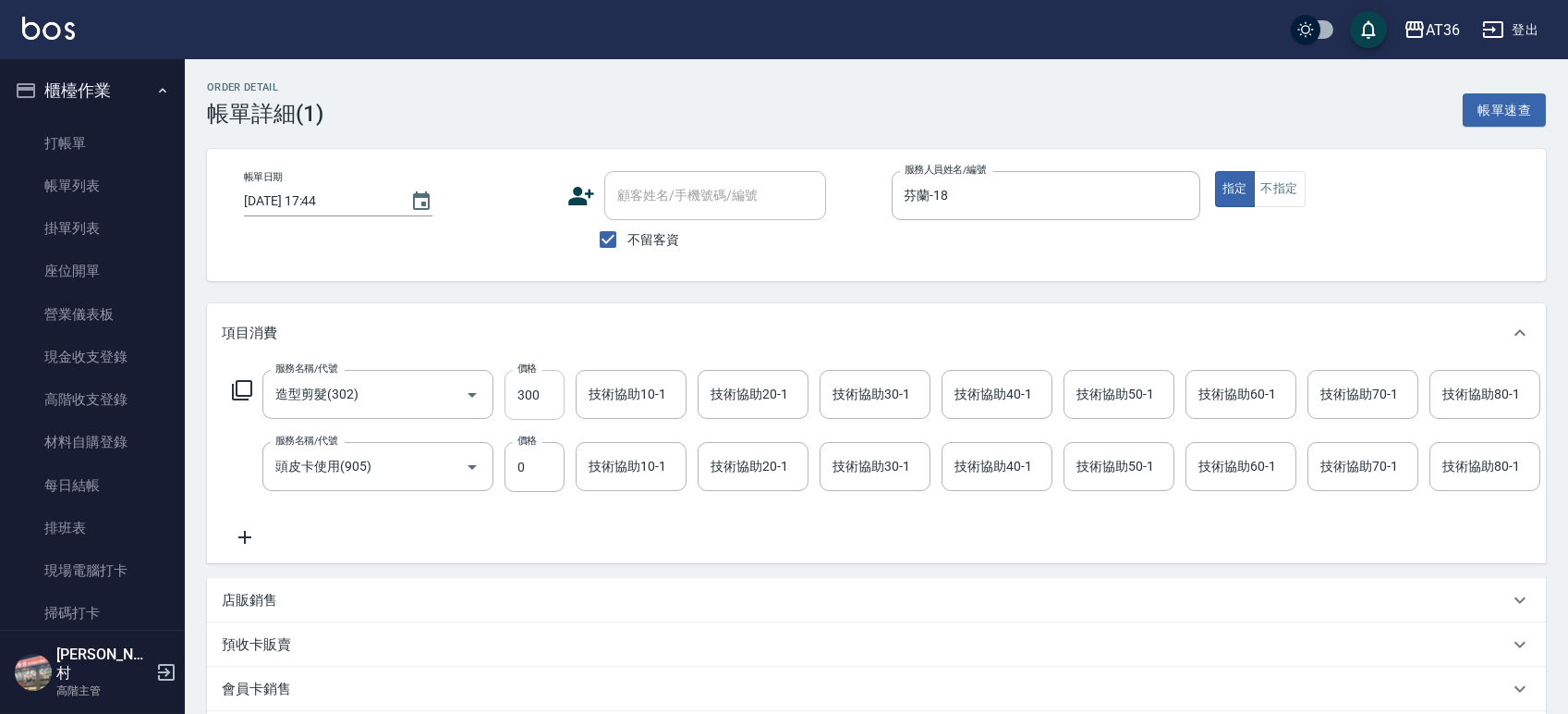
click at [546, 395] on input "300" at bounding box center [535, 395] width 60 height 50
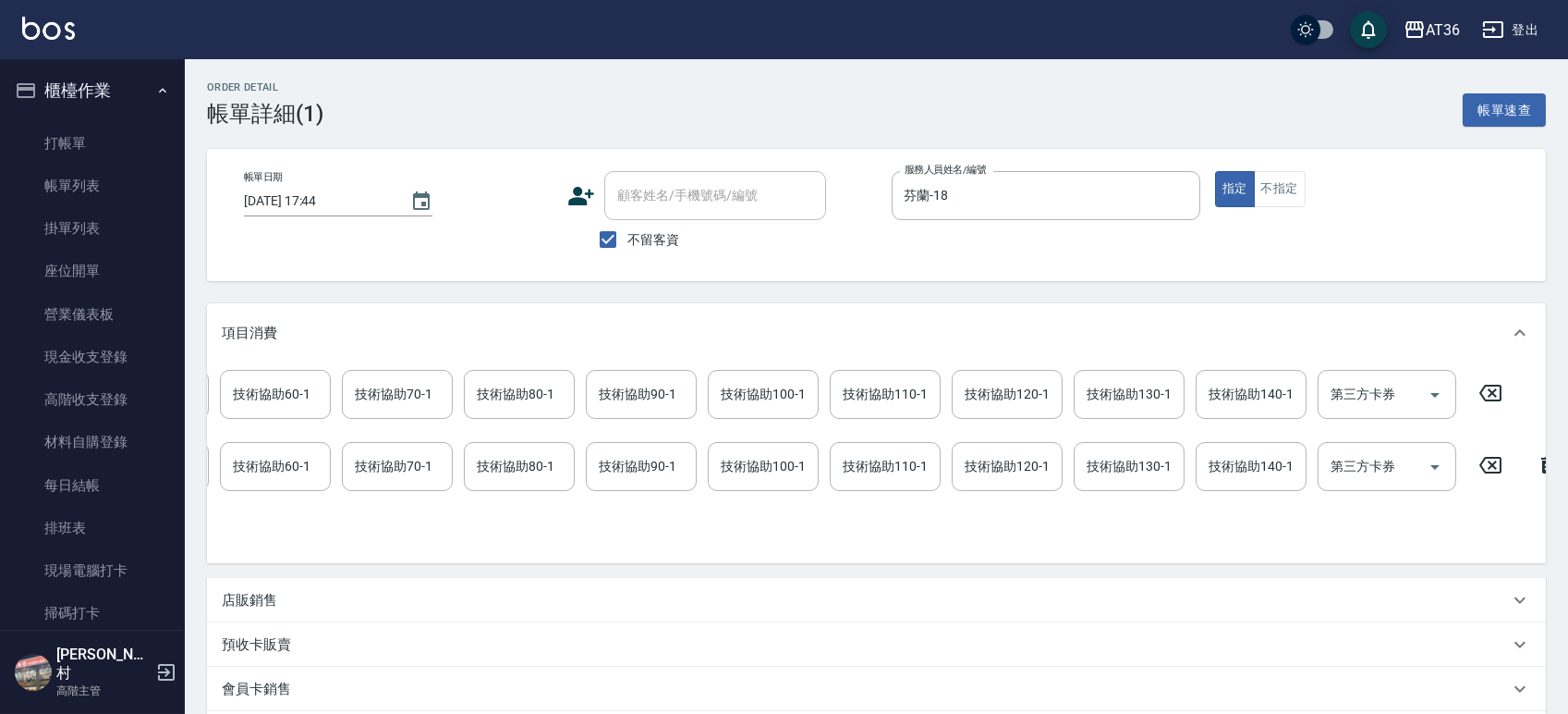
scroll to position [0, 1003]
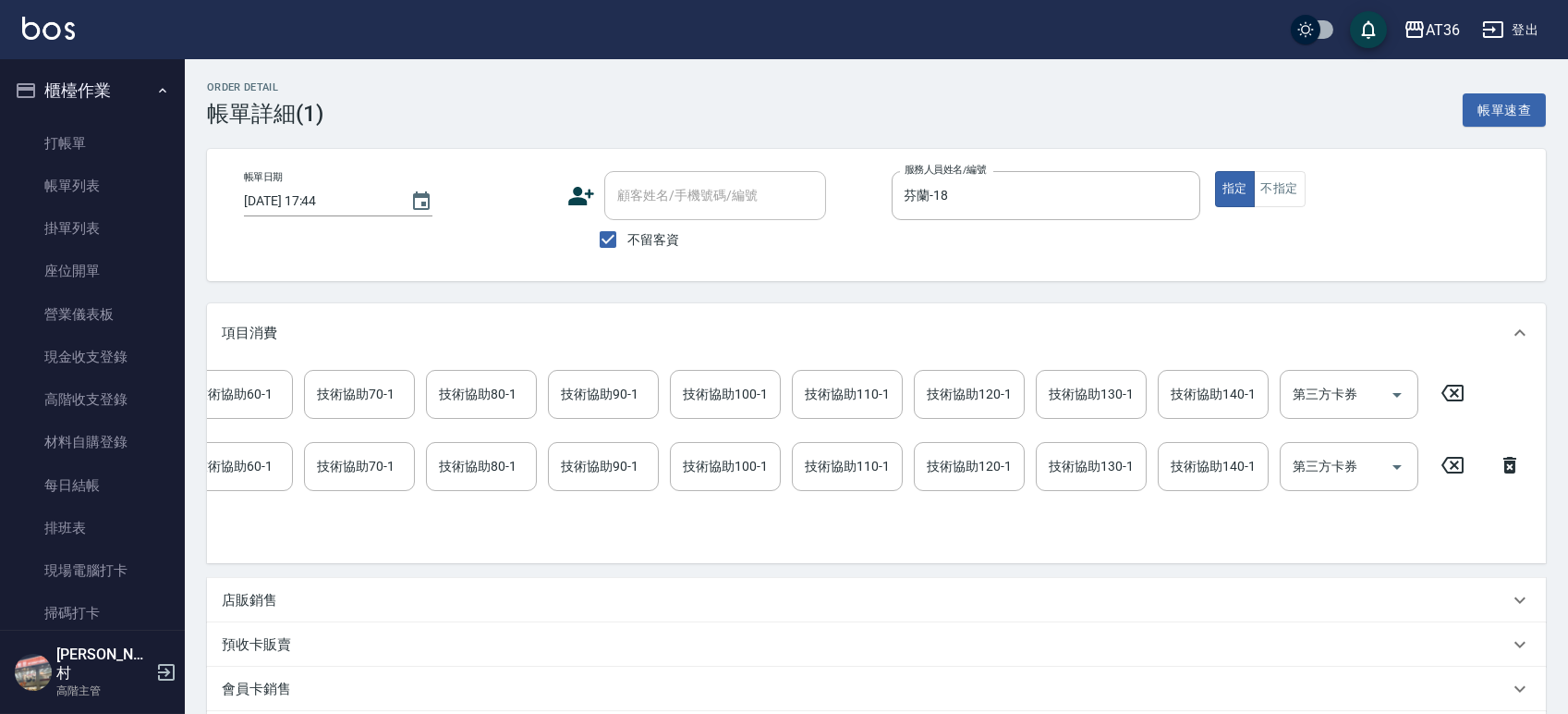
click at [1461, 390] on icon at bounding box center [1452, 393] width 22 height 17
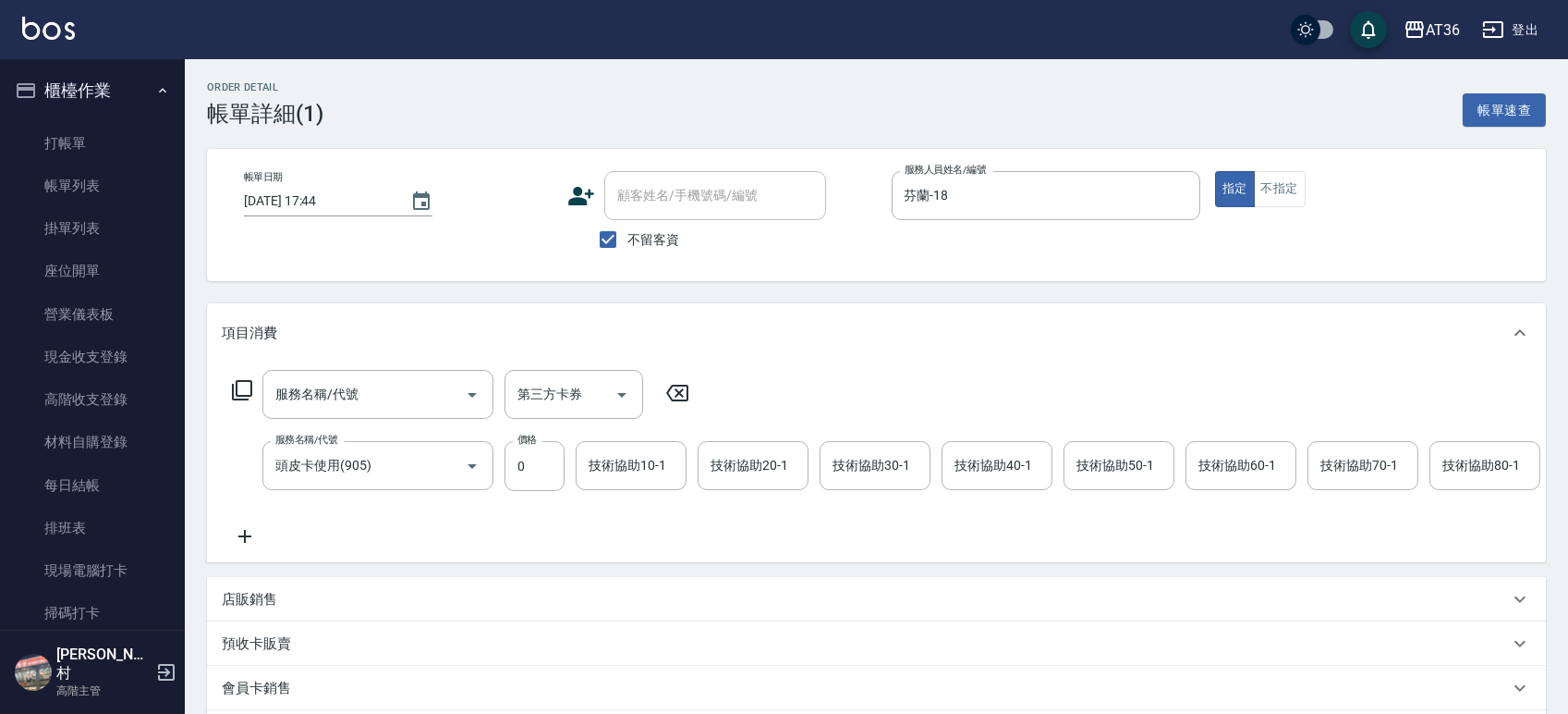
scroll to position [256, 0]
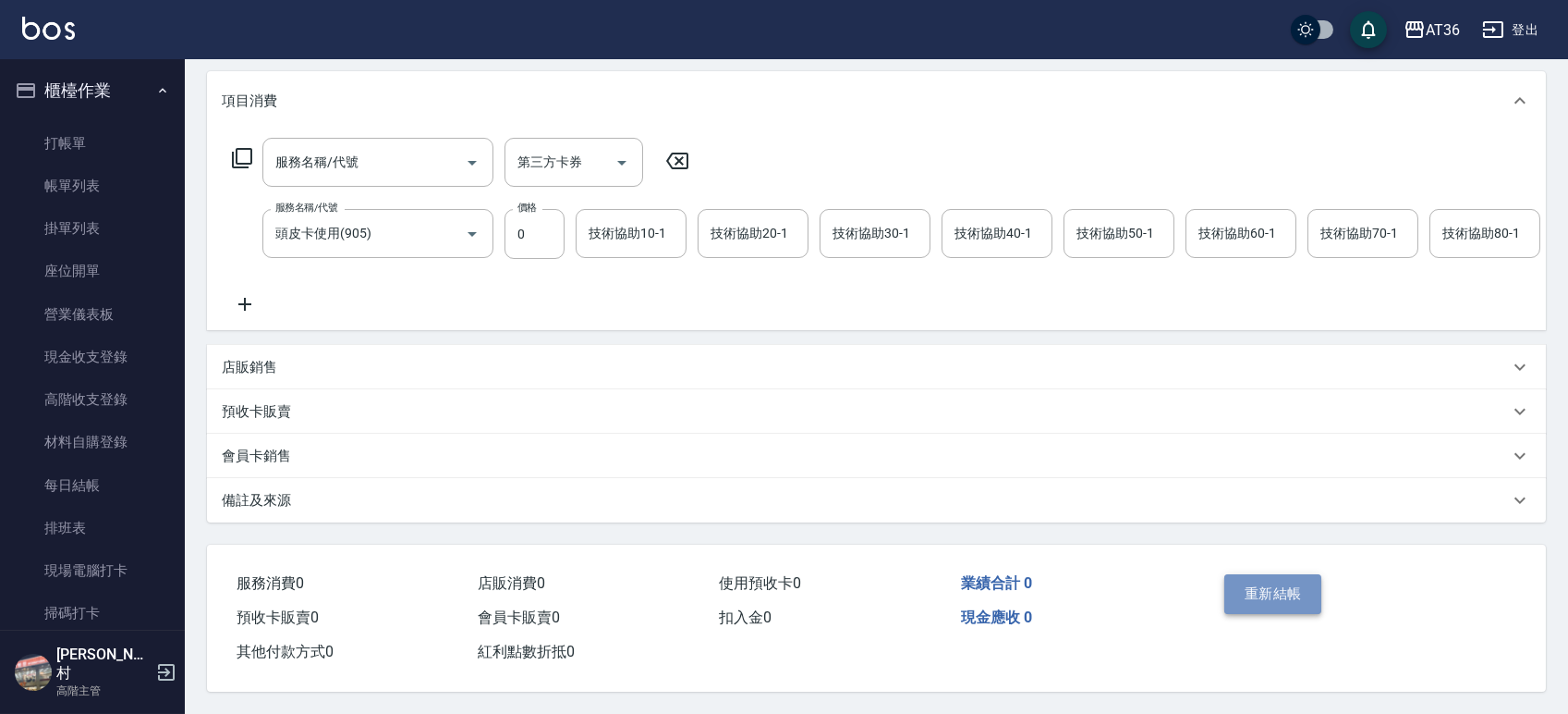
click at [1278, 584] on button "重新結帳" at bounding box center [1273, 593] width 98 height 39
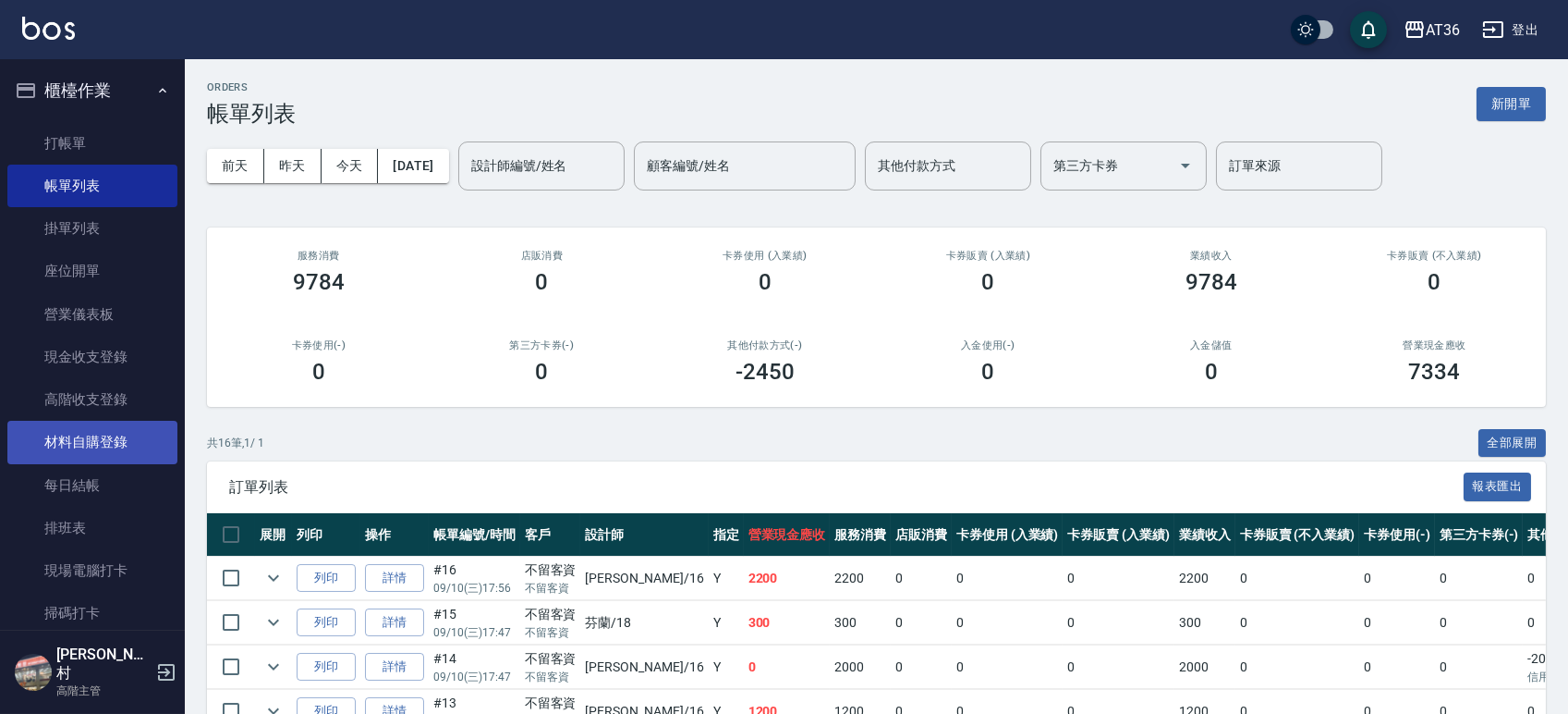
scroll to position [370, 0]
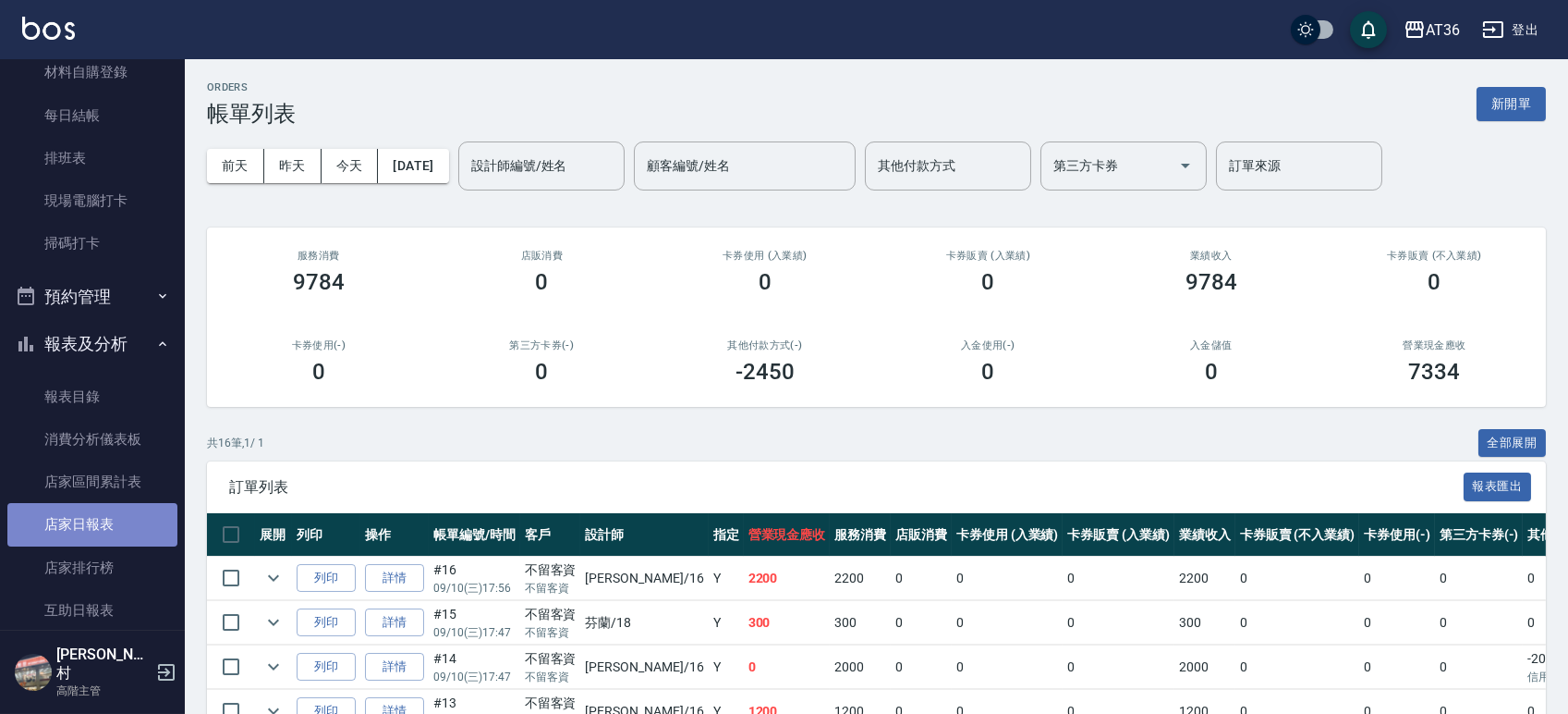
click at [102, 517] on link "店家日報表" at bounding box center [92, 524] width 170 height 43
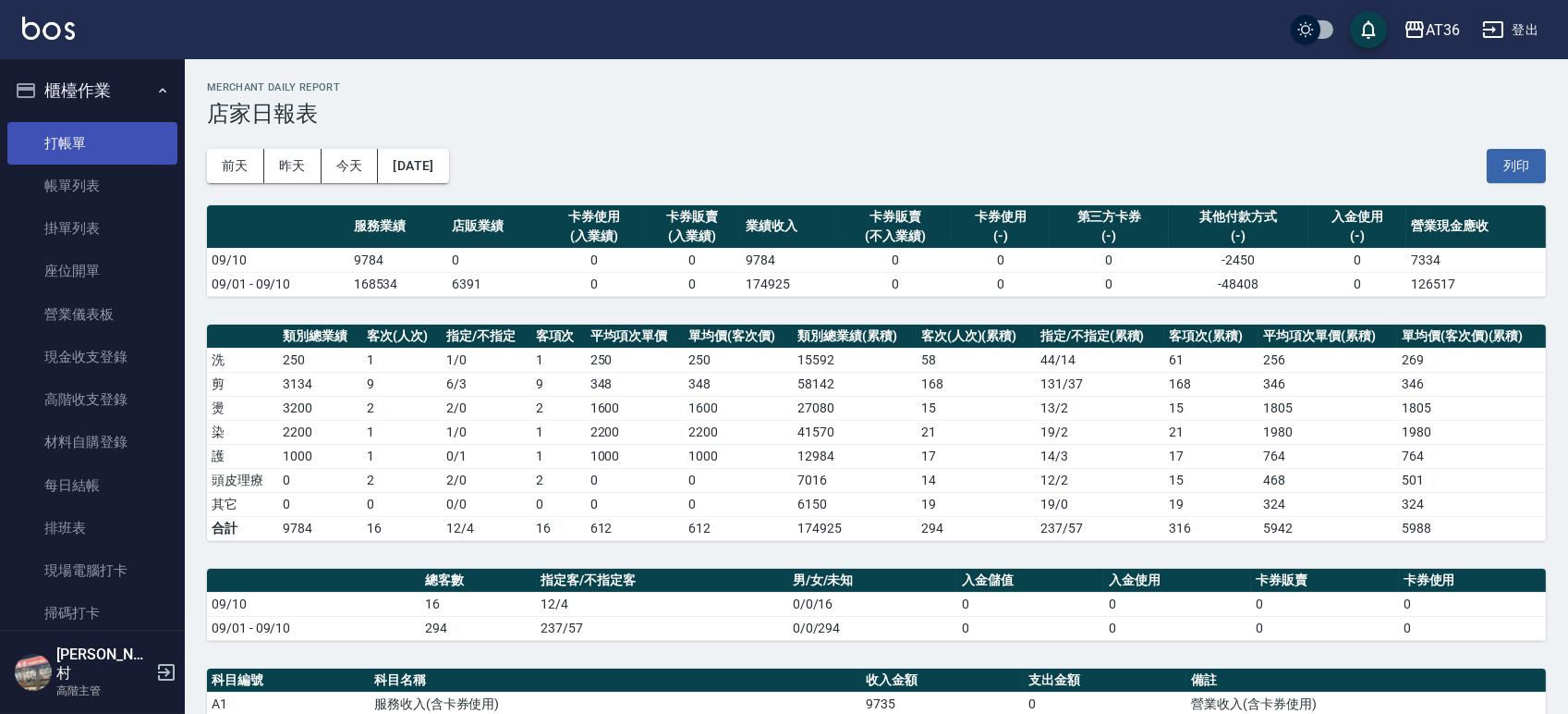
click at [57, 156] on link "打帳單" at bounding box center [92, 143] width 170 height 43
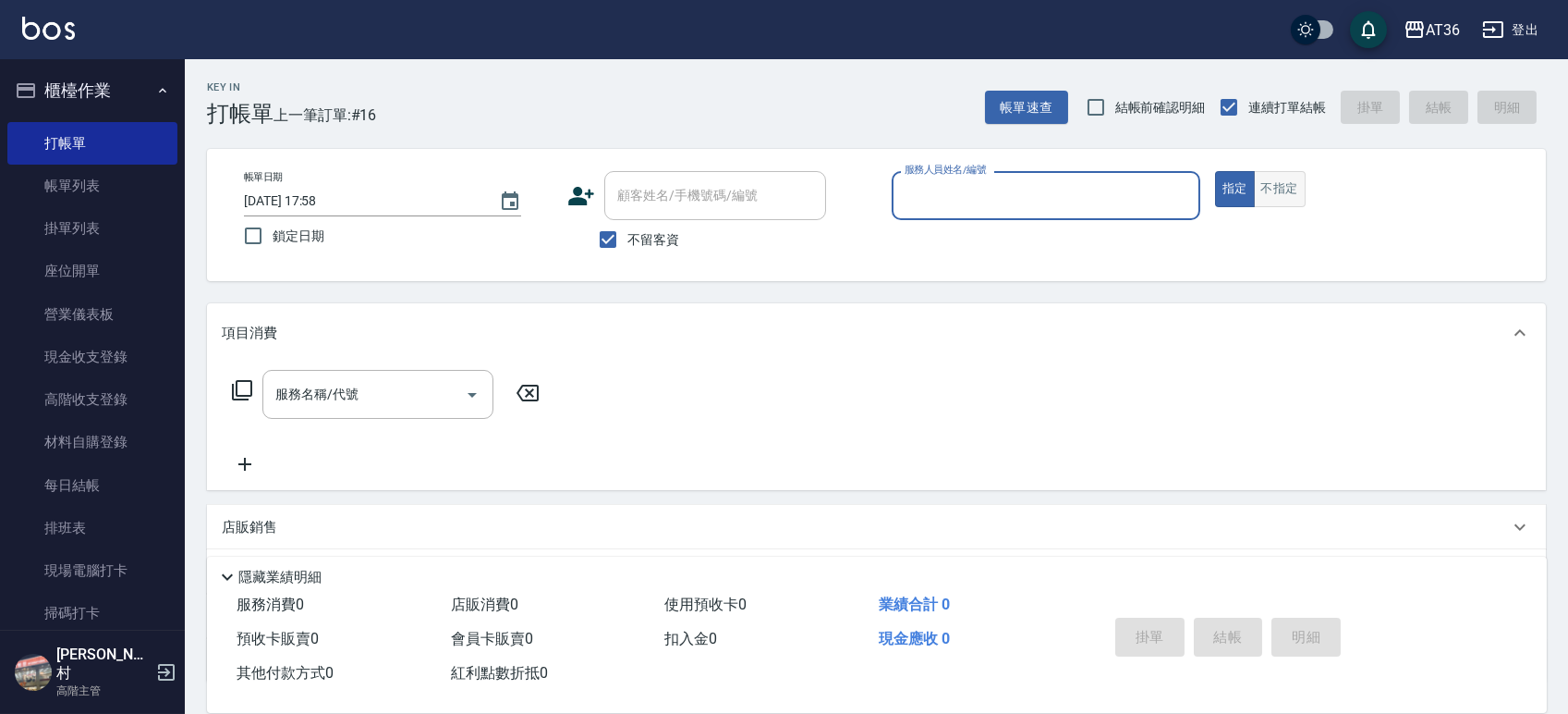
click at [1276, 188] on button "不指定" at bounding box center [1280, 189] width 52 height 36
click at [1139, 202] on input "服務人員姓名/編號" at bounding box center [1046, 195] width 292 height 32
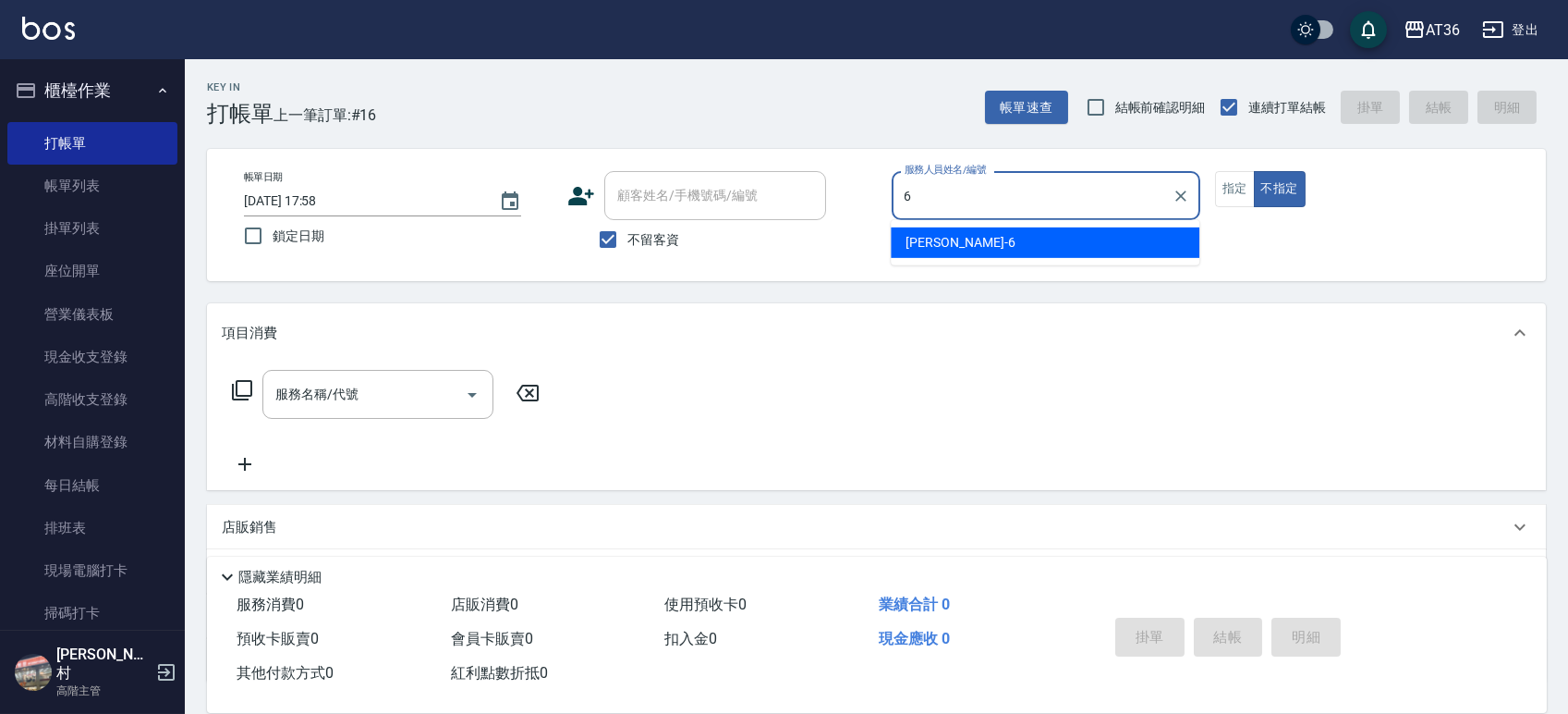
type input "6"
type button "false"
type input "伶伶-6"
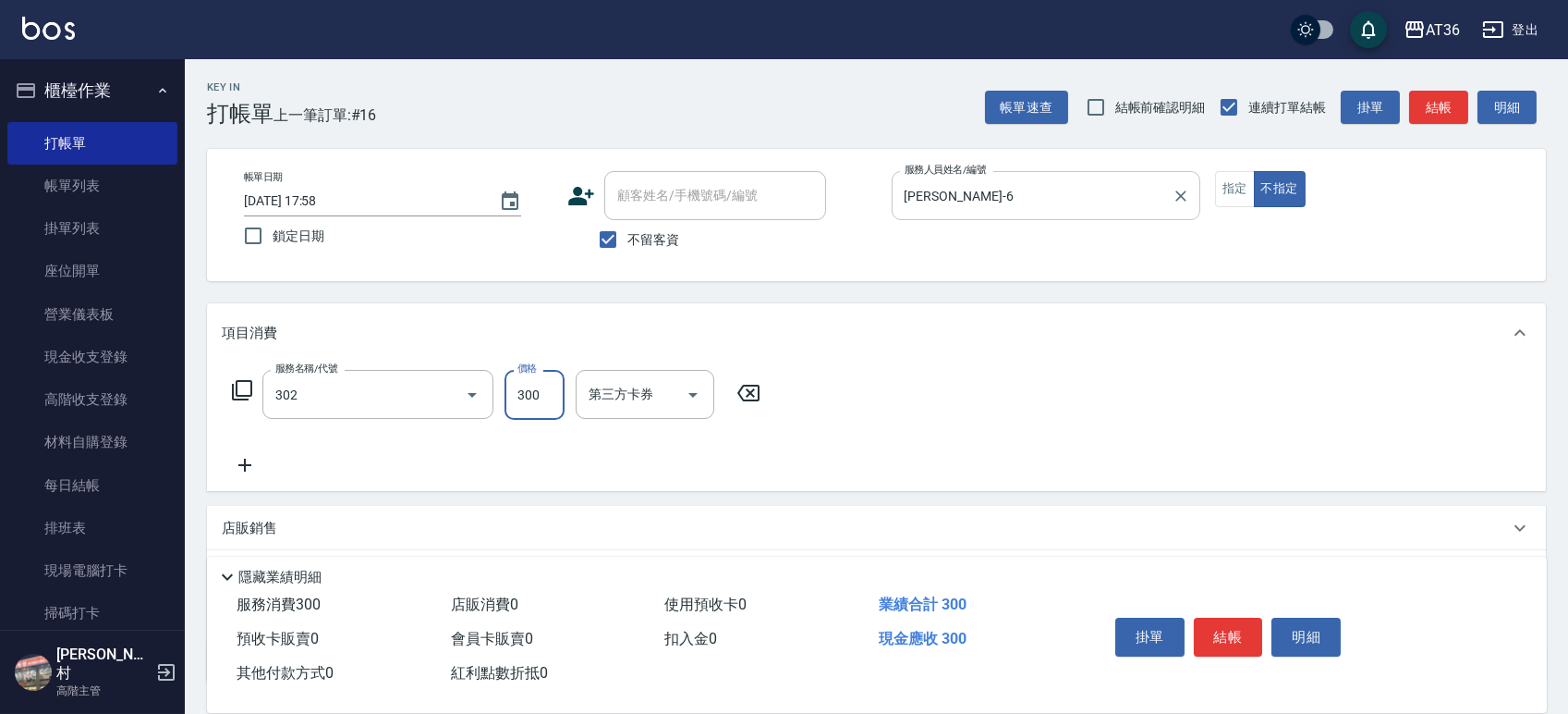
type input "造型剪髮(302)"
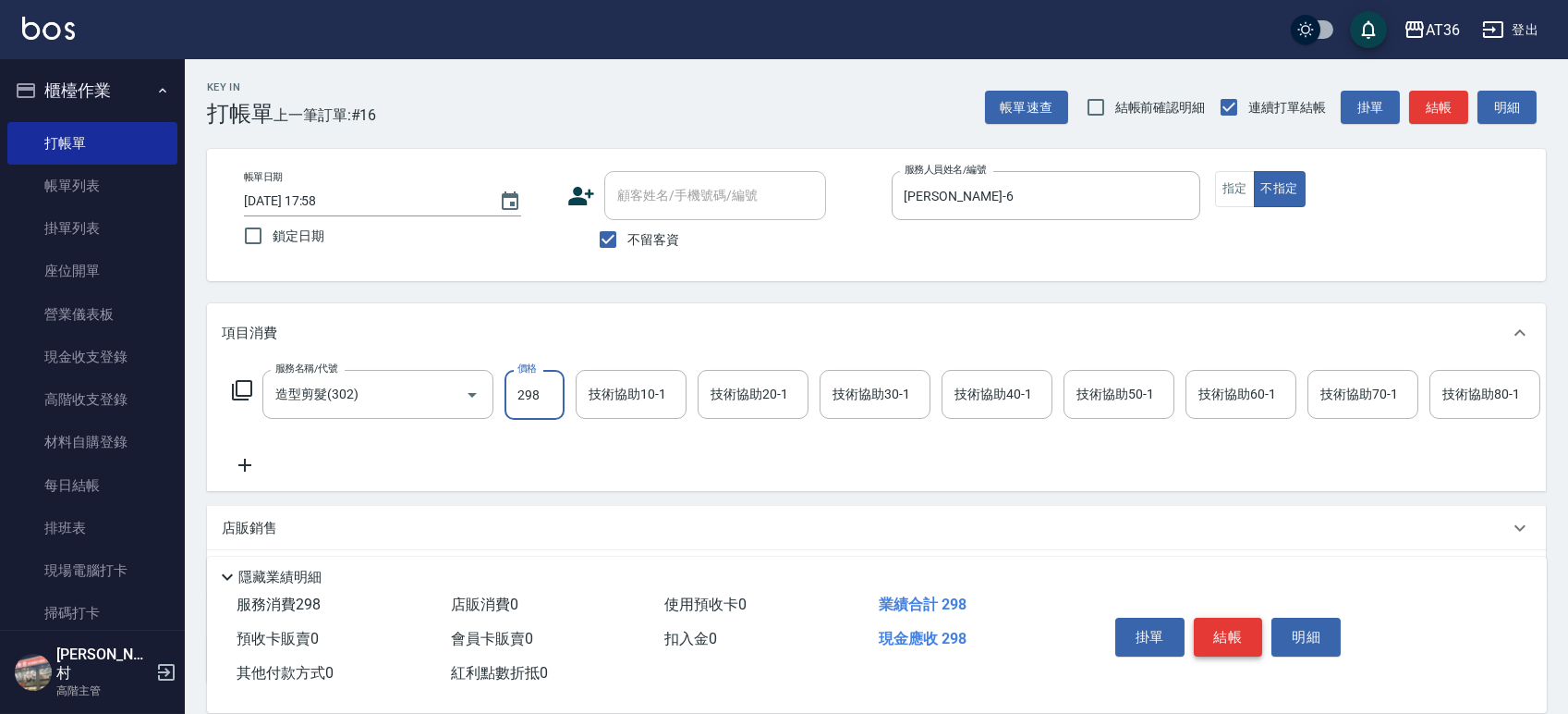
type input "298"
click at [1246, 623] on button "結帳" at bounding box center [1228, 637] width 69 height 39
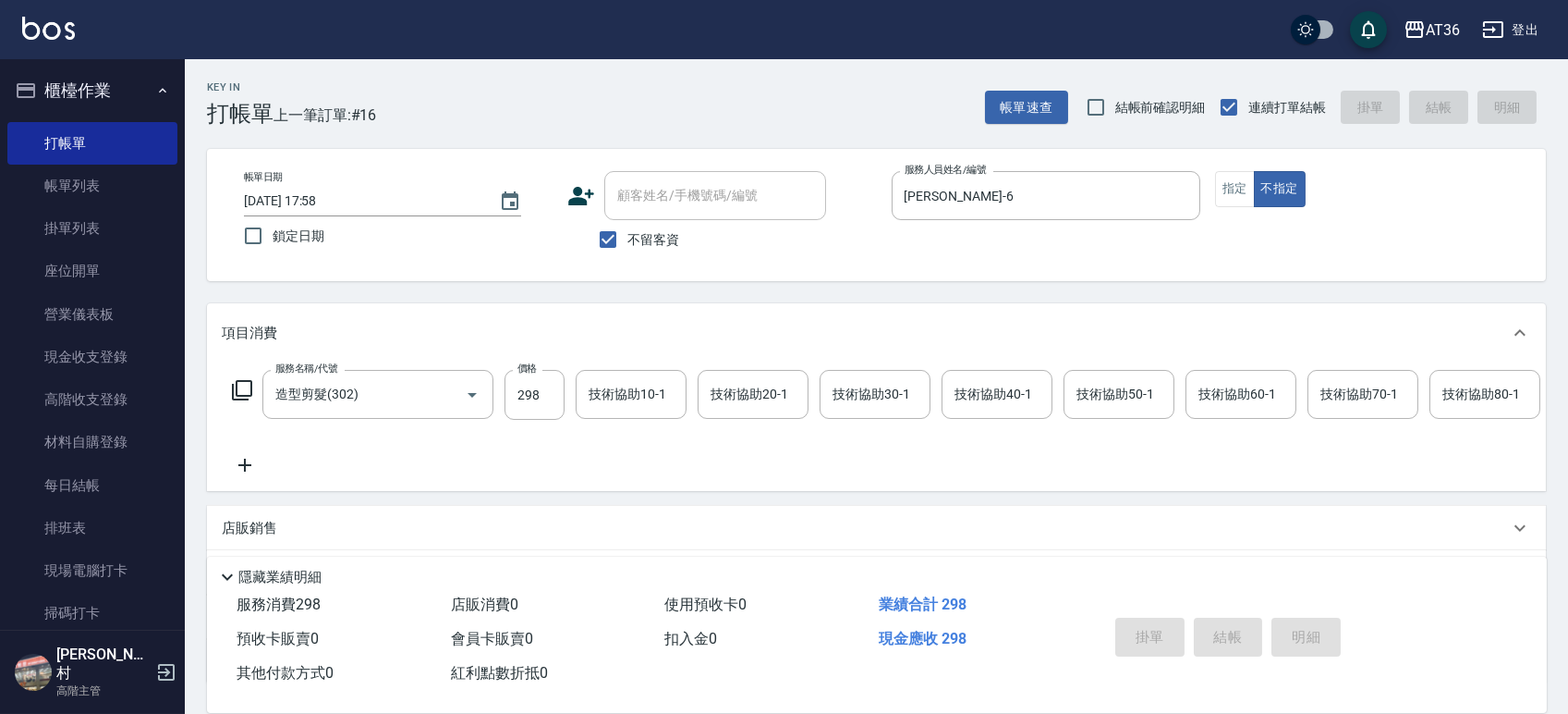
type input "2025/09/10 17:59"
